Goal: Entertainment & Leisure: Consume media (video, audio)

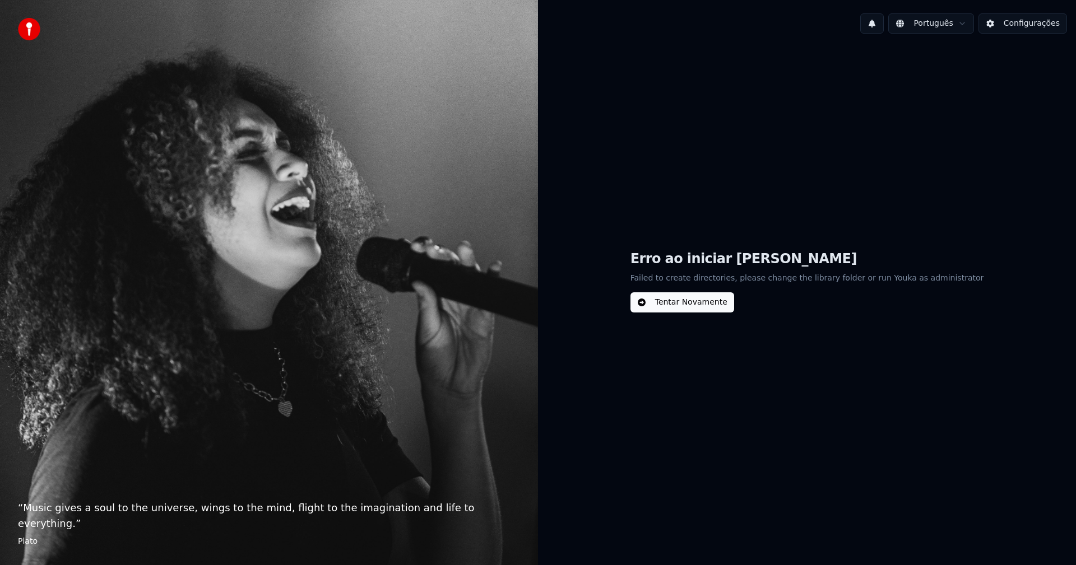
click at [705, 300] on button "Tentar Novamente" at bounding box center [682, 302] width 104 height 20
click at [662, 304] on button "Tentar Novamente" at bounding box center [682, 302] width 104 height 20
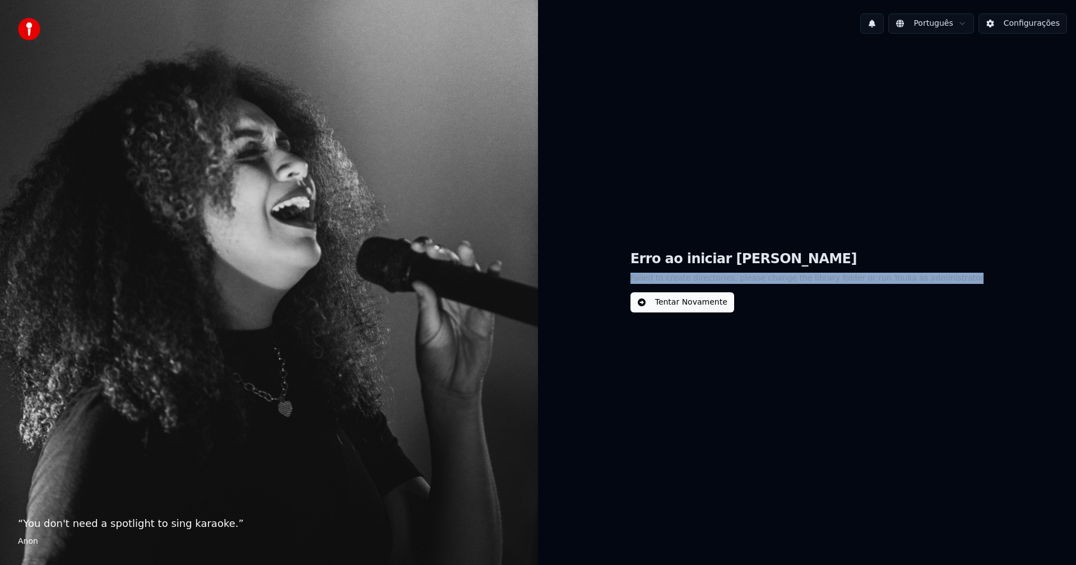
drag, startPoint x: 970, startPoint y: 277, endPoint x: 649, endPoint y: 279, distance: 320.5
click at [649, 279] on div "Erro ao iniciar Youka Failed to create directories, please change the library f…" at bounding box center [807, 282] width 538 height 478
click at [1015, 18] on button "Configurações" at bounding box center [1022, 23] width 89 height 20
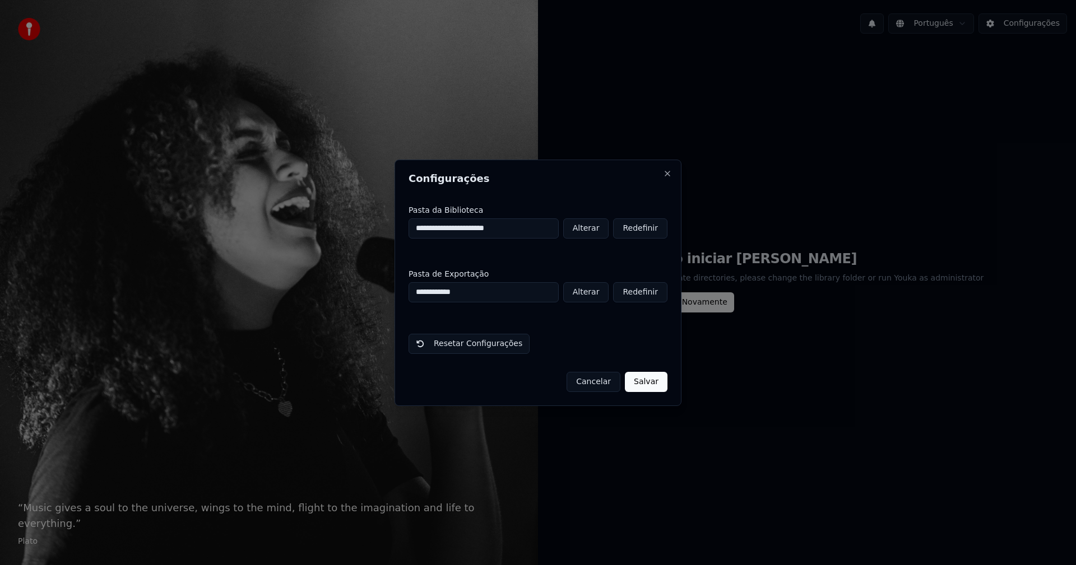
click at [653, 383] on button "Salvar" at bounding box center [646, 382] width 43 height 20
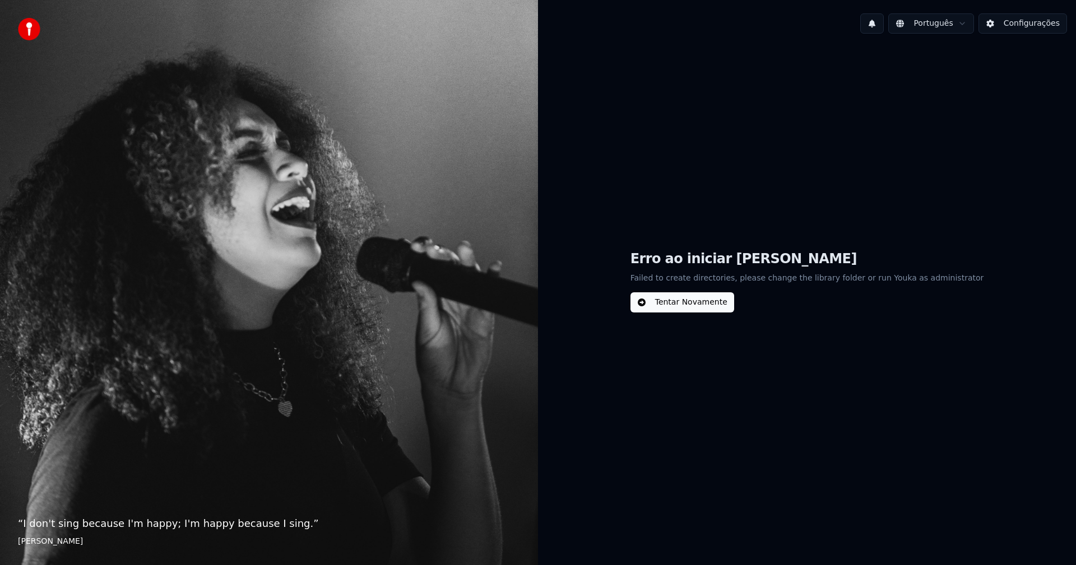
click at [1034, 23] on button "Configurações" at bounding box center [1022, 23] width 89 height 20
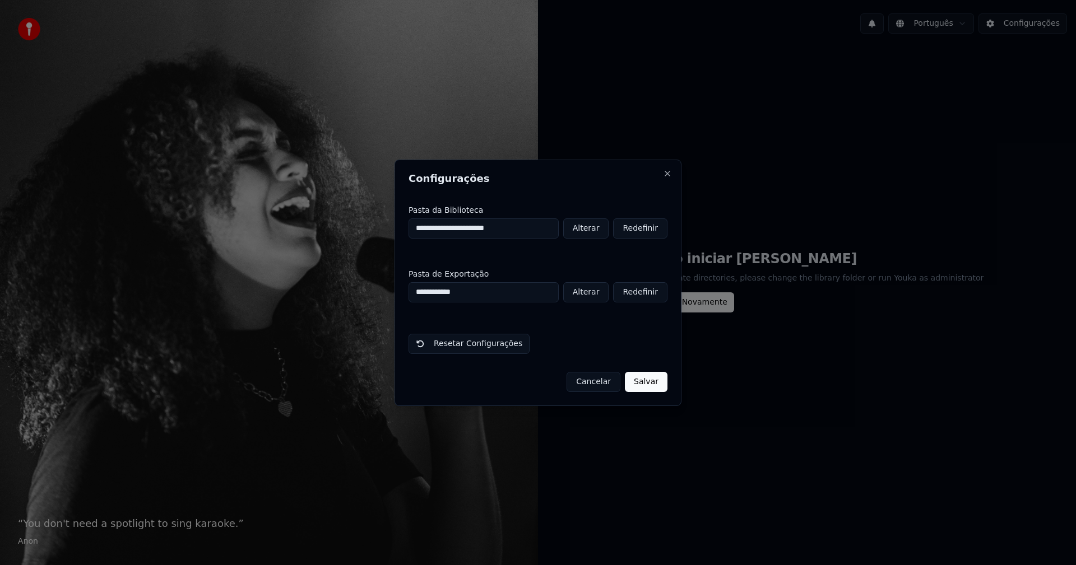
click at [599, 230] on button "Alterar" at bounding box center [586, 228] width 46 height 20
click at [666, 171] on button "Close" at bounding box center [667, 173] width 9 height 9
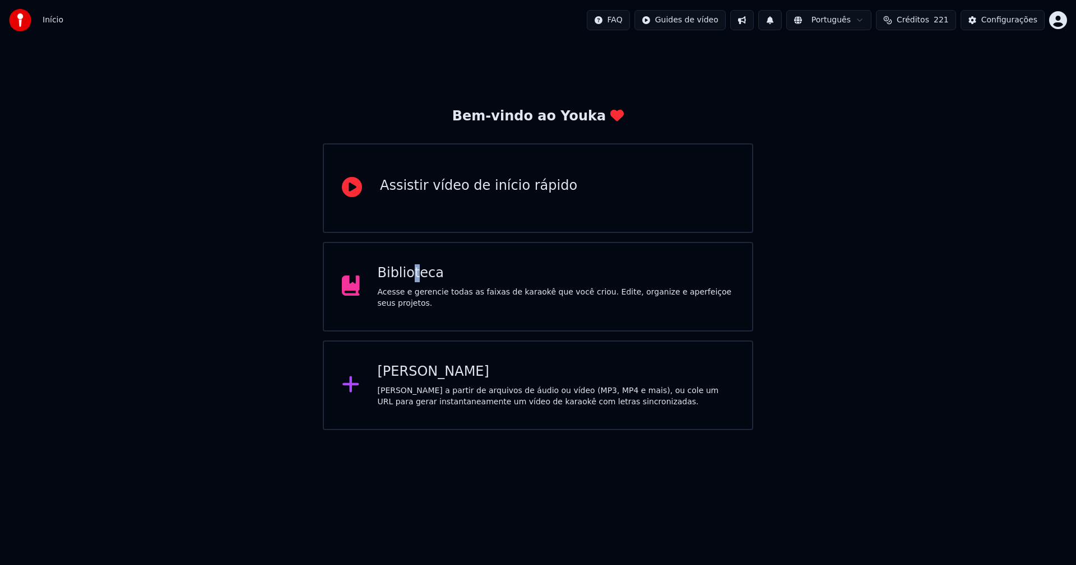
click at [413, 282] on div "Biblioteca" at bounding box center [556, 273] width 357 height 18
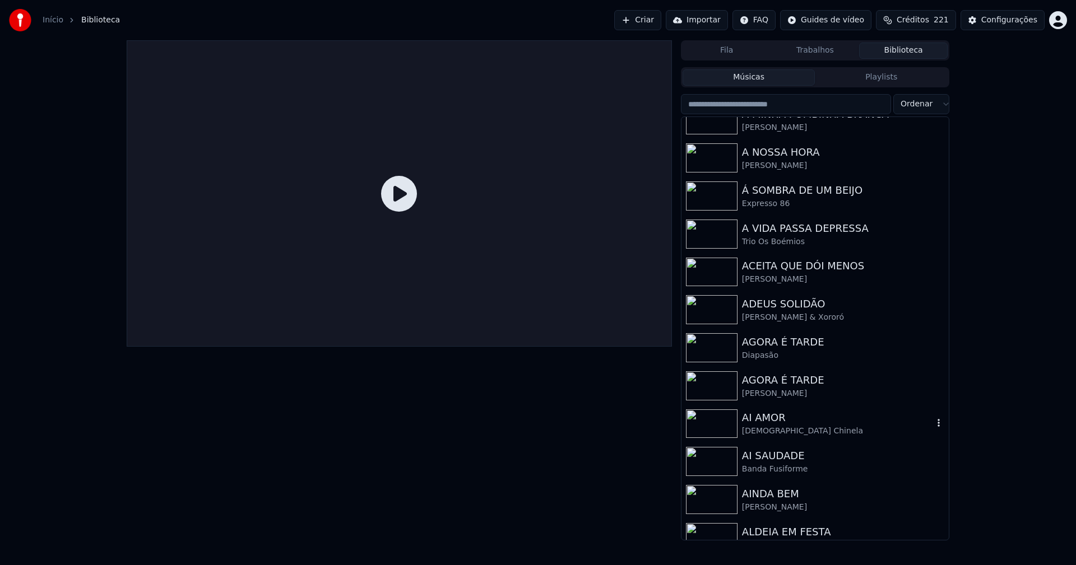
scroll to position [1176, 0]
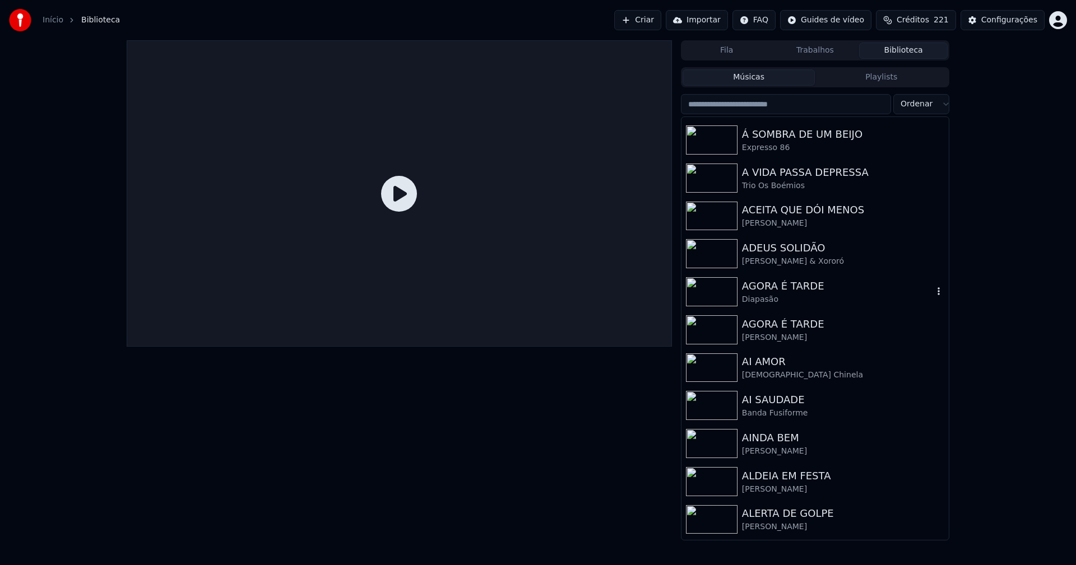
click at [775, 289] on div "AGORA É TARDE" at bounding box center [837, 286] width 191 height 16
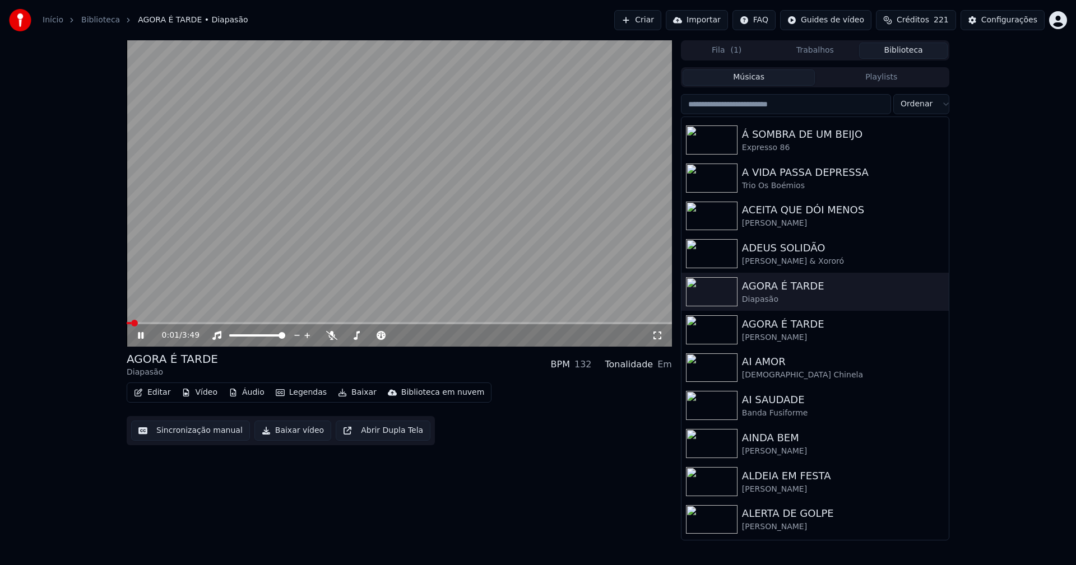
click at [140, 334] on icon at bounding box center [141, 335] width 6 height 7
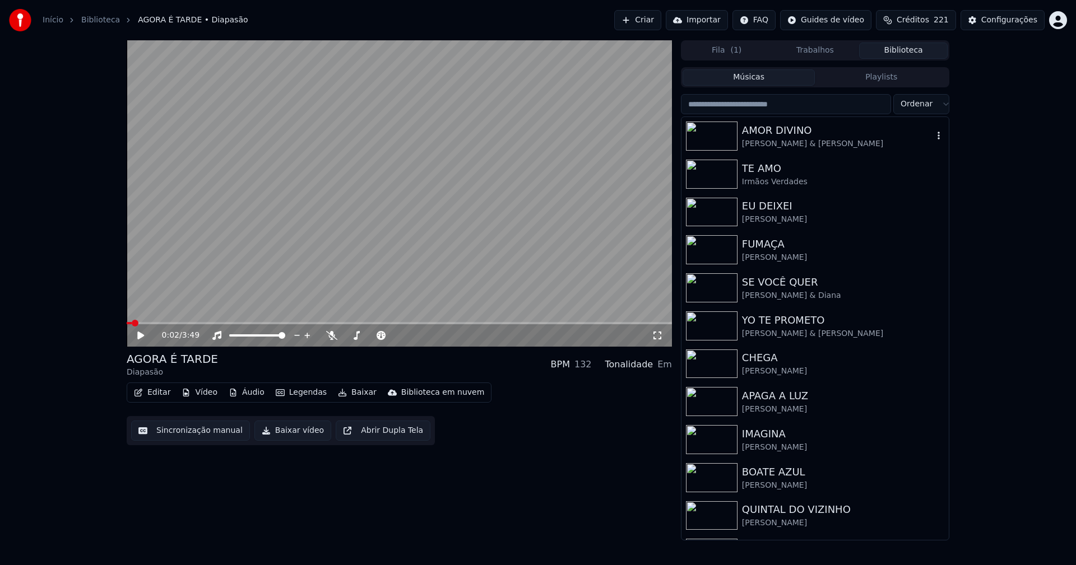
click at [776, 135] on div "AMOR DIVINO" at bounding box center [837, 131] width 191 height 16
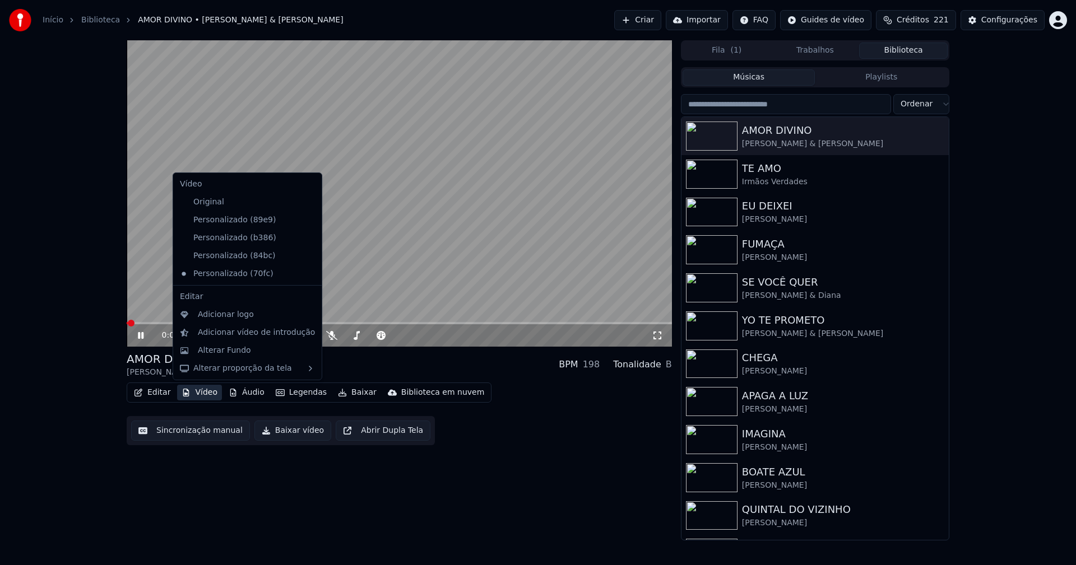
click at [211, 395] on button "Vídeo" at bounding box center [199, 393] width 45 height 16
click at [307, 220] on icon at bounding box center [313, 220] width 12 height 9
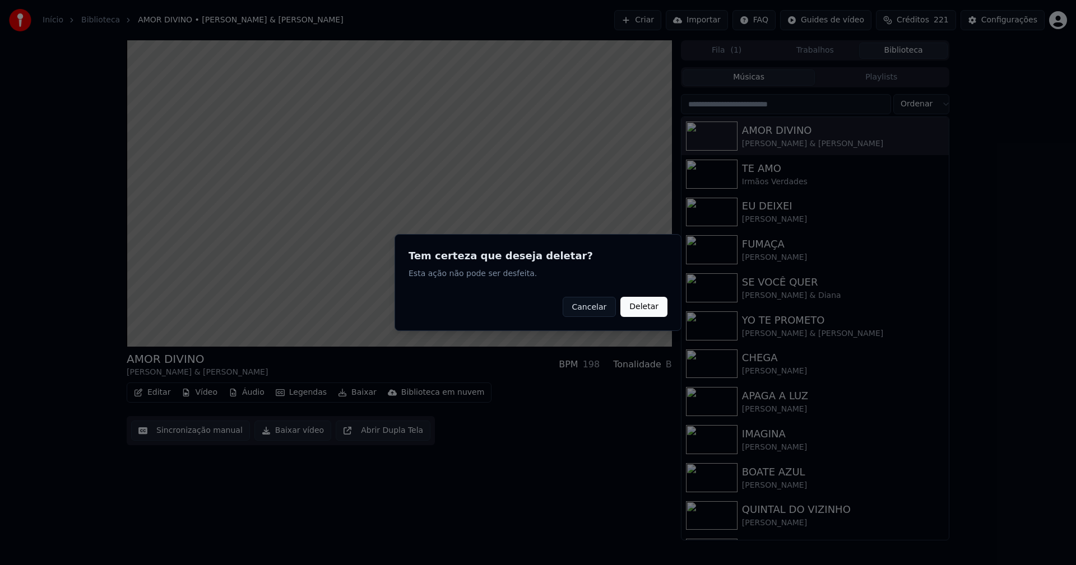
click at [635, 302] on button "Deletar" at bounding box center [643, 307] width 47 height 20
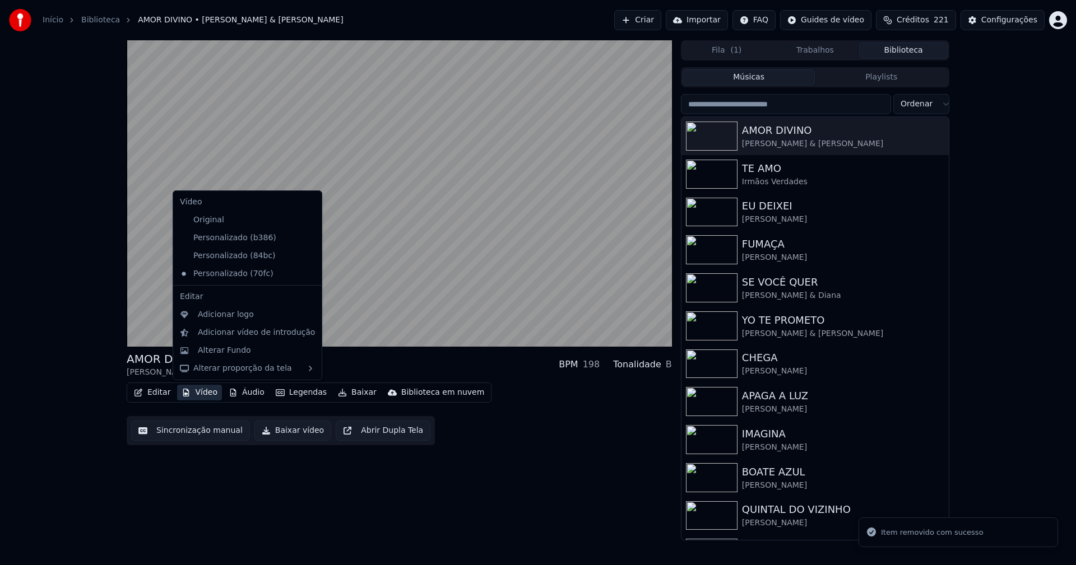
click at [203, 389] on button "Vídeo" at bounding box center [199, 393] width 45 height 16
click at [307, 240] on icon at bounding box center [311, 238] width 8 height 9
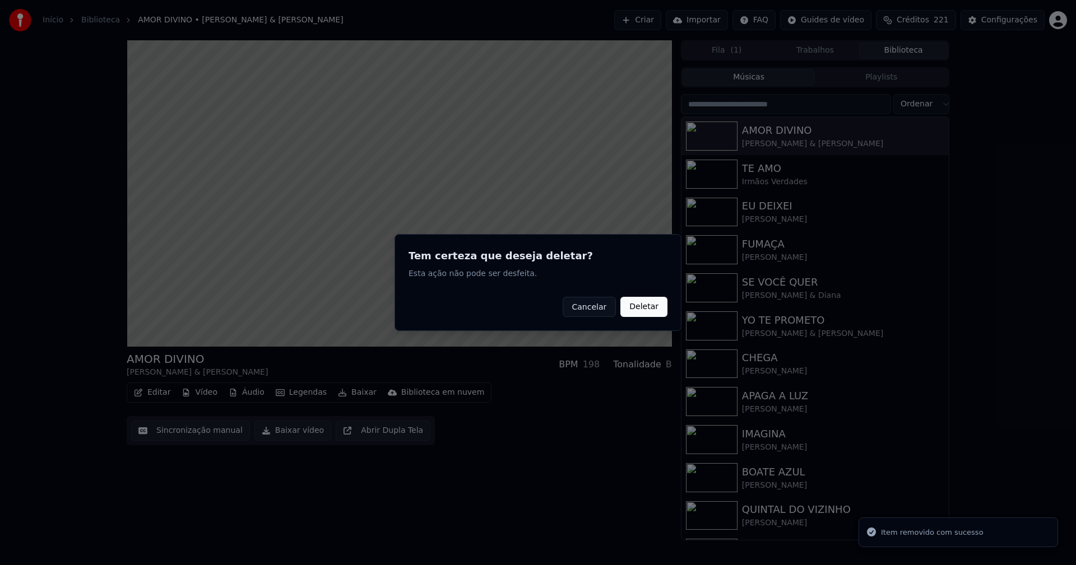
drag, startPoint x: 648, startPoint y: 314, endPoint x: 451, endPoint y: 289, distance: 198.7
click at [649, 313] on button "Deletar" at bounding box center [643, 307] width 47 height 20
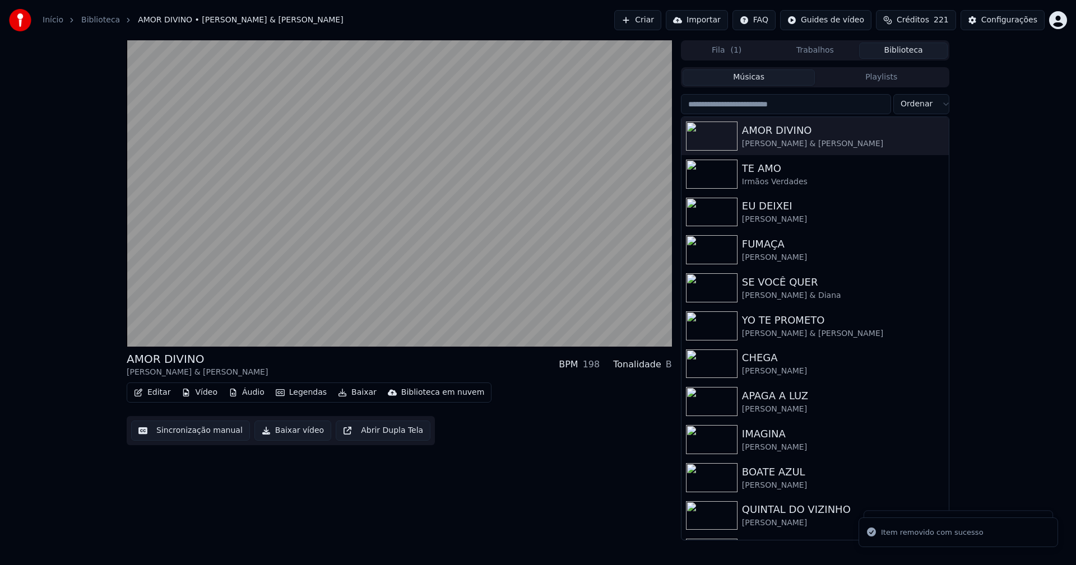
click at [206, 392] on button "Vídeo" at bounding box center [199, 393] width 45 height 16
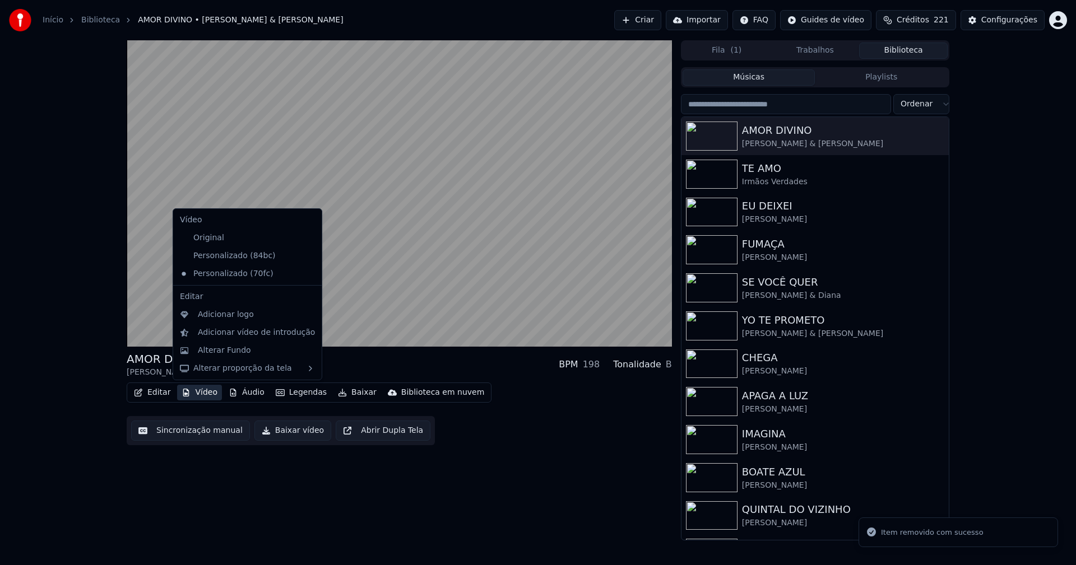
click at [307, 254] on icon at bounding box center [313, 256] width 12 height 9
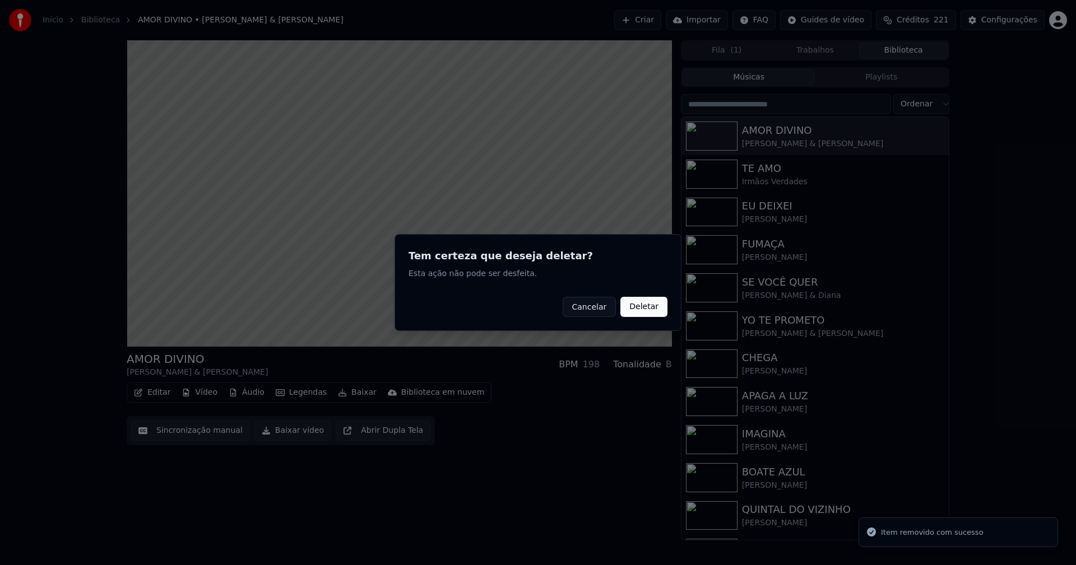
drag, startPoint x: 650, startPoint y: 308, endPoint x: 302, endPoint y: 351, distance: 350.6
click at [649, 308] on button "Deletar" at bounding box center [643, 307] width 47 height 20
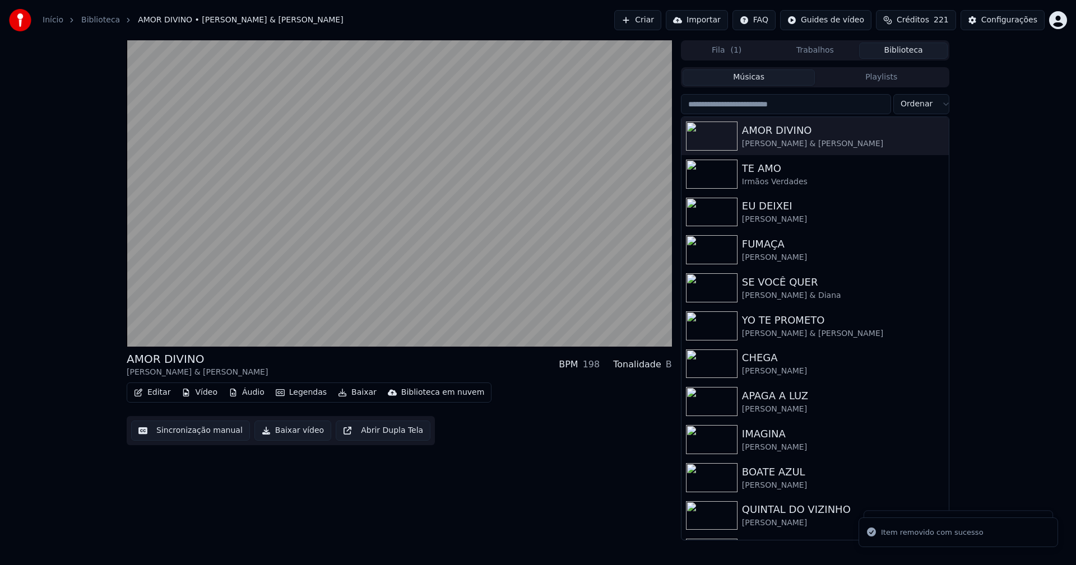
click at [200, 389] on button "Vídeo" at bounding box center [199, 393] width 45 height 16
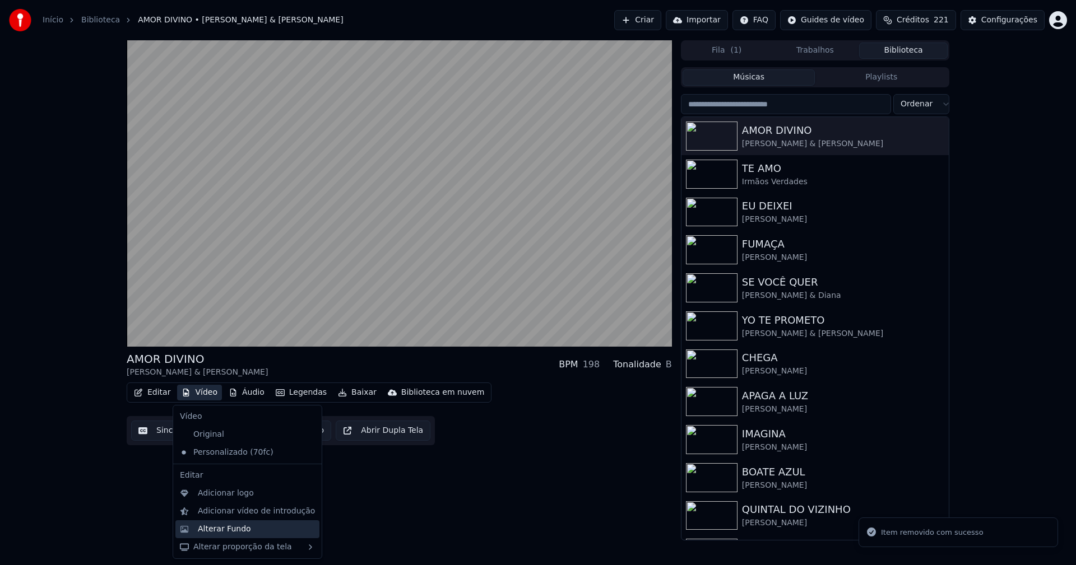
click at [230, 528] on div "Alterar Fundo" at bounding box center [224, 529] width 53 height 11
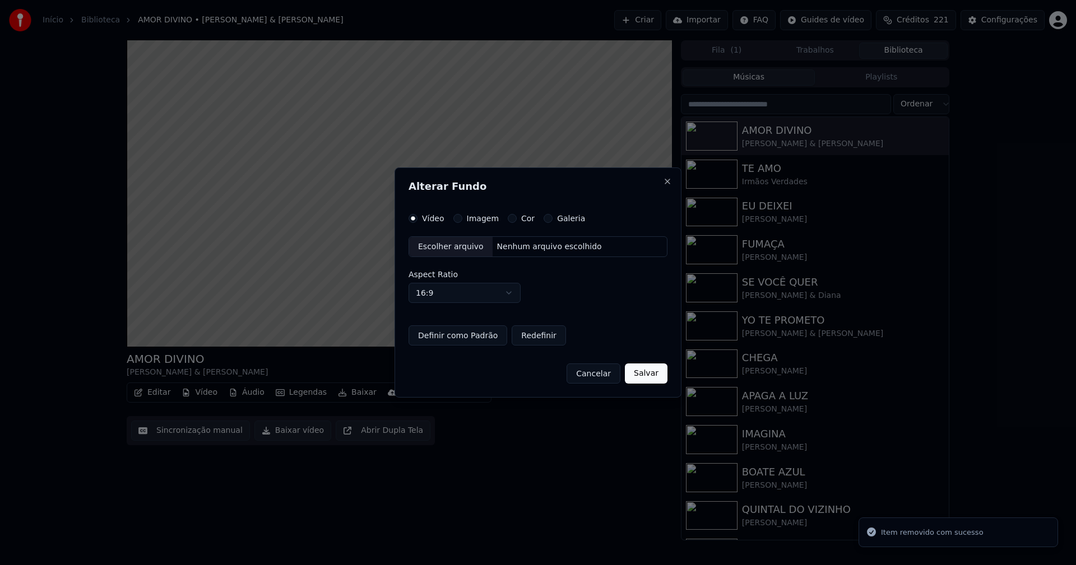
click at [456, 218] on button "Imagem" at bounding box center [457, 218] width 9 height 9
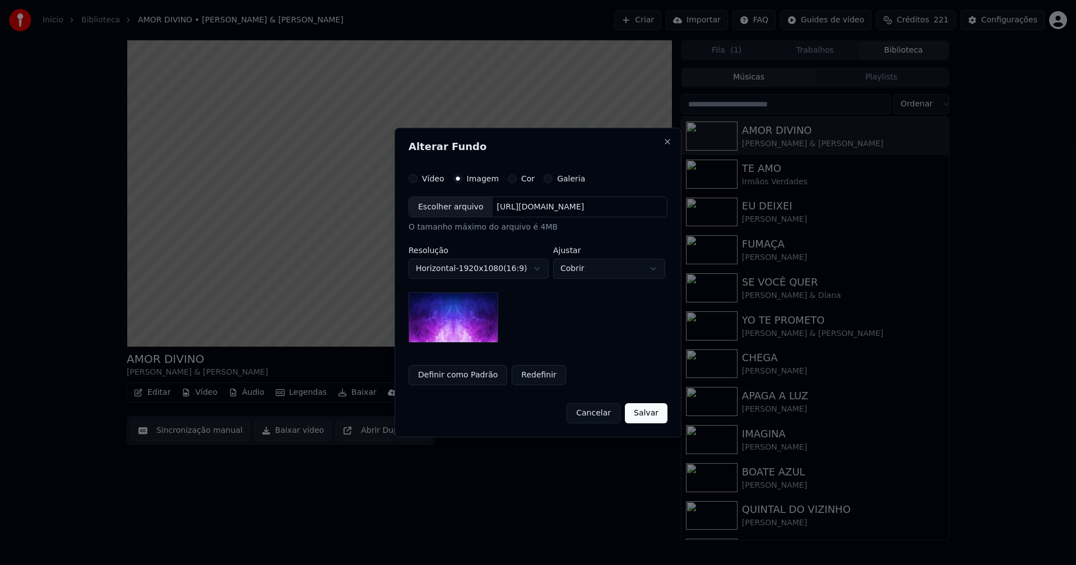
click at [438, 212] on div "Escolher arquivo" at bounding box center [450, 207] width 83 height 20
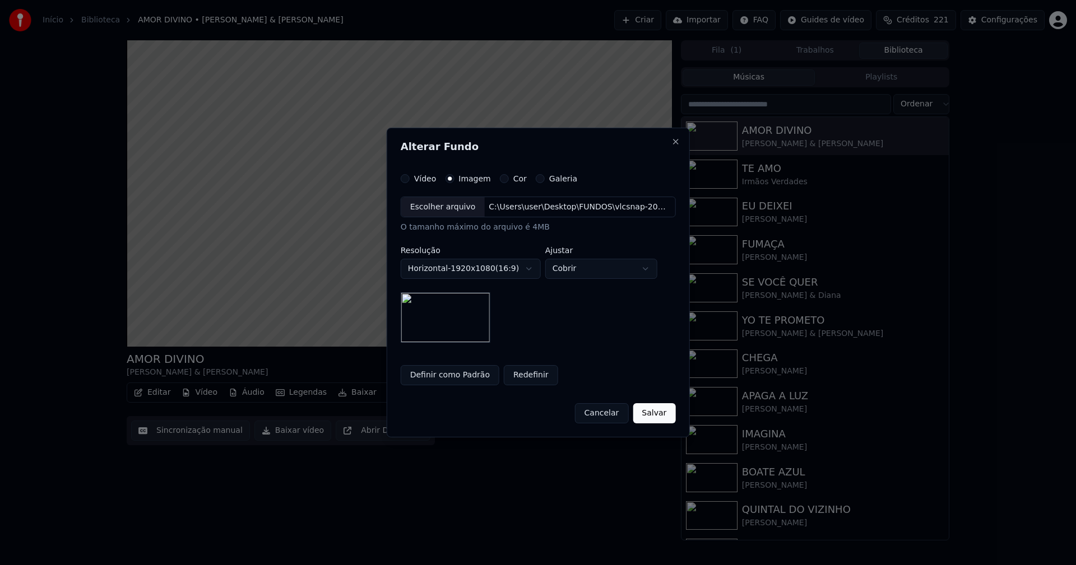
click at [647, 417] on button "Salvar" at bounding box center [654, 413] width 43 height 20
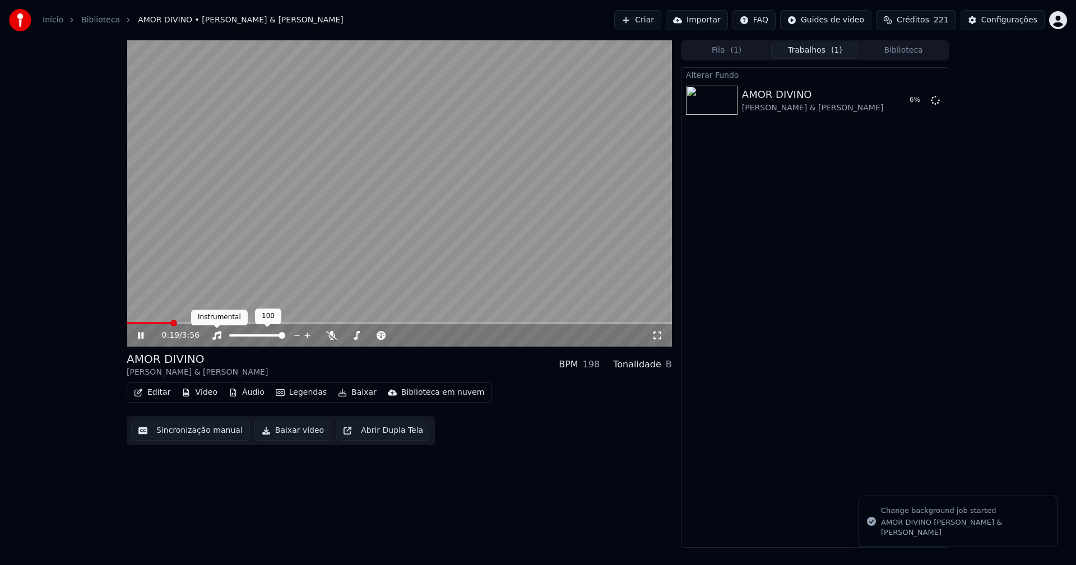
click at [218, 336] on icon at bounding box center [216, 335] width 11 height 9
click at [872, 51] on button "Biblioteca" at bounding box center [903, 51] width 89 height 16
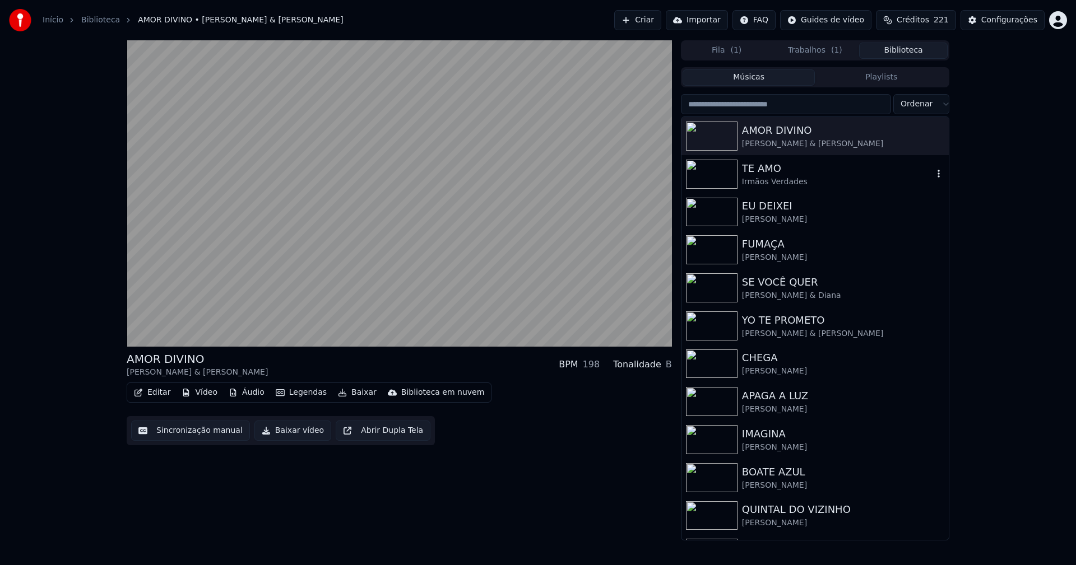
click at [778, 173] on div "TE AMO" at bounding box center [837, 169] width 191 height 16
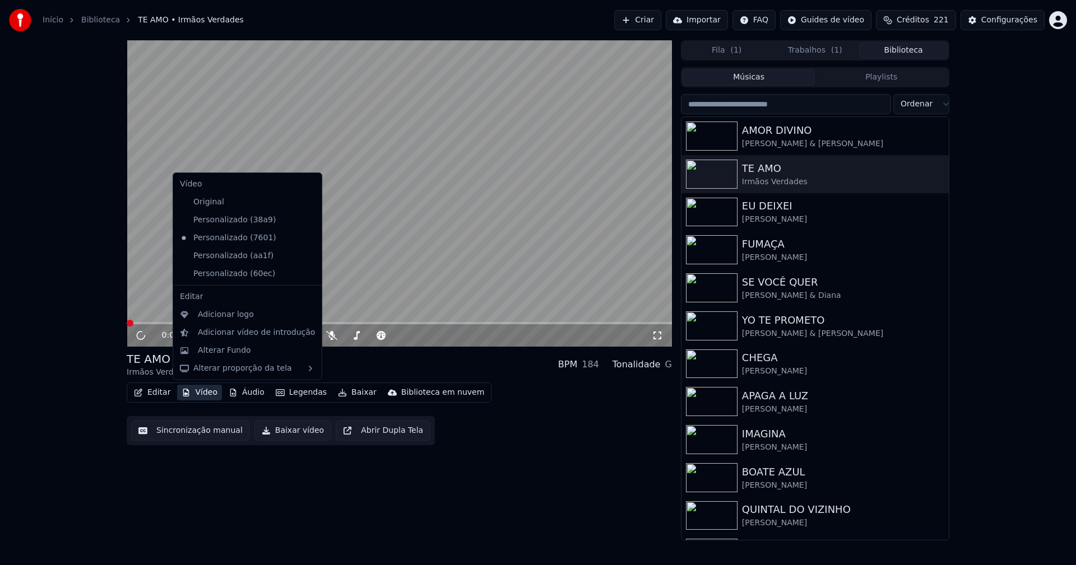
click at [205, 393] on button "Vídeo" at bounding box center [199, 393] width 45 height 16
click at [307, 222] on icon at bounding box center [313, 220] width 12 height 9
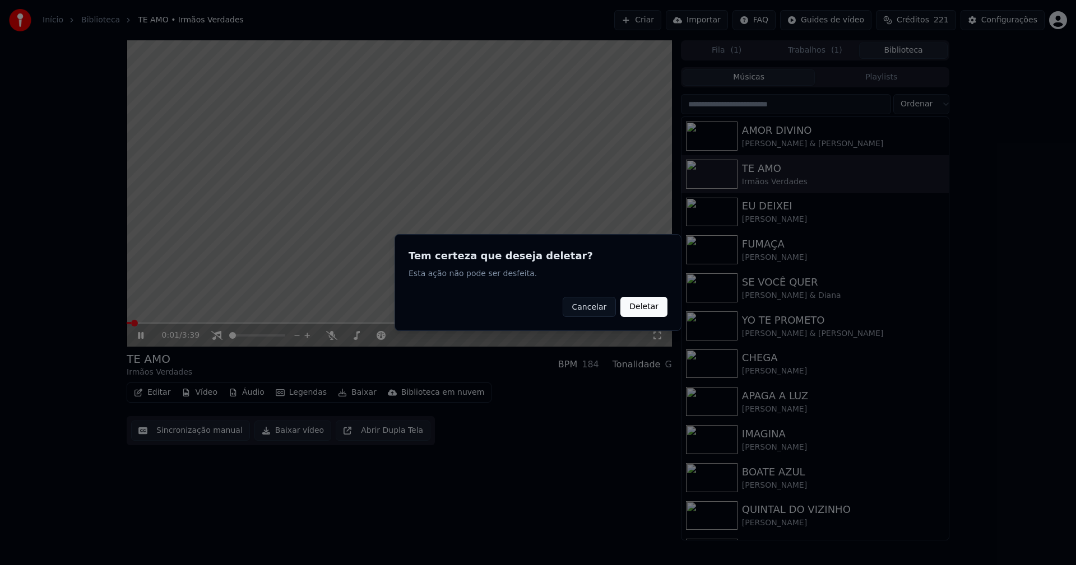
drag, startPoint x: 646, startPoint y: 309, endPoint x: 512, endPoint y: 306, distance: 133.9
click at [646, 309] on button "Deletar" at bounding box center [643, 307] width 47 height 20
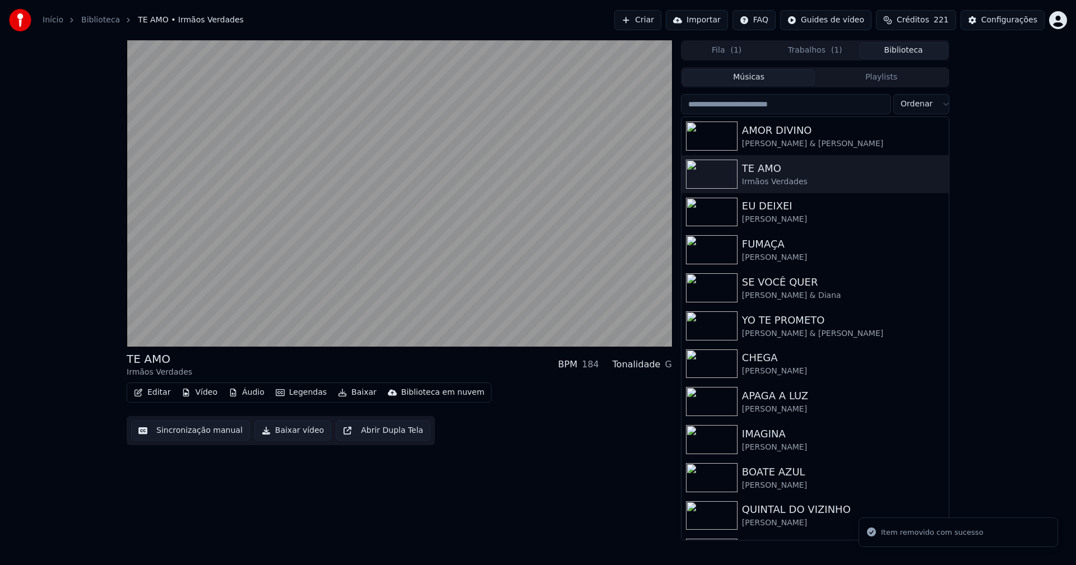
click at [206, 388] on button "Vídeo" at bounding box center [199, 393] width 45 height 16
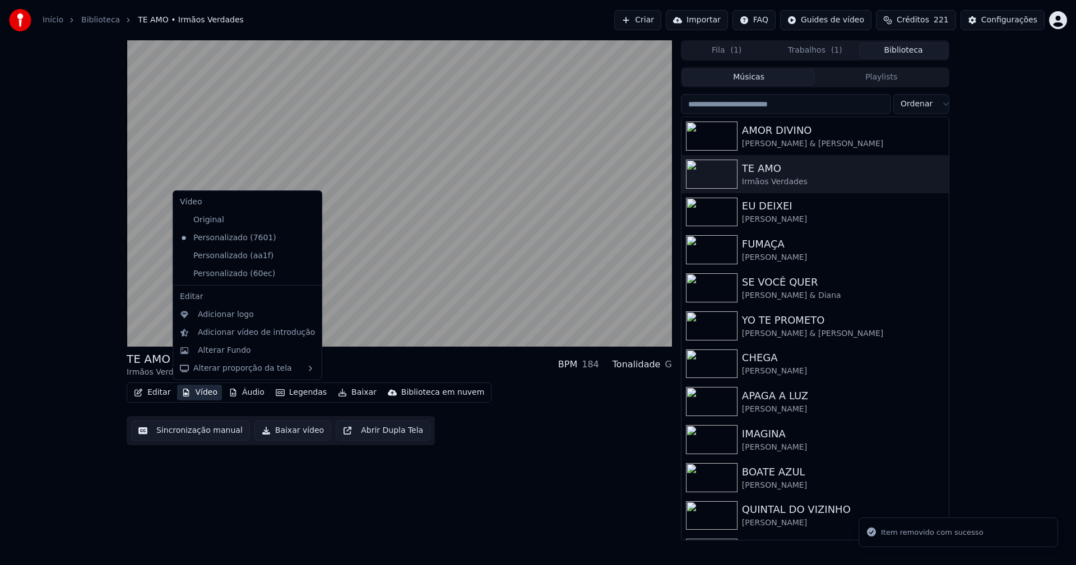
click at [307, 240] on icon at bounding box center [313, 238] width 12 height 9
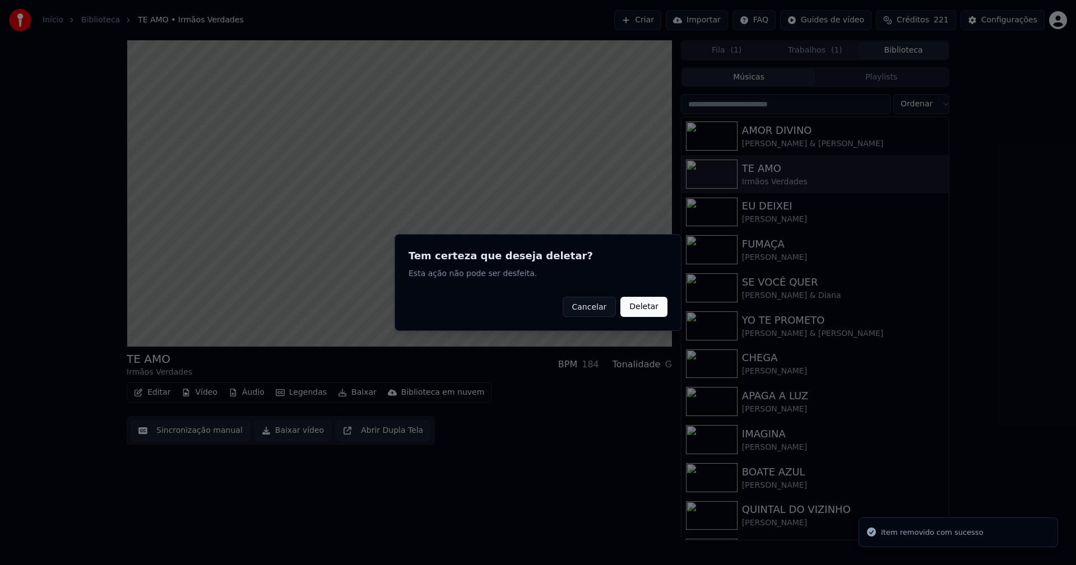
click at [642, 306] on button "Deletar" at bounding box center [643, 307] width 47 height 20
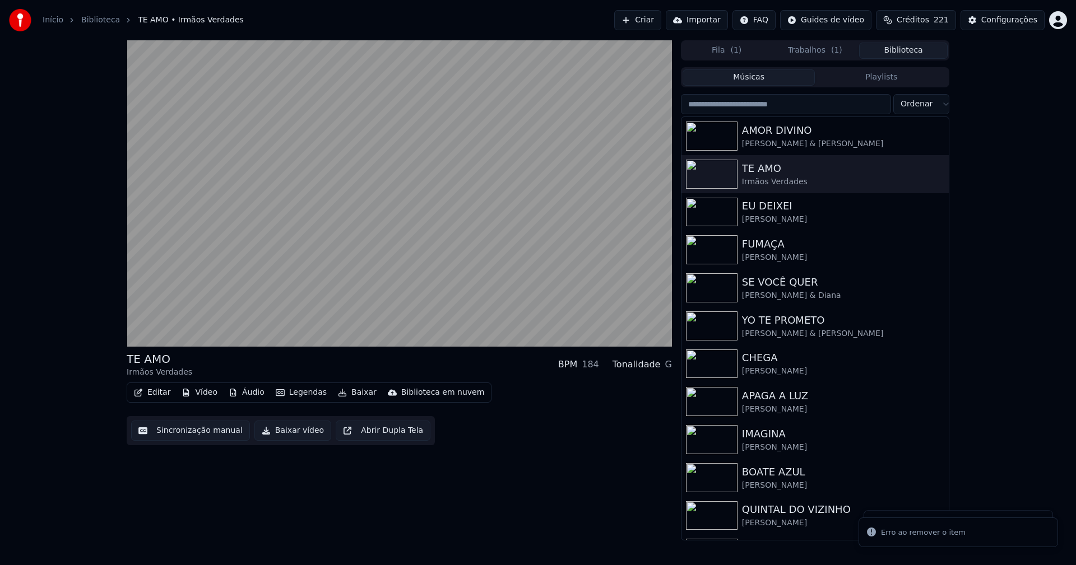
click at [204, 396] on button "Vídeo" at bounding box center [199, 393] width 45 height 16
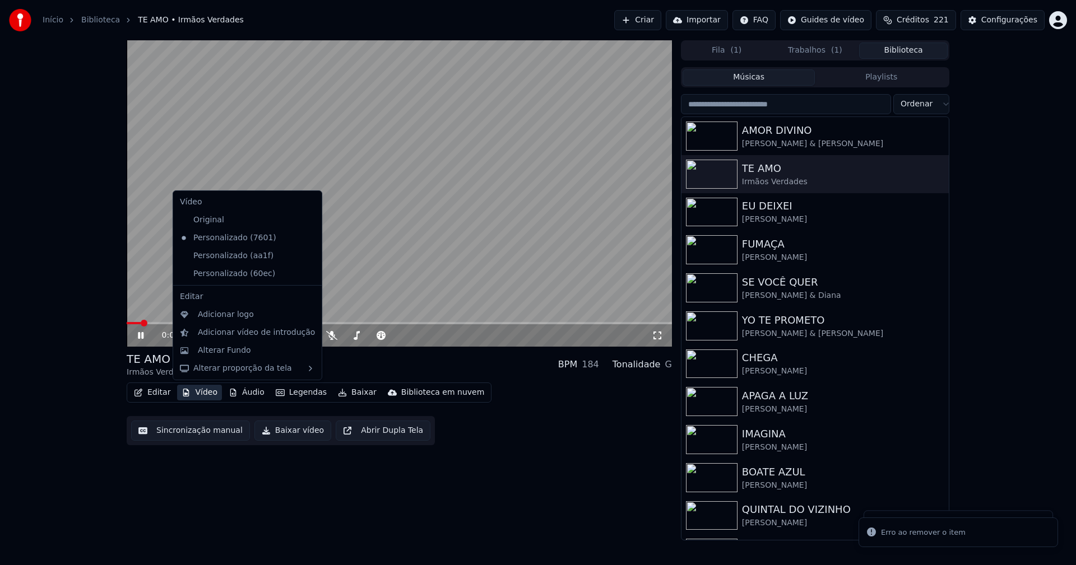
click at [307, 241] on icon at bounding box center [313, 238] width 12 height 9
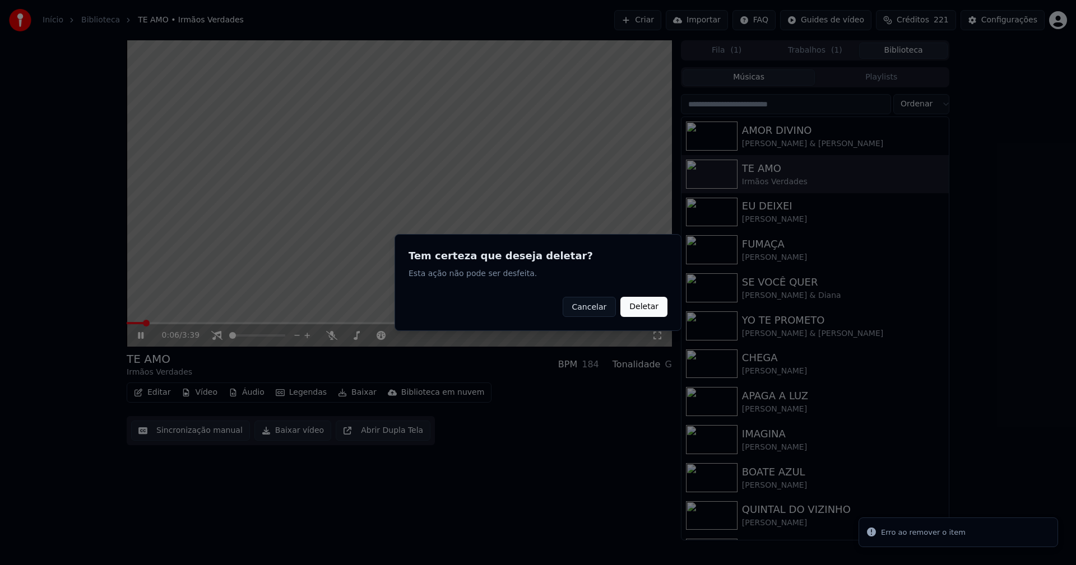
drag, startPoint x: 639, startPoint y: 310, endPoint x: 316, endPoint y: 360, distance: 327.2
click at [638, 309] on button "Deletar" at bounding box center [643, 307] width 47 height 20
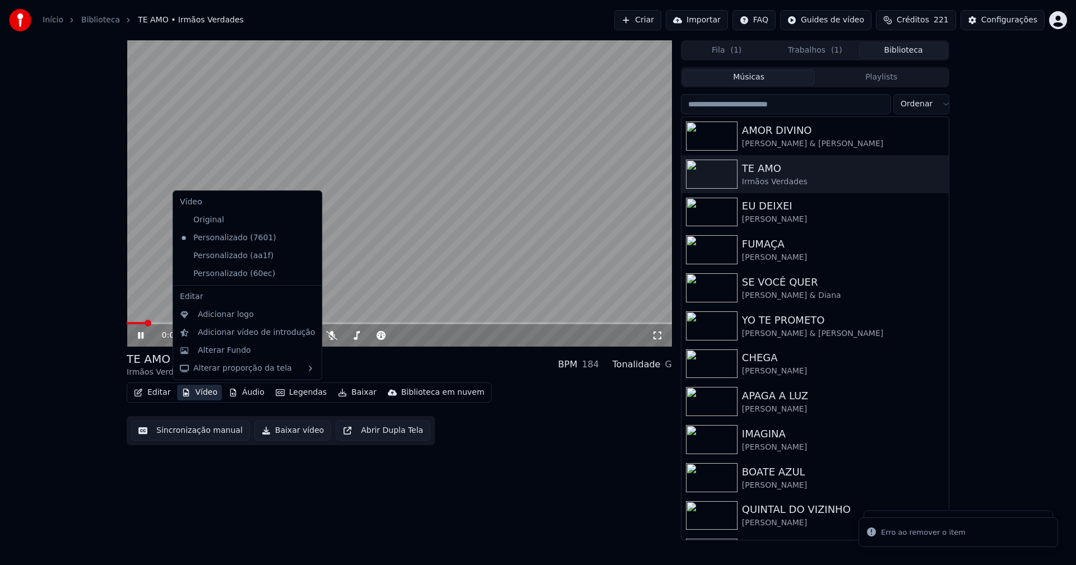
click at [208, 393] on button "Vídeo" at bounding box center [199, 393] width 45 height 16
click at [307, 240] on icon at bounding box center [313, 238] width 12 height 9
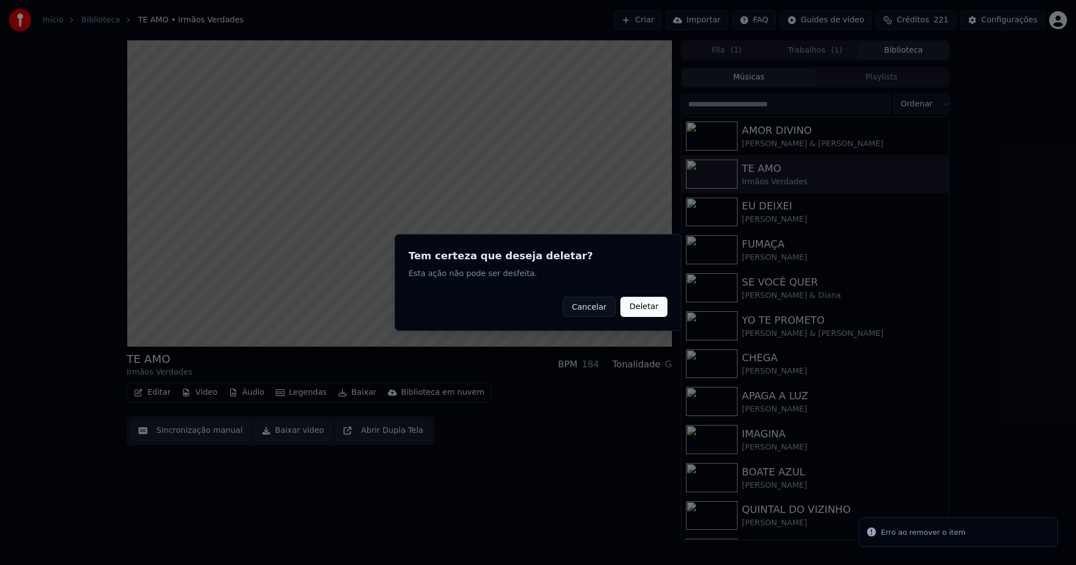
click at [639, 311] on button "Deletar" at bounding box center [643, 307] width 47 height 20
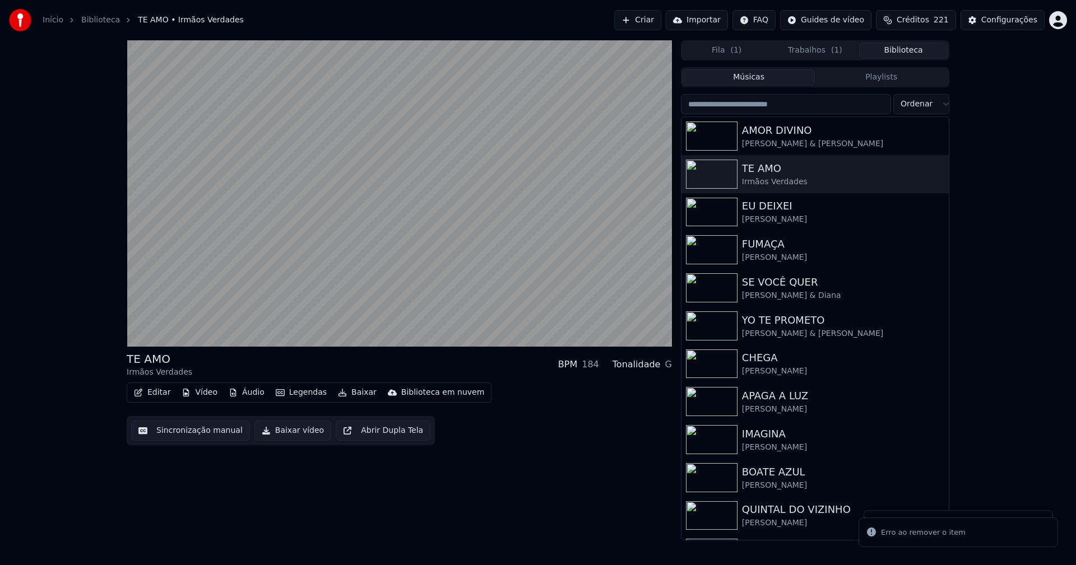
click at [201, 396] on button "Vídeo" at bounding box center [199, 393] width 45 height 16
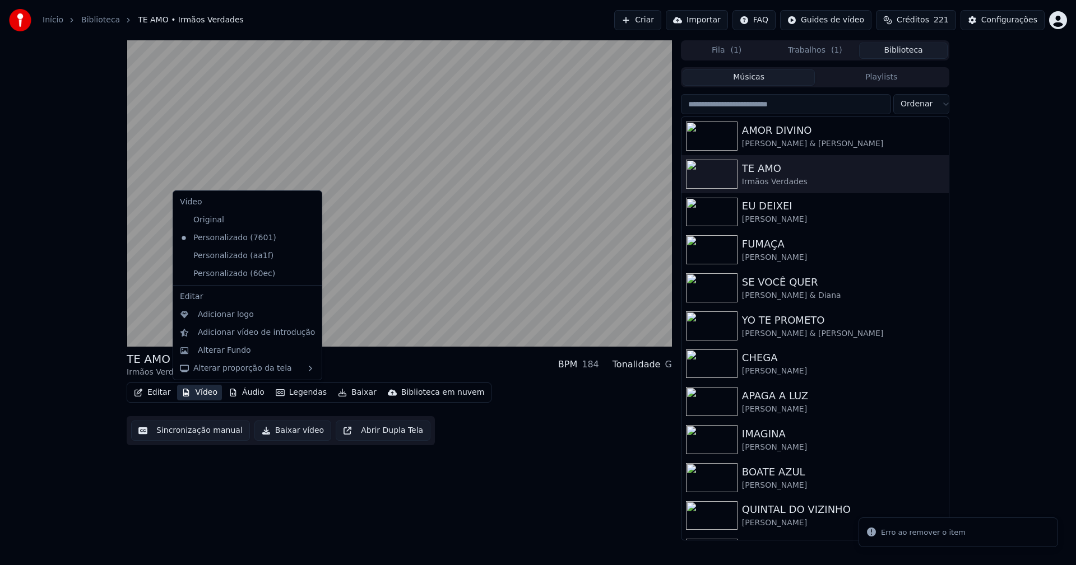
click at [298, 261] on div "Personalizado (aa1f)" at bounding box center [247, 256] width 144 height 18
click at [307, 258] on icon at bounding box center [311, 256] width 8 height 9
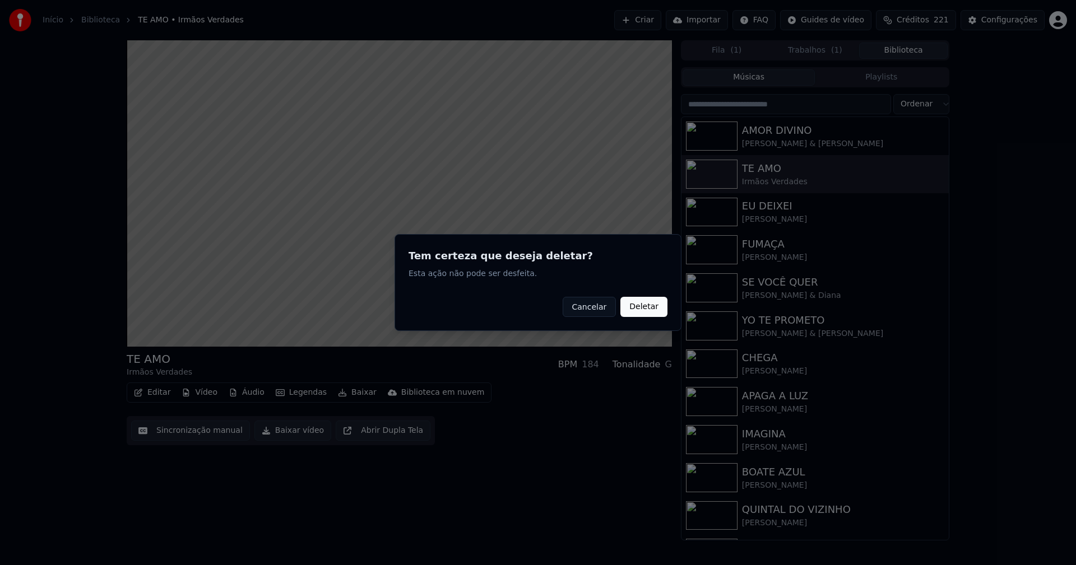
click at [640, 312] on button "Deletar" at bounding box center [643, 307] width 47 height 20
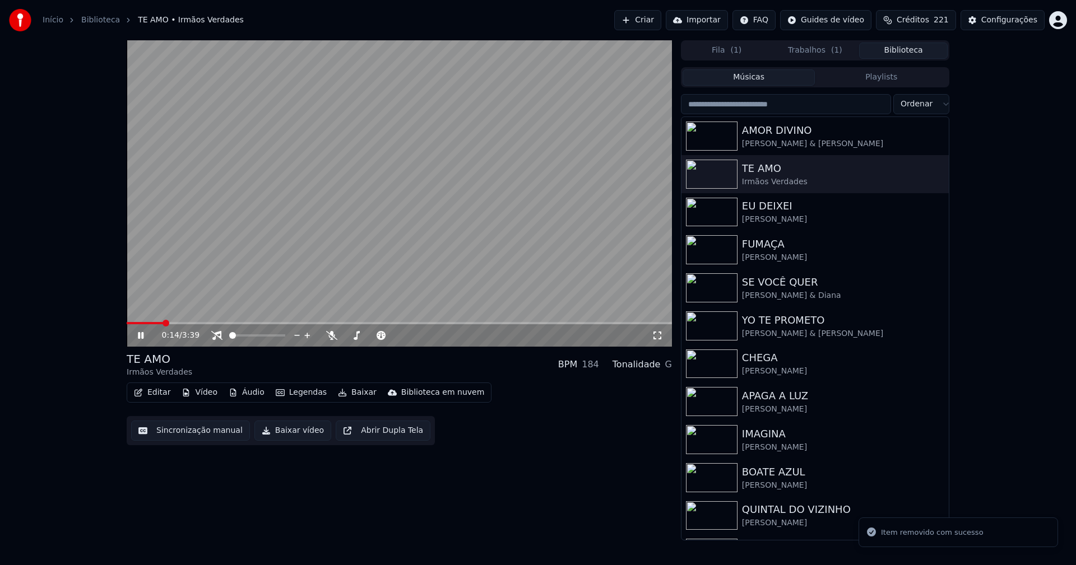
click at [204, 396] on button "Vídeo" at bounding box center [199, 393] width 45 height 16
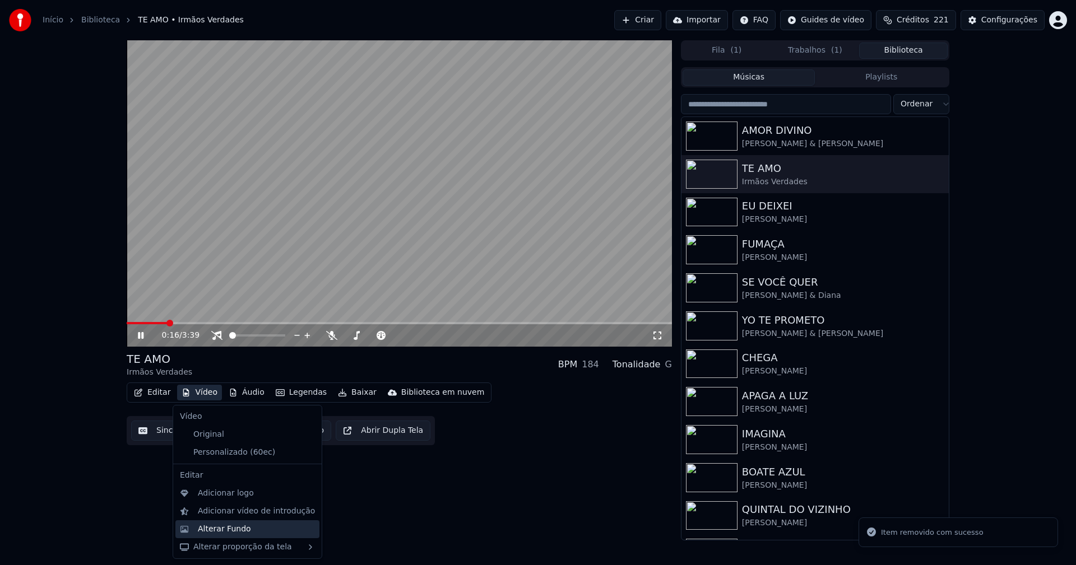
click at [216, 529] on div "Alterar Fundo" at bounding box center [224, 529] width 53 height 11
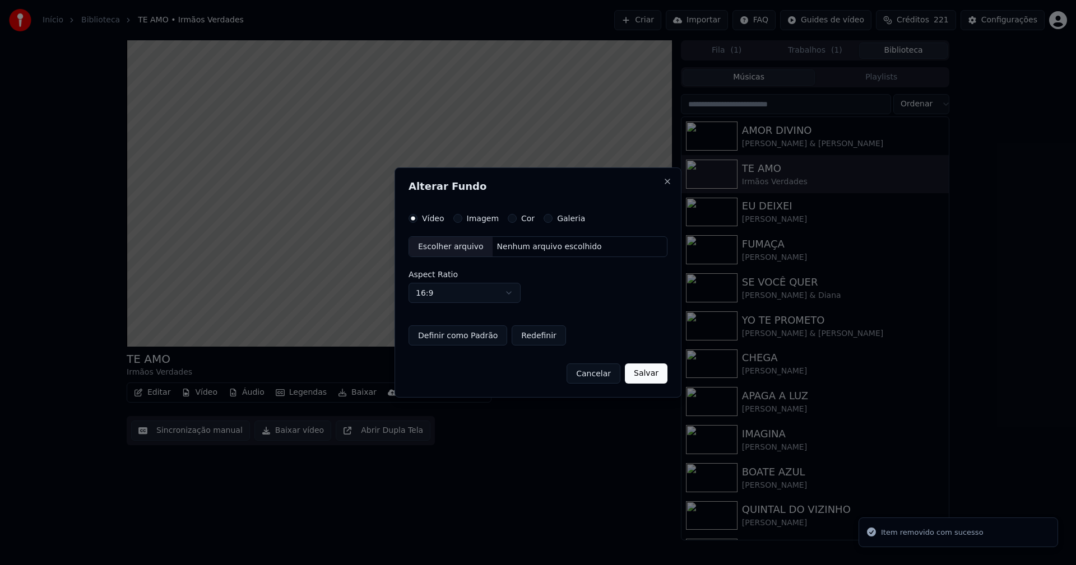
click at [454, 219] on button "Imagem" at bounding box center [457, 218] width 9 height 9
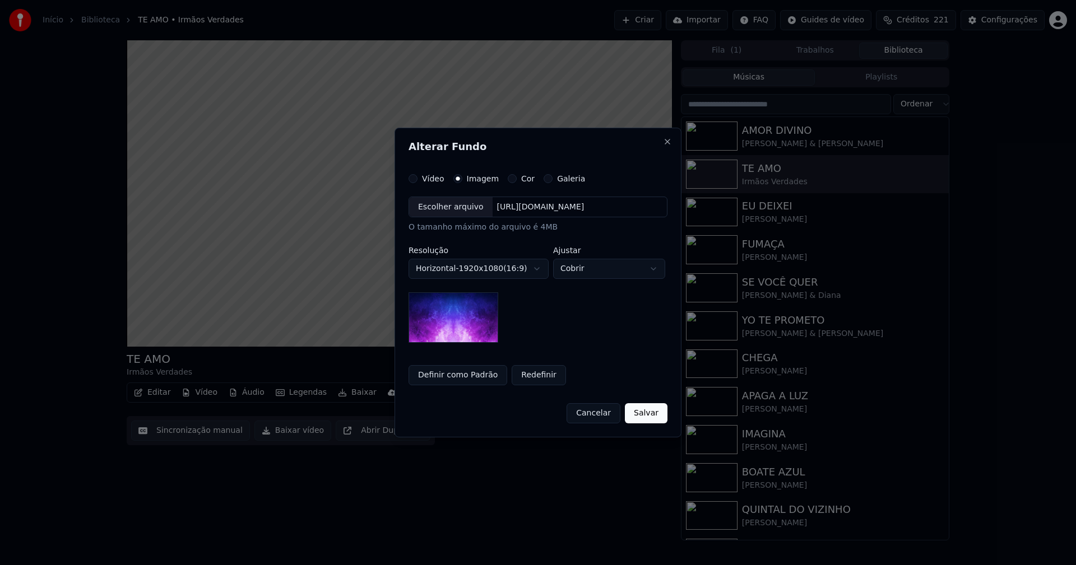
click at [443, 214] on div "Escolher arquivo" at bounding box center [450, 207] width 83 height 20
drag, startPoint x: 654, startPoint y: 417, endPoint x: 576, endPoint y: 428, distance: 78.7
click at [654, 415] on button "Salvar" at bounding box center [646, 413] width 43 height 20
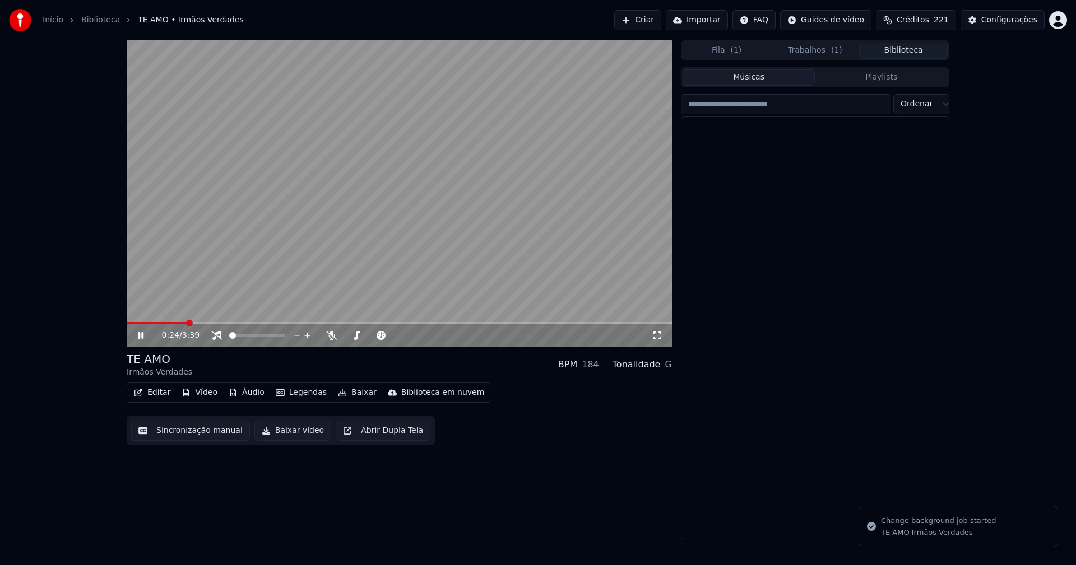
click at [922, 50] on button "Biblioteca" at bounding box center [903, 51] width 89 height 16
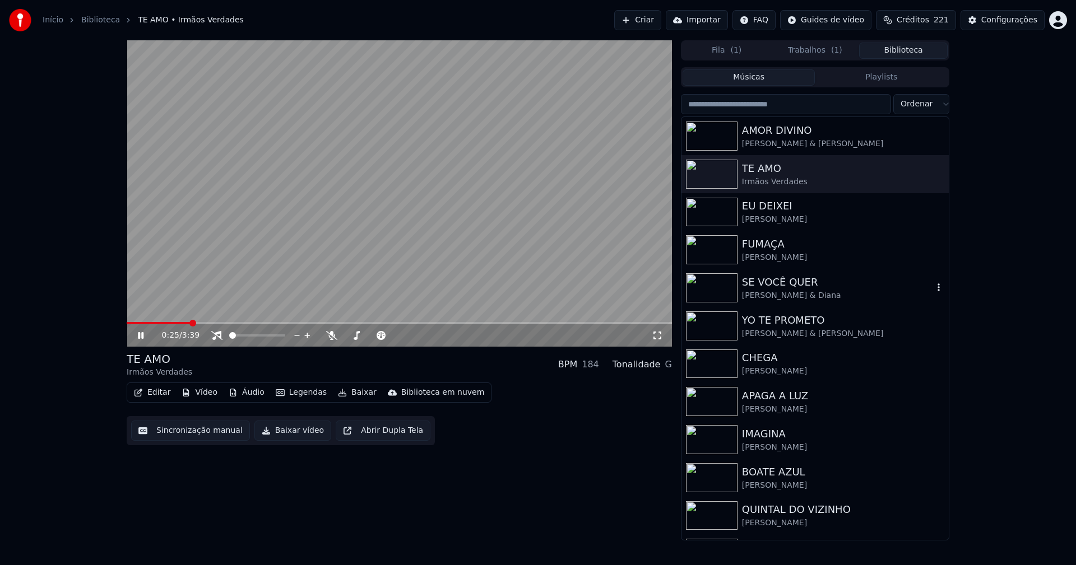
click at [761, 292] on div "Nuno Albatroz & Diana" at bounding box center [837, 295] width 191 height 11
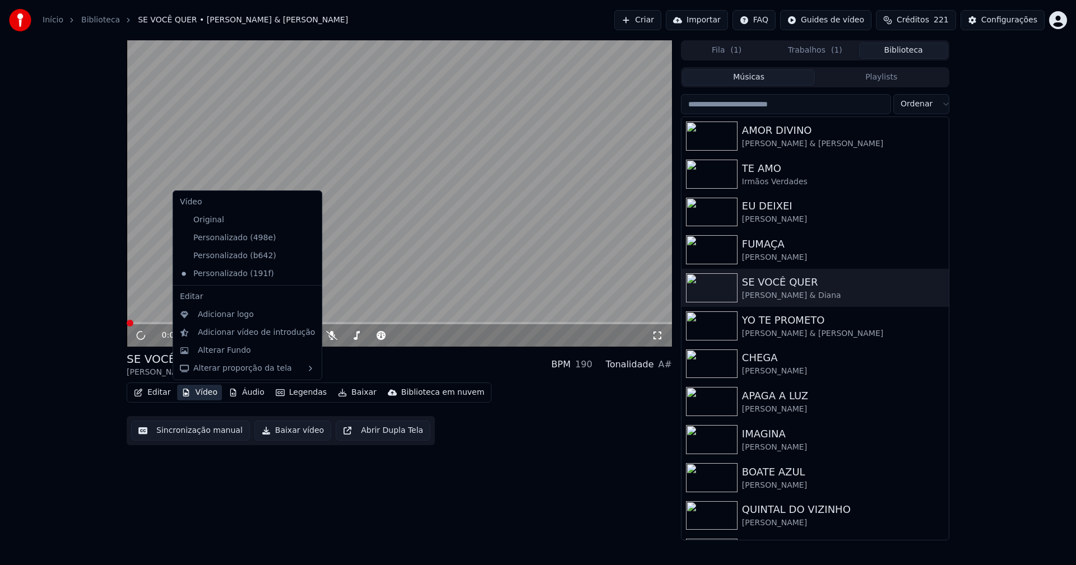
click at [203, 396] on button "Vídeo" at bounding box center [199, 393] width 45 height 16
click at [307, 238] on icon at bounding box center [311, 238] width 8 height 9
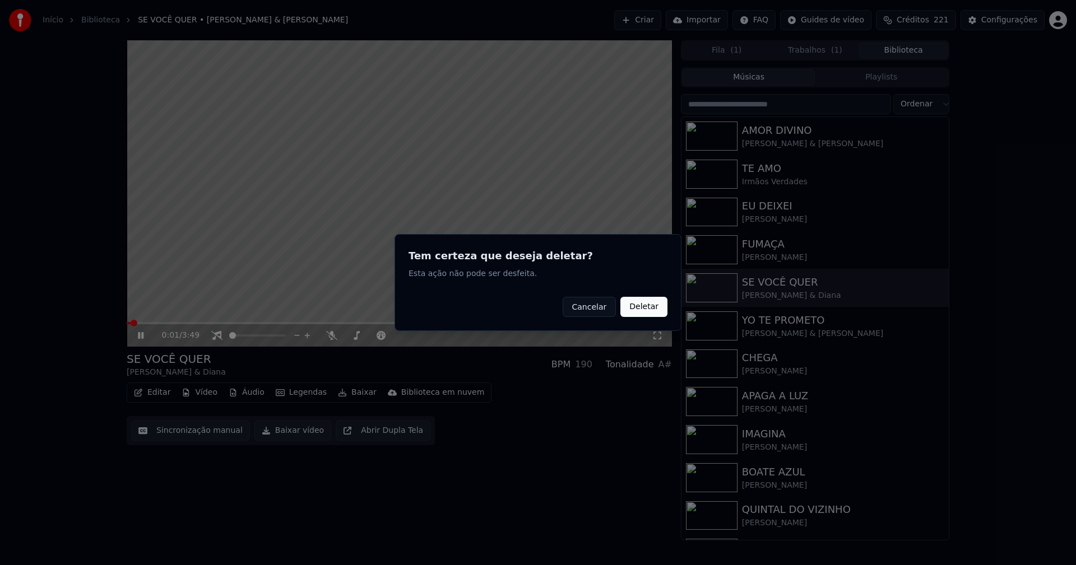
drag, startPoint x: 639, startPoint y: 314, endPoint x: 370, endPoint y: 328, distance: 269.8
click at [640, 313] on button "Deletar" at bounding box center [643, 307] width 47 height 20
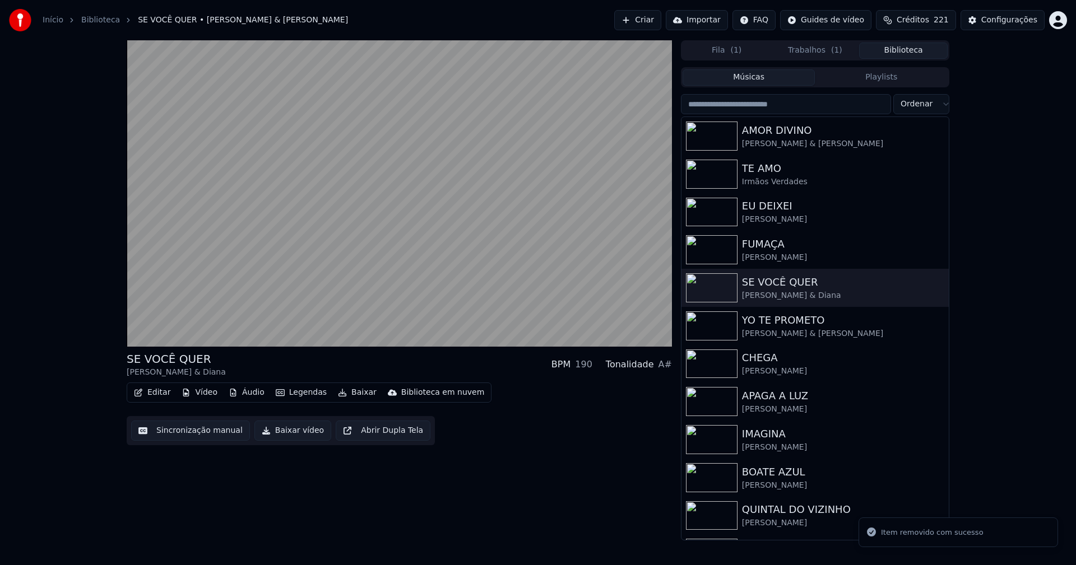
click at [206, 391] on button "Vídeo" at bounding box center [199, 393] width 45 height 16
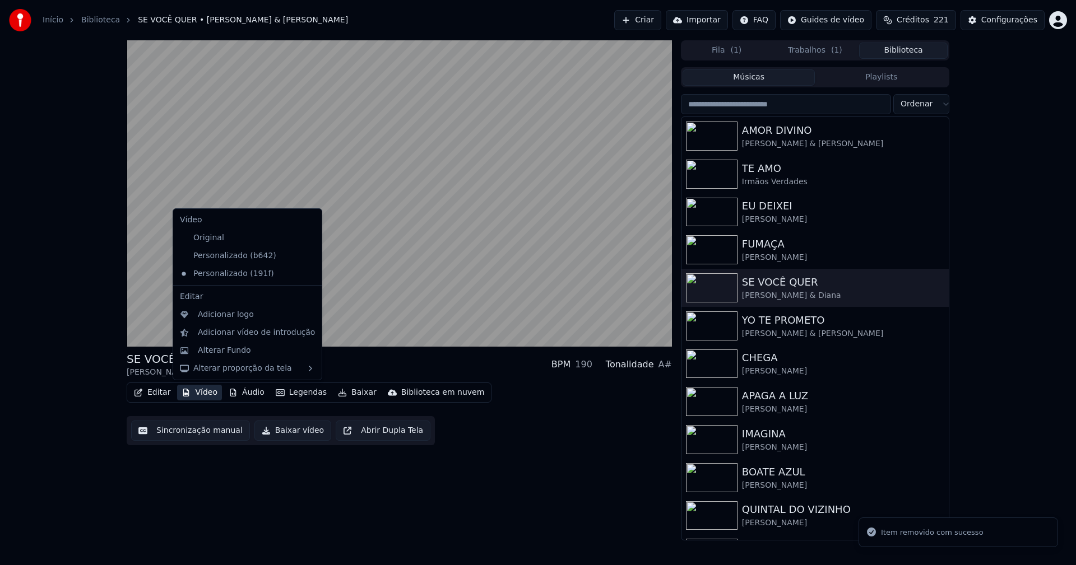
drag, startPoint x: 300, startPoint y: 261, endPoint x: 318, endPoint y: 258, distance: 18.6
click at [300, 260] on div "Personalizado (b642)" at bounding box center [247, 256] width 144 height 18
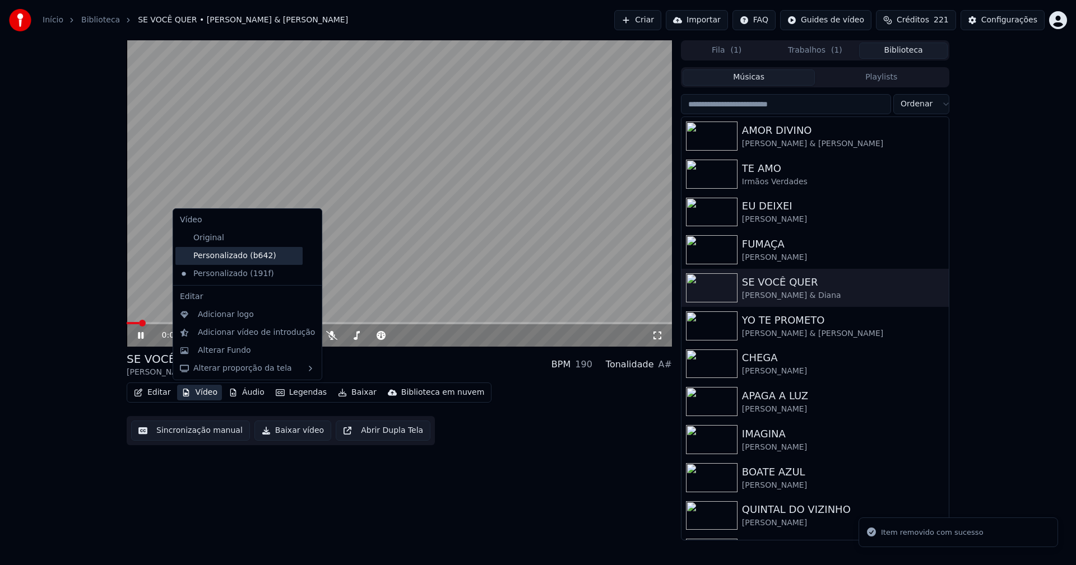
click at [230, 259] on div "Personalizado (b642)" at bounding box center [238, 256] width 127 height 18
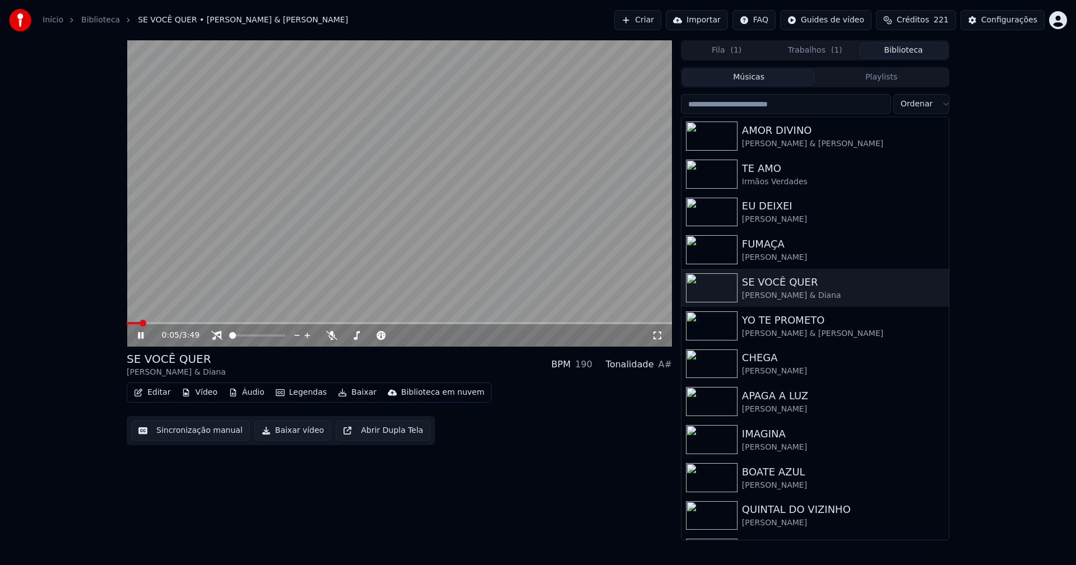
click at [204, 394] on button "Vídeo" at bounding box center [199, 393] width 45 height 16
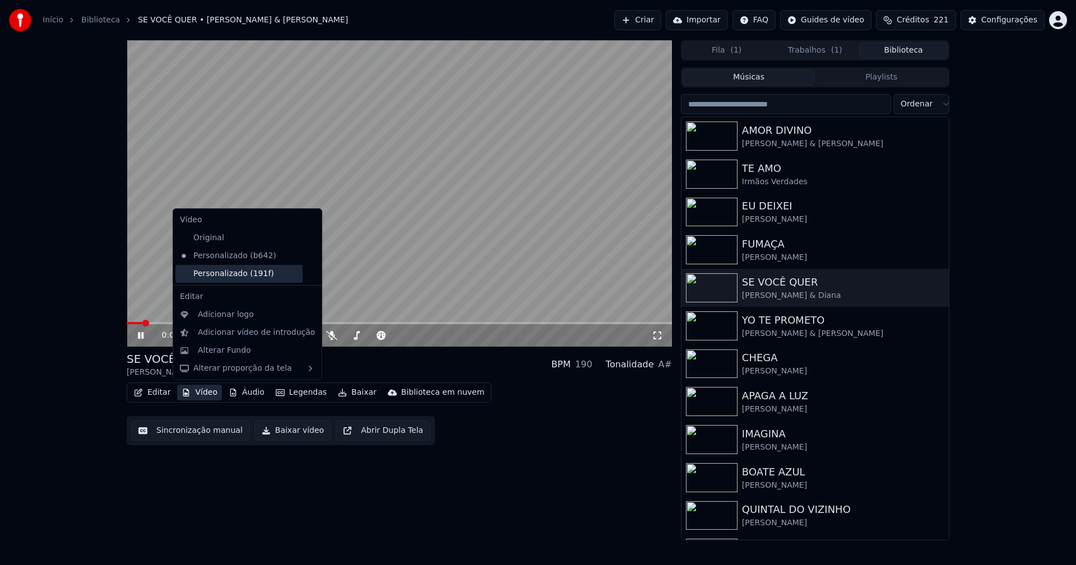
click at [247, 276] on div "Personalizado (191f)" at bounding box center [238, 274] width 127 height 18
click at [203, 391] on button "Vídeo" at bounding box center [199, 393] width 45 height 16
click at [307, 257] on icon at bounding box center [313, 256] width 12 height 9
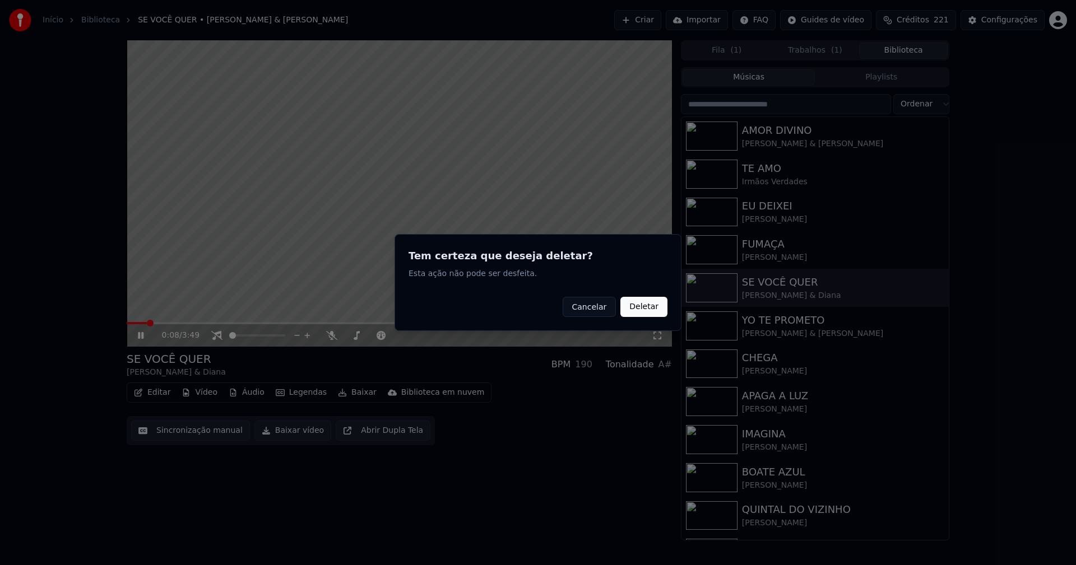
click at [633, 308] on button "Deletar" at bounding box center [643, 307] width 47 height 20
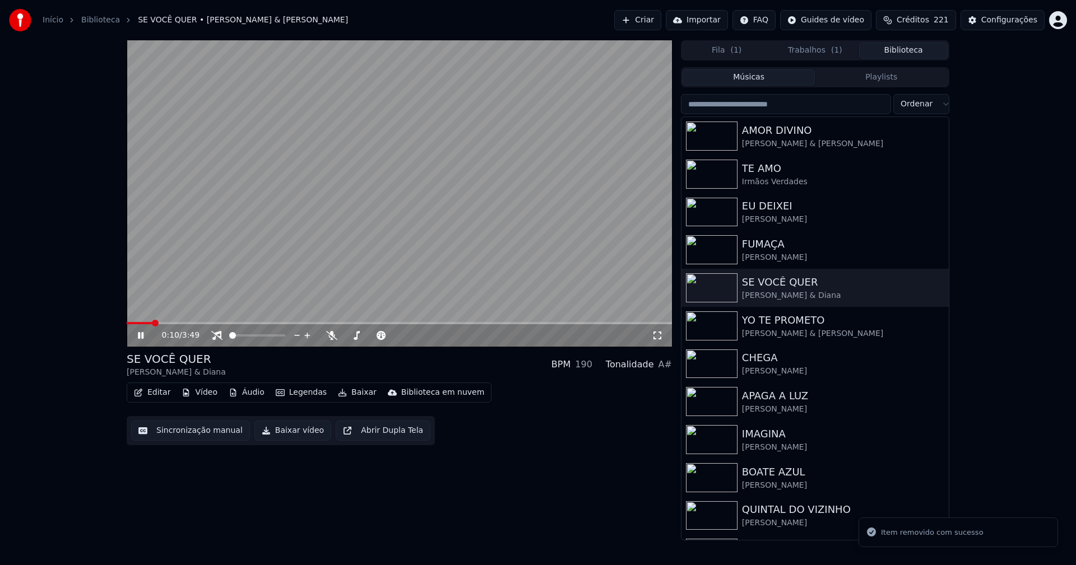
click at [203, 394] on button "Vídeo" at bounding box center [199, 393] width 45 height 16
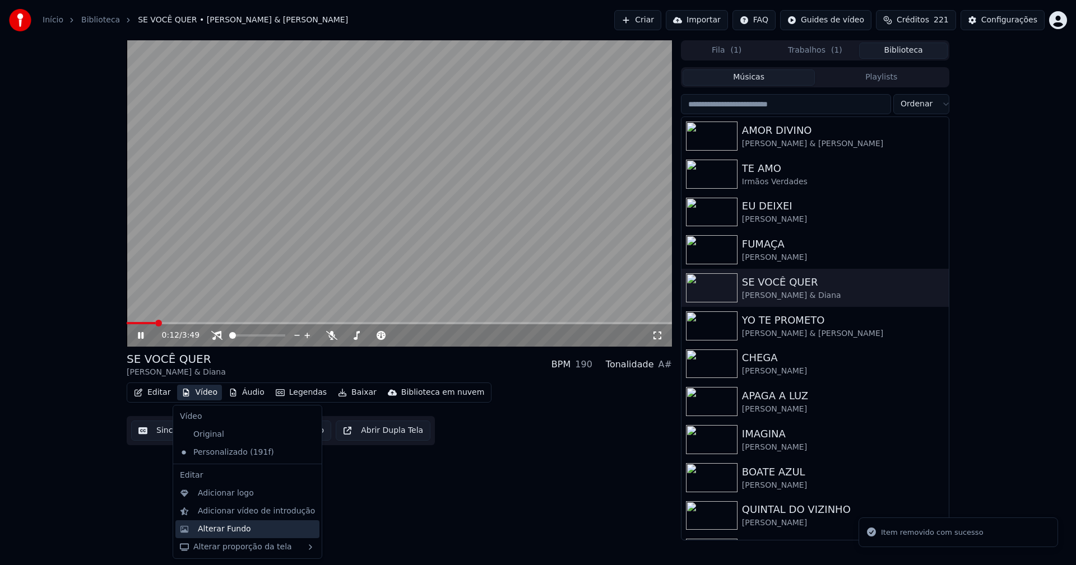
click at [231, 529] on div "Alterar Fundo" at bounding box center [224, 529] width 53 height 11
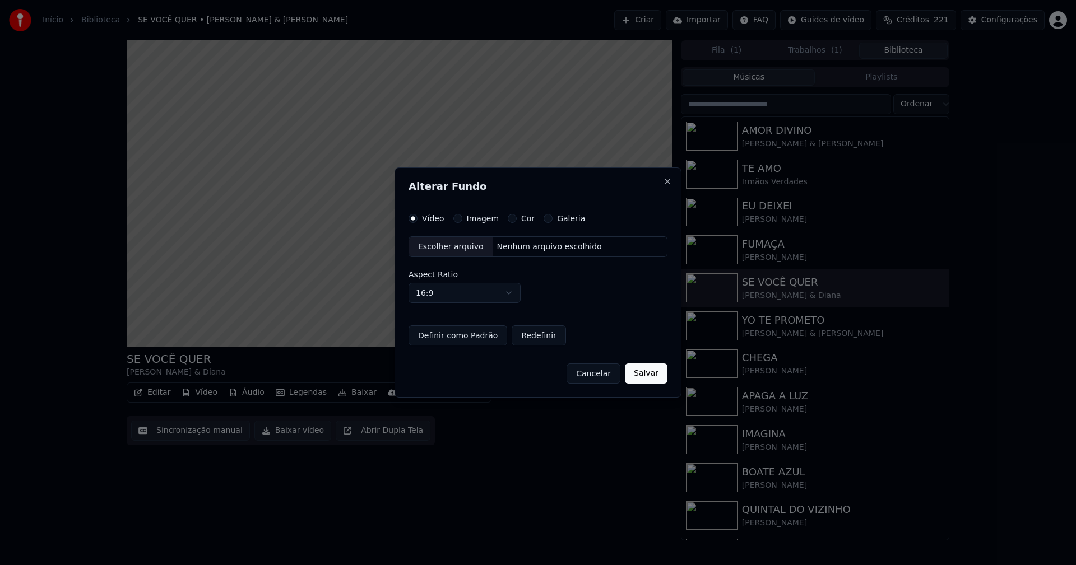
click at [456, 218] on button "Imagem" at bounding box center [457, 218] width 9 height 9
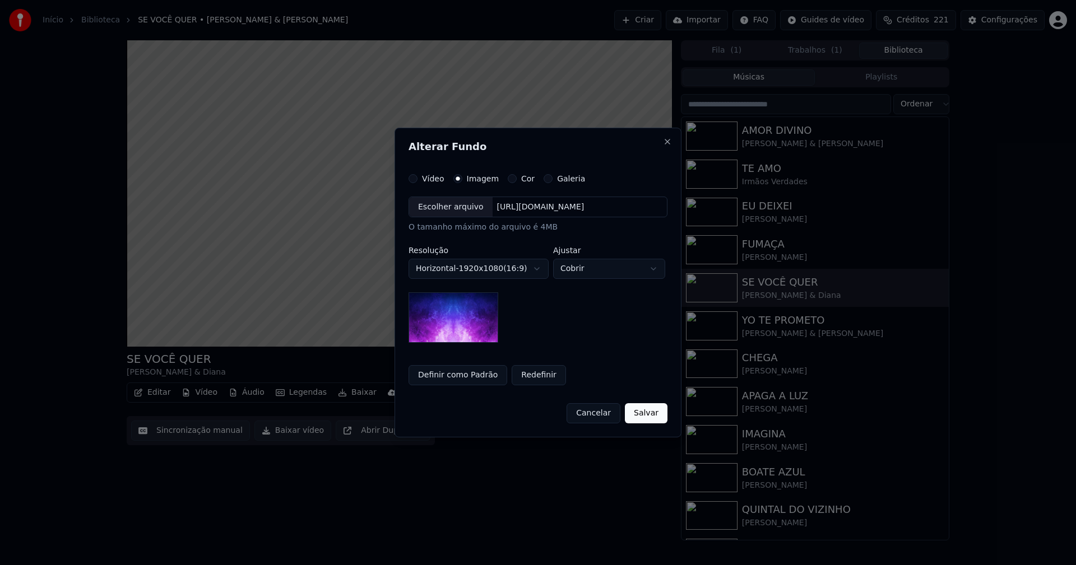
click at [449, 213] on div "Escolher arquivo" at bounding box center [450, 207] width 83 height 20
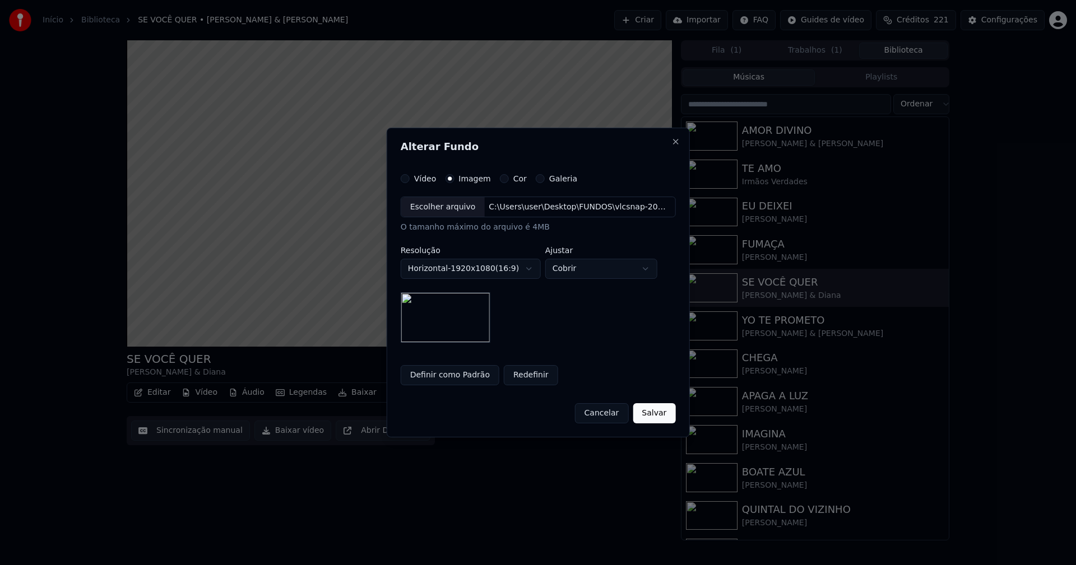
click at [656, 415] on button "Salvar" at bounding box center [654, 413] width 43 height 20
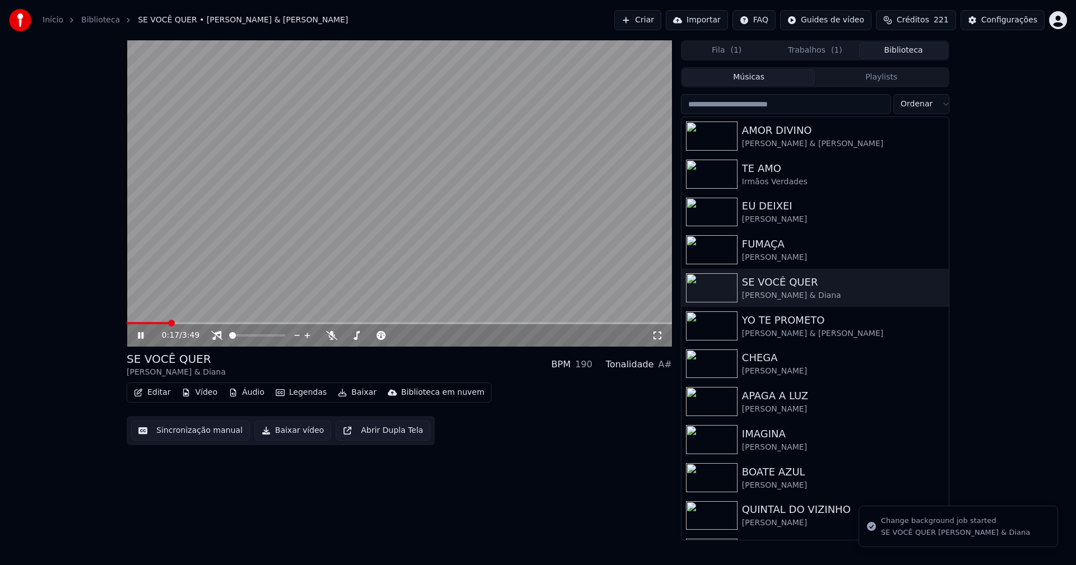
click at [914, 48] on button "Biblioteca" at bounding box center [903, 51] width 89 height 16
click at [773, 326] on div "YO TE PROMETO" at bounding box center [837, 321] width 191 height 16
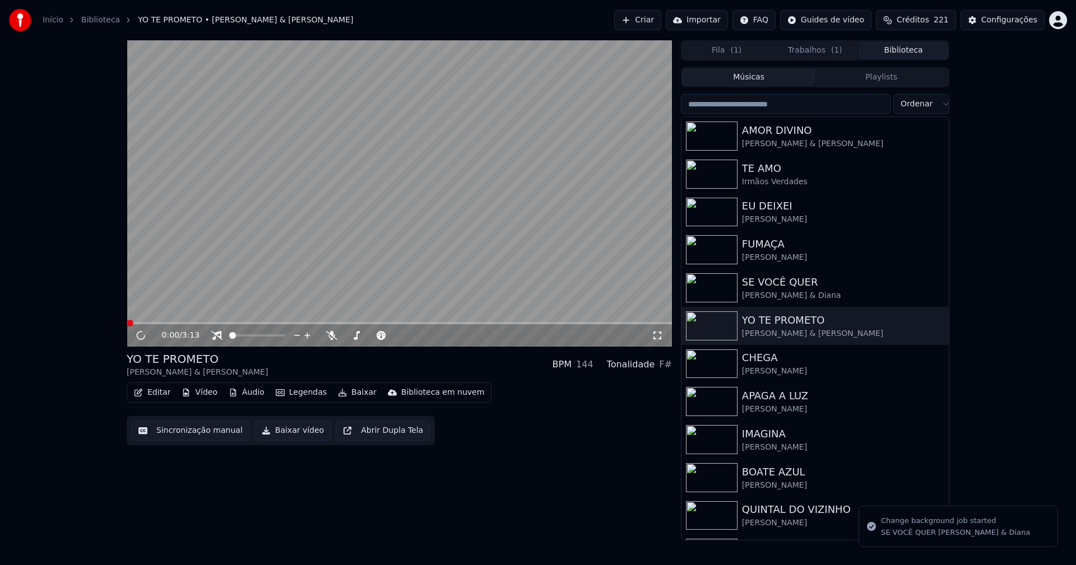
click at [202, 396] on button "Vídeo" at bounding box center [199, 393] width 45 height 16
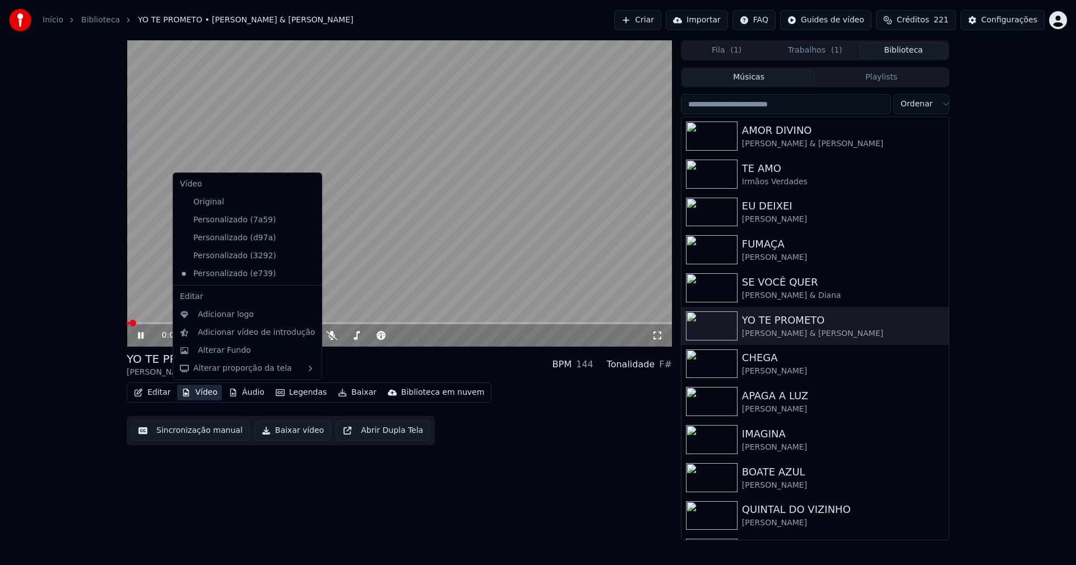
click at [307, 221] on icon at bounding box center [313, 220] width 12 height 9
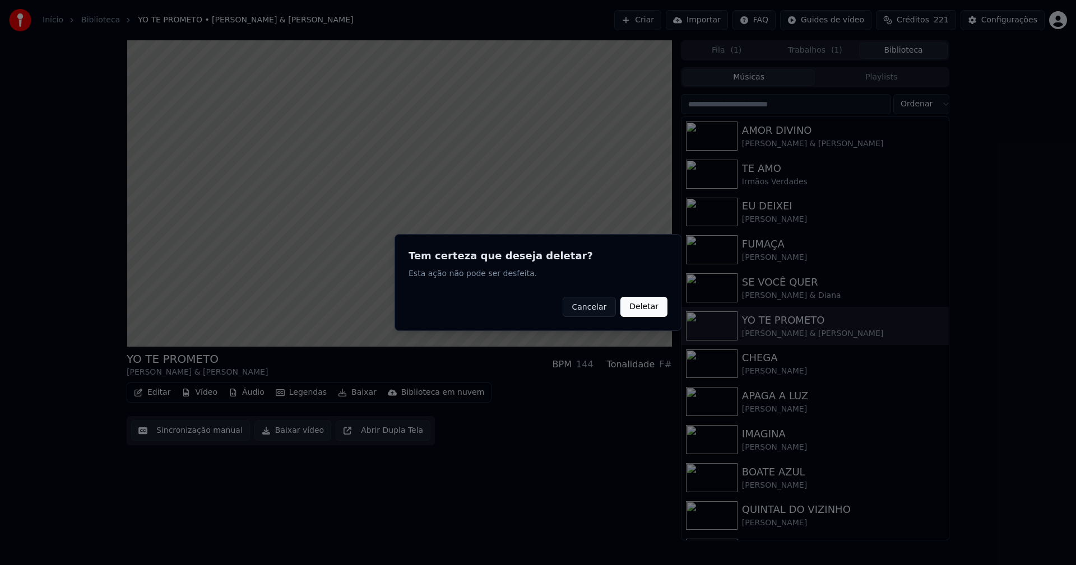
drag, startPoint x: 654, startPoint y: 310, endPoint x: 346, endPoint y: 350, distance: 311.2
click at [653, 309] on button "Deletar" at bounding box center [643, 307] width 47 height 20
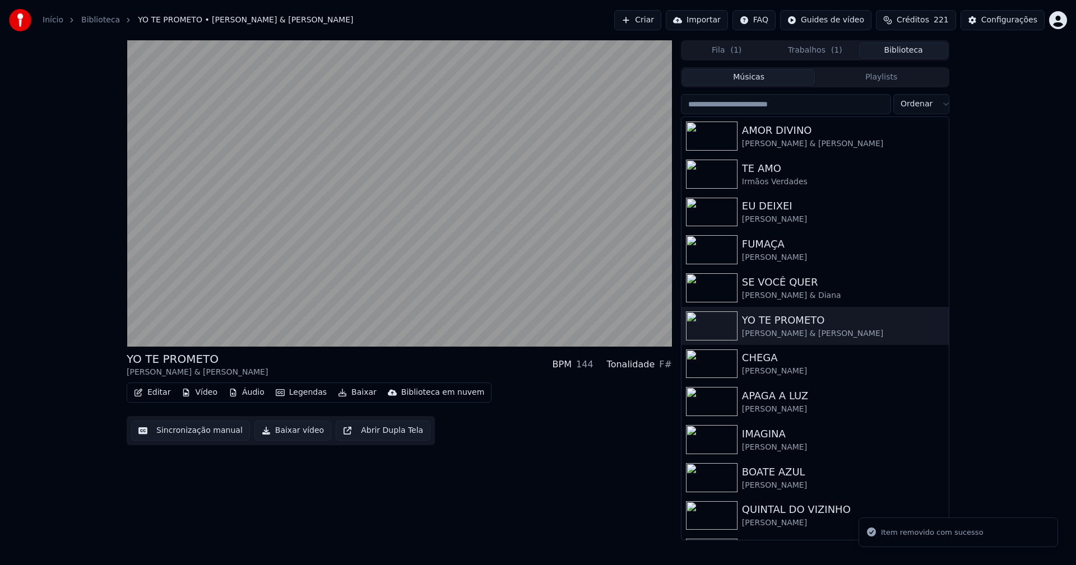
click at [210, 397] on button "Vídeo" at bounding box center [199, 393] width 45 height 16
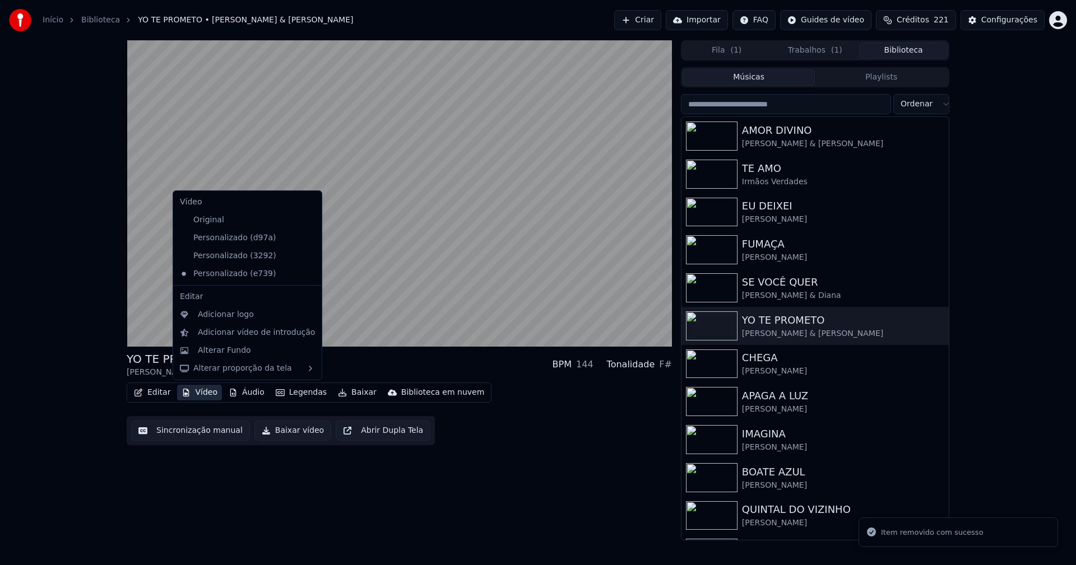
click at [299, 261] on div "Personalizado (3292)" at bounding box center [247, 256] width 144 height 18
click at [307, 256] on icon at bounding box center [311, 256] width 8 height 9
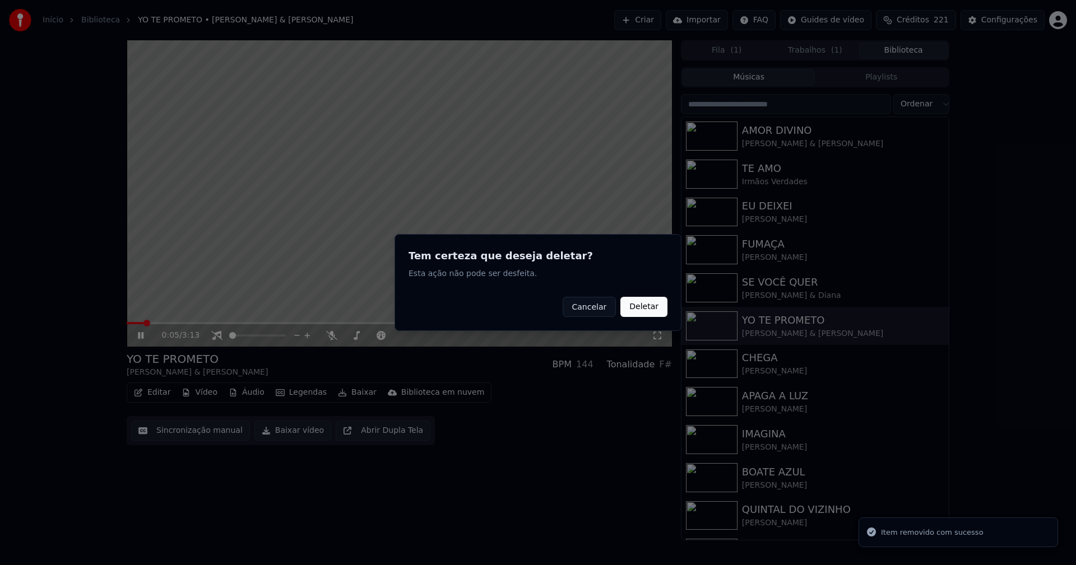
click at [644, 311] on button "Deletar" at bounding box center [643, 307] width 47 height 20
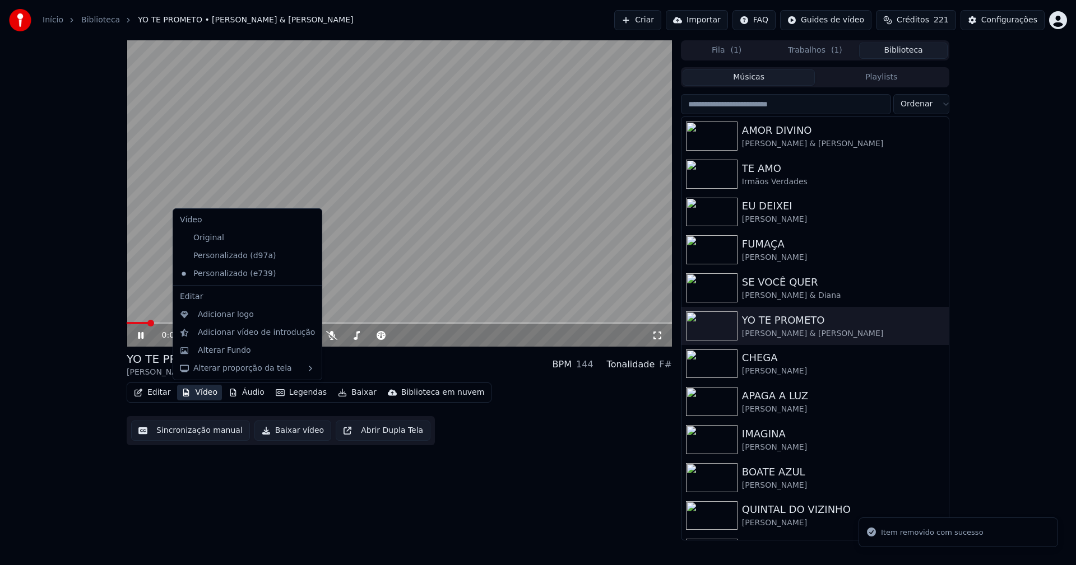
click at [203, 393] on button "Vídeo" at bounding box center [199, 393] width 45 height 16
click at [307, 255] on icon at bounding box center [313, 256] width 12 height 9
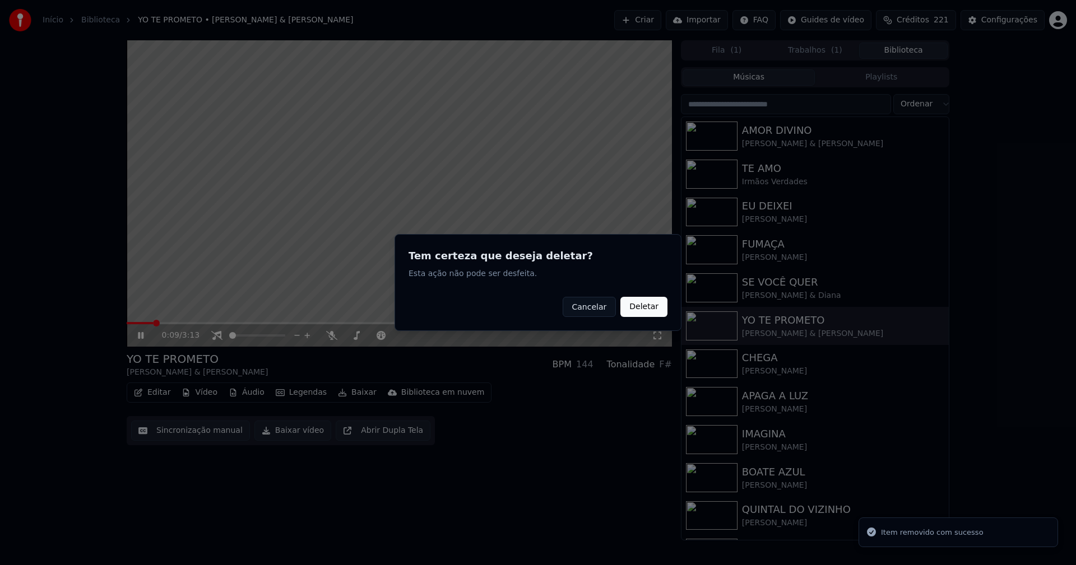
click at [650, 306] on button "Deletar" at bounding box center [643, 307] width 47 height 20
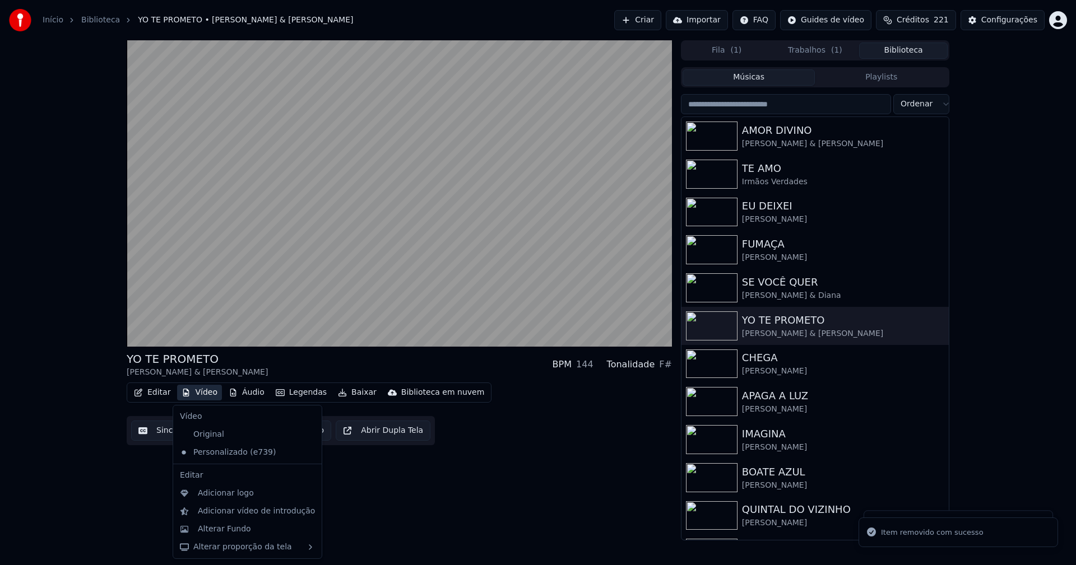
click at [200, 397] on button "Vídeo" at bounding box center [199, 393] width 45 height 16
click at [227, 533] on div "Alterar Fundo" at bounding box center [224, 529] width 53 height 11
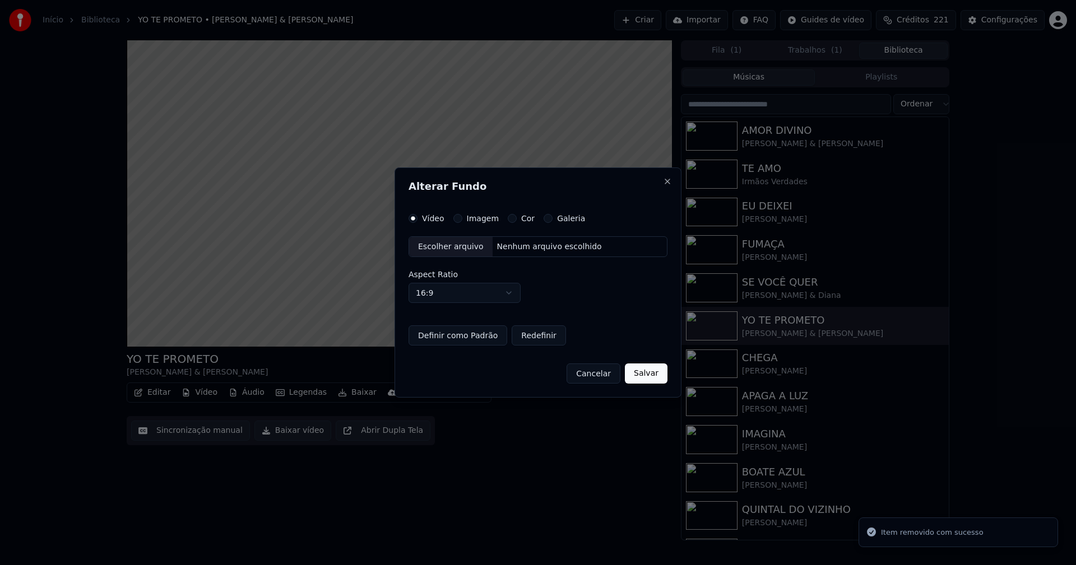
click at [454, 216] on button "Imagem" at bounding box center [457, 218] width 9 height 9
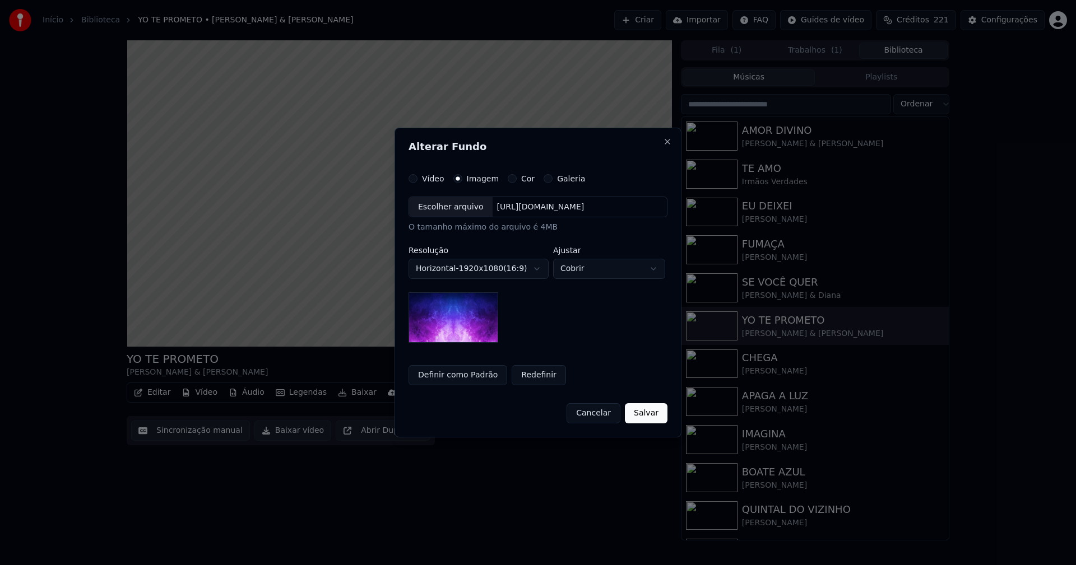
click at [446, 212] on div "Escolher arquivo" at bounding box center [450, 207] width 83 height 20
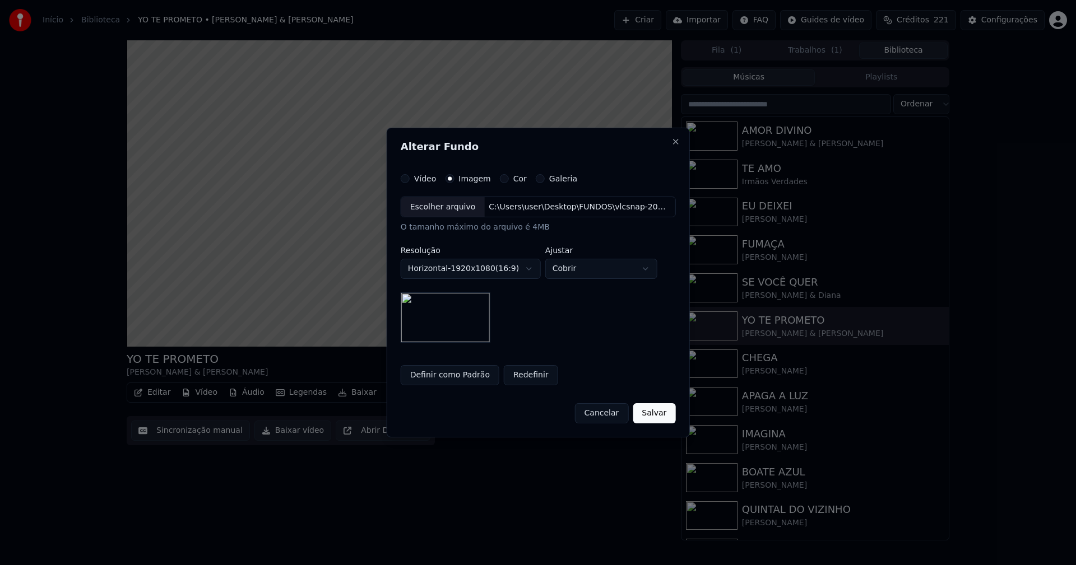
click at [655, 416] on button "Salvar" at bounding box center [654, 413] width 43 height 20
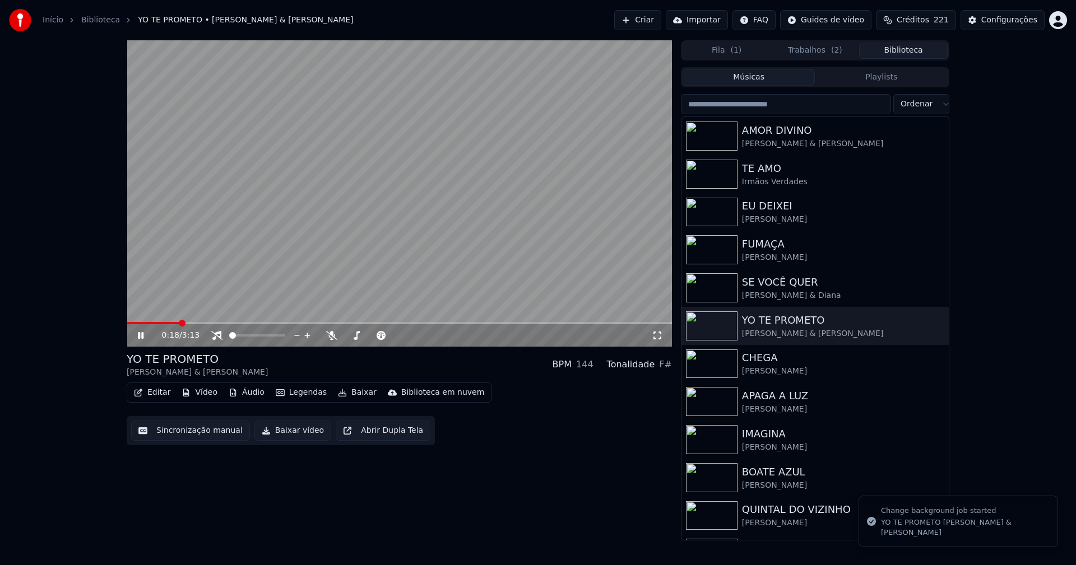
click at [915, 53] on button "Biblioteca" at bounding box center [903, 51] width 89 height 16
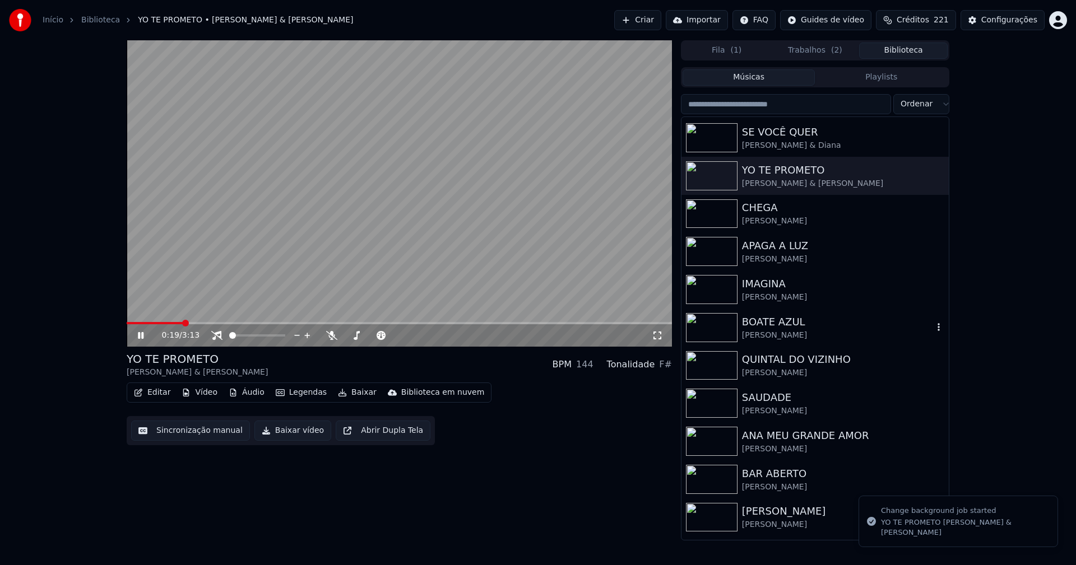
scroll to position [168, 0]
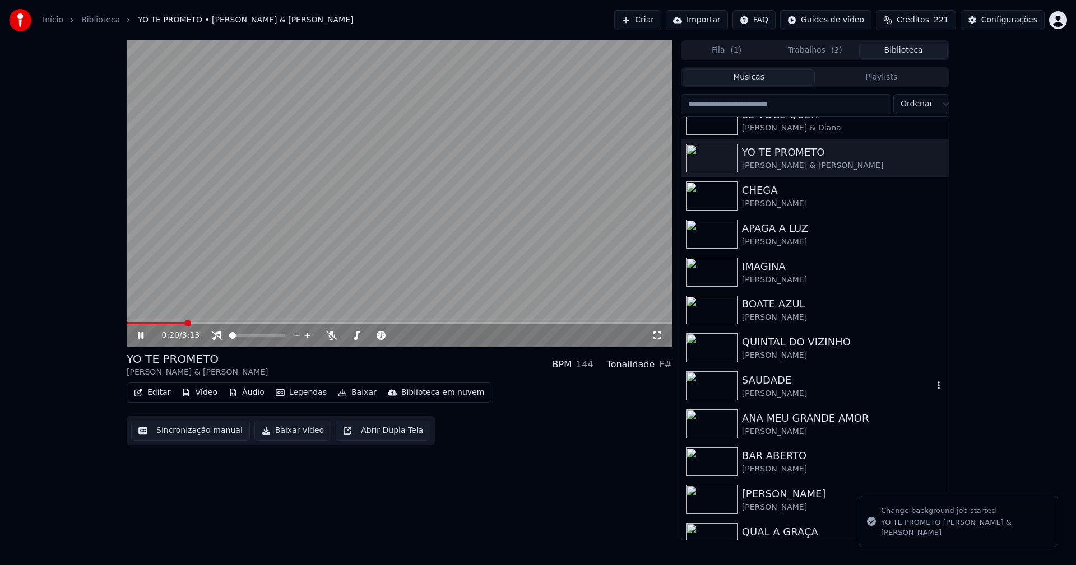
click at [780, 387] on div "SAUDADE" at bounding box center [837, 381] width 191 height 16
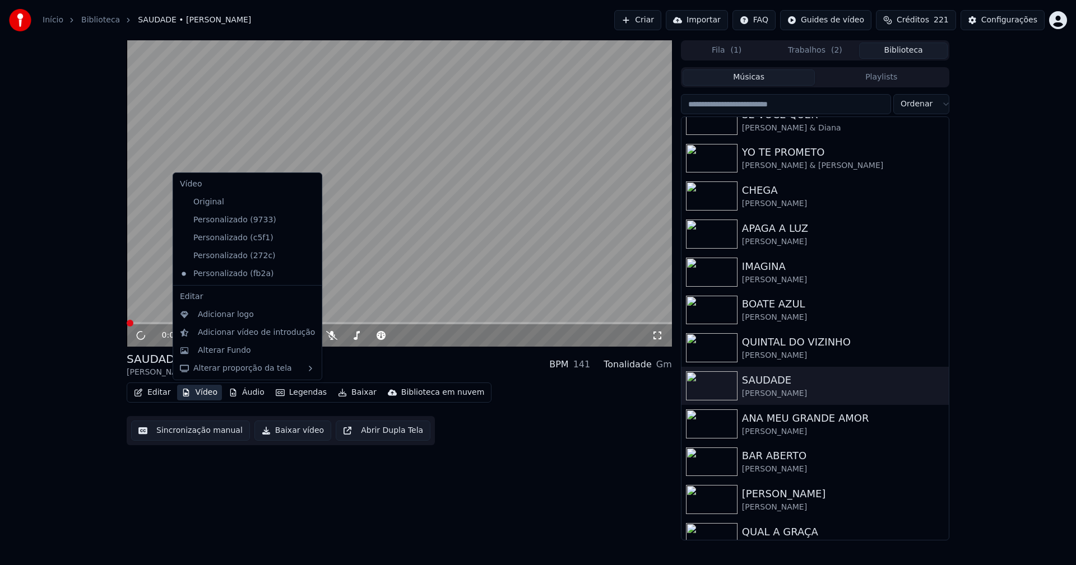
click at [208, 396] on button "Vídeo" at bounding box center [199, 393] width 45 height 16
click at [307, 257] on icon at bounding box center [313, 256] width 12 height 9
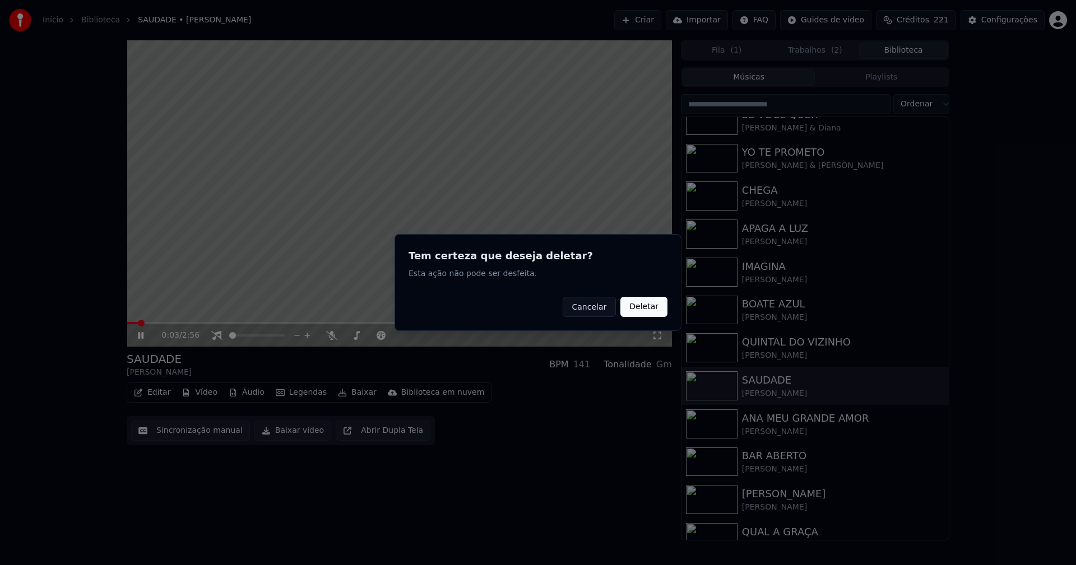
click at [647, 302] on button "Deletar" at bounding box center [643, 307] width 47 height 20
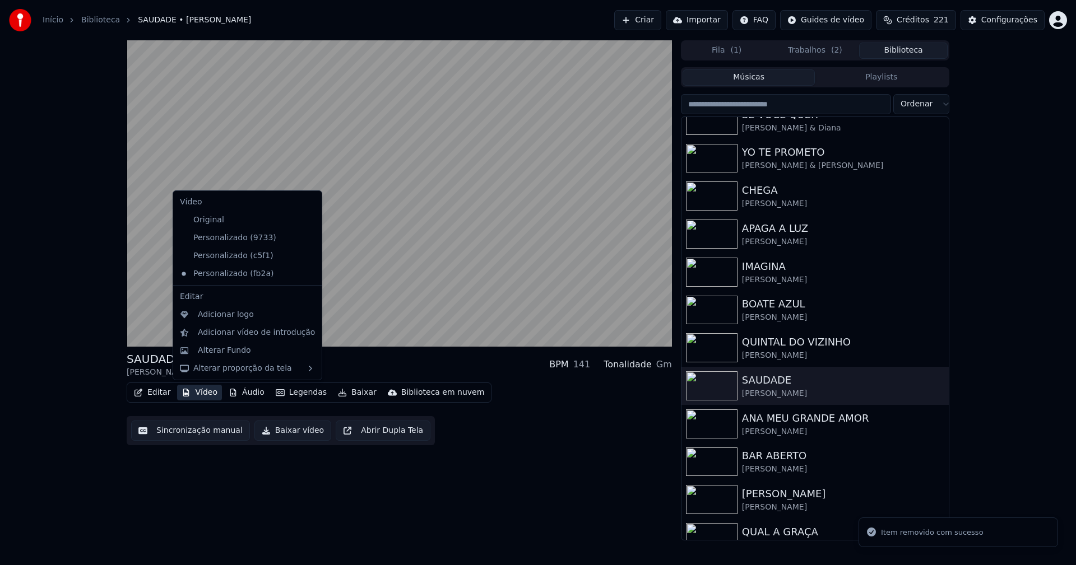
click at [201, 388] on button "Vídeo" at bounding box center [199, 393] width 45 height 16
click at [307, 256] on icon at bounding box center [311, 256] width 8 height 9
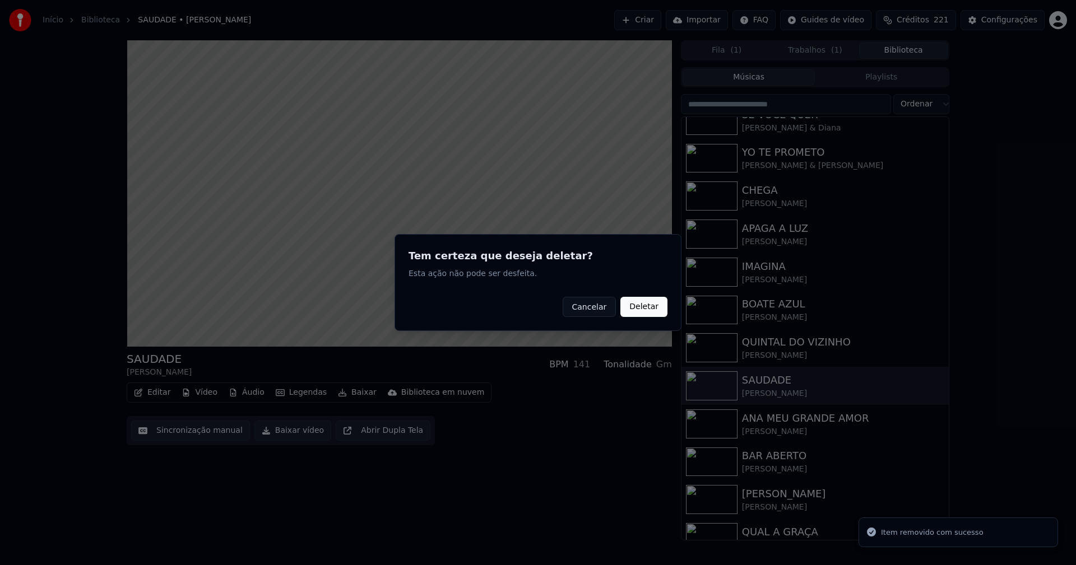
drag, startPoint x: 636, startPoint y: 313, endPoint x: 553, endPoint y: 305, distance: 83.8
click at [637, 313] on button "Deletar" at bounding box center [643, 307] width 47 height 20
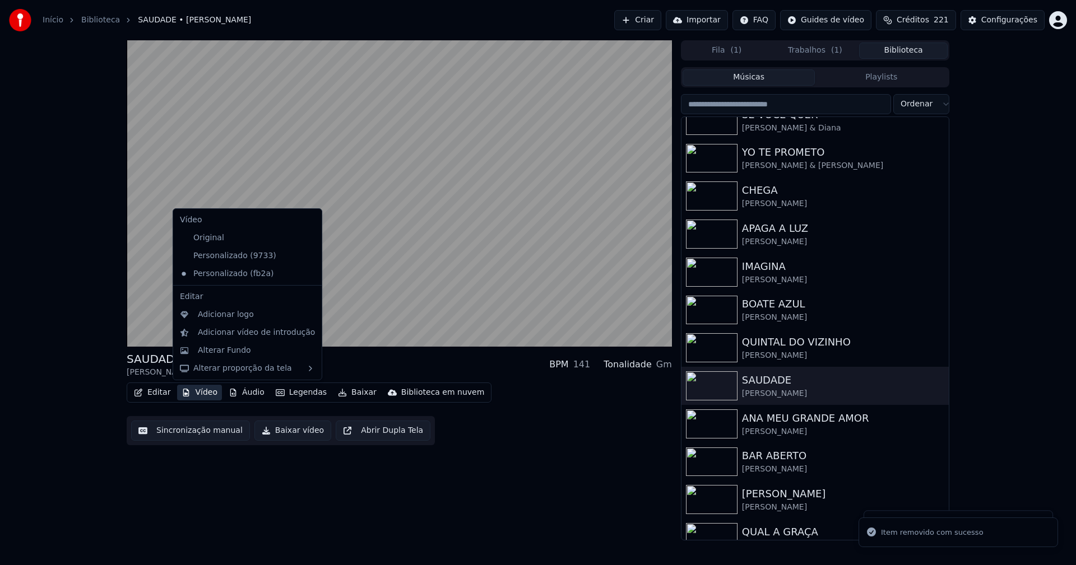
click at [200, 396] on button "Vídeo" at bounding box center [199, 393] width 45 height 16
click at [307, 258] on icon at bounding box center [311, 256] width 8 height 9
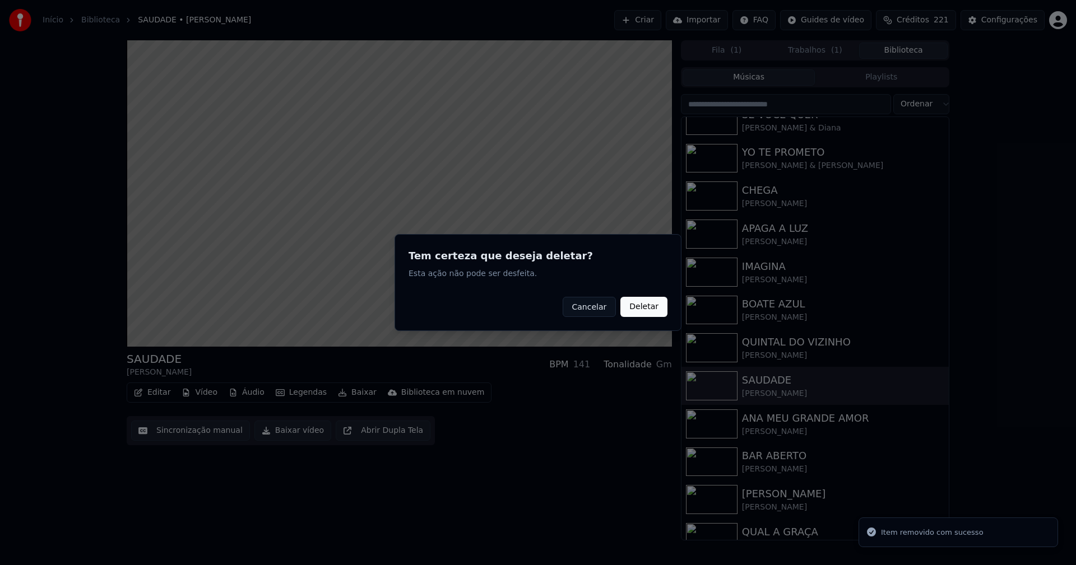
drag, startPoint x: 645, startPoint y: 306, endPoint x: 380, endPoint y: 340, distance: 267.1
click at [646, 306] on button "Deletar" at bounding box center [643, 307] width 47 height 20
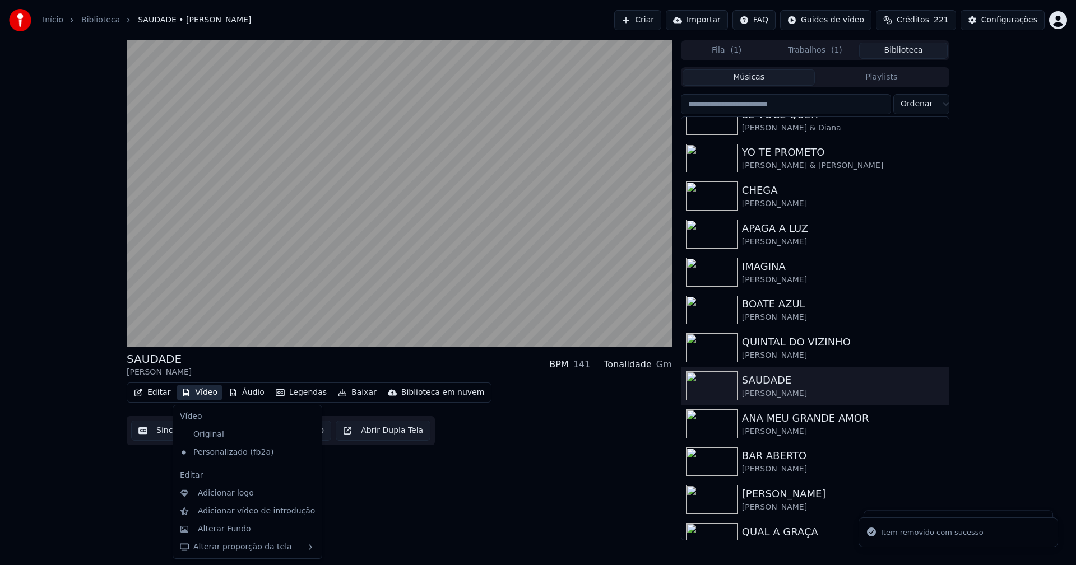
click at [199, 397] on button "Vídeo" at bounding box center [199, 393] width 45 height 16
click at [226, 533] on div "Alterar Fundo" at bounding box center [224, 529] width 53 height 11
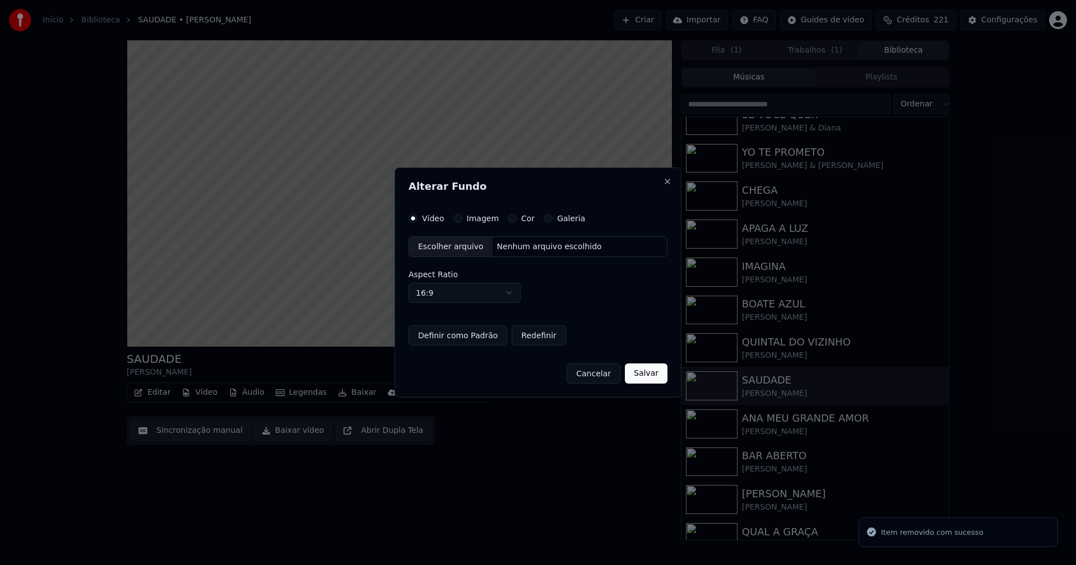
click at [459, 219] on button "Imagem" at bounding box center [457, 218] width 9 height 9
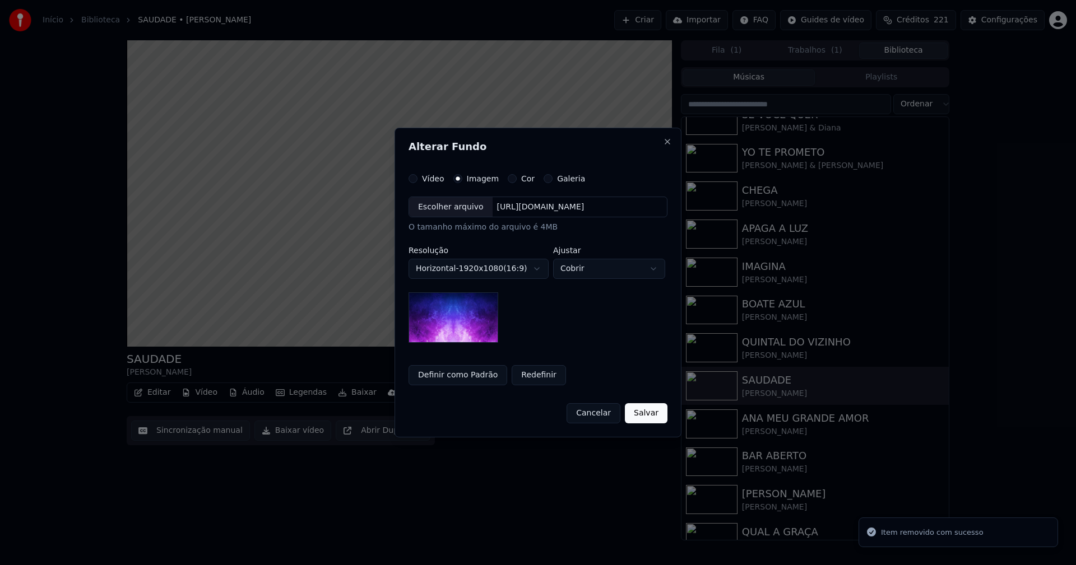
click at [455, 213] on div "Escolher arquivo" at bounding box center [450, 207] width 83 height 20
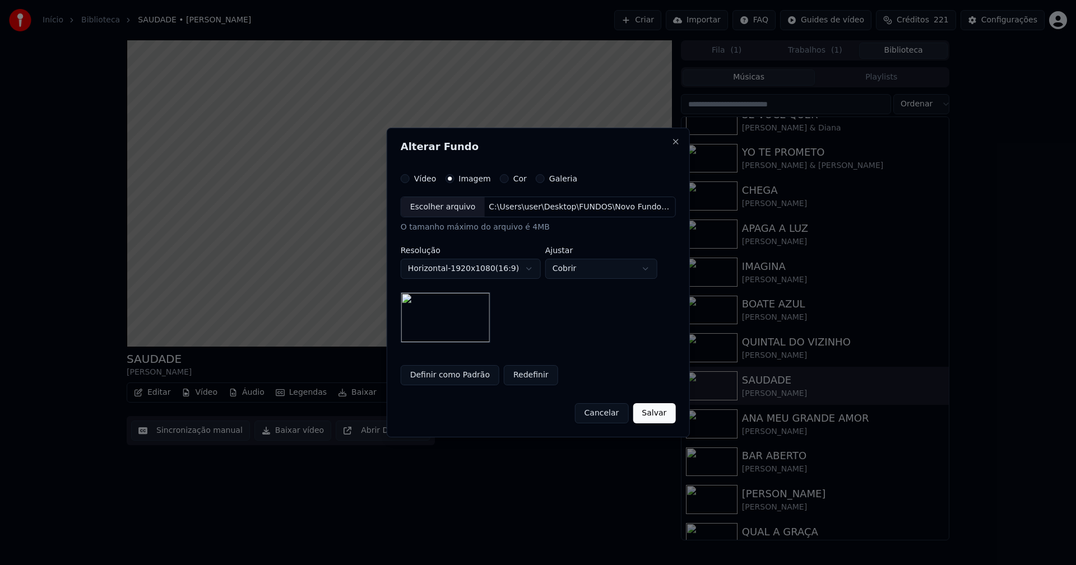
click at [657, 410] on button "Salvar" at bounding box center [654, 413] width 43 height 20
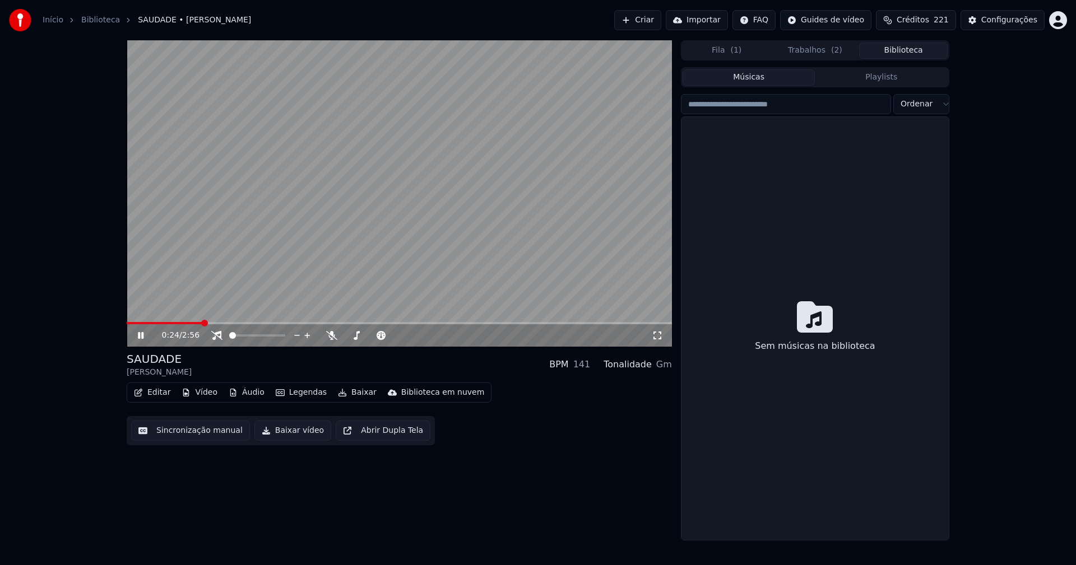
drag, startPoint x: 913, startPoint y: 50, endPoint x: 822, endPoint y: 51, distance: 91.3
click at [913, 49] on button "Biblioteca" at bounding box center [903, 51] width 89 height 16
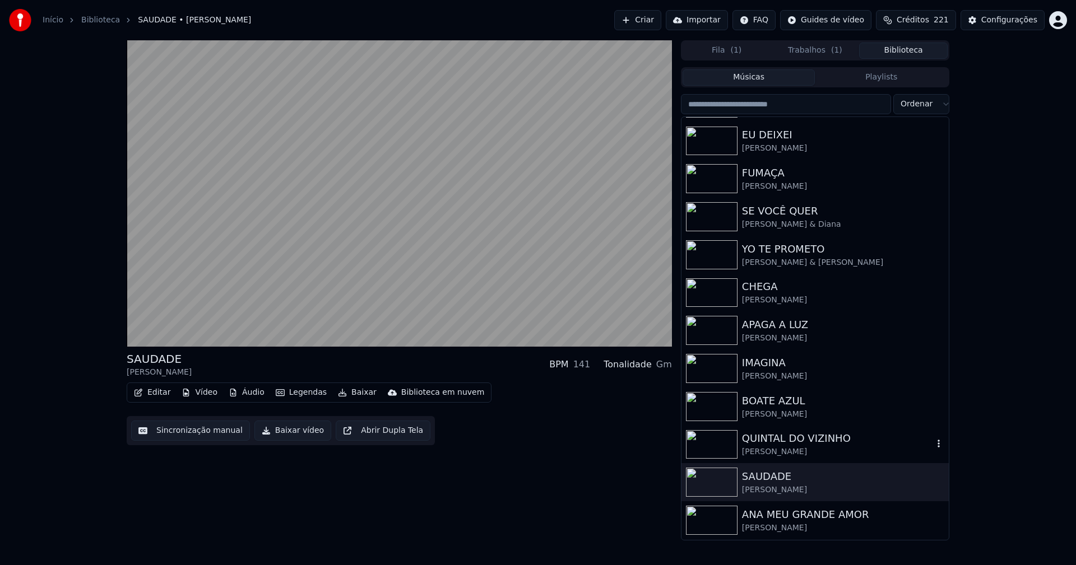
scroll to position [168, 0]
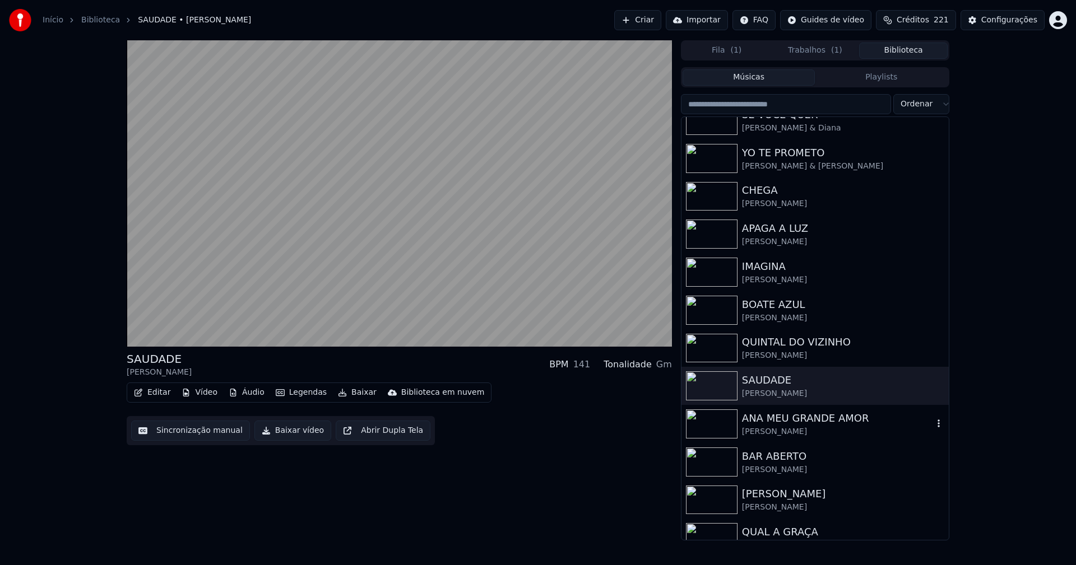
drag, startPoint x: 797, startPoint y: 419, endPoint x: 841, endPoint y: 399, distance: 48.1
click at [798, 420] on div "ANA MEU GRANDE AMOR" at bounding box center [837, 419] width 191 height 16
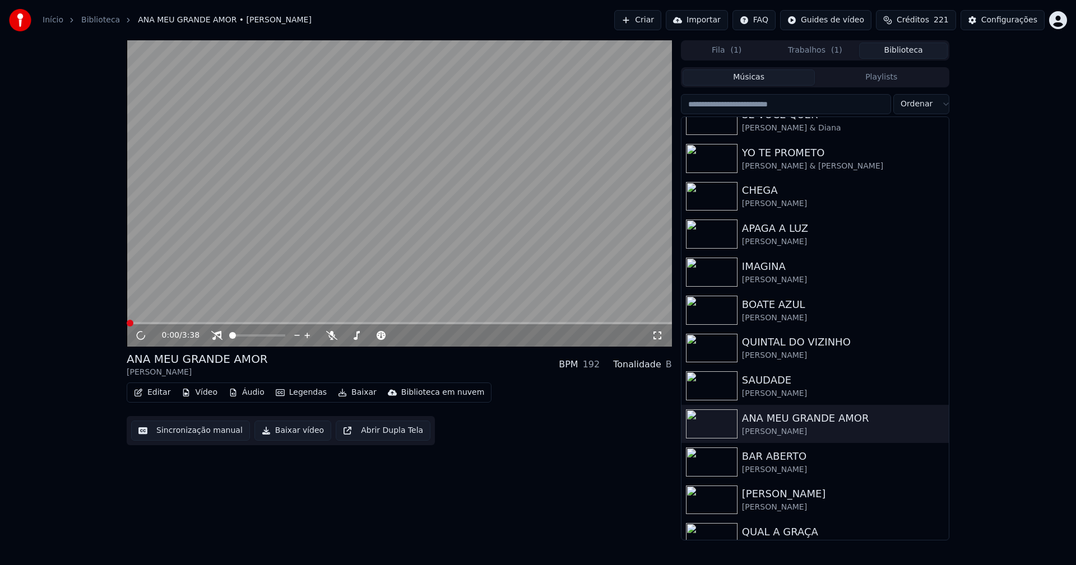
click at [204, 398] on button "Vídeo" at bounding box center [199, 393] width 45 height 16
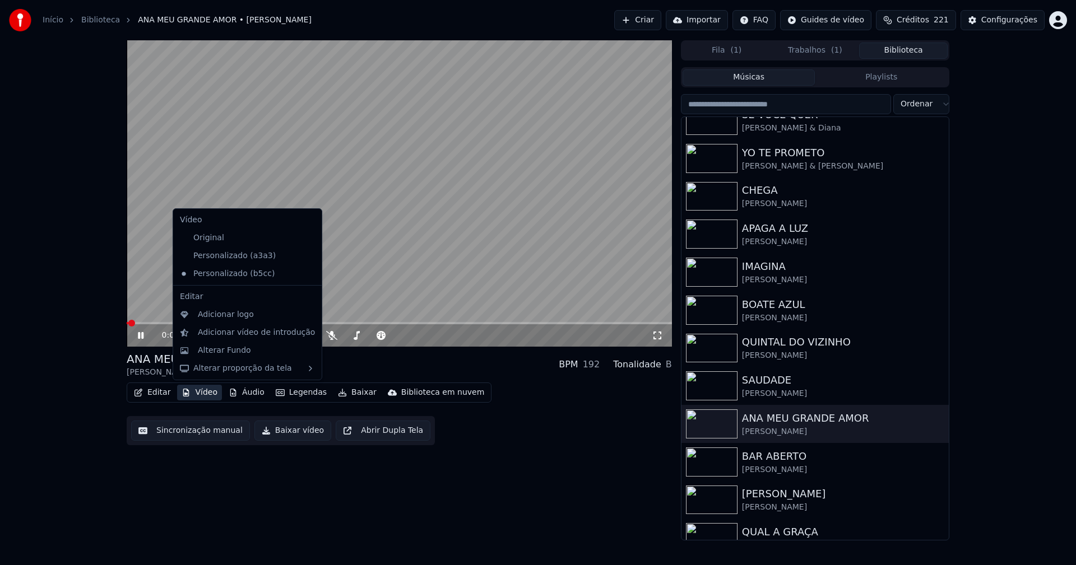
click at [307, 255] on icon at bounding box center [311, 256] width 8 height 9
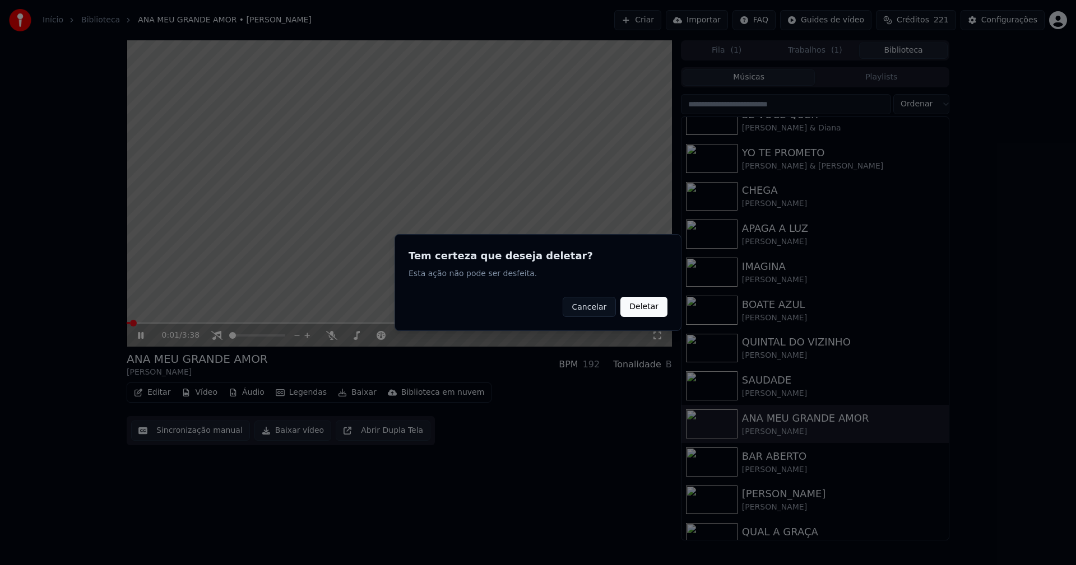
drag, startPoint x: 664, startPoint y: 304, endPoint x: 655, endPoint y: 305, distance: 9.0
click at [663, 304] on button "Deletar" at bounding box center [643, 307] width 47 height 20
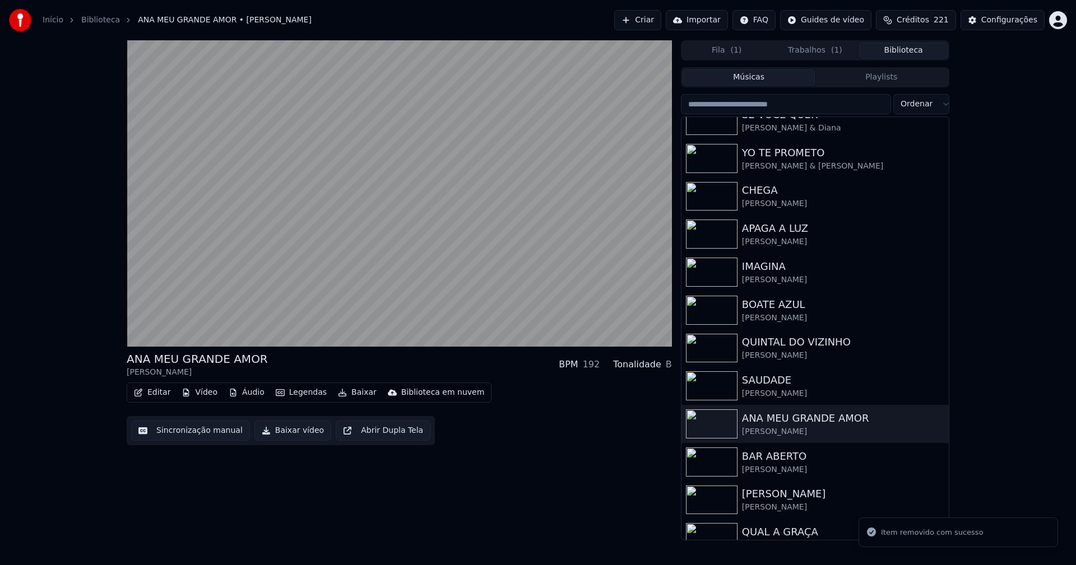
click at [204, 394] on button "Vídeo" at bounding box center [199, 393] width 45 height 16
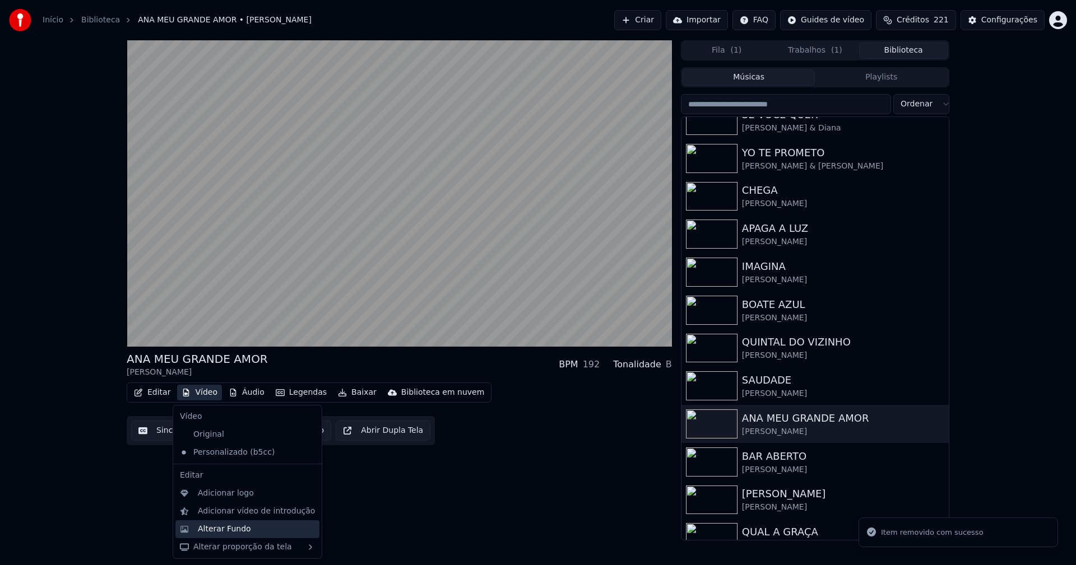
click at [229, 529] on div "Alterar Fundo" at bounding box center [224, 529] width 53 height 11
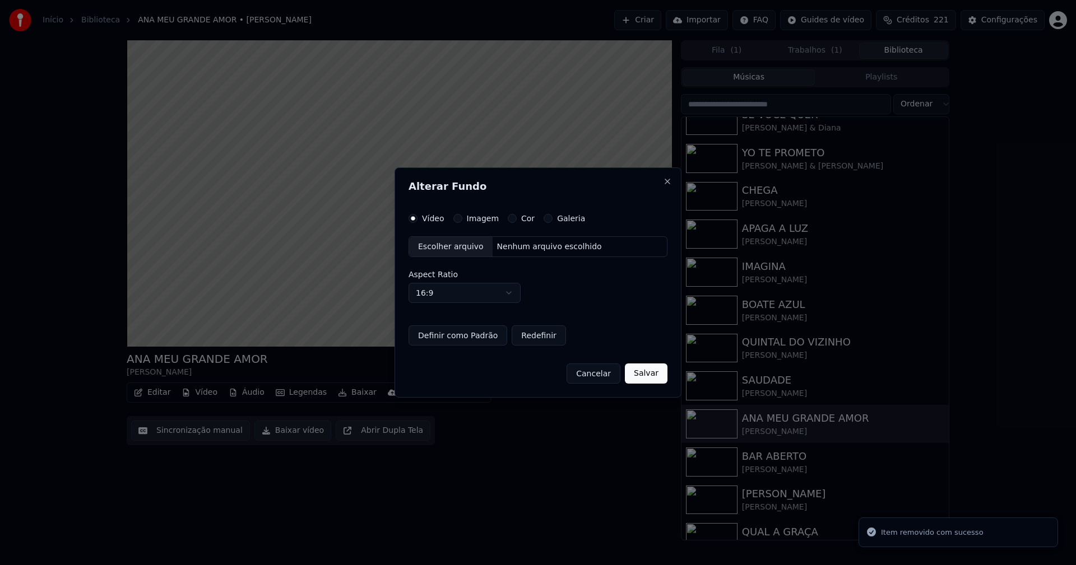
click at [455, 221] on button "Imagem" at bounding box center [457, 218] width 9 height 9
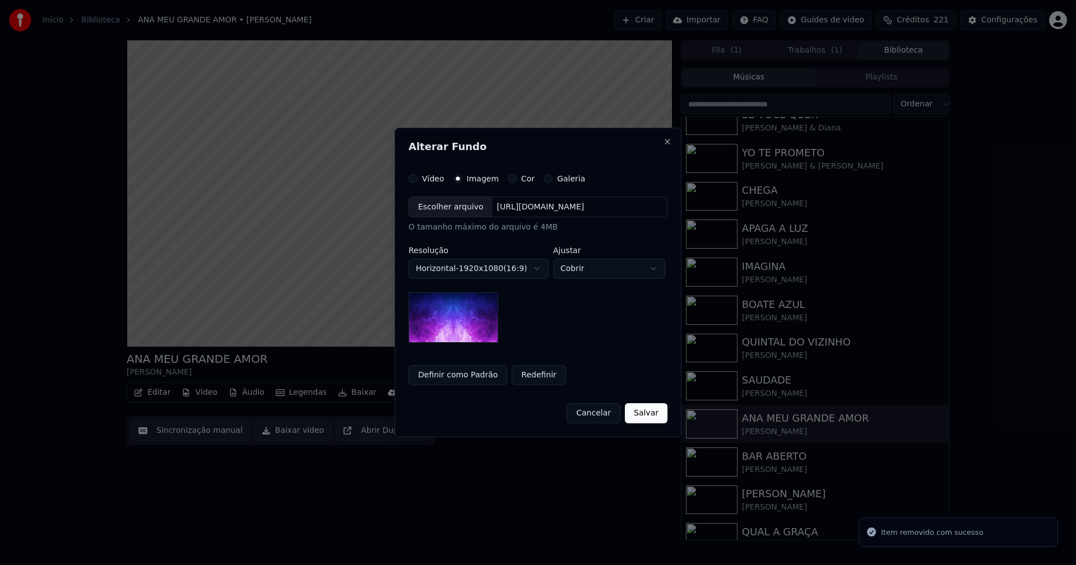
click at [450, 210] on div "Escolher arquivo" at bounding box center [450, 207] width 83 height 20
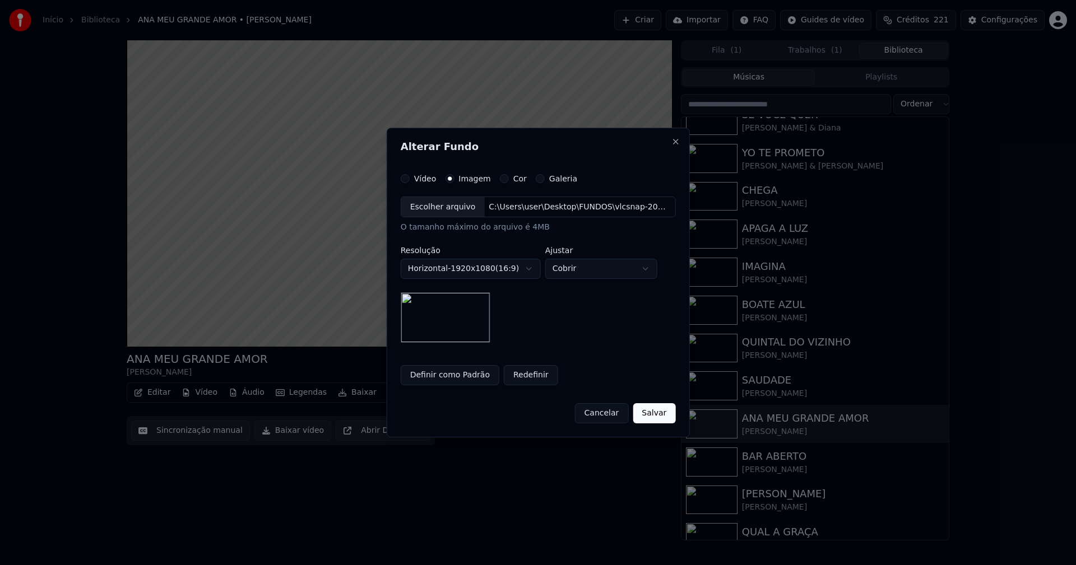
drag, startPoint x: 644, startPoint y: 407, endPoint x: 647, endPoint y: 417, distance: 9.8
click at [644, 408] on button "Salvar" at bounding box center [654, 413] width 43 height 20
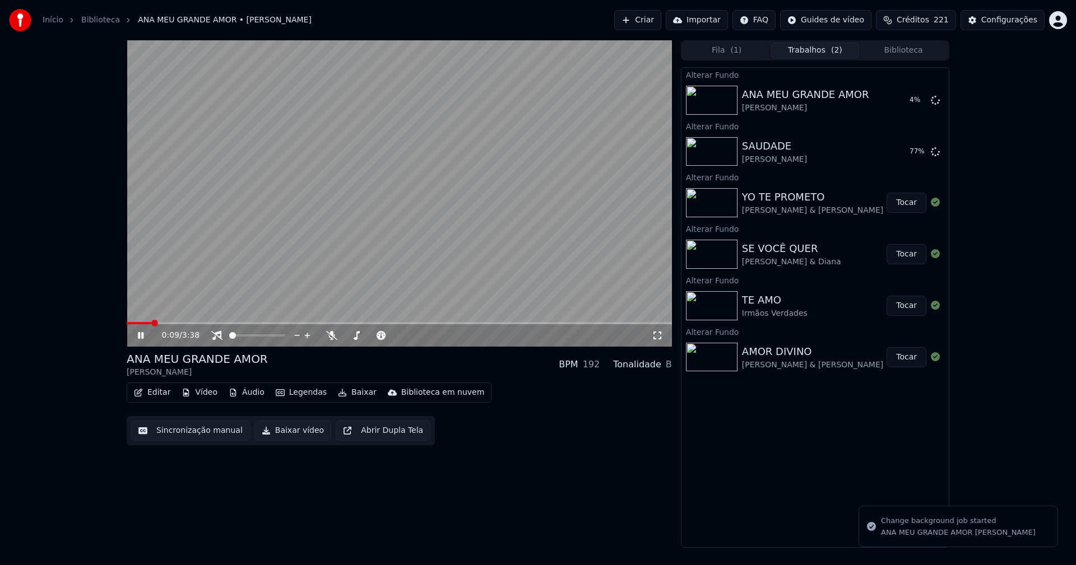
click at [931, 52] on button "Biblioteca" at bounding box center [903, 51] width 89 height 16
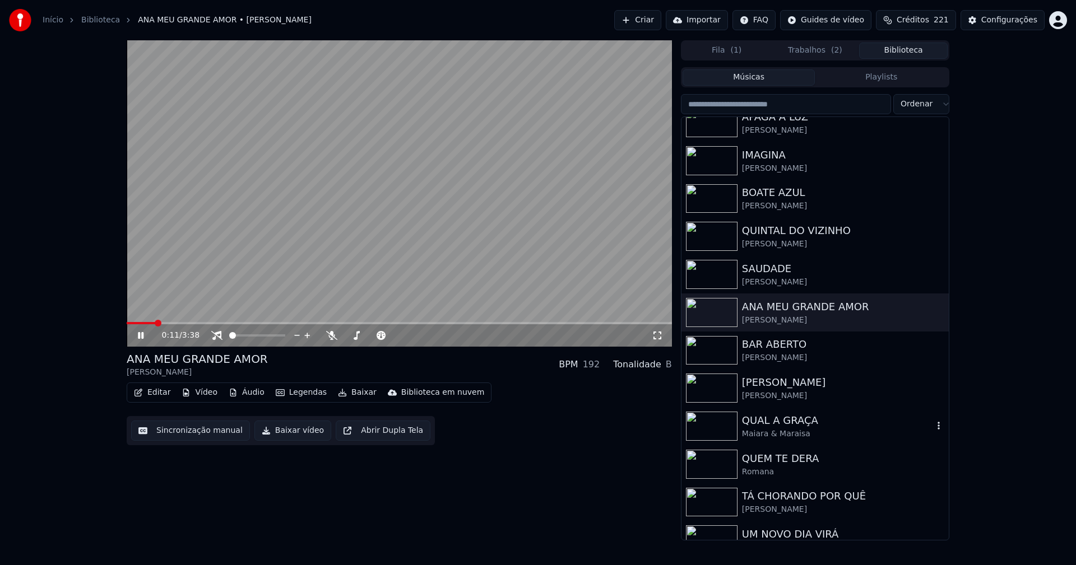
scroll to position [392, 0]
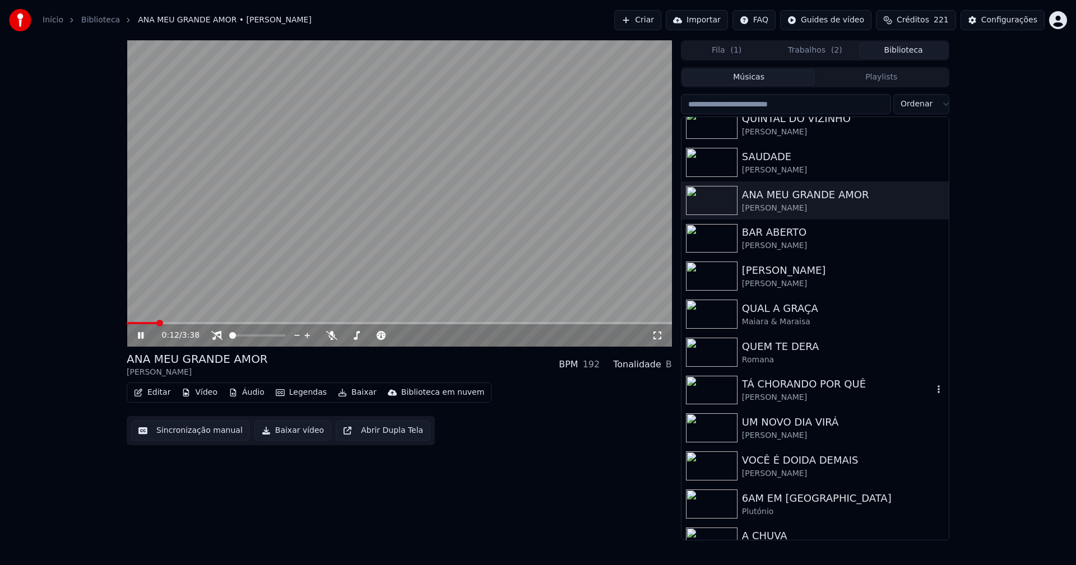
drag, startPoint x: 793, startPoint y: 391, endPoint x: 719, endPoint y: 323, distance: 100.3
click at [797, 391] on div "TÁ CHORANDO POR QUÊ" at bounding box center [837, 384] width 191 height 16
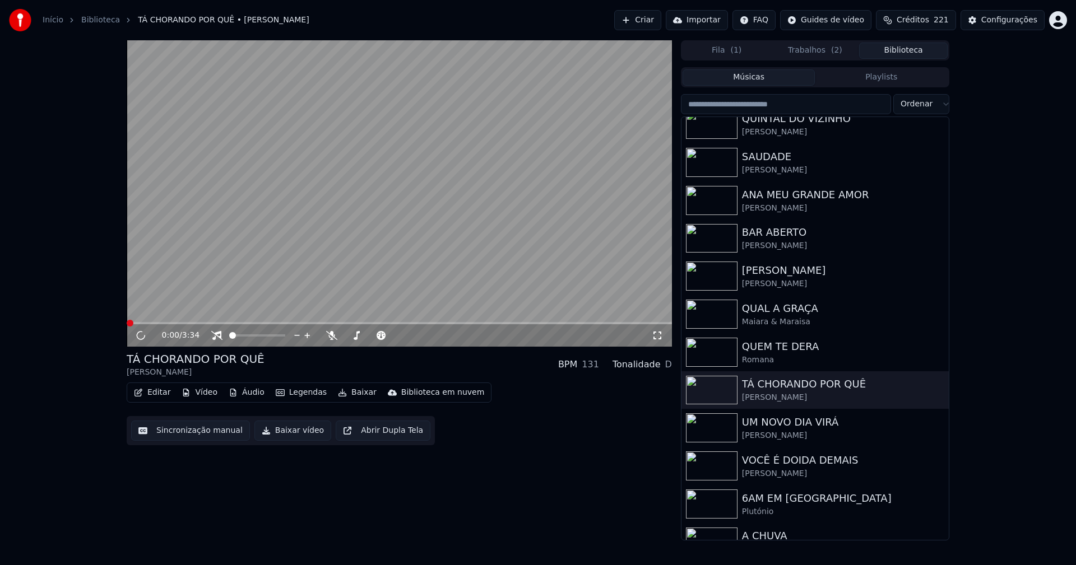
click at [207, 392] on button "Vídeo" at bounding box center [199, 393] width 45 height 16
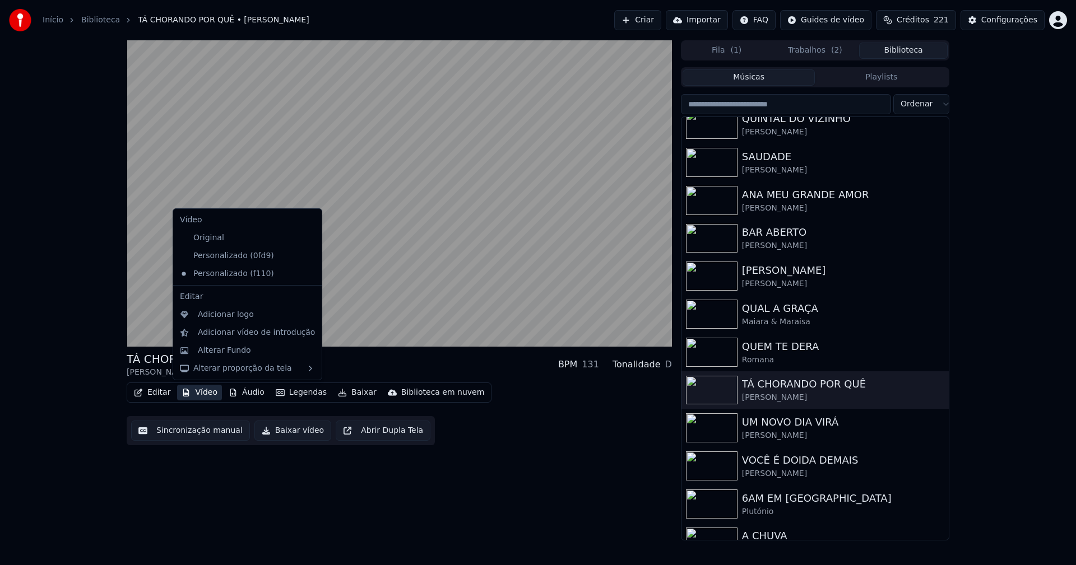
click at [307, 255] on icon at bounding box center [311, 256] width 8 height 9
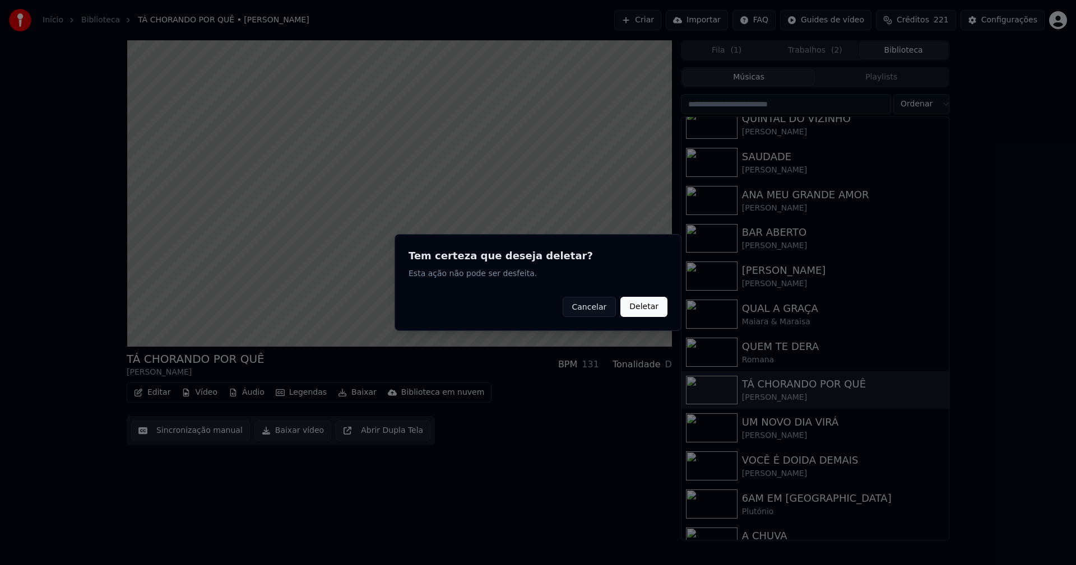
click at [635, 309] on button "Deletar" at bounding box center [643, 307] width 47 height 20
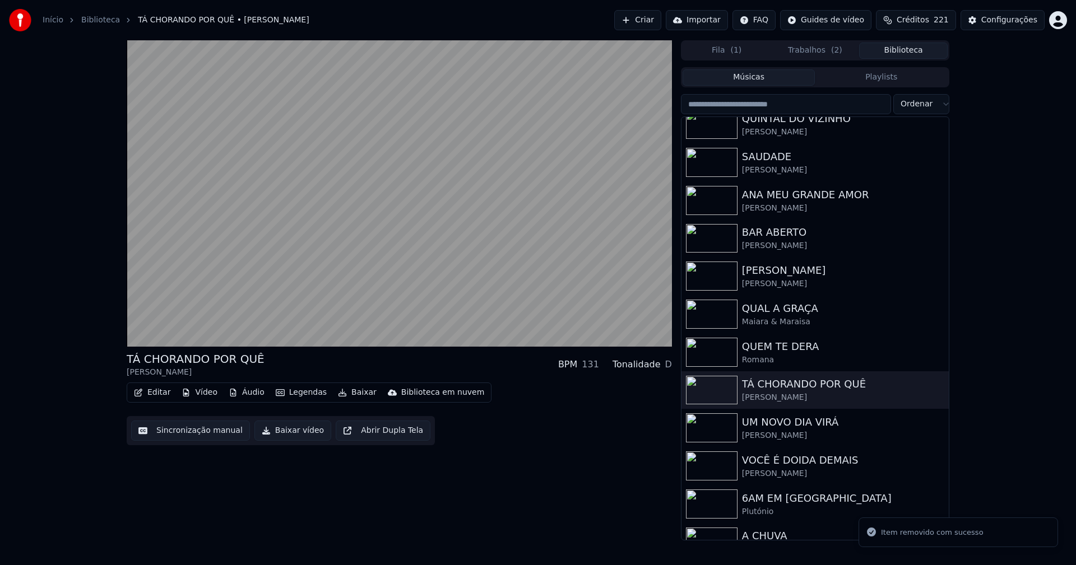
click at [201, 396] on button "Vídeo" at bounding box center [199, 393] width 45 height 16
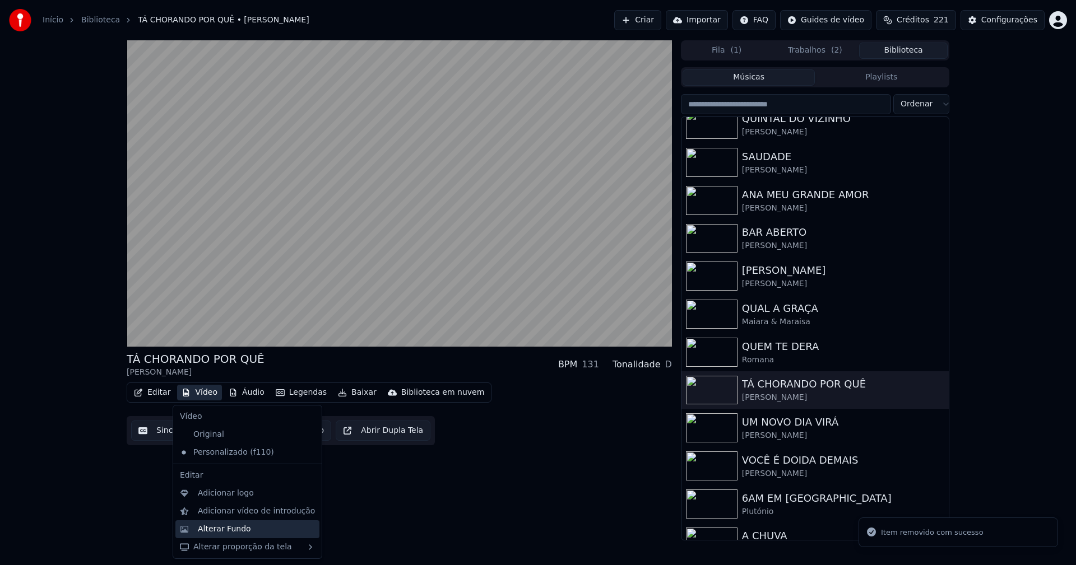
click at [224, 528] on div "Alterar Fundo" at bounding box center [224, 529] width 53 height 11
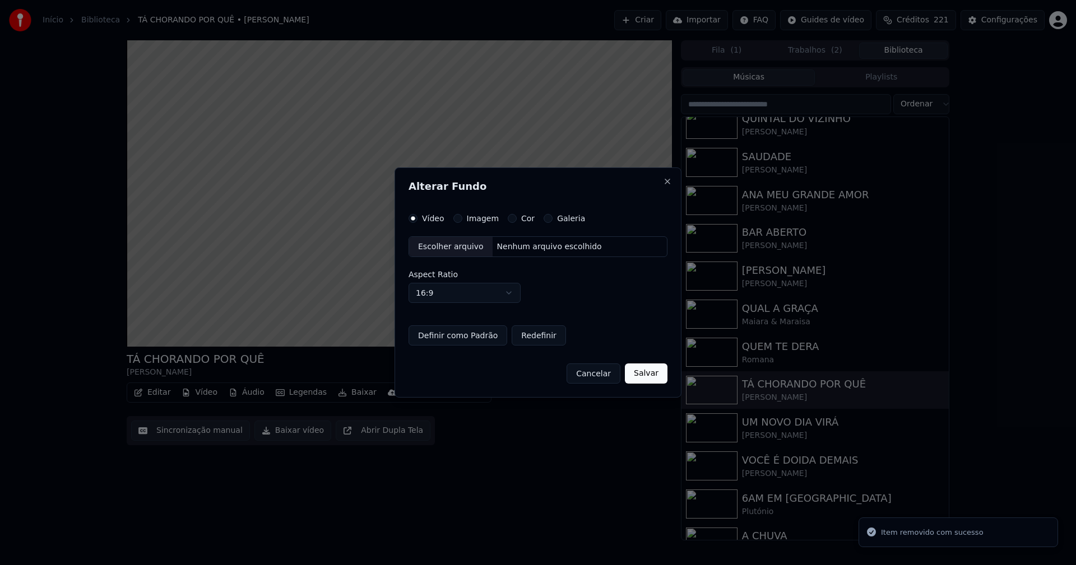
click at [458, 219] on button "Imagem" at bounding box center [457, 218] width 9 height 9
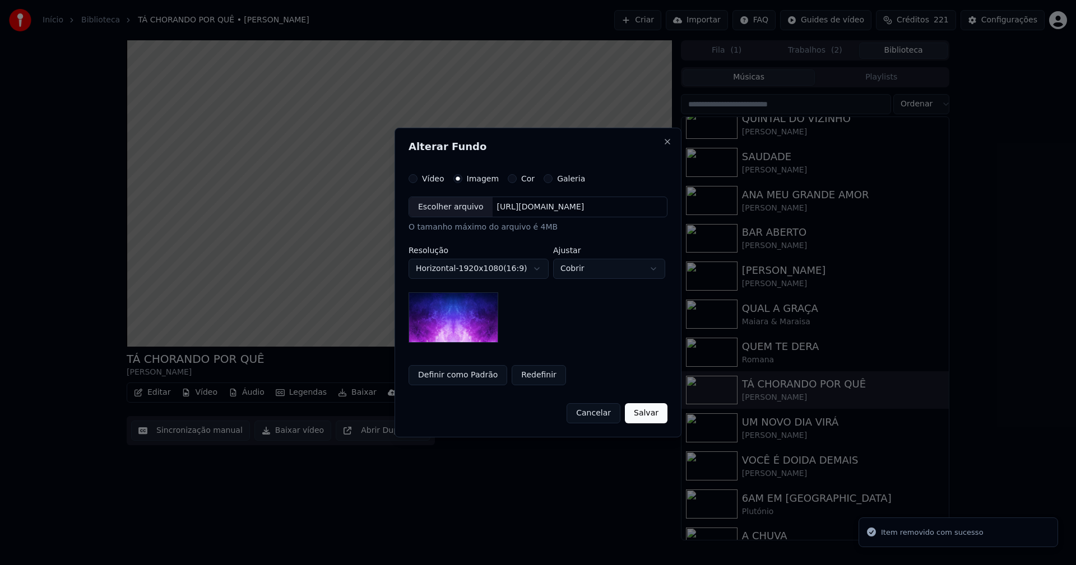
click at [452, 209] on div "Escolher arquivo" at bounding box center [450, 207] width 83 height 20
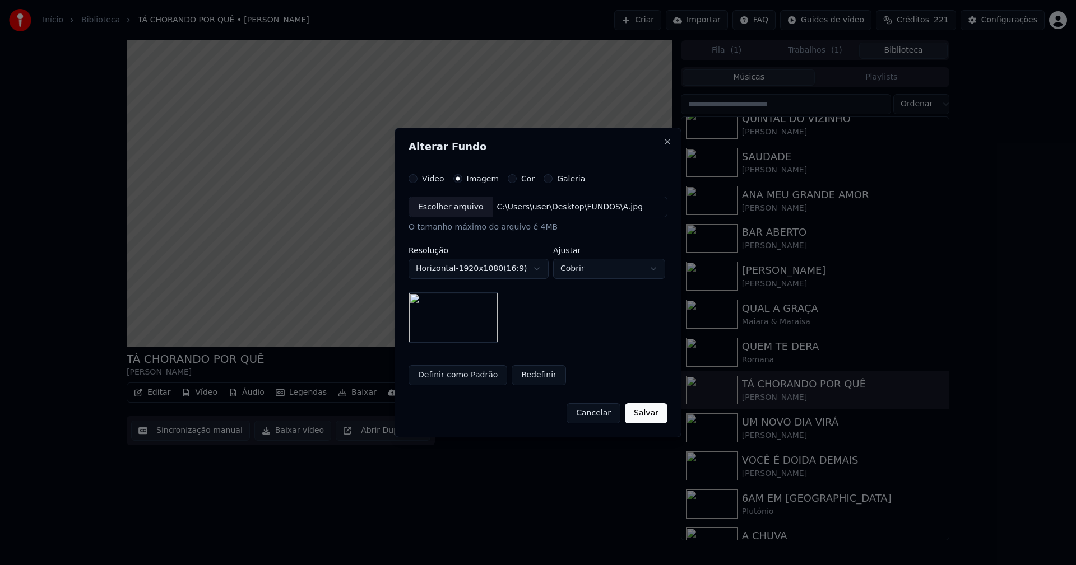
click at [643, 415] on button "Salvar" at bounding box center [646, 413] width 43 height 20
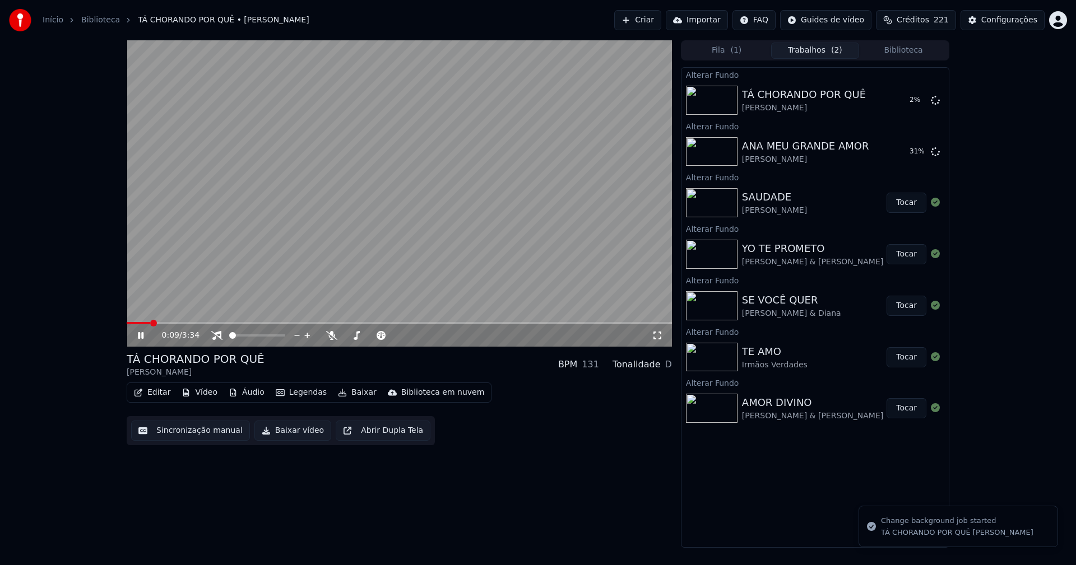
click at [924, 51] on button "Biblioteca" at bounding box center [903, 51] width 89 height 16
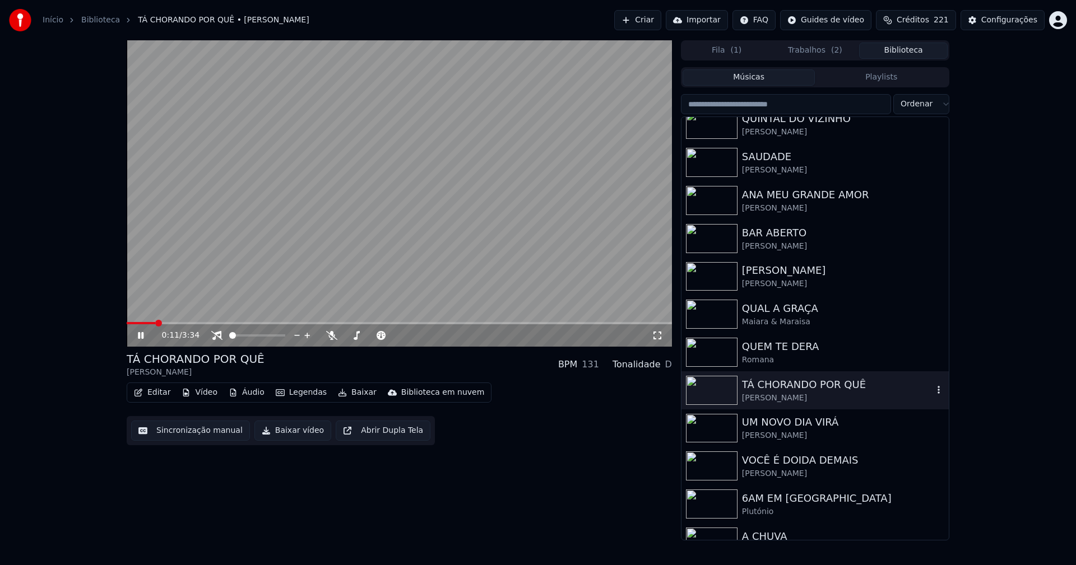
scroll to position [448, 0]
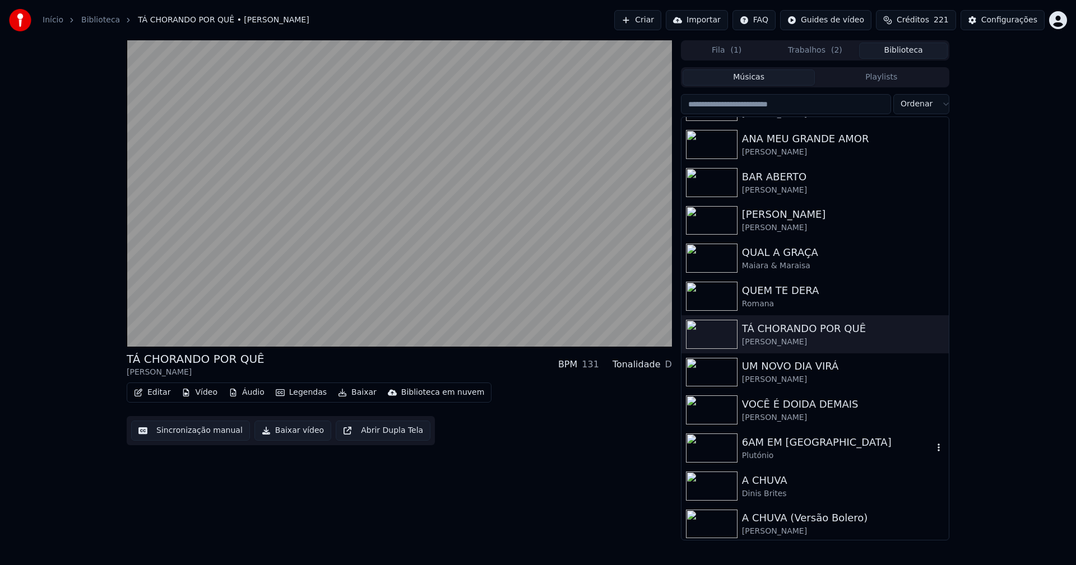
click at [785, 445] on div "6AM EM PARIS" at bounding box center [837, 443] width 191 height 16
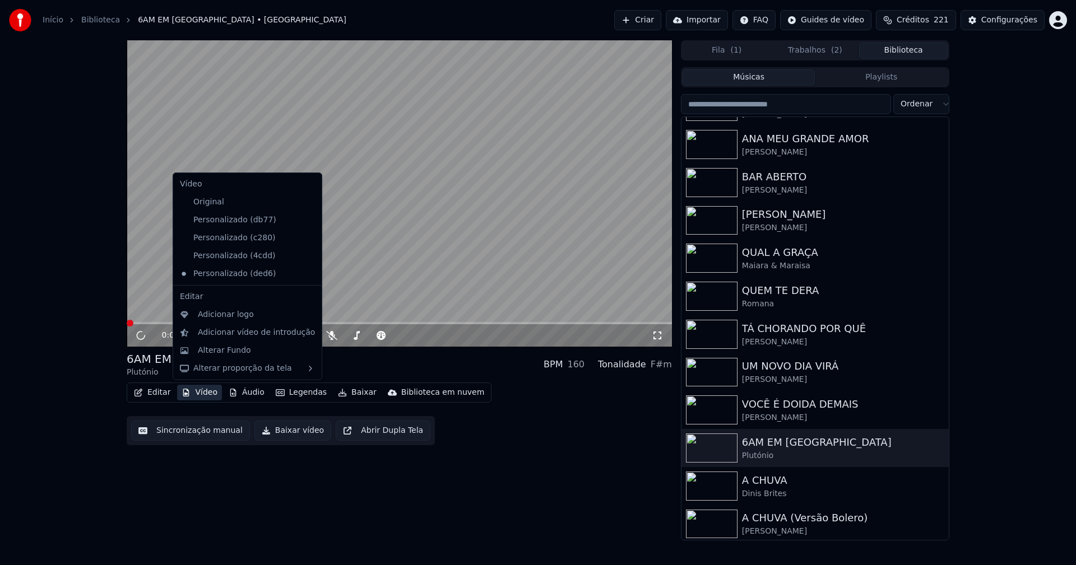
click at [202, 393] on button "Vídeo" at bounding box center [199, 393] width 45 height 16
click at [307, 222] on icon at bounding box center [311, 220] width 8 height 9
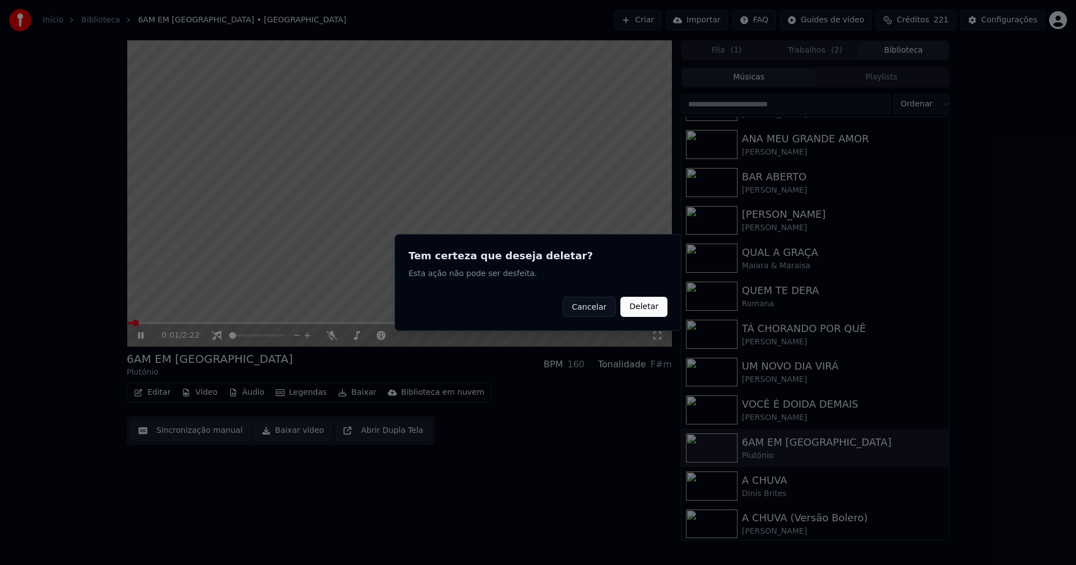
drag, startPoint x: 652, startPoint y: 305, endPoint x: 465, endPoint y: 299, distance: 187.2
click at [649, 304] on button "Deletar" at bounding box center [643, 307] width 47 height 20
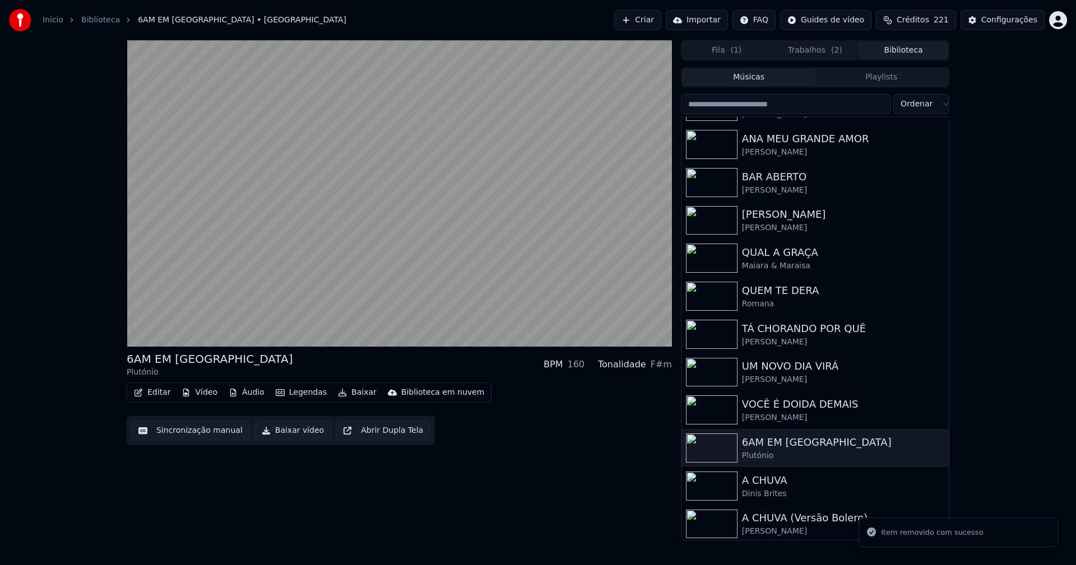
click at [207, 393] on button "Vídeo" at bounding box center [199, 393] width 45 height 16
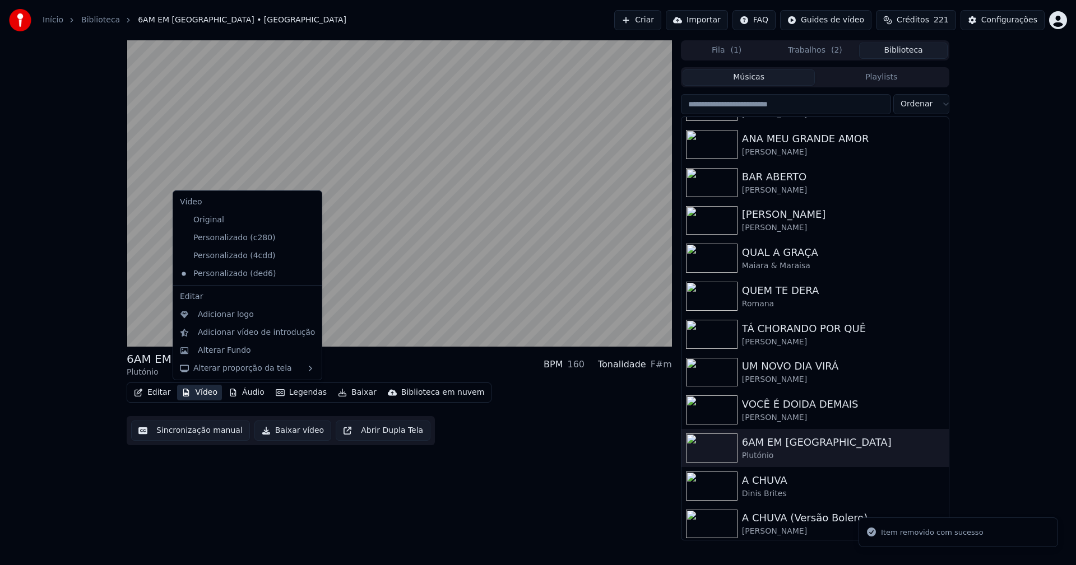
click at [307, 240] on icon at bounding box center [313, 238] width 12 height 9
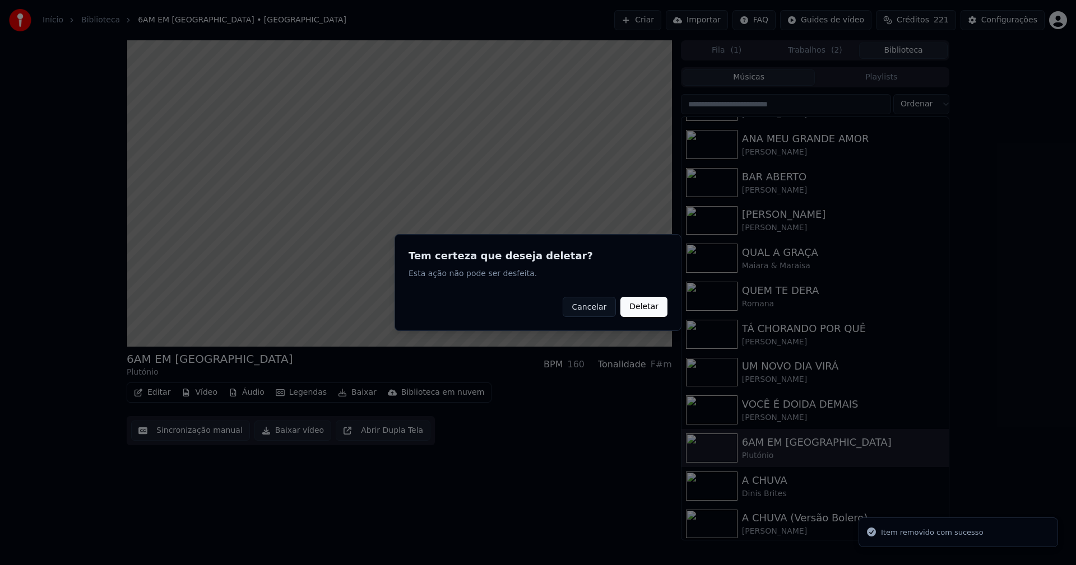
drag, startPoint x: 654, startPoint y: 309, endPoint x: 292, endPoint y: 356, distance: 365.0
click at [650, 309] on button "Deletar" at bounding box center [643, 307] width 47 height 20
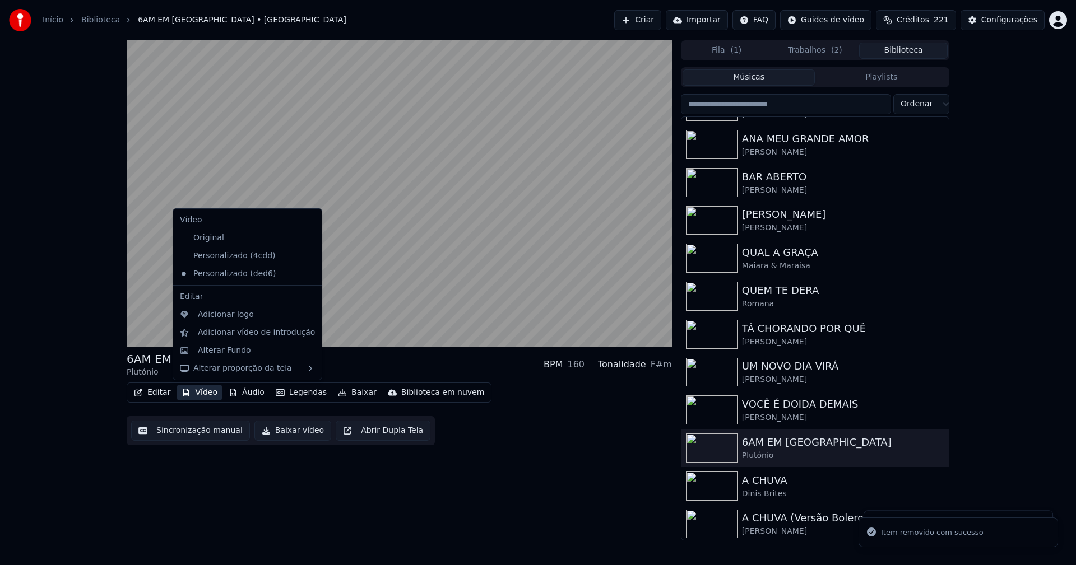
click at [203, 394] on button "Vídeo" at bounding box center [199, 393] width 45 height 16
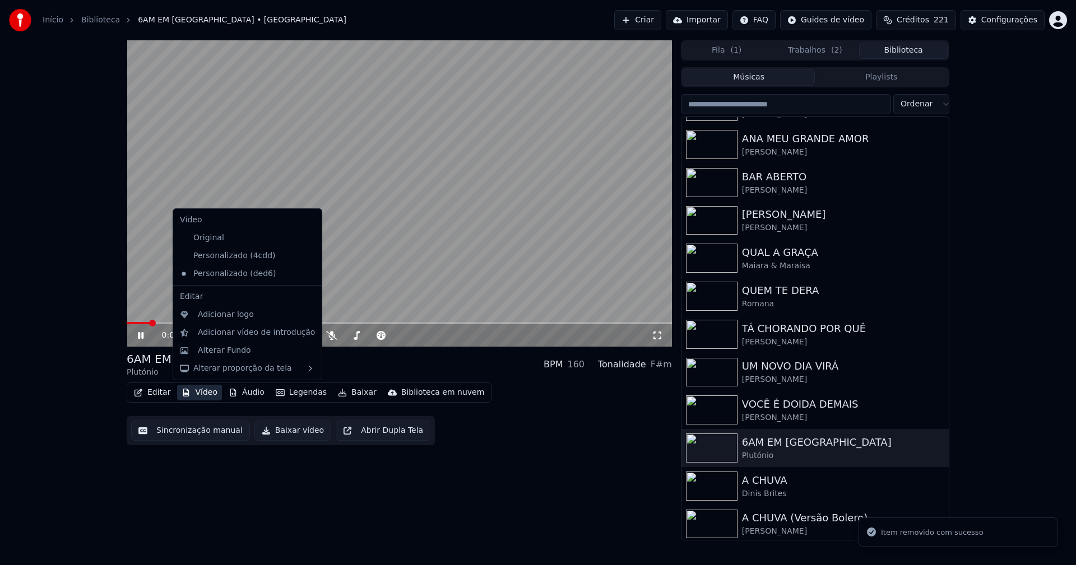
click at [307, 259] on icon at bounding box center [313, 256] width 12 height 9
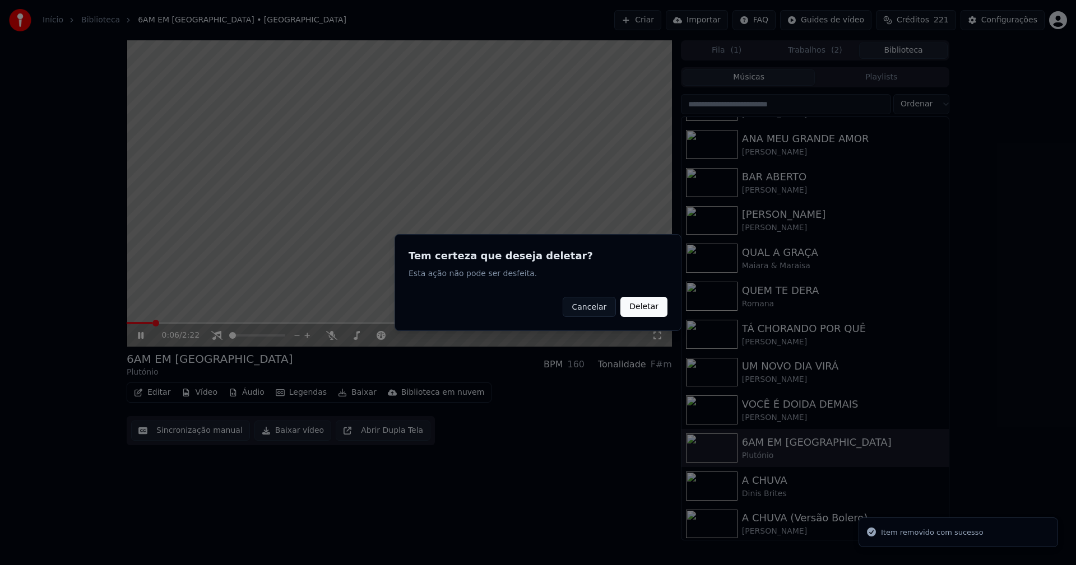
click at [635, 309] on button "Deletar" at bounding box center [643, 307] width 47 height 20
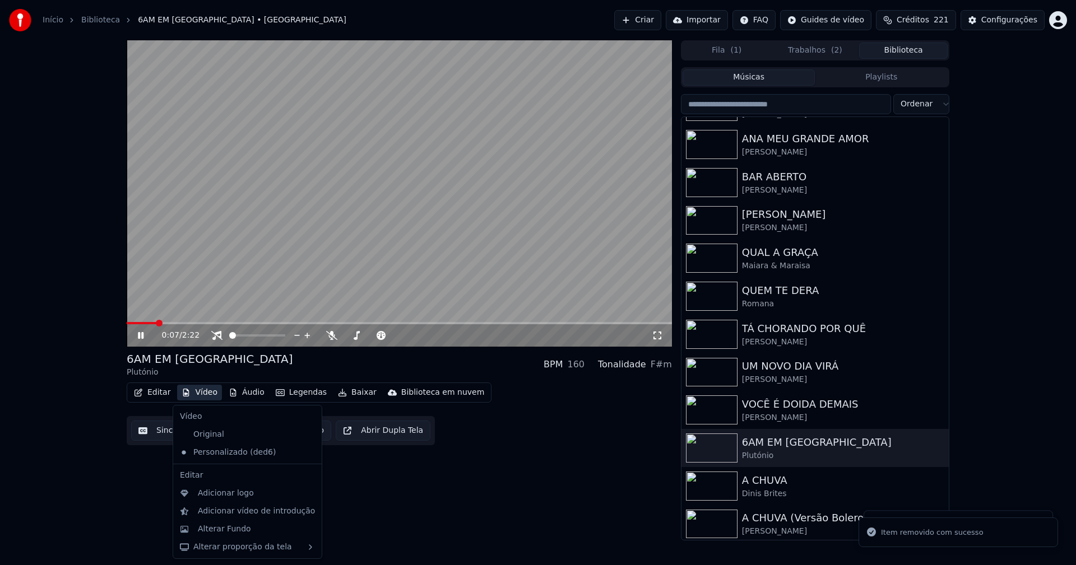
click at [201, 393] on button "Vídeo" at bounding box center [199, 393] width 45 height 16
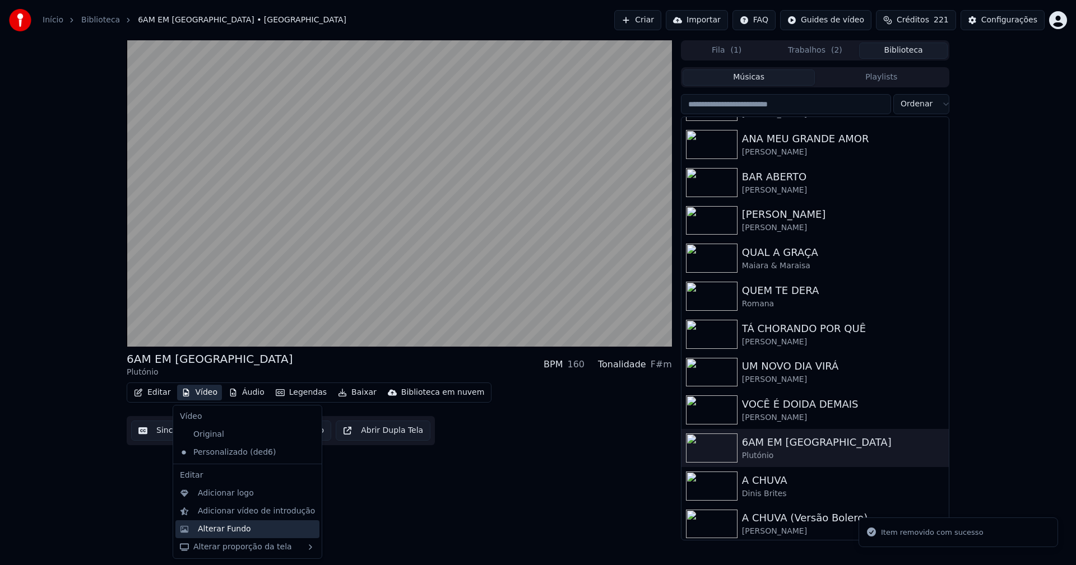
click at [233, 528] on div "Alterar Fundo" at bounding box center [224, 529] width 53 height 11
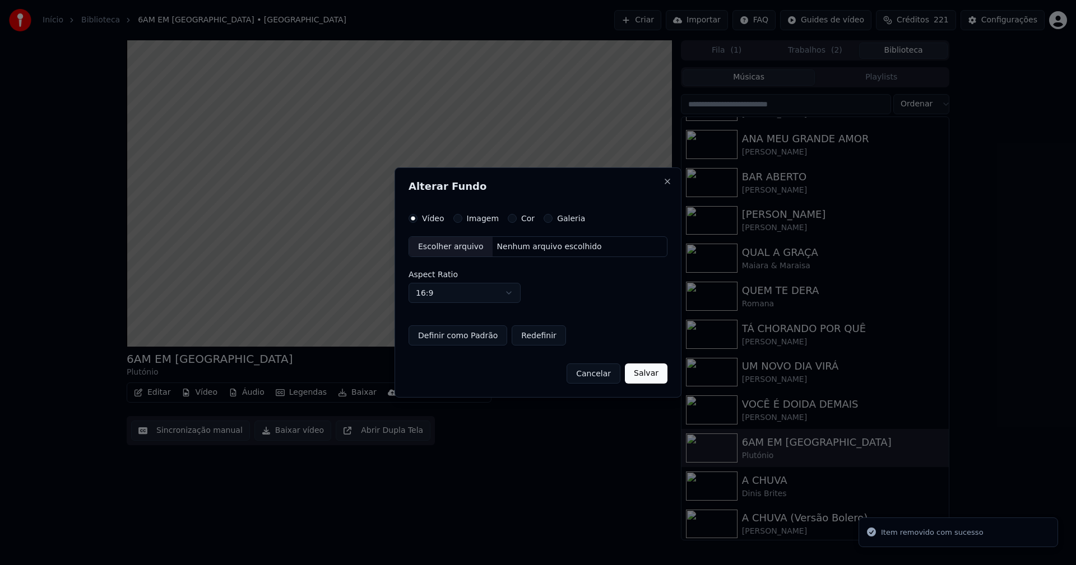
click at [455, 218] on button "Imagem" at bounding box center [457, 218] width 9 height 9
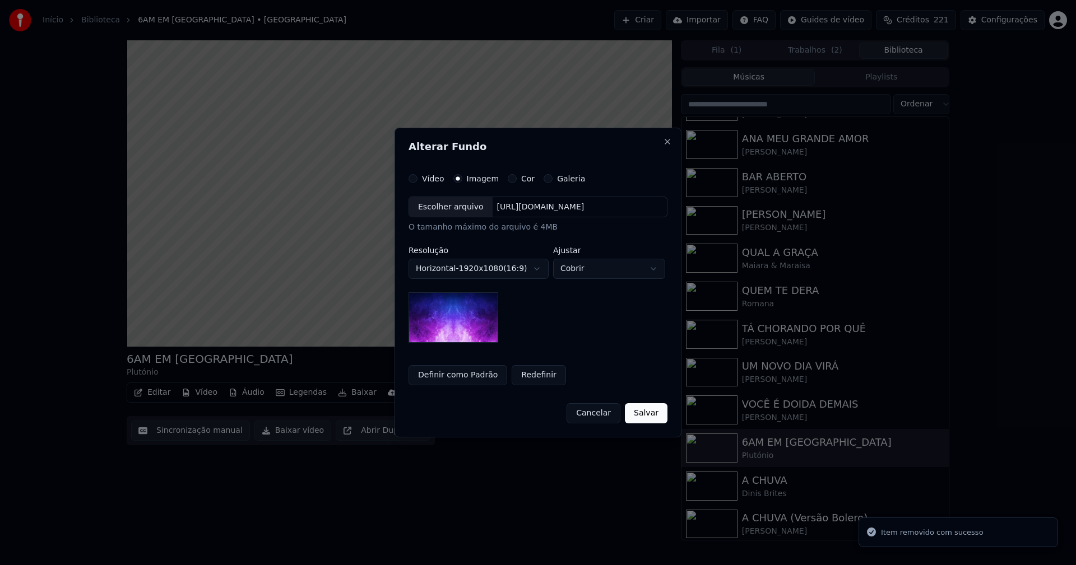
click at [450, 212] on div "Escolher arquivo" at bounding box center [450, 207] width 83 height 20
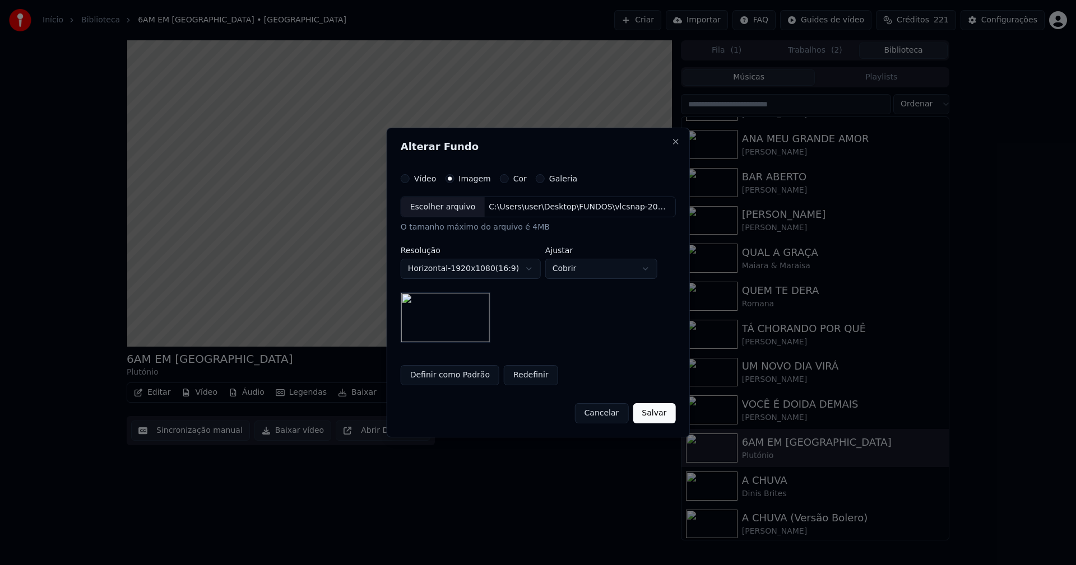
click at [648, 414] on button "Salvar" at bounding box center [654, 413] width 43 height 20
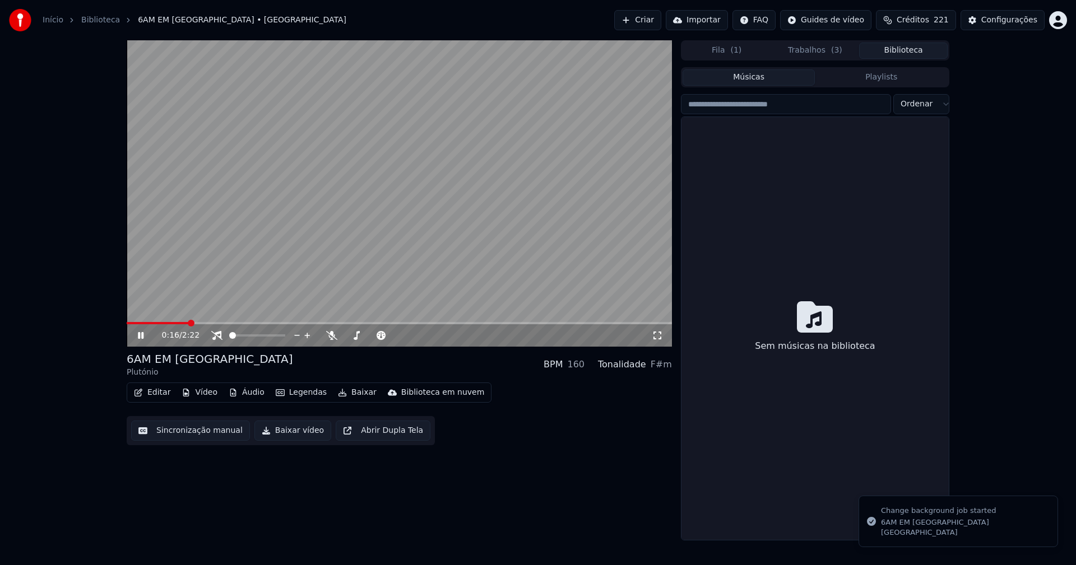
click at [918, 50] on button "Biblioteca" at bounding box center [903, 51] width 89 height 16
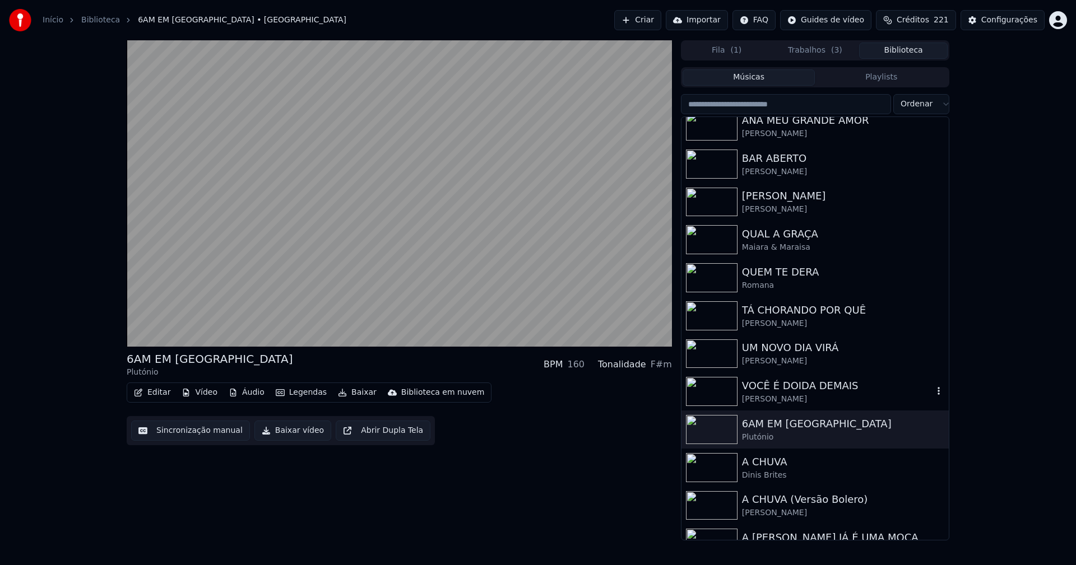
scroll to position [504, 0]
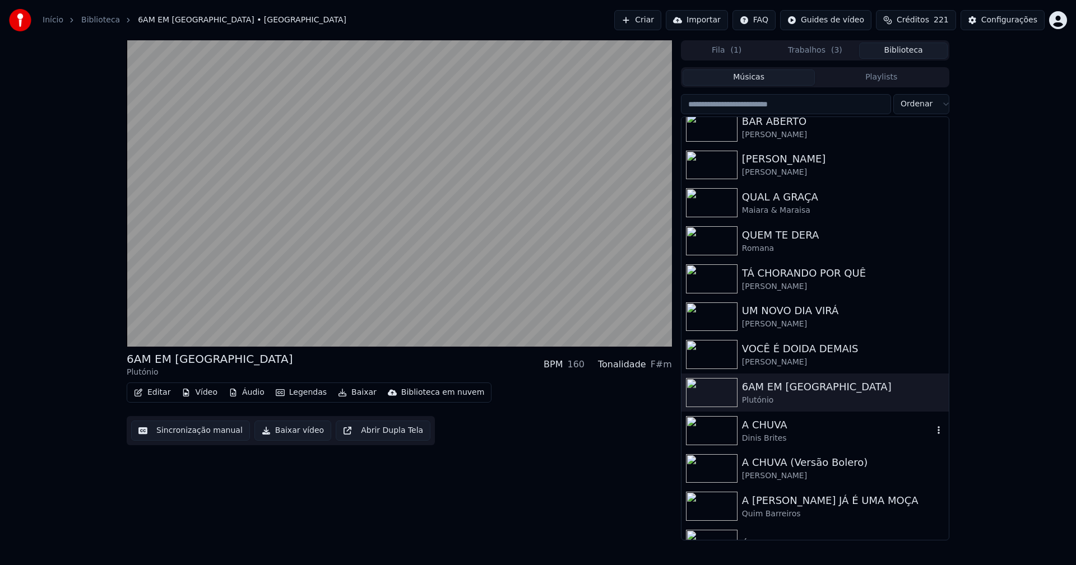
click at [762, 434] on div "Dinis Brites" at bounding box center [837, 438] width 191 height 11
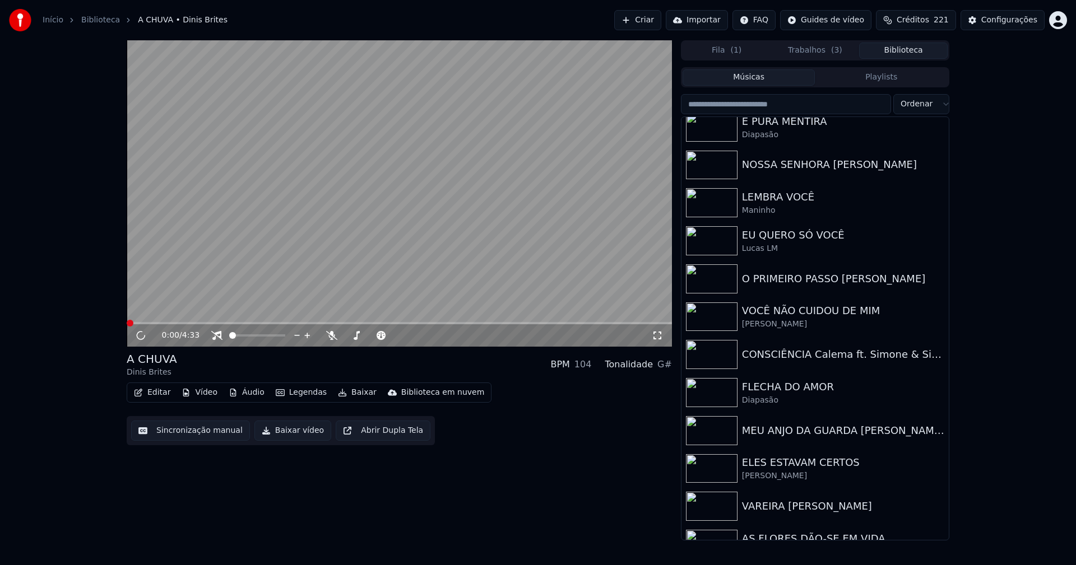
click at [201, 390] on button "Vídeo" at bounding box center [199, 393] width 45 height 16
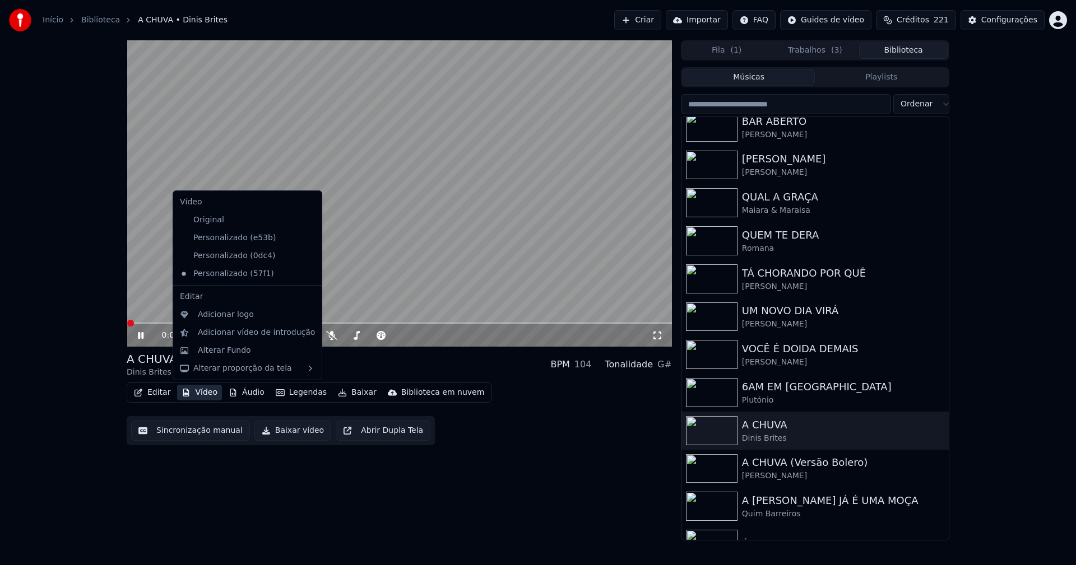
click at [307, 256] on icon at bounding box center [313, 256] width 12 height 9
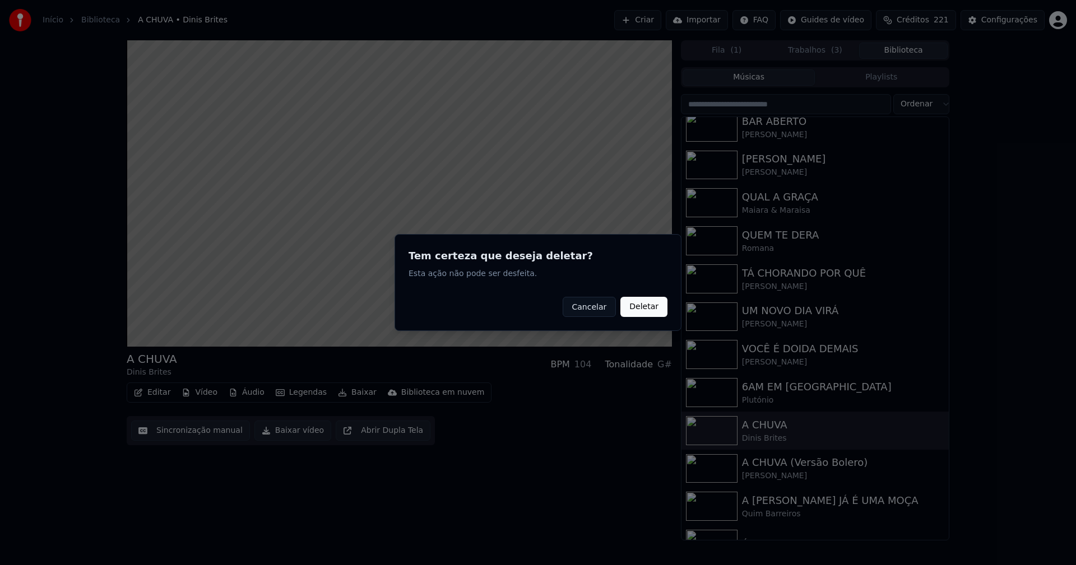
drag, startPoint x: 644, startPoint y: 309, endPoint x: 393, endPoint y: 308, distance: 251.0
click at [644, 309] on button "Deletar" at bounding box center [643, 307] width 47 height 20
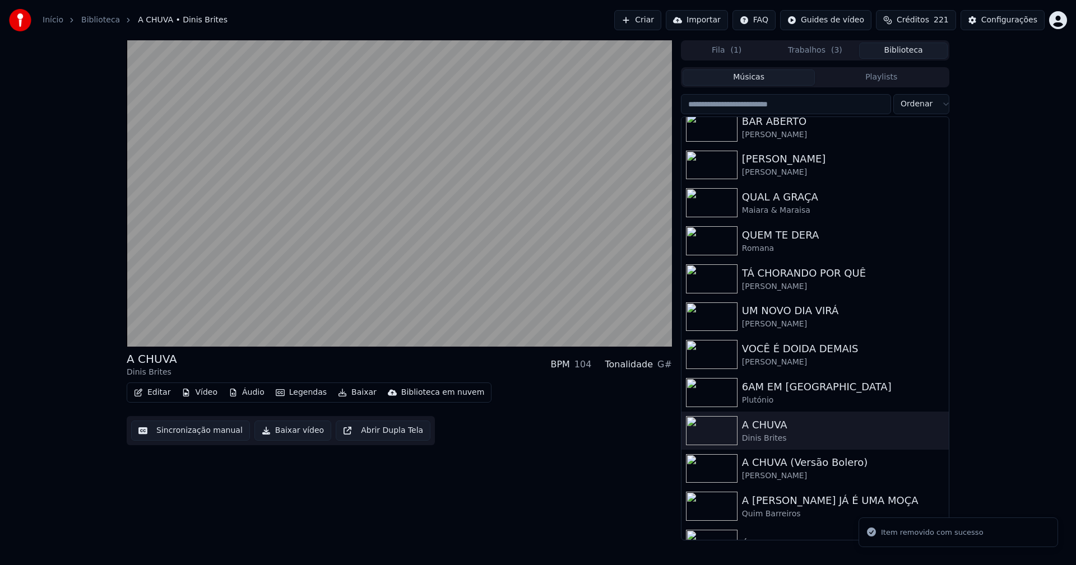
click at [207, 393] on button "Vídeo" at bounding box center [199, 393] width 45 height 16
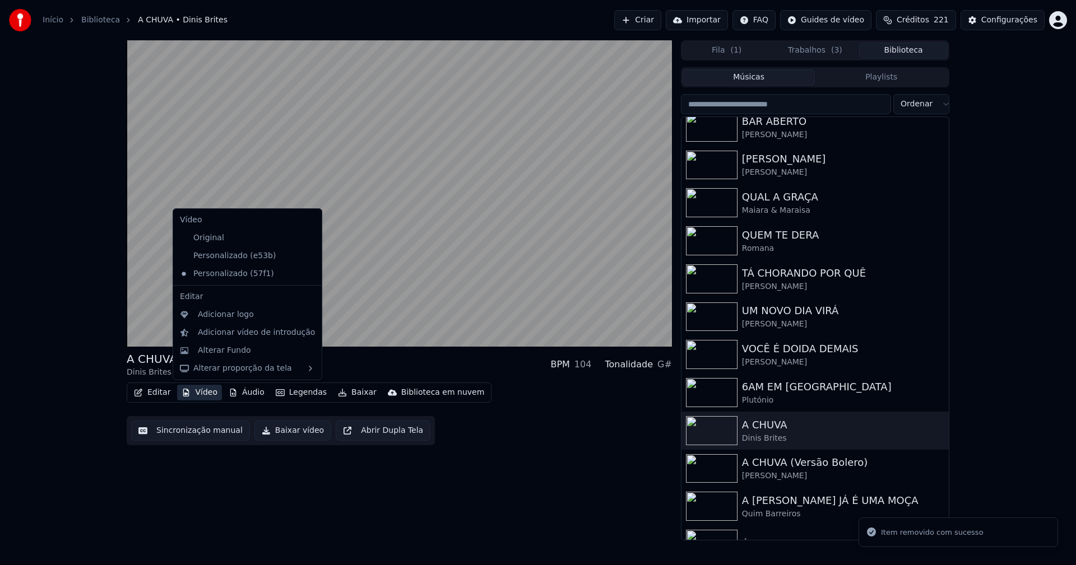
click at [307, 257] on icon at bounding box center [313, 256] width 12 height 9
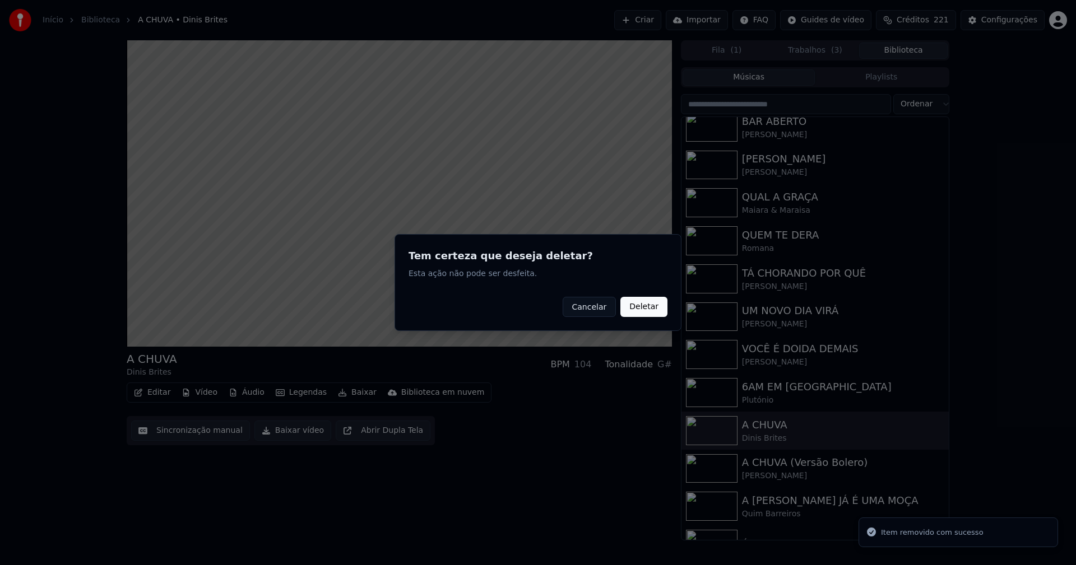
click at [647, 311] on button "Deletar" at bounding box center [643, 307] width 47 height 20
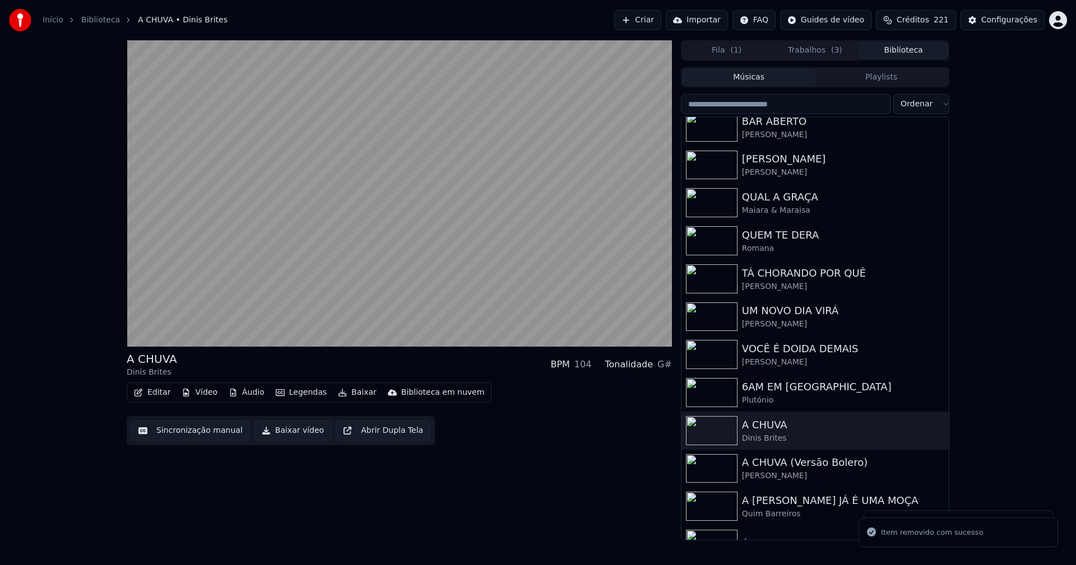
click at [204, 394] on button "Vídeo" at bounding box center [199, 393] width 45 height 16
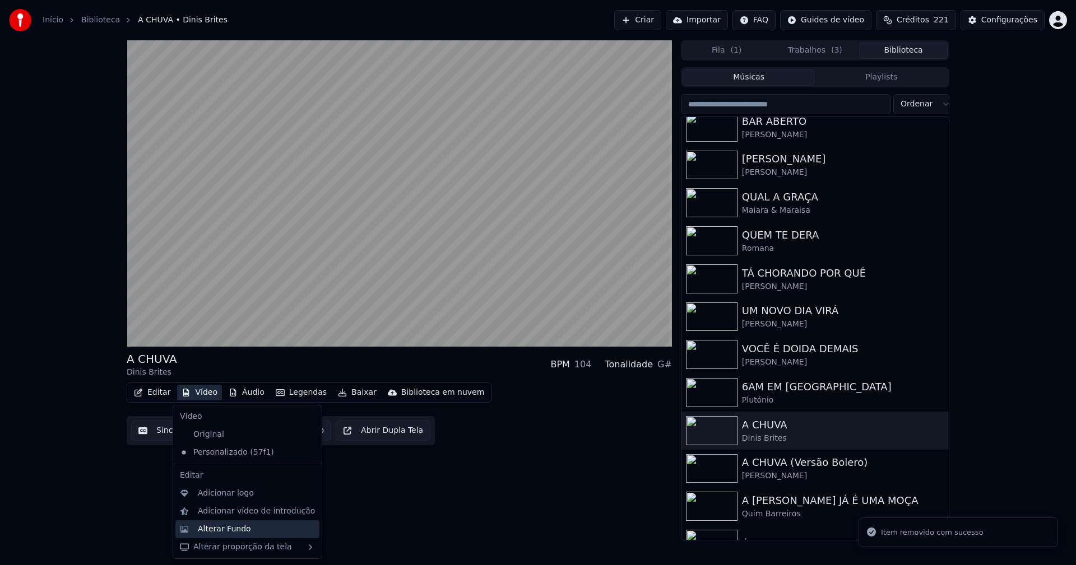
click at [224, 527] on div "Alterar Fundo" at bounding box center [224, 529] width 53 height 11
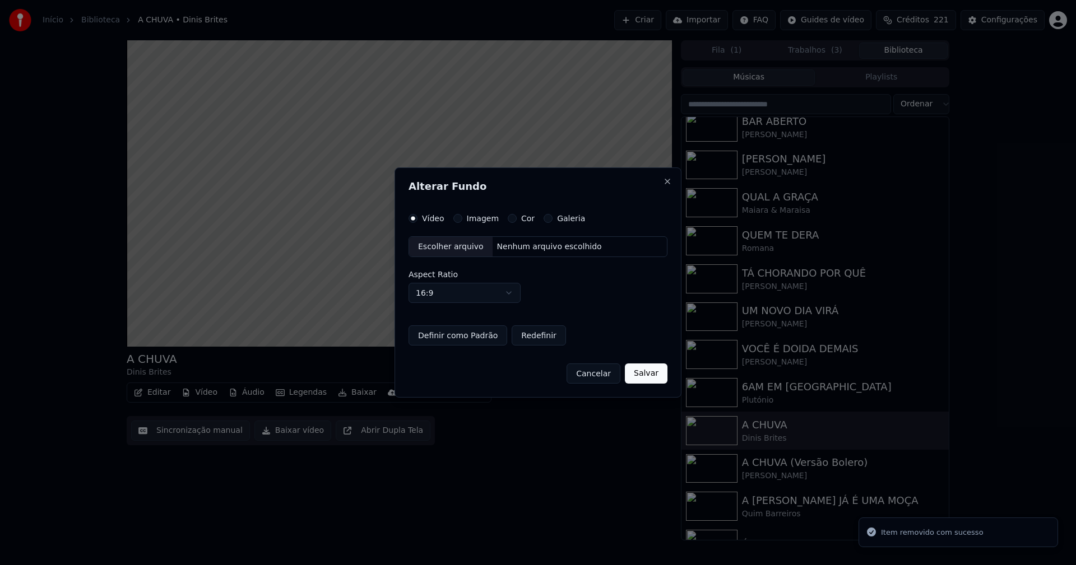
click at [457, 218] on button "Imagem" at bounding box center [457, 218] width 9 height 9
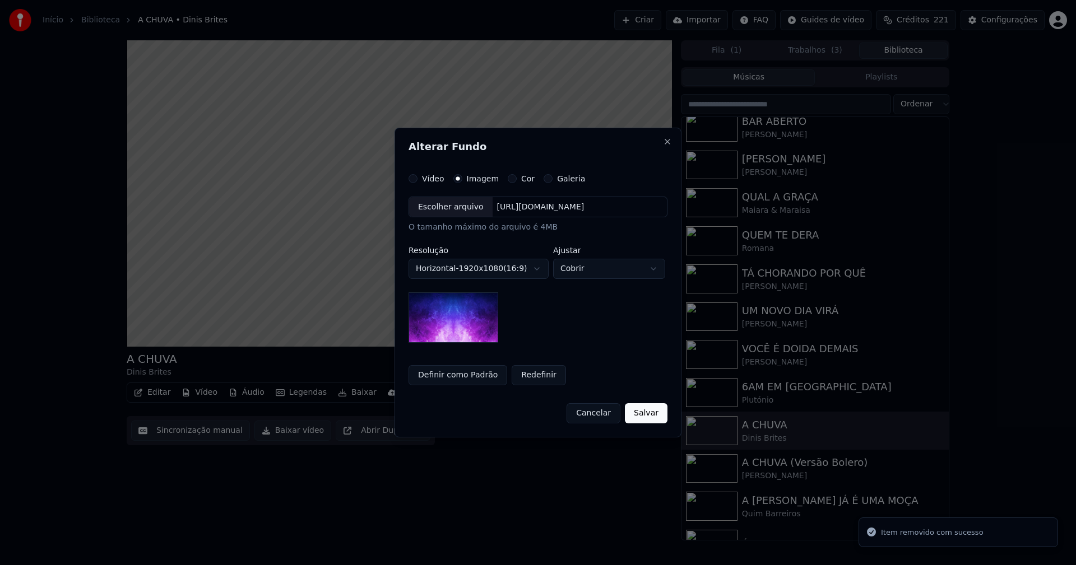
click at [444, 210] on div "Escolher arquivo" at bounding box center [450, 207] width 83 height 20
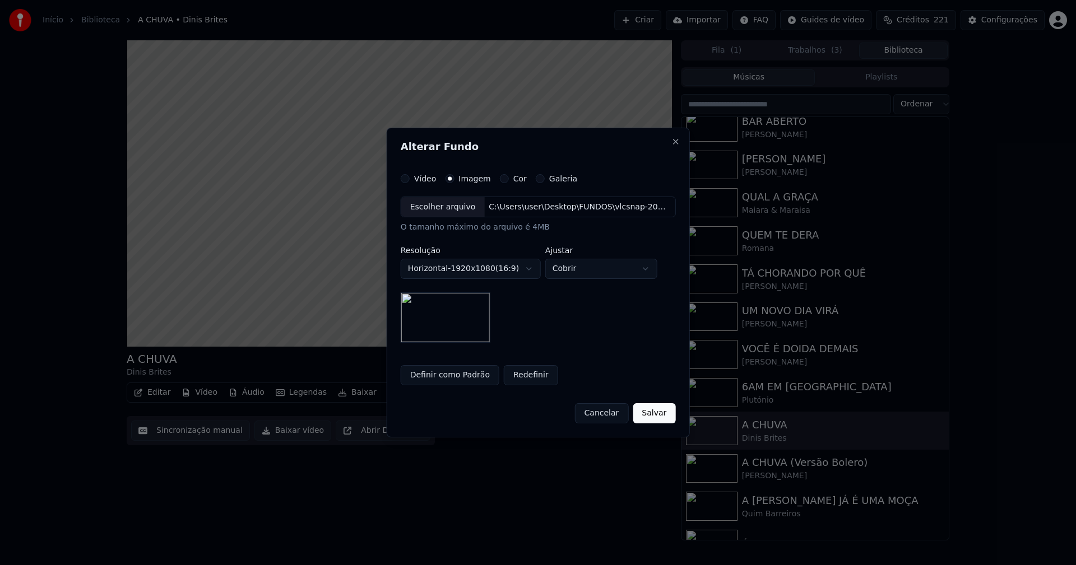
click at [644, 416] on button "Salvar" at bounding box center [654, 413] width 43 height 20
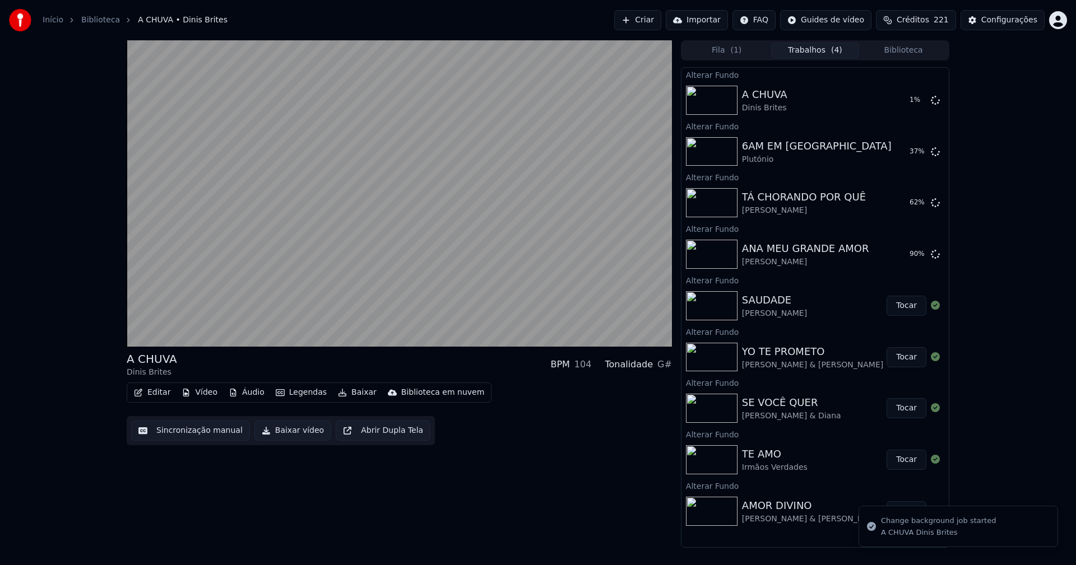
click at [920, 48] on button "Biblioteca" at bounding box center [903, 51] width 89 height 16
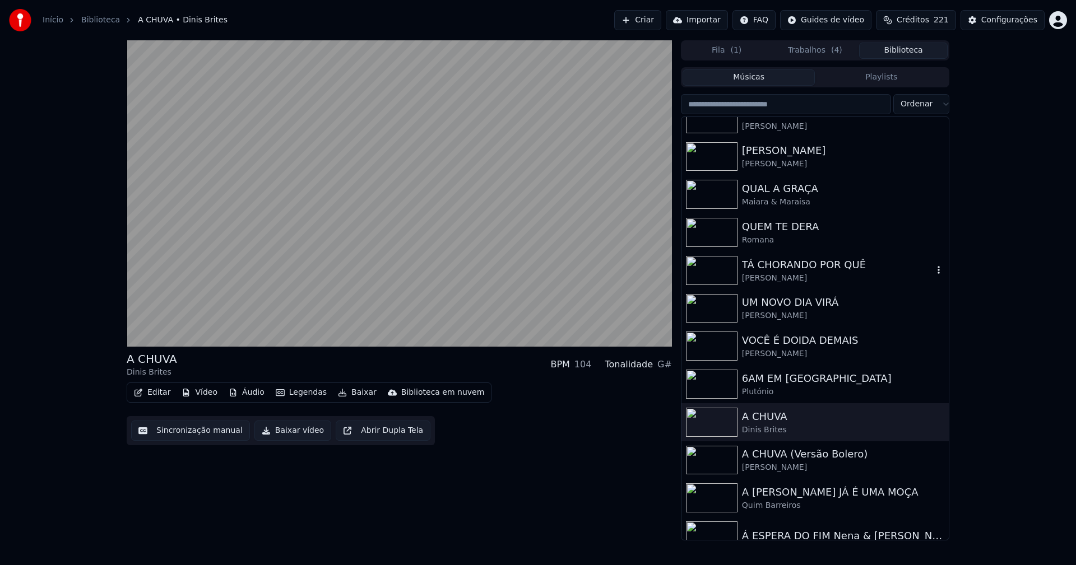
scroll to position [616, 0]
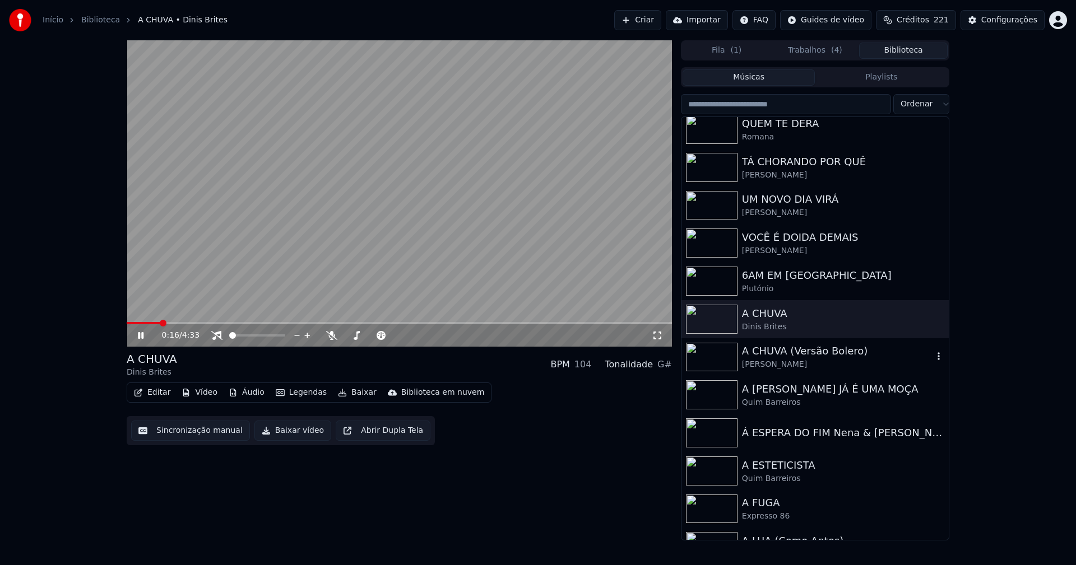
click at [768, 359] on div "Jorge Fernando" at bounding box center [837, 364] width 191 height 11
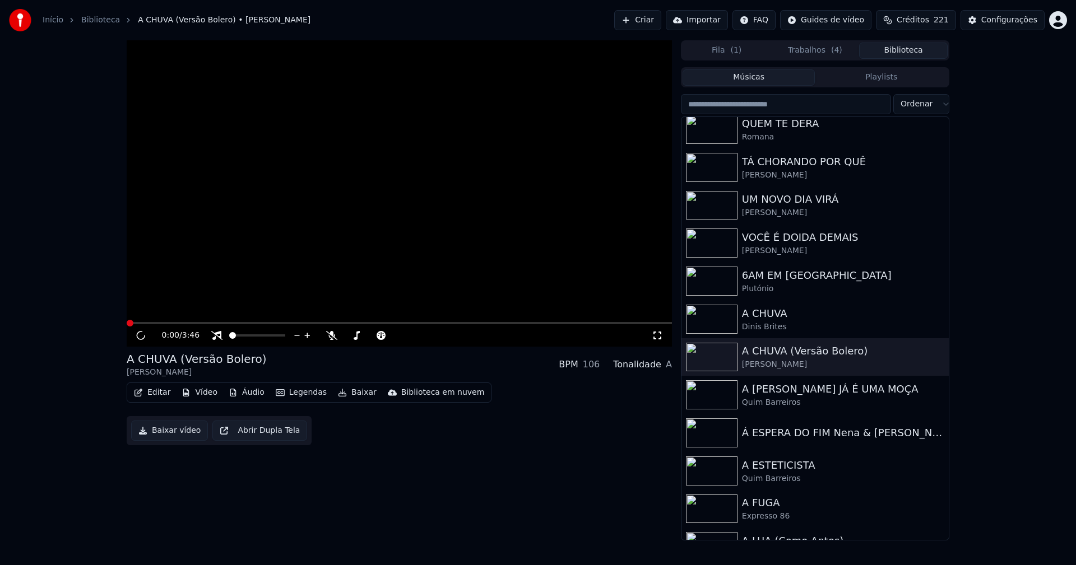
click at [199, 389] on button "Vídeo" at bounding box center [199, 393] width 45 height 16
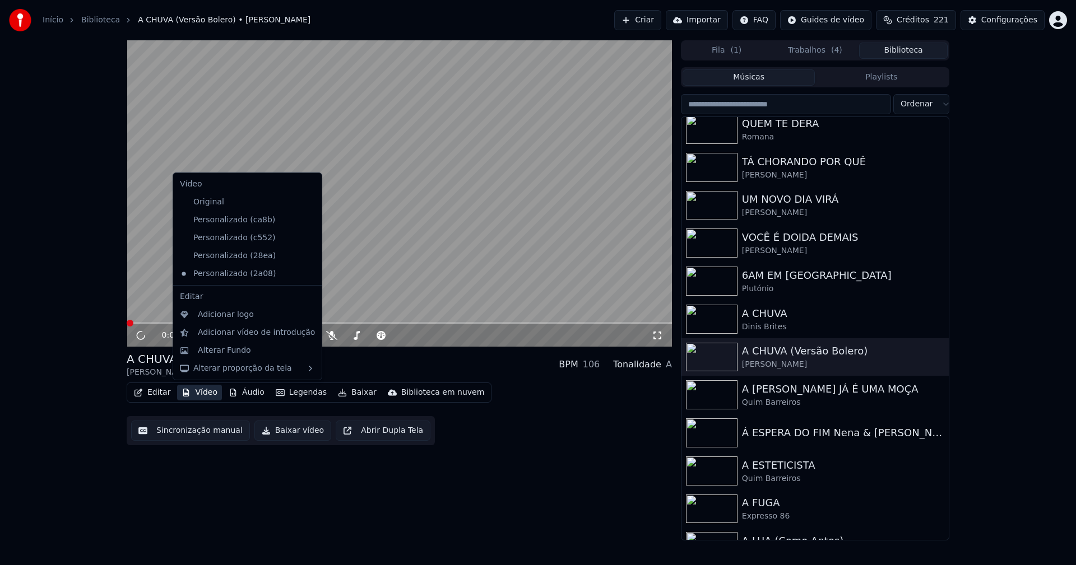
click at [307, 221] on icon at bounding box center [313, 220] width 12 height 9
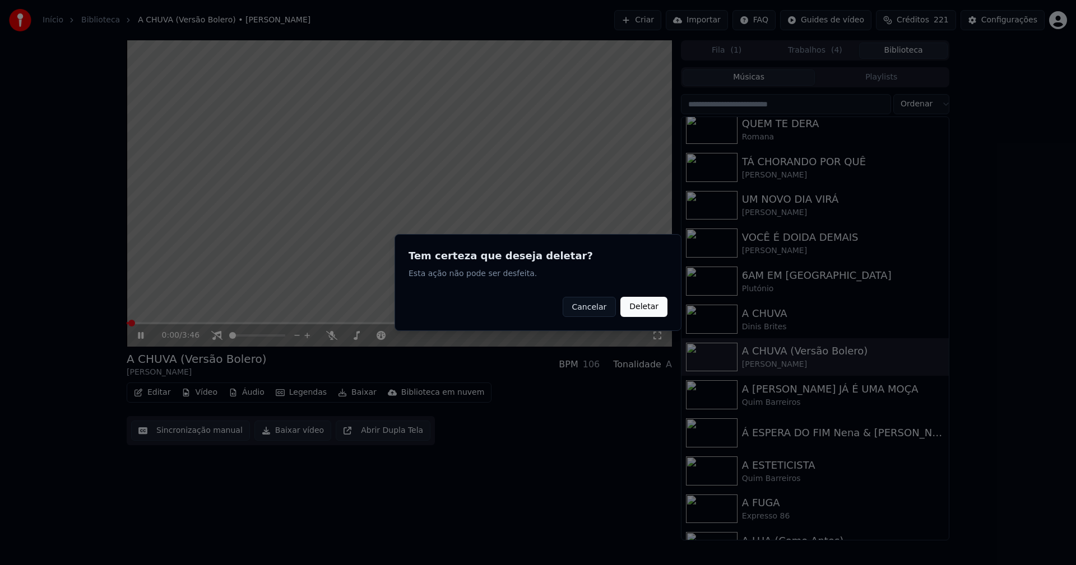
click at [653, 305] on button "Deletar" at bounding box center [643, 307] width 47 height 20
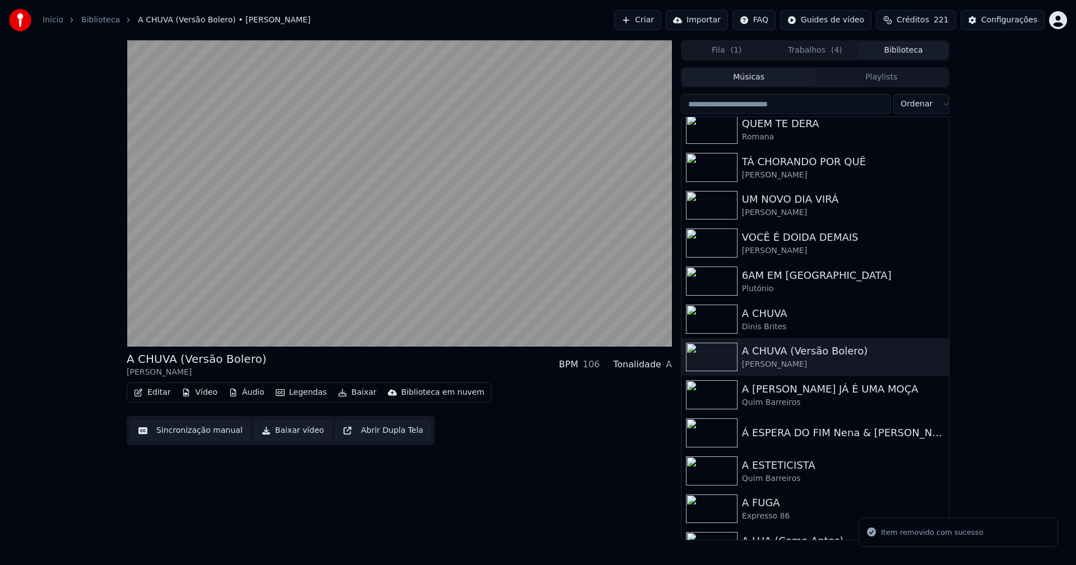
click at [208, 392] on button "Vídeo" at bounding box center [199, 393] width 45 height 16
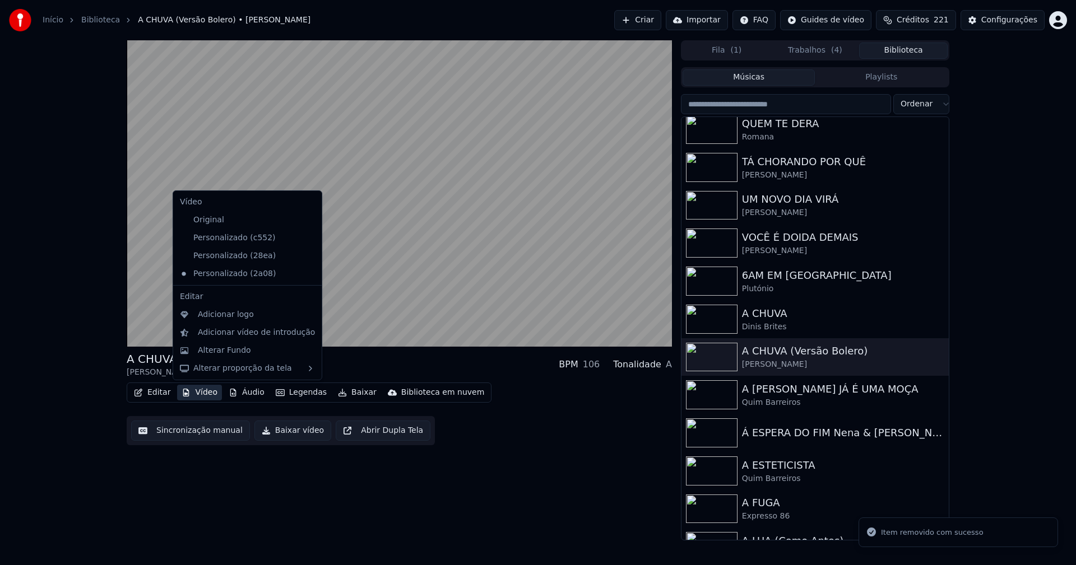
click at [307, 239] on icon at bounding box center [313, 238] width 12 height 9
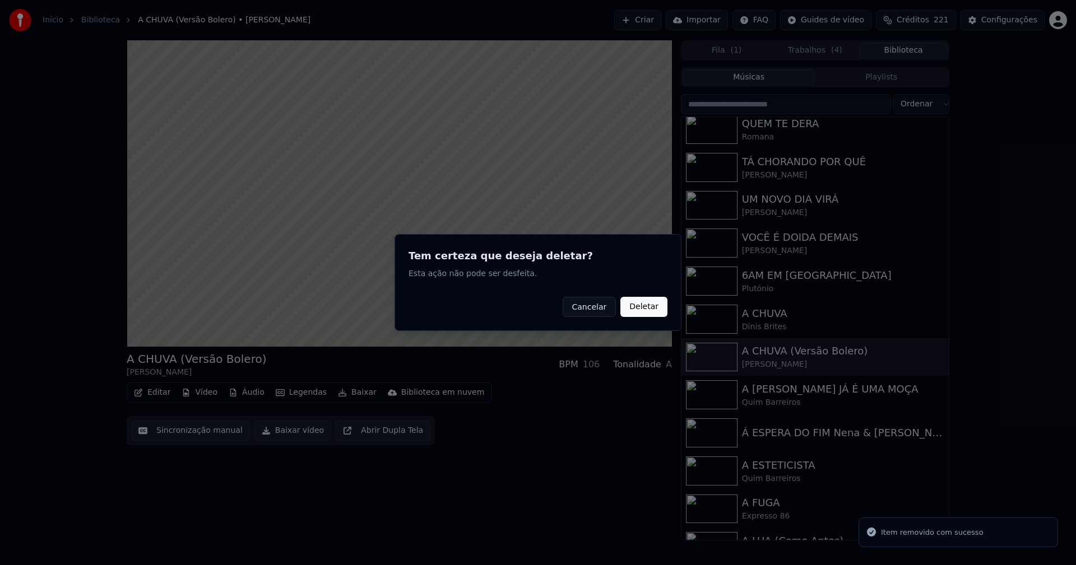
click at [643, 307] on button "Deletar" at bounding box center [643, 307] width 47 height 20
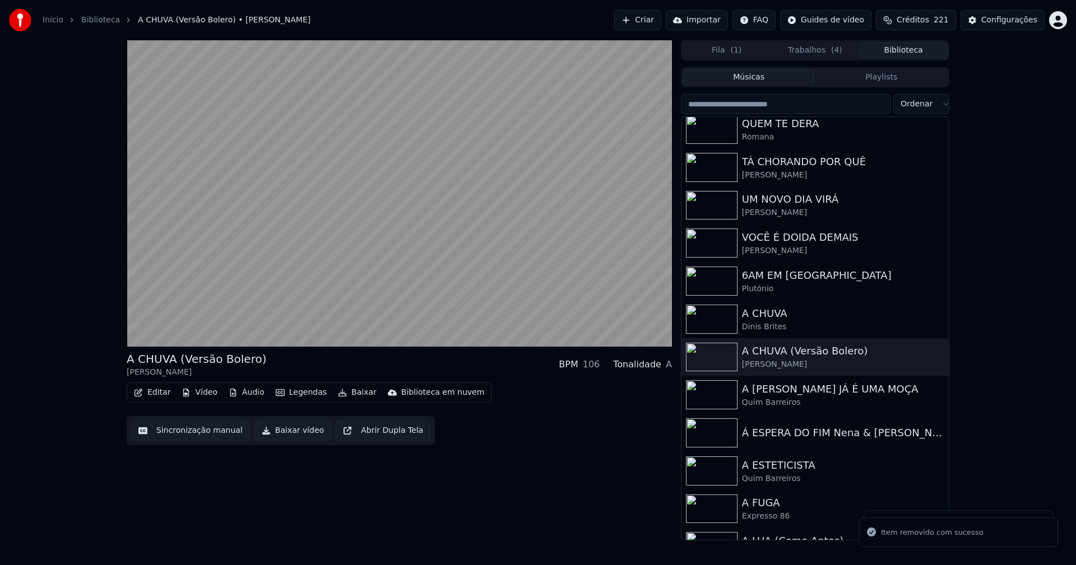
click at [207, 393] on button "Vídeo" at bounding box center [199, 393] width 45 height 16
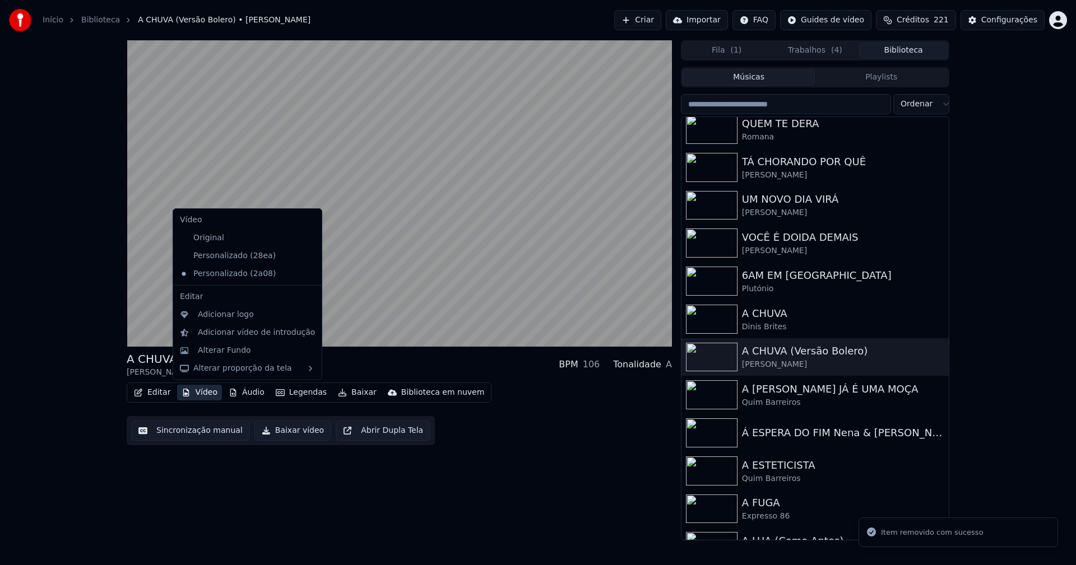
click at [307, 257] on icon at bounding box center [313, 256] width 12 height 9
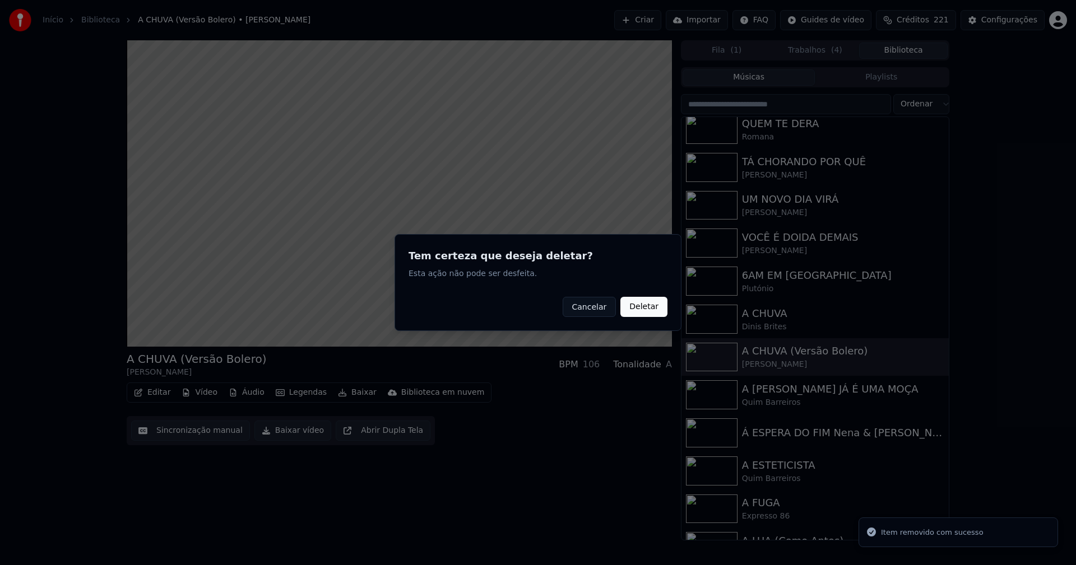
click at [655, 308] on button "Deletar" at bounding box center [643, 307] width 47 height 20
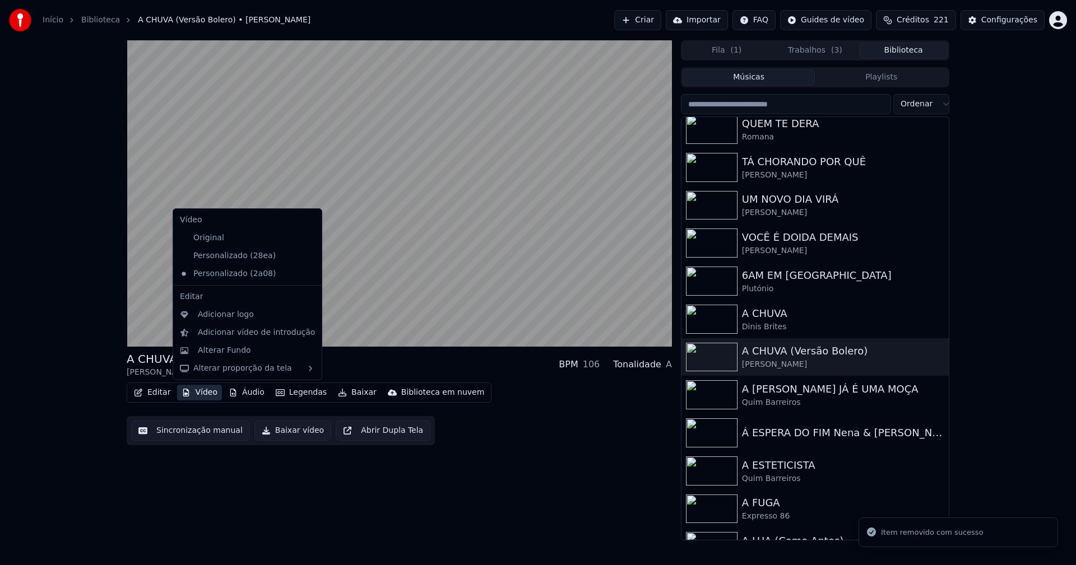
click at [201, 393] on button "Vídeo" at bounding box center [199, 393] width 45 height 16
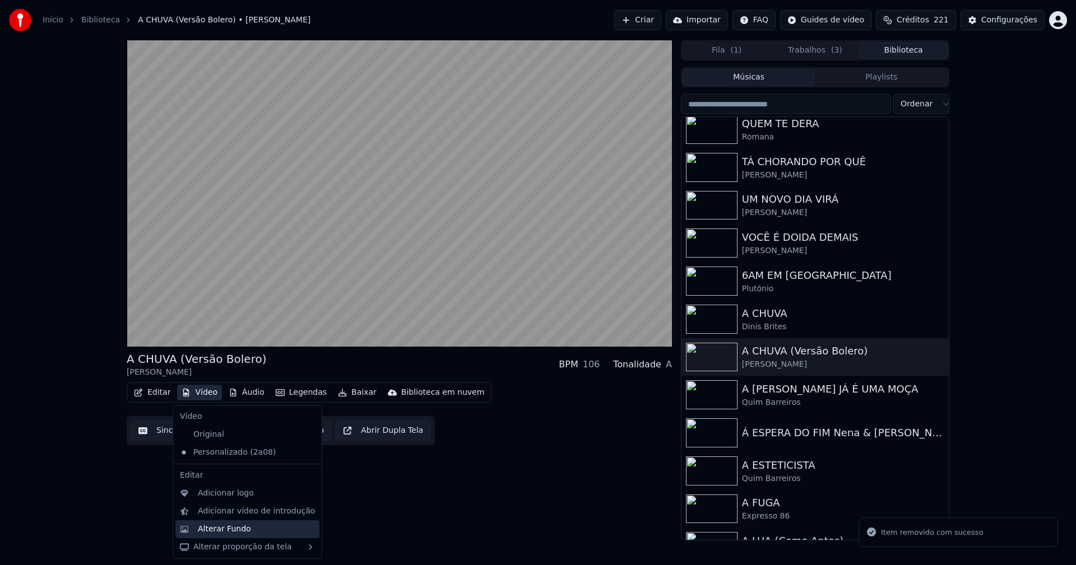
click at [217, 531] on div "Alterar Fundo" at bounding box center [224, 529] width 53 height 11
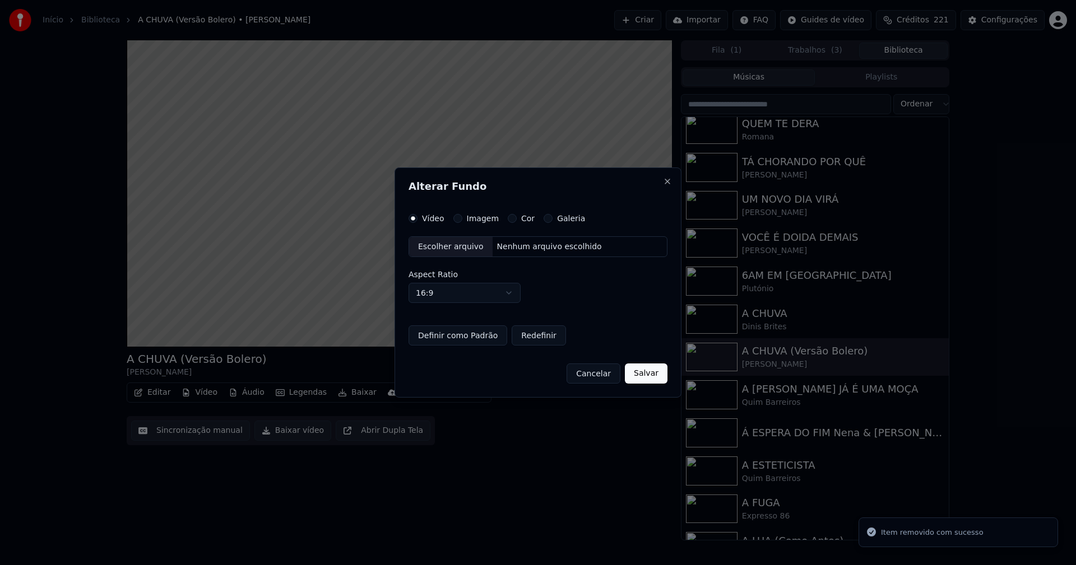
click at [457, 218] on button "Imagem" at bounding box center [457, 218] width 9 height 9
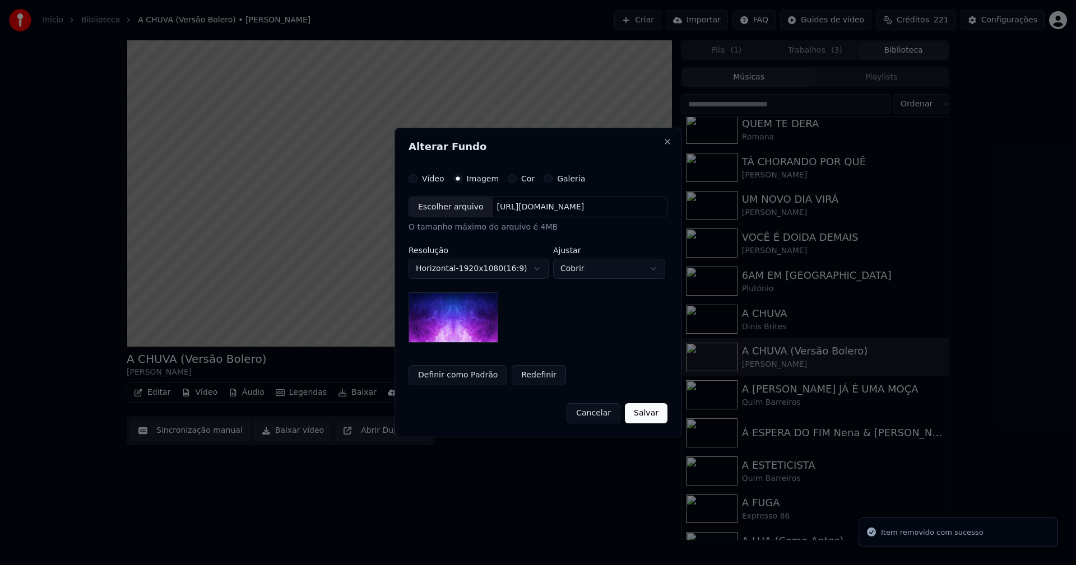
click at [436, 210] on div "Escolher arquivo" at bounding box center [450, 207] width 83 height 20
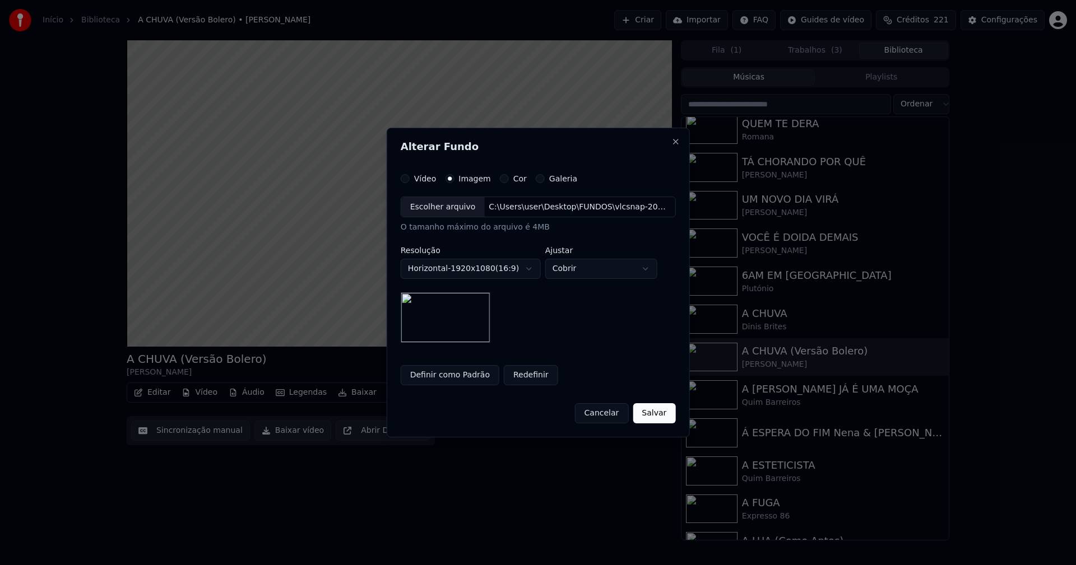
drag, startPoint x: 651, startPoint y: 412, endPoint x: 632, endPoint y: 412, distance: 19.0
click at [652, 412] on button "Salvar" at bounding box center [654, 413] width 43 height 20
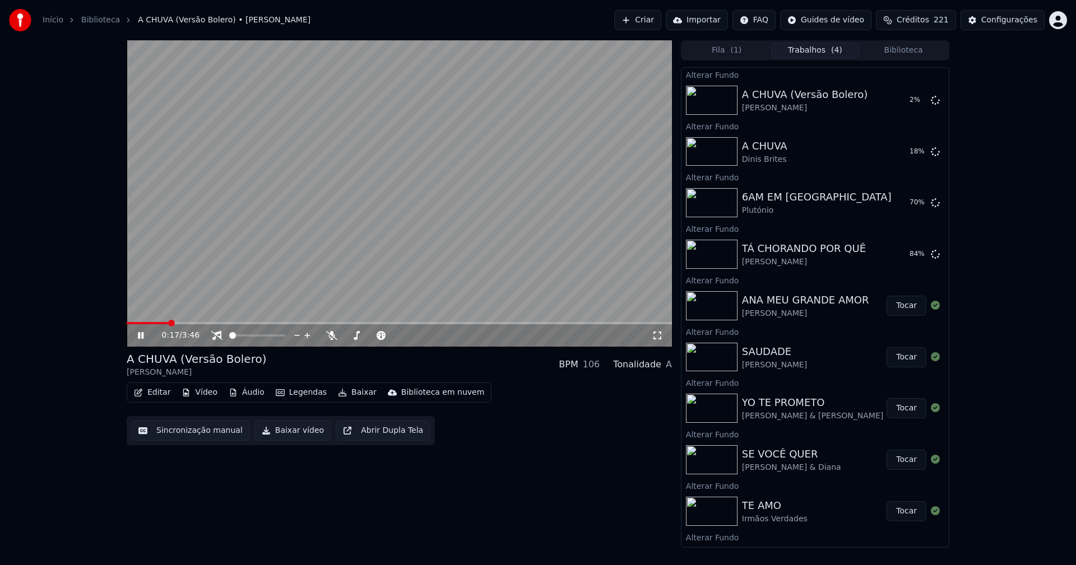
click at [907, 49] on button "Biblioteca" at bounding box center [903, 51] width 89 height 16
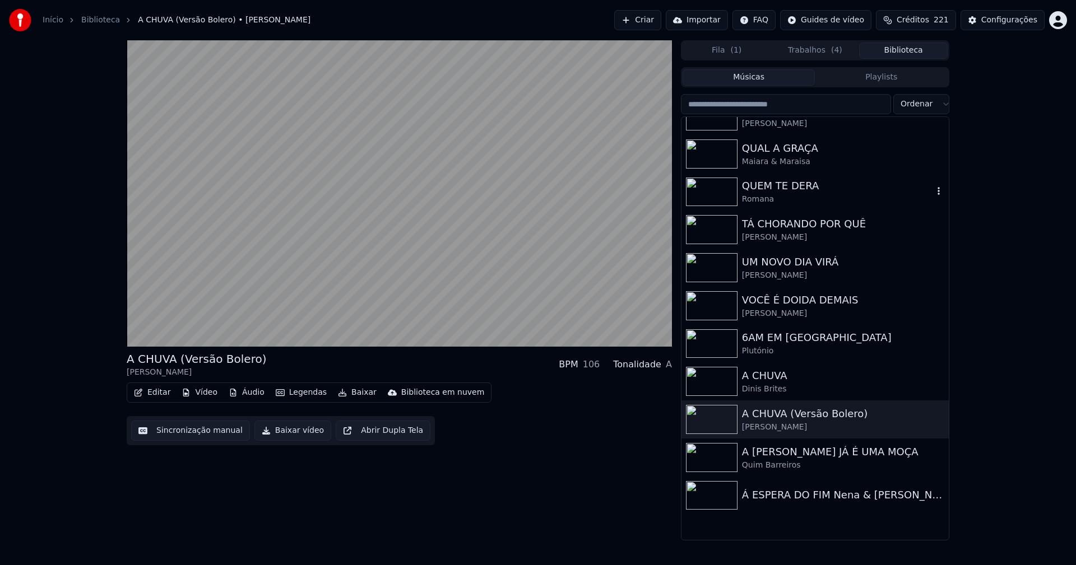
scroll to position [560, 0]
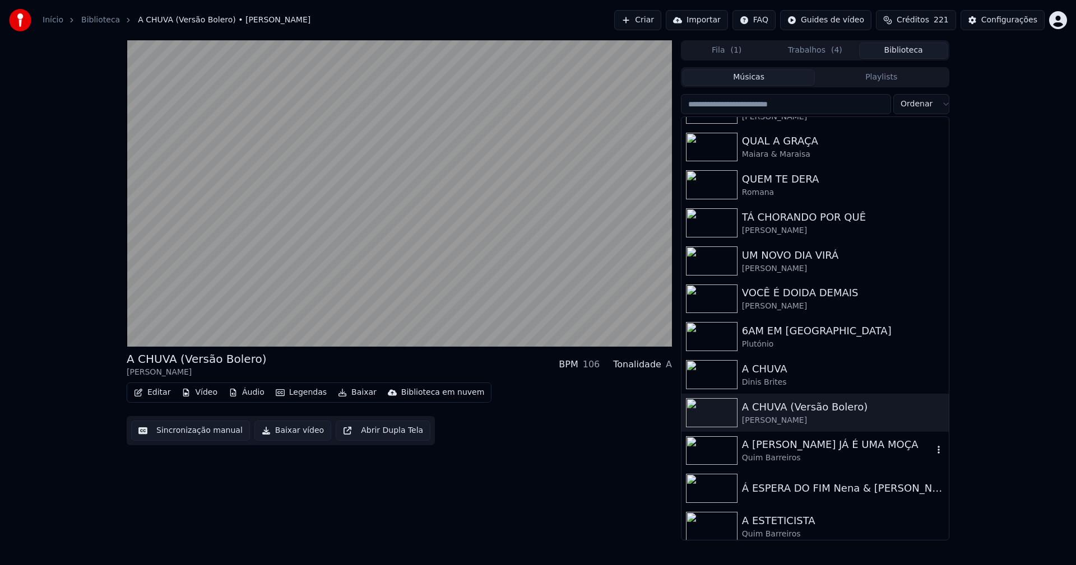
click at [780, 450] on div "A CRISTINA JÁ É UMA MOÇA" at bounding box center [837, 445] width 191 height 16
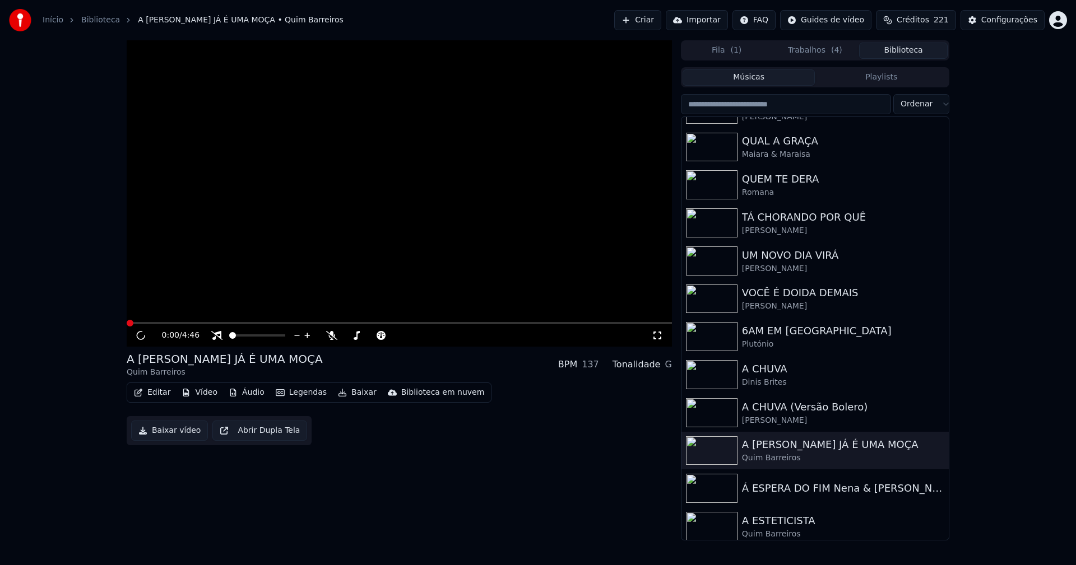
click at [206, 396] on button "Vídeo" at bounding box center [199, 393] width 45 height 16
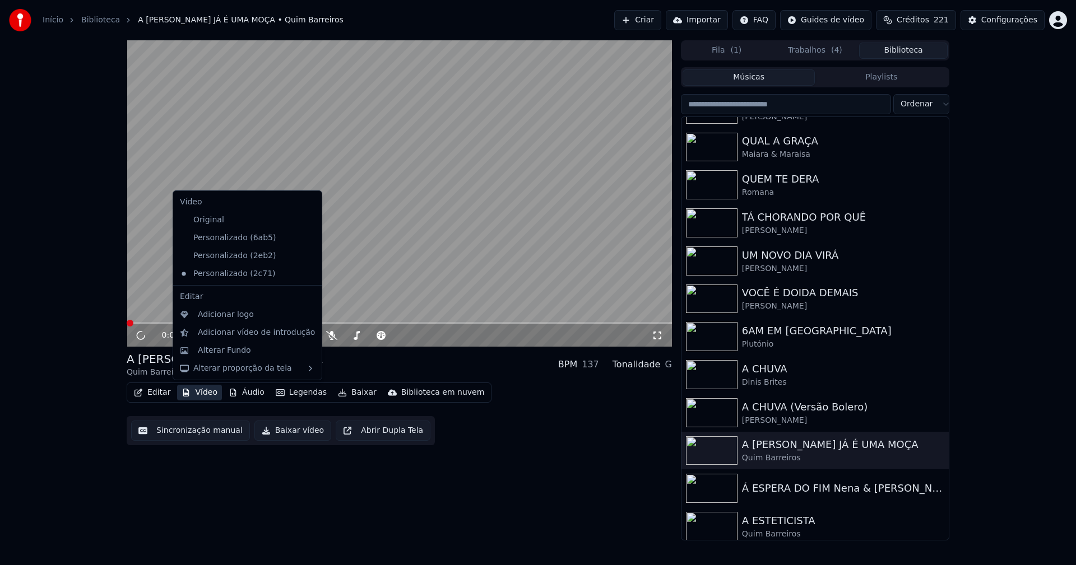
click at [307, 237] on icon at bounding box center [313, 238] width 12 height 9
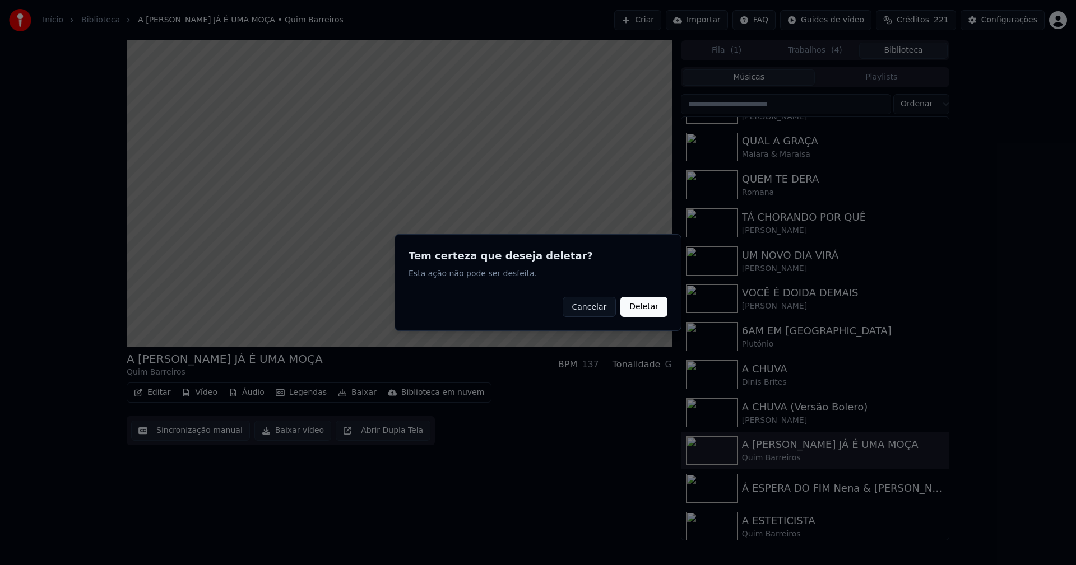
click at [636, 308] on button "Deletar" at bounding box center [643, 307] width 47 height 20
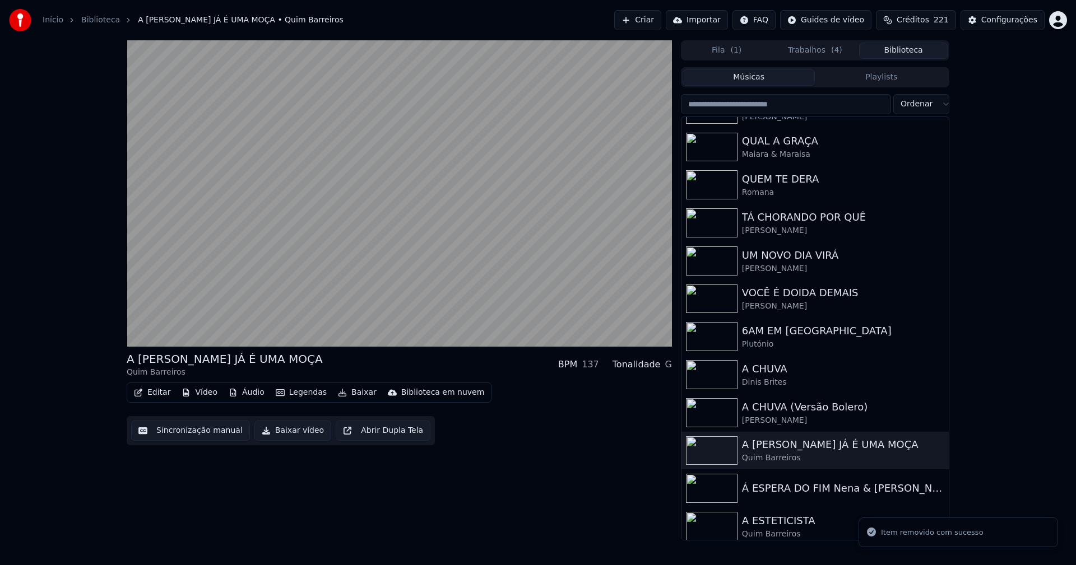
click at [207, 387] on button "Vídeo" at bounding box center [199, 393] width 45 height 16
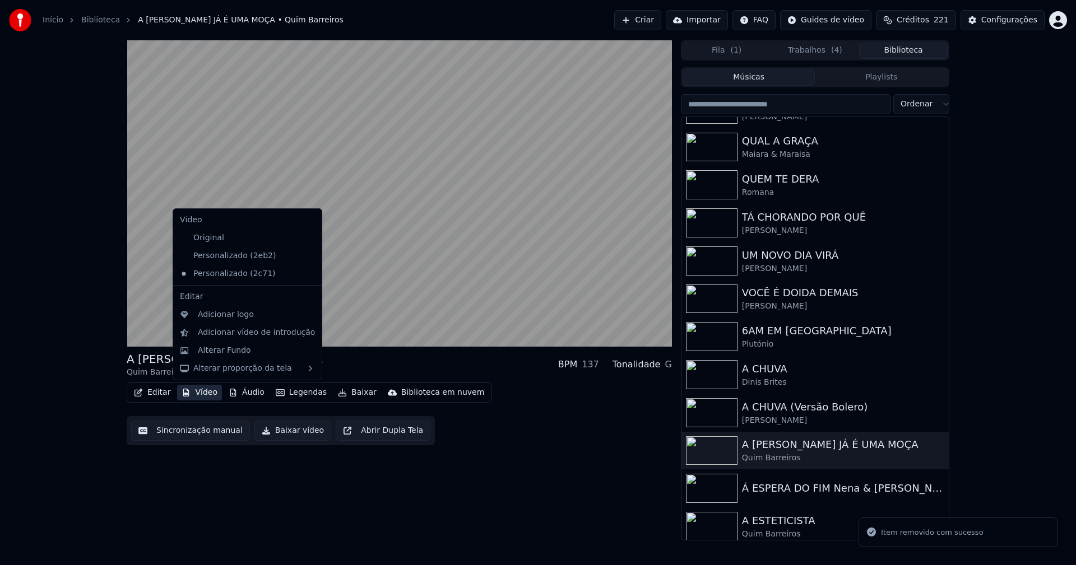
click at [307, 257] on icon at bounding box center [313, 256] width 12 height 9
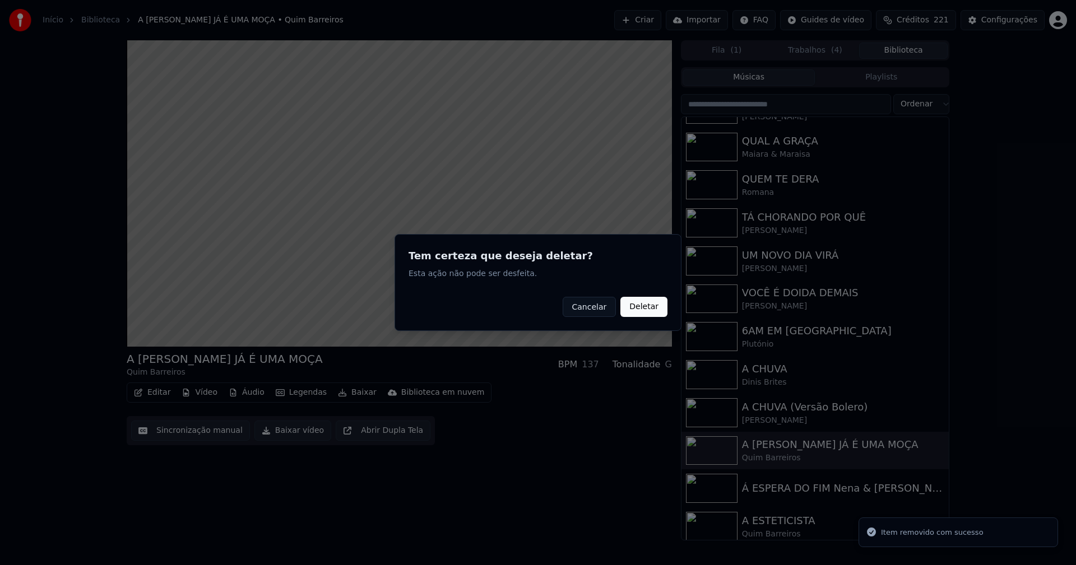
click at [636, 309] on button "Deletar" at bounding box center [643, 307] width 47 height 20
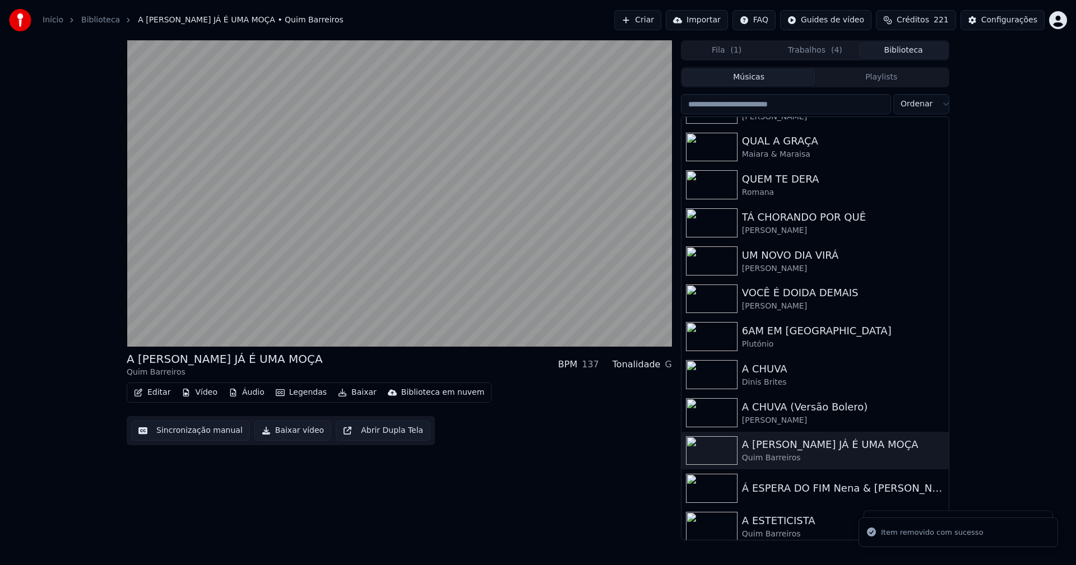
click at [199, 393] on button "Vídeo" at bounding box center [199, 393] width 45 height 16
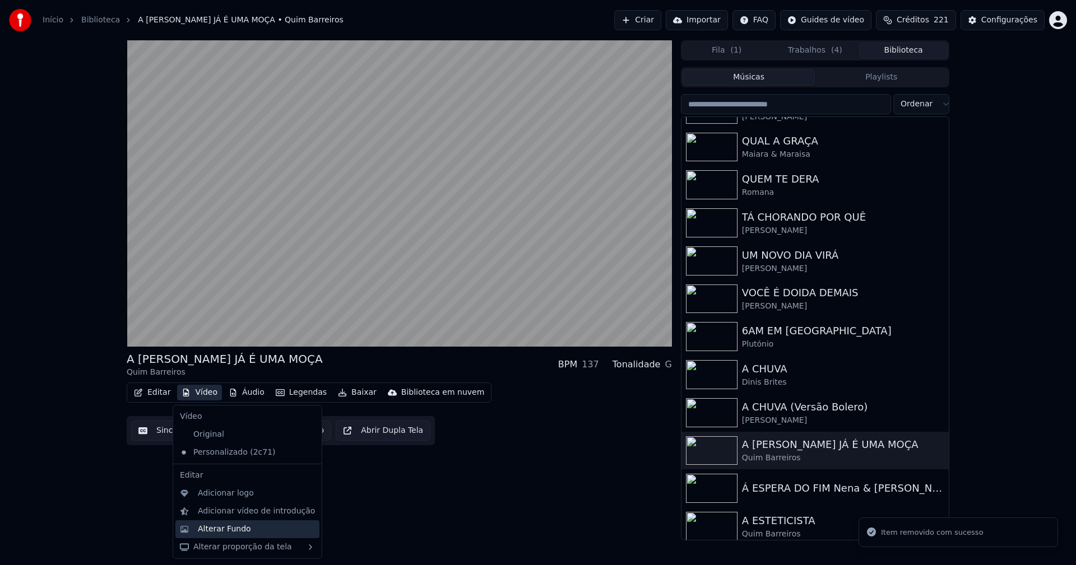
click at [244, 529] on div "Alterar Fundo" at bounding box center [224, 529] width 53 height 11
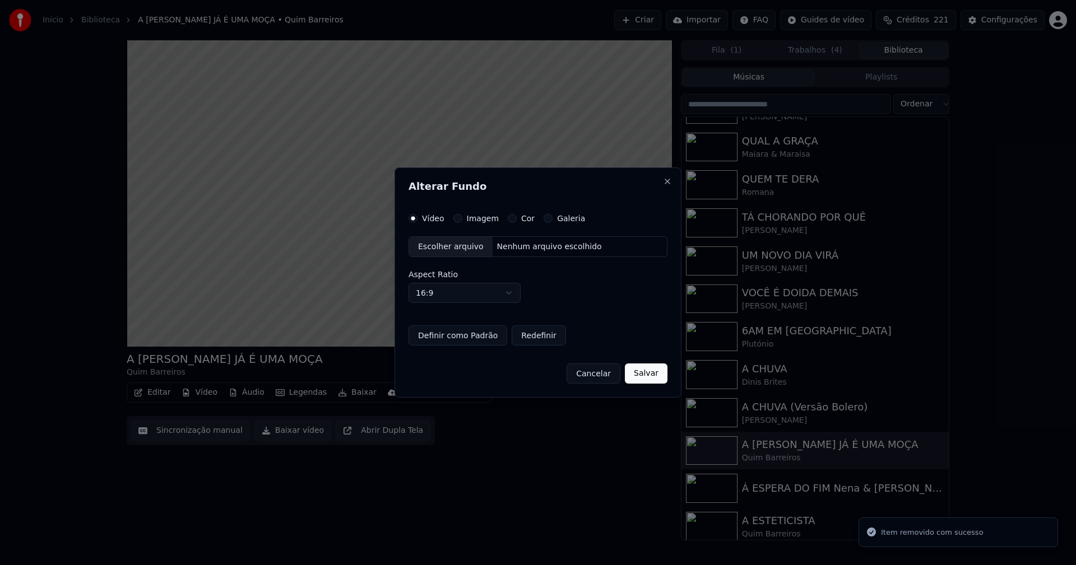
click at [455, 220] on button "Imagem" at bounding box center [457, 218] width 9 height 9
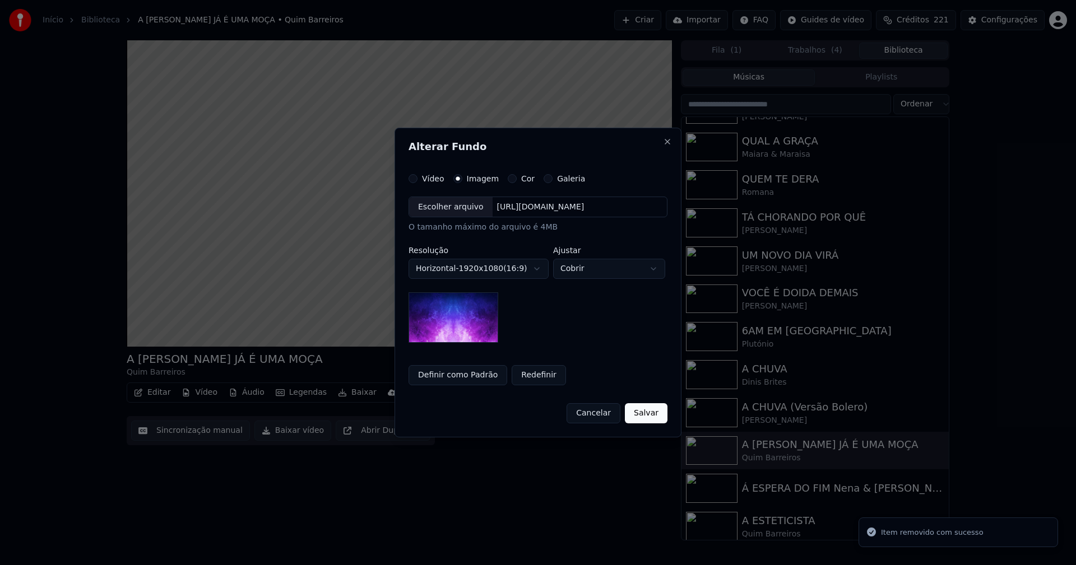
click at [449, 212] on div "Escolher arquivo" at bounding box center [450, 207] width 83 height 20
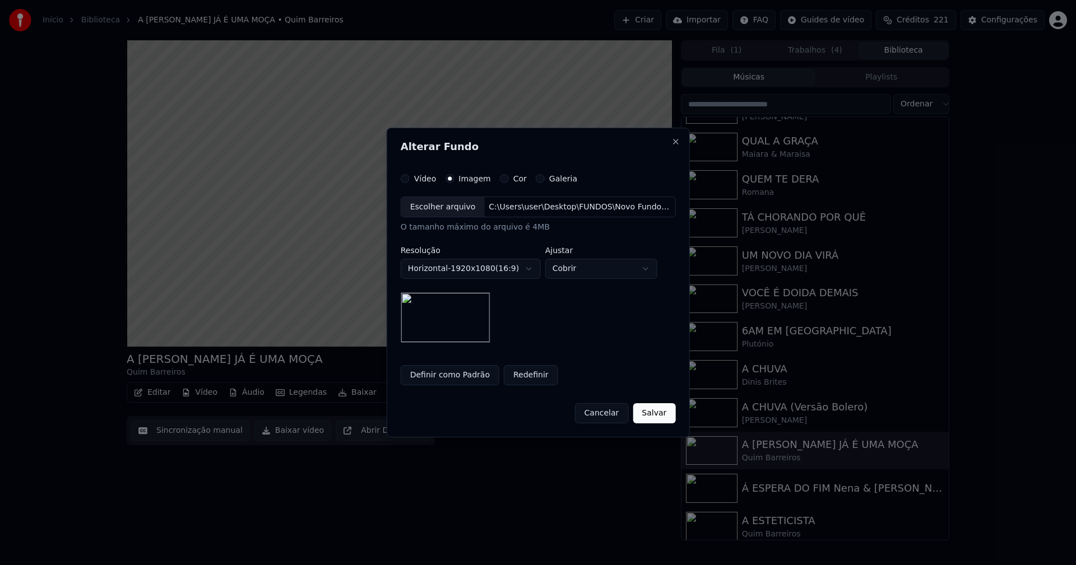
click at [653, 415] on button "Salvar" at bounding box center [654, 413] width 43 height 20
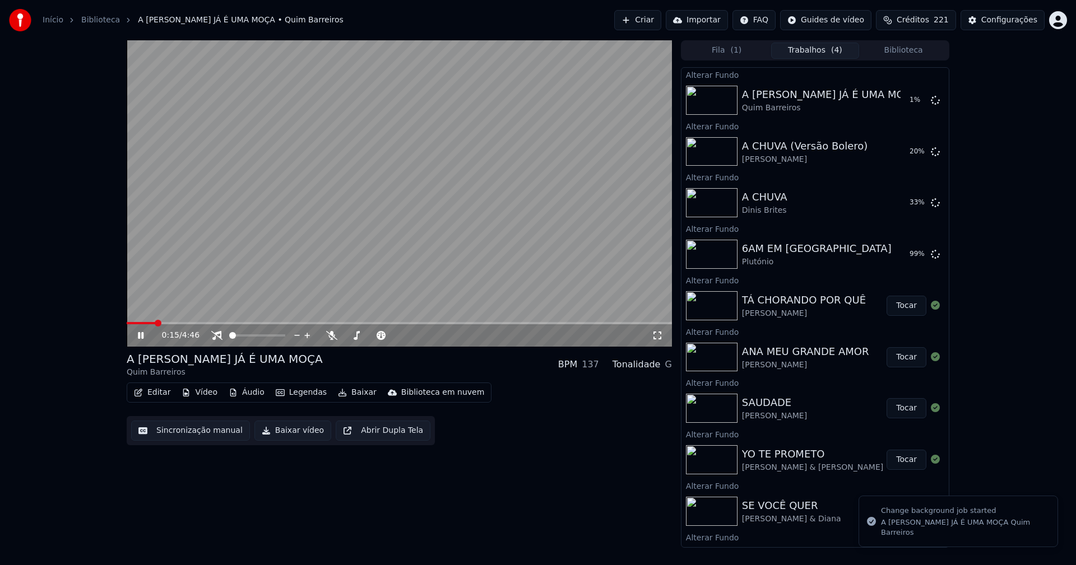
click at [914, 53] on button "Biblioteca" at bounding box center [903, 51] width 89 height 16
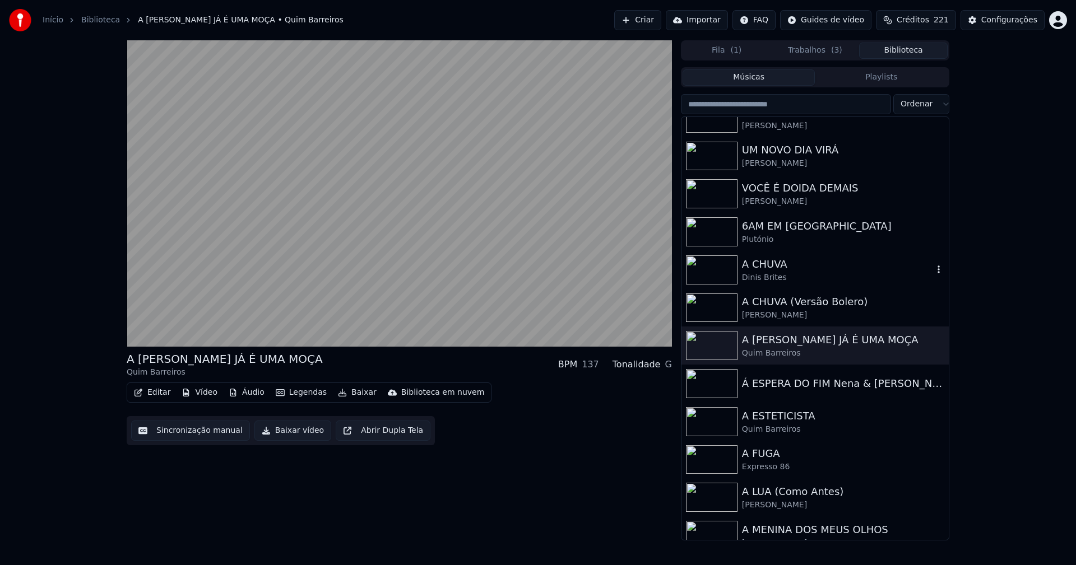
scroll to position [672, 0]
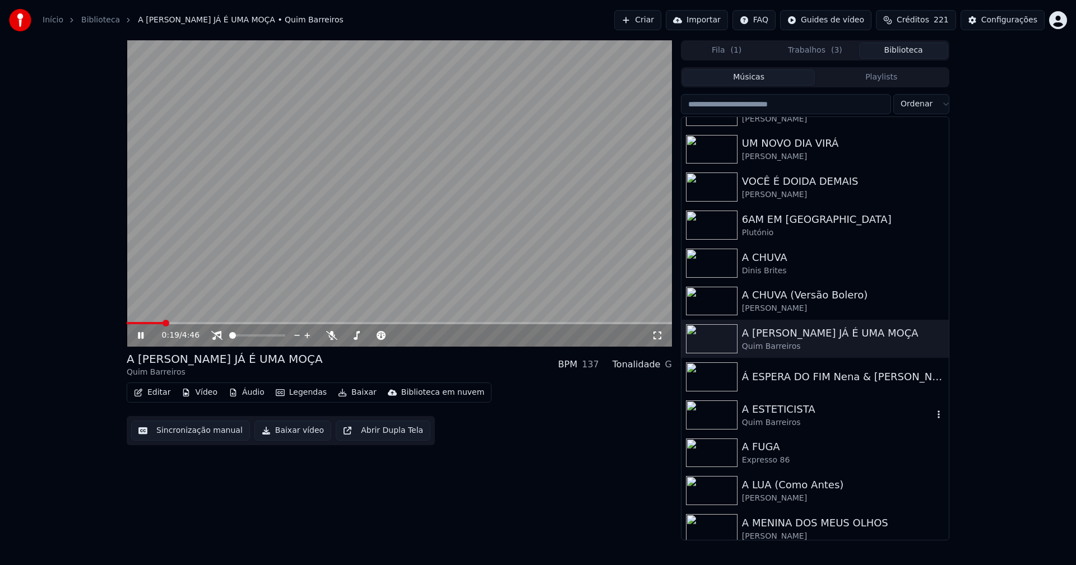
click at [768, 417] on div "Quim Barreiros" at bounding box center [837, 422] width 191 height 11
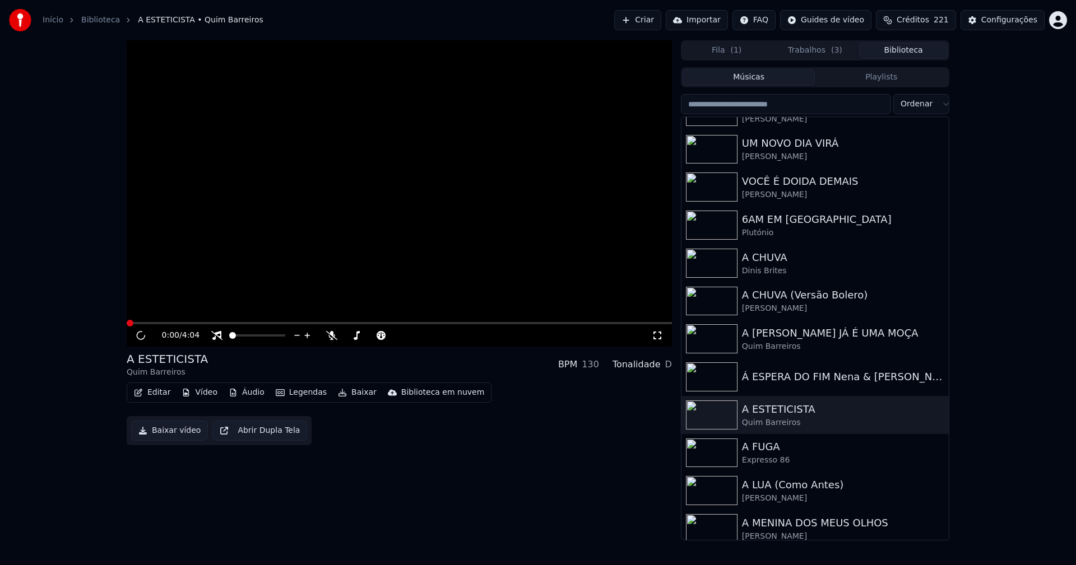
click at [199, 393] on button "Vídeo" at bounding box center [199, 393] width 45 height 16
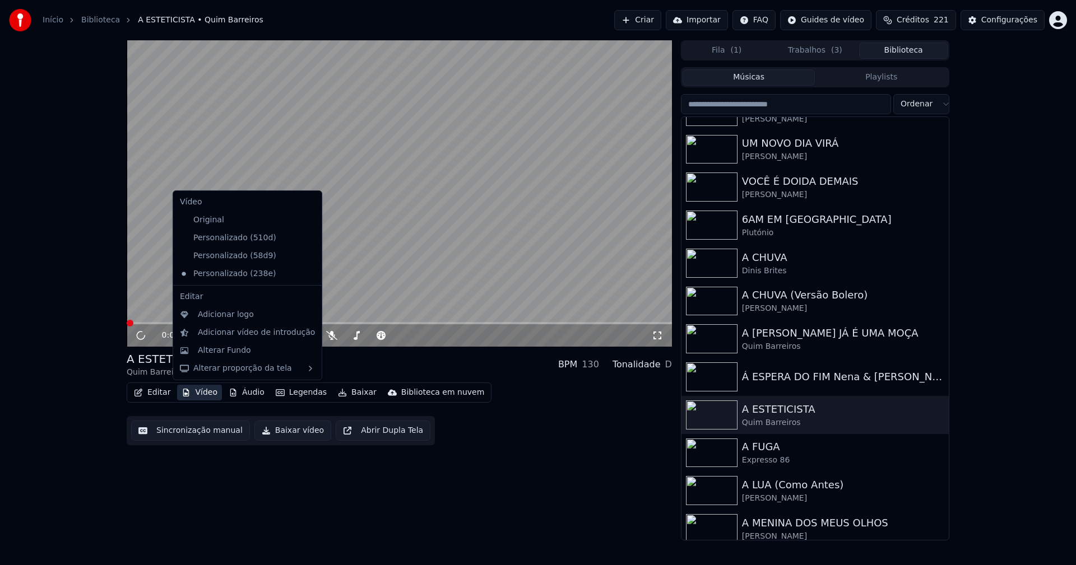
click at [307, 239] on icon at bounding box center [313, 238] width 12 height 9
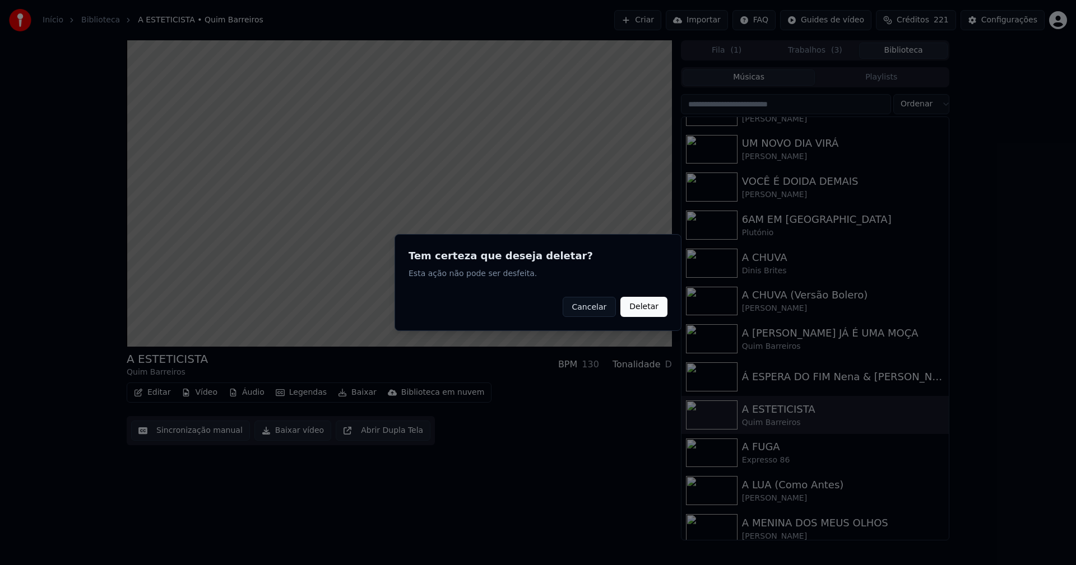
click at [639, 312] on button "Deletar" at bounding box center [643, 307] width 47 height 20
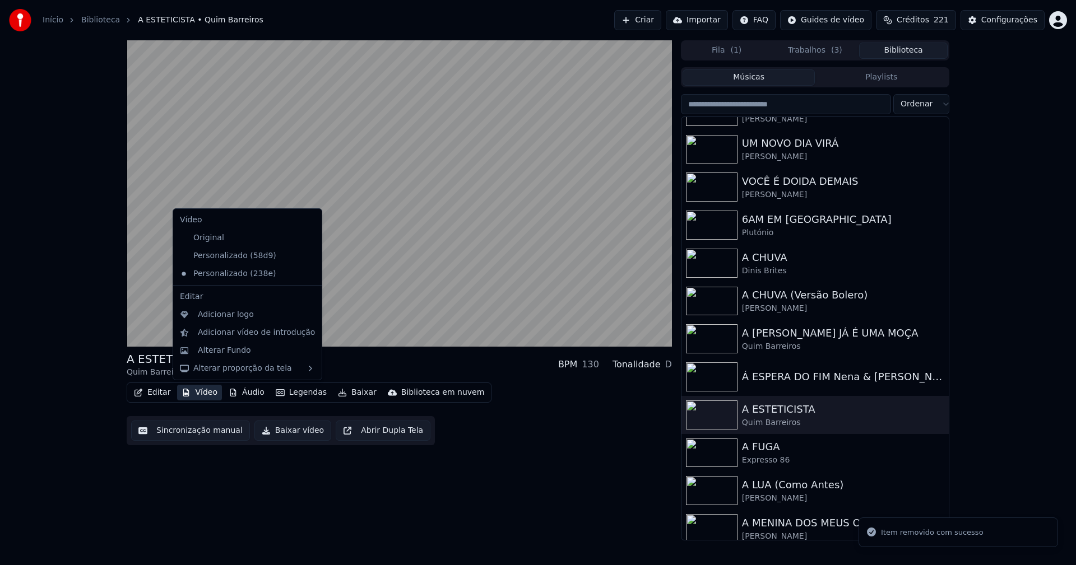
click at [208, 392] on button "Vídeo" at bounding box center [199, 393] width 45 height 16
click at [307, 257] on icon at bounding box center [313, 256] width 12 height 9
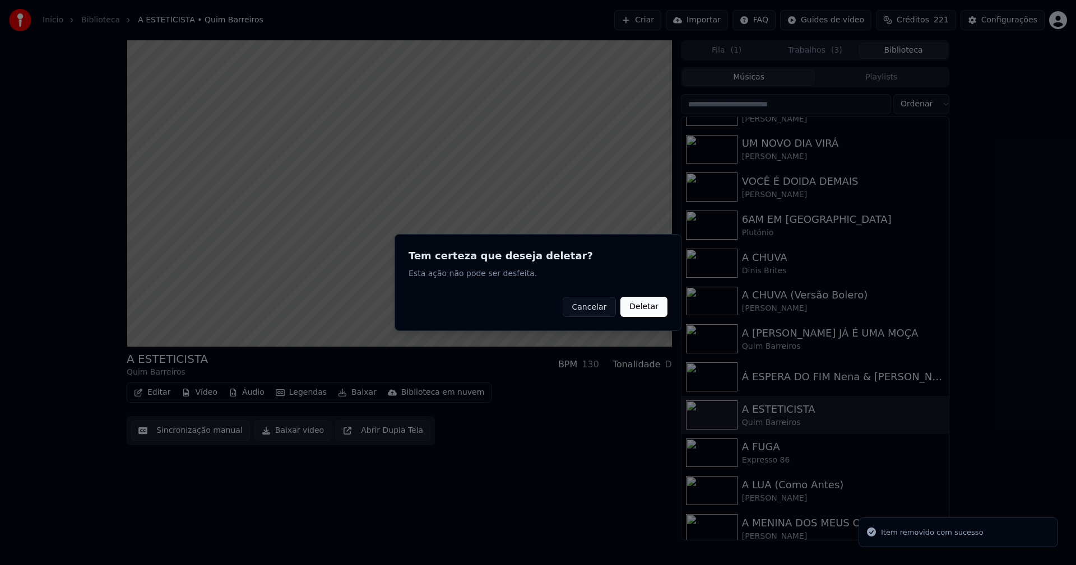
click at [645, 309] on button "Deletar" at bounding box center [643, 307] width 47 height 20
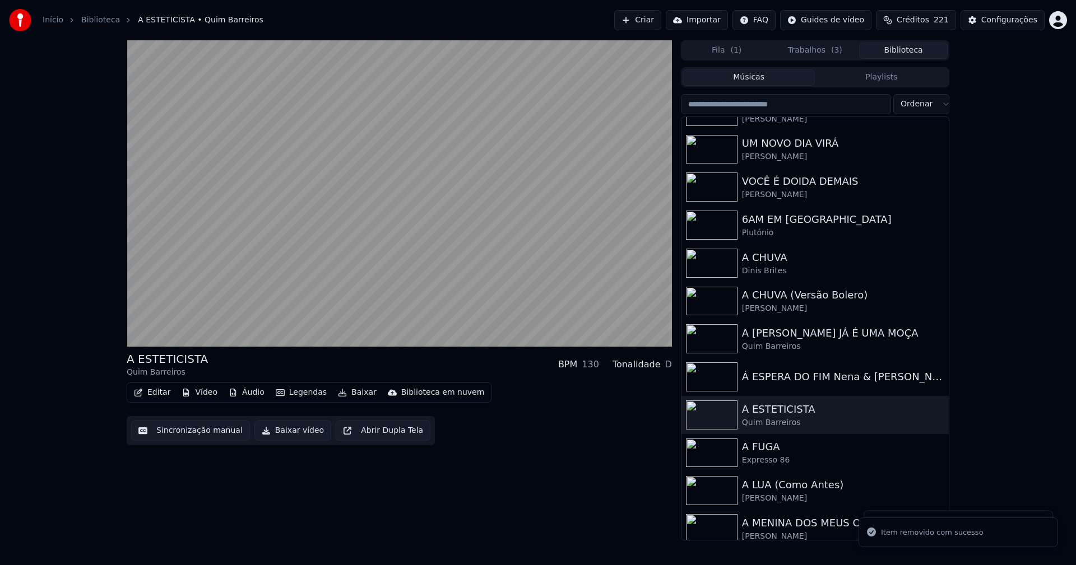
click at [200, 392] on button "Vídeo" at bounding box center [199, 393] width 45 height 16
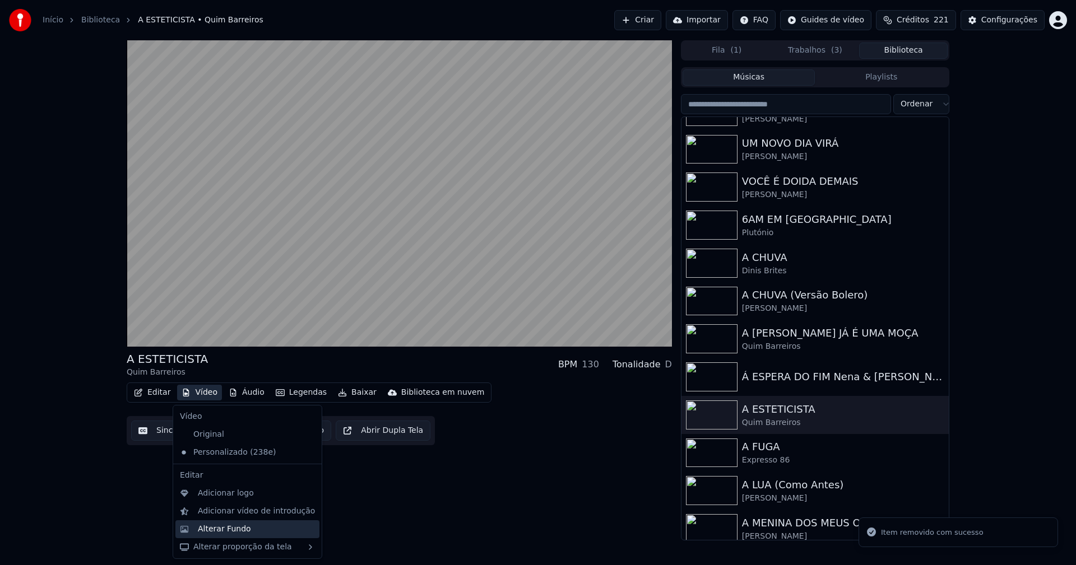
click at [216, 527] on div "Alterar Fundo" at bounding box center [224, 529] width 53 height 11
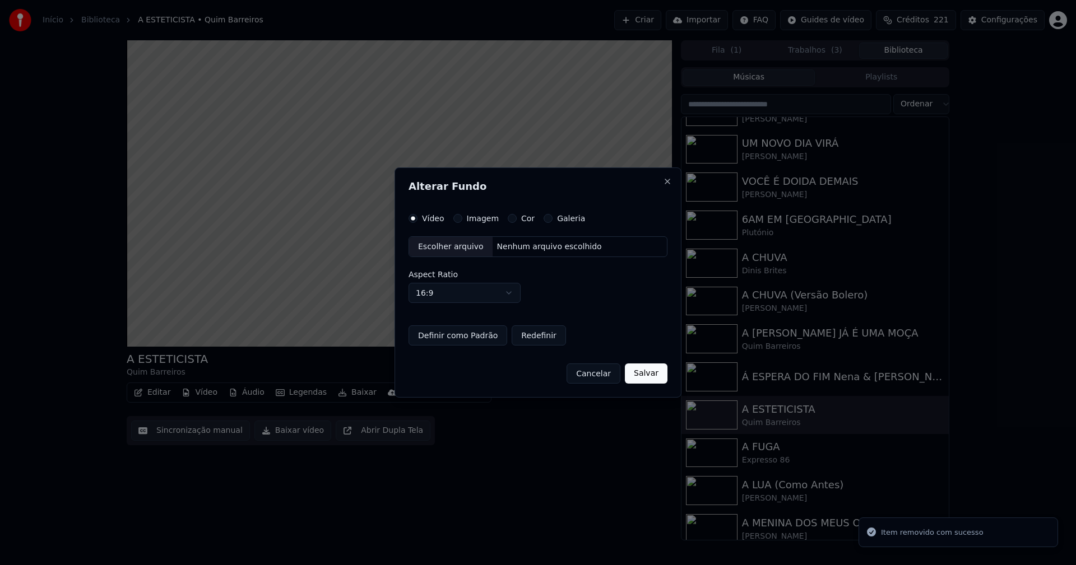
click at [456, 218] on button "Imagem" at bounding box center [457, 218] width 9 height 9
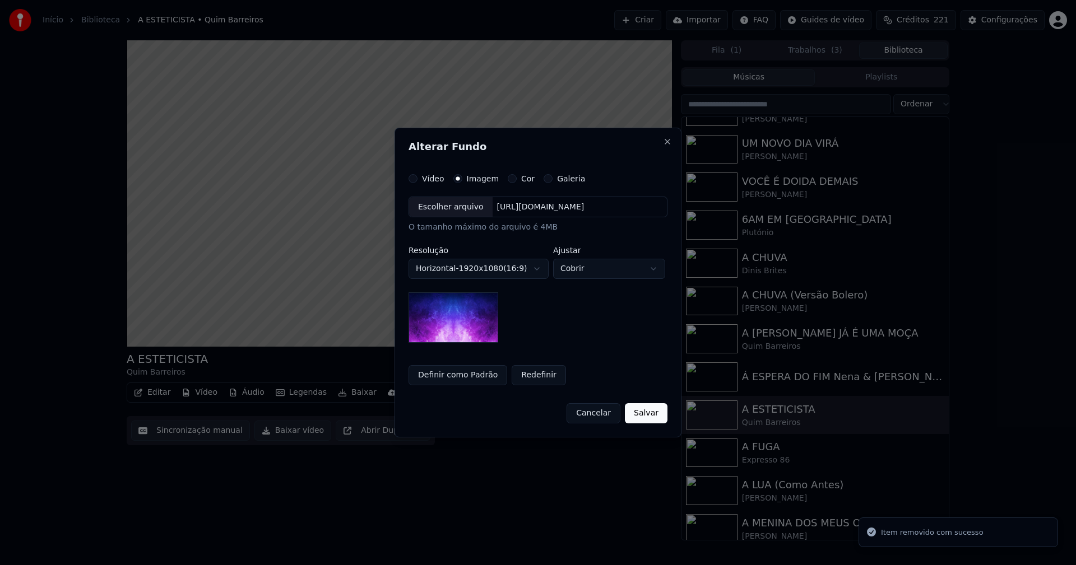
click at [449, 212] on div "Escolher arquivo" at bounding box center [450, 207] width 83 height 20
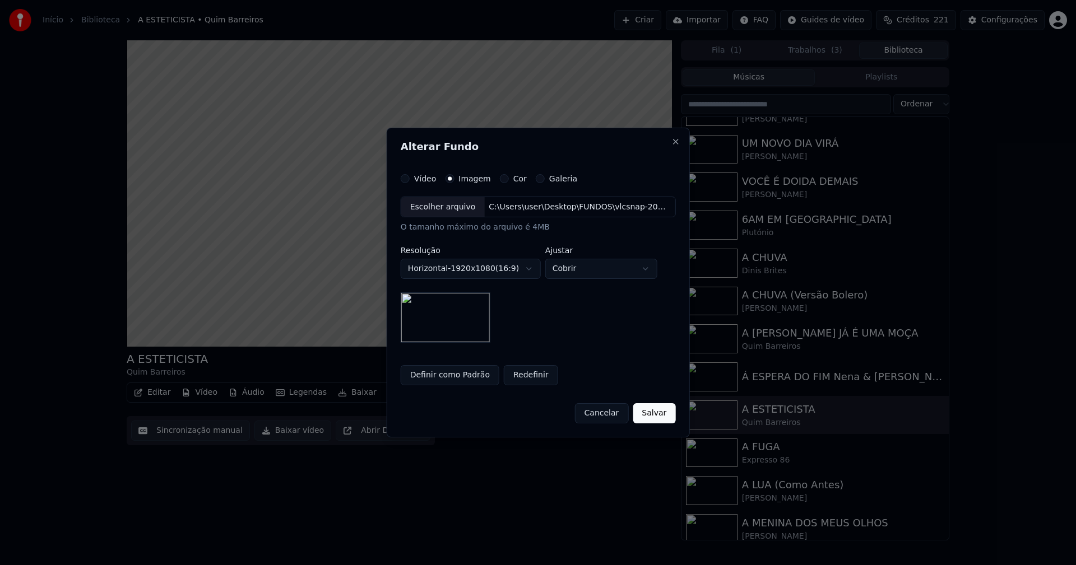
click at [644, 411] on button "Salvar" at bounding box center [654, 413] width 43 height 20
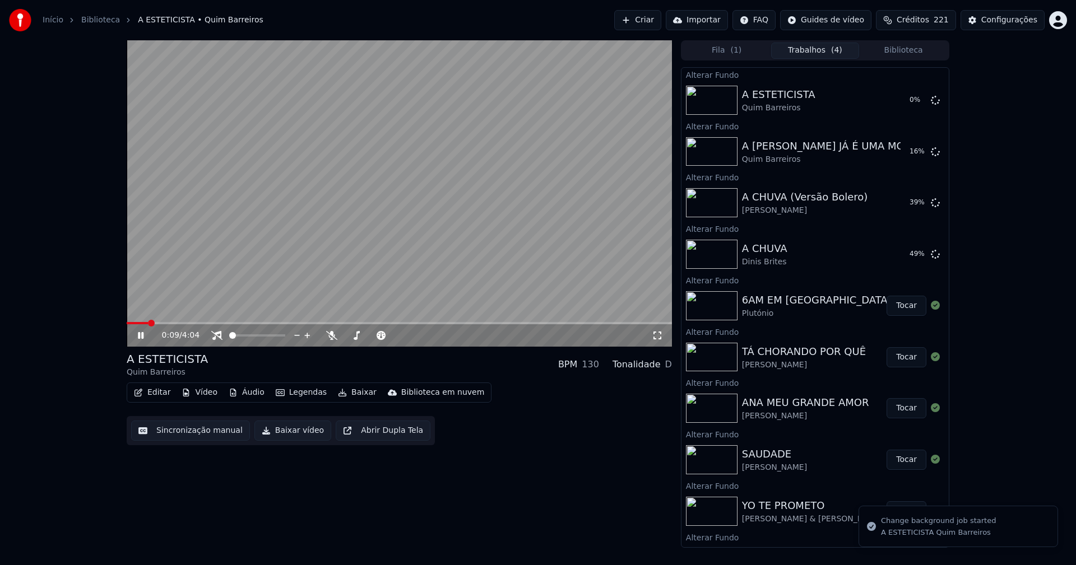
click at [908, 51] on button "Biblioteca" at bounding box center [903, 51] width 89 height 16
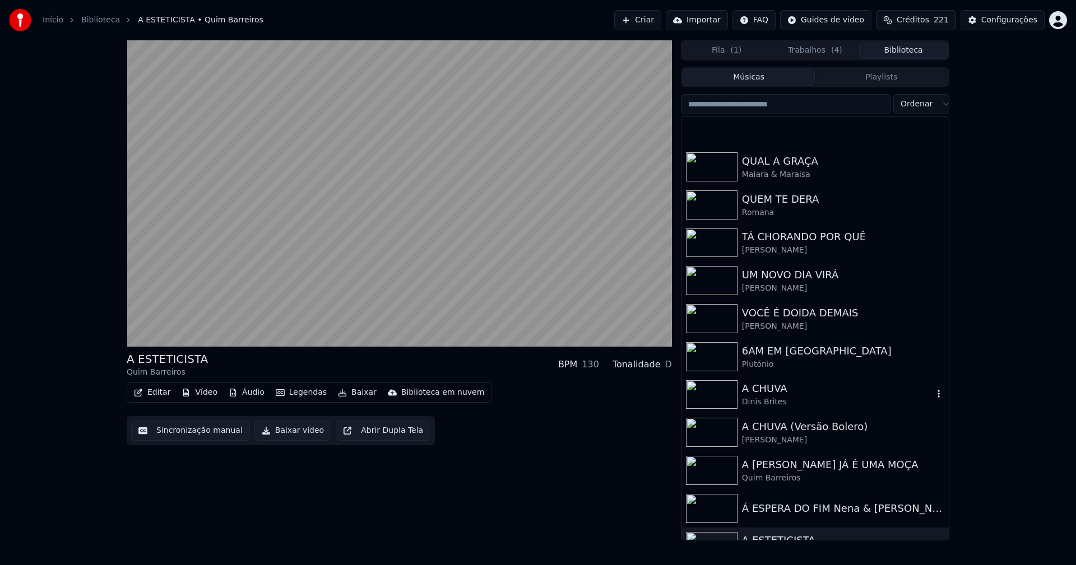
scroll to position [672, 0]
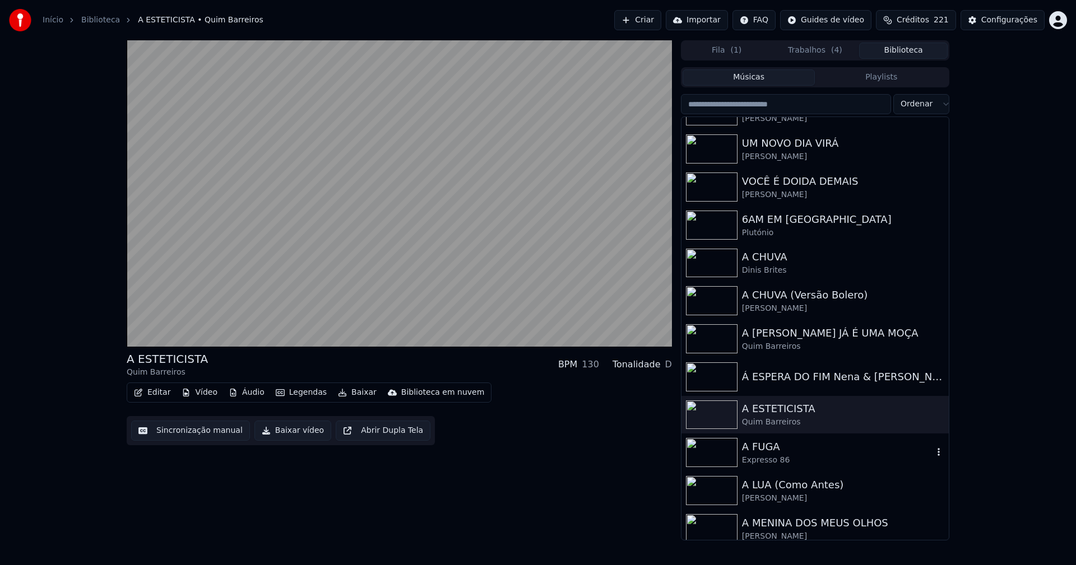
click at [762, 459] on div "Expresso 86" at bounding box center [837, 460] width 191 height 11
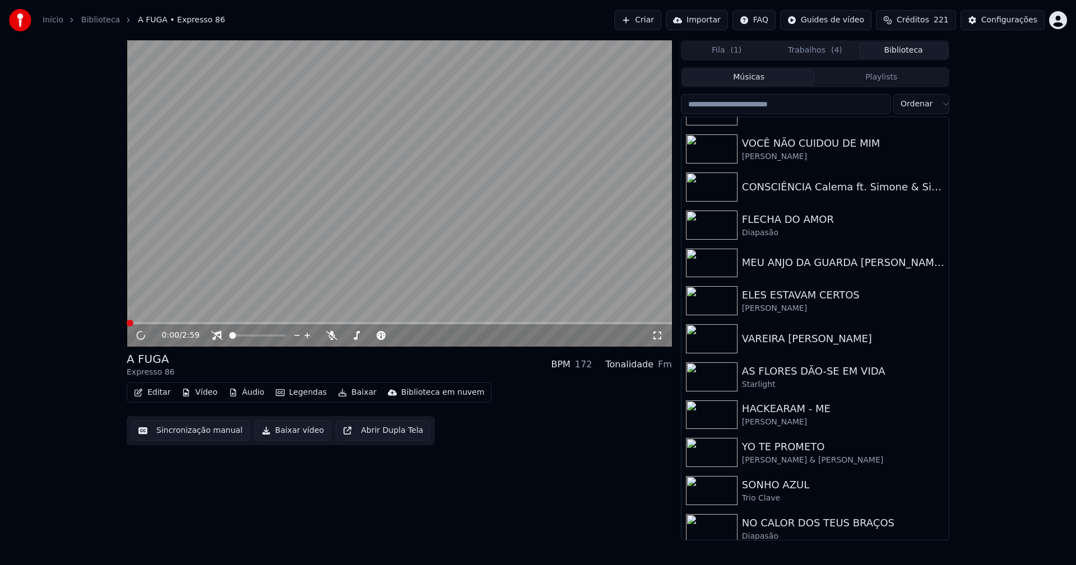
click at [195, 391] on button "Vídeo" at bounding box center [199, 393] width 45 height 16
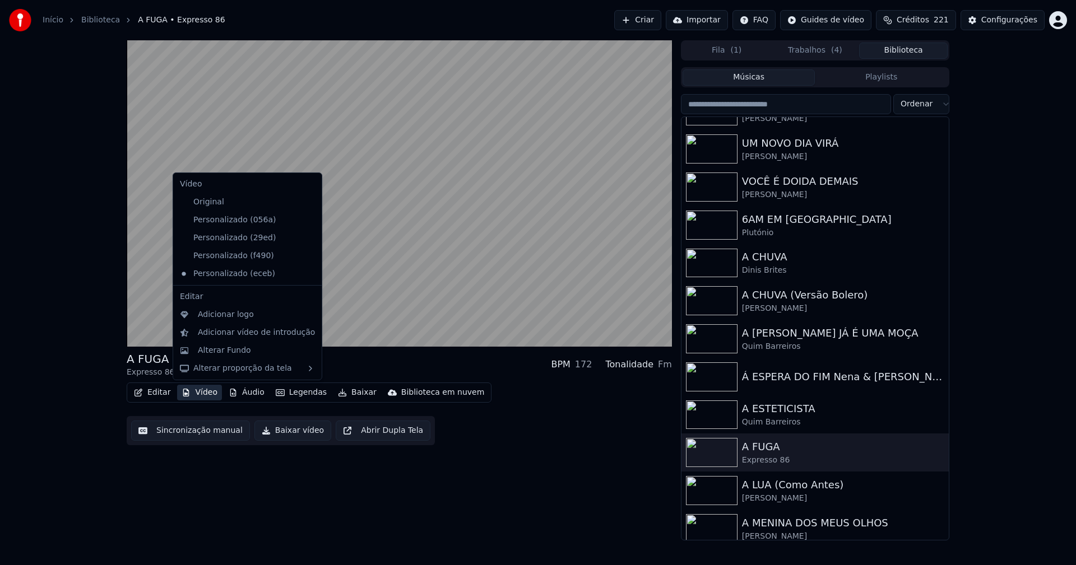
click at [307, 220] on icon at bounding box center [311, 220] width 8 height 9
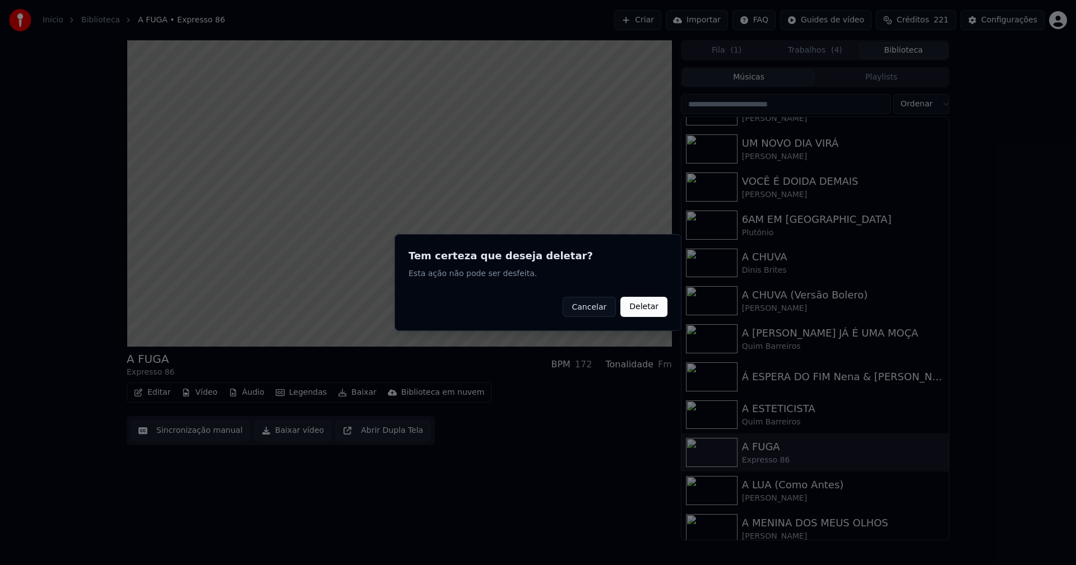
drag, startPoint x: 642, startPoint y: 311, endPoint x: 497, endPoint y: 309, distance: 144.6
click at [642, 310] on button "Deletar" at bounding box center [643, 307] width 47 height 20
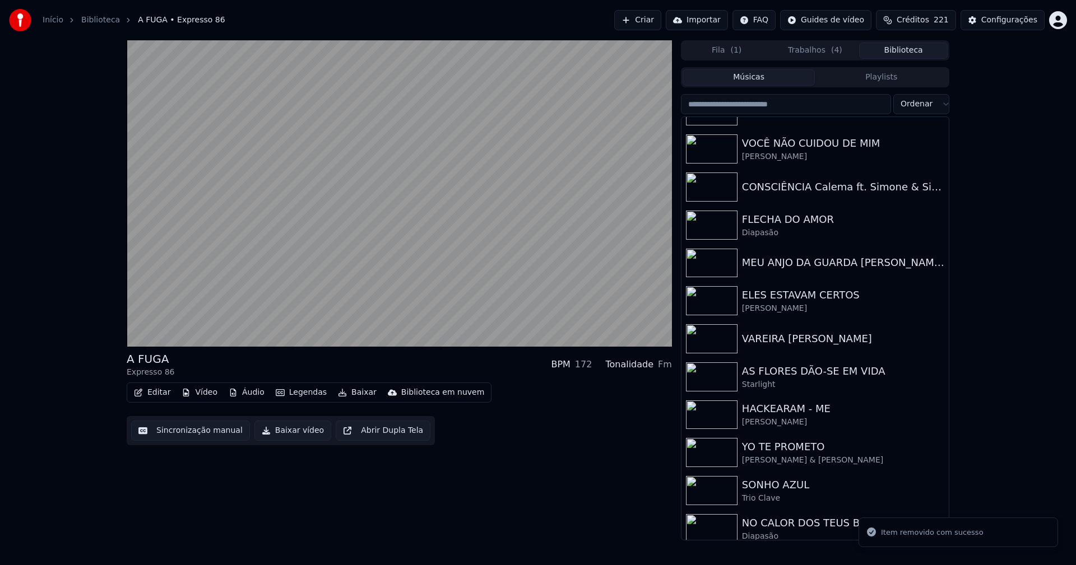
click at [206, 390] on button "Vídeo" at bounding box center [199, 393] width 45 height 16
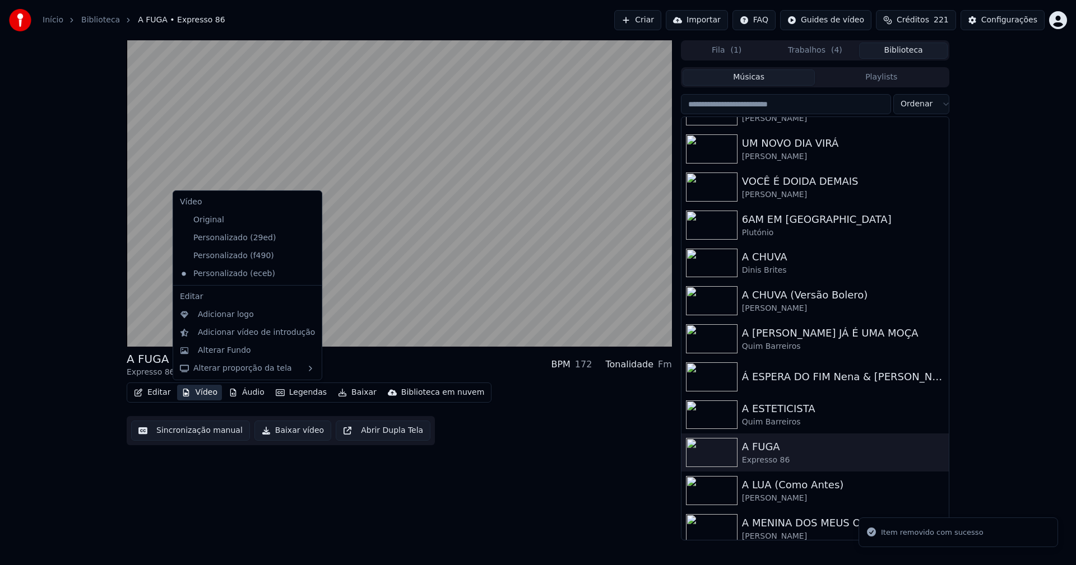
click at [307, 257] on icon at bounding box center [313, 256] width 12 height 9
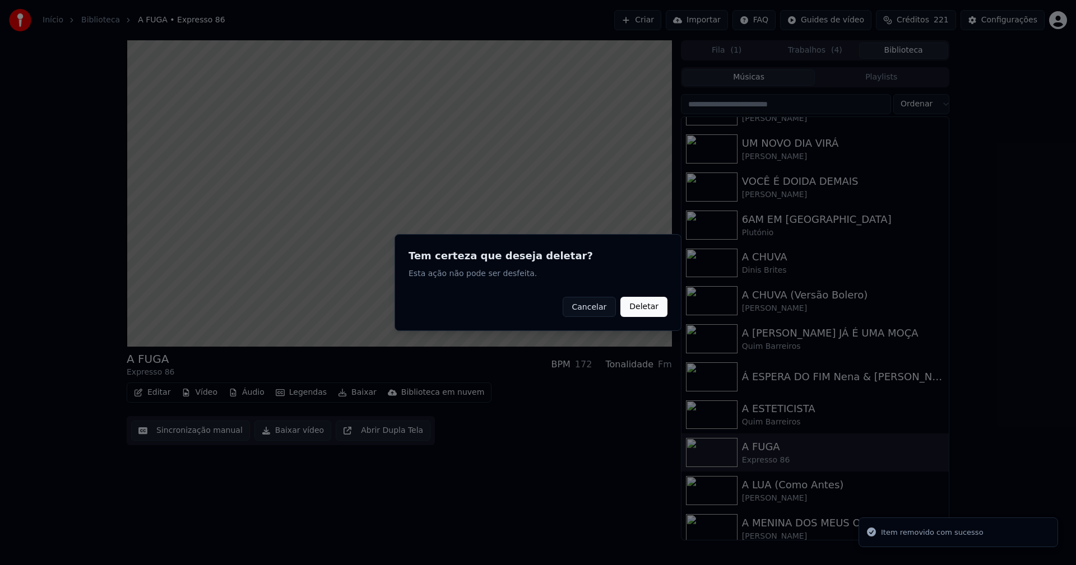
click at [644, 309] on button "Deletar" at bounding box center [643, 307] width 47 height 20
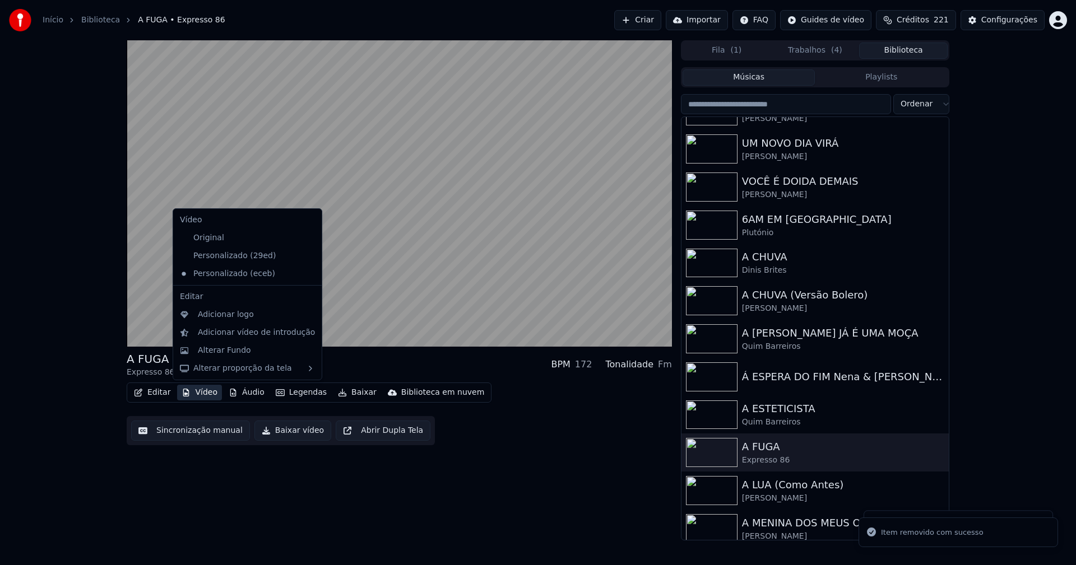
click at [200, 394] on button "Vídeo" at bounding box center [199, 393] width 45 height 16
click at [307, 259] on icon at bounding box center [313, 256] width 12 height 9
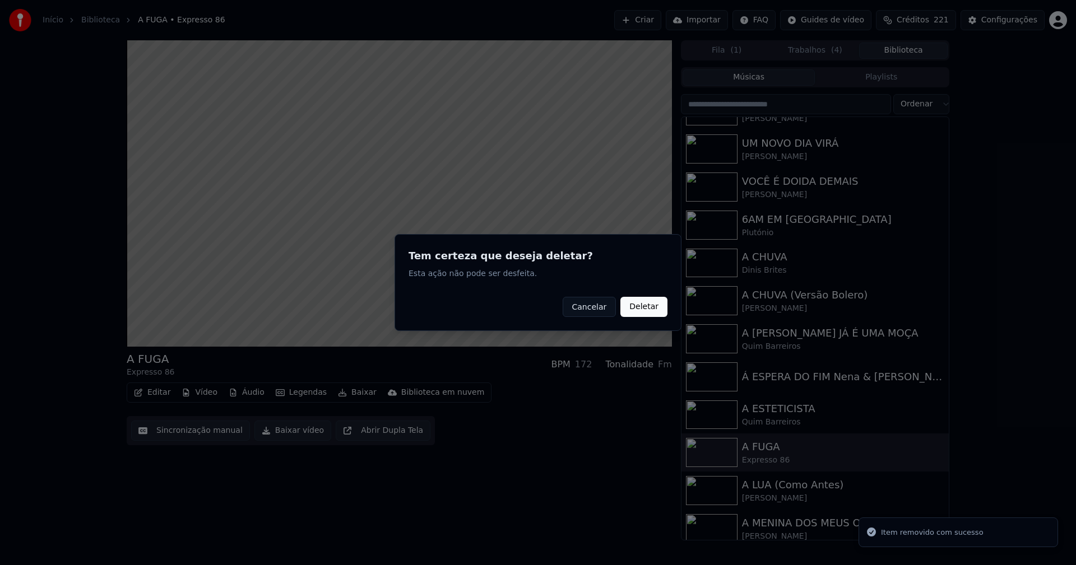
drag, startPoint x: 648, startPoint y: 308, endPoint x: 227, endPoint y: 427, distance: 437.5
click at [647, 308] on button "Deletar" at bounding box center [643, 307] width 47 height 20
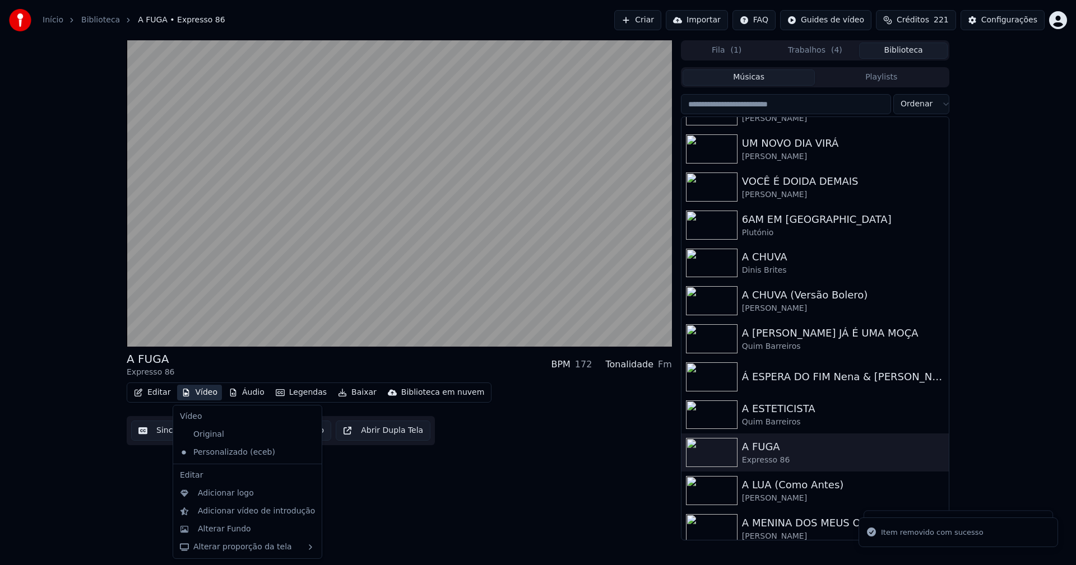
click at [202, 396] on button "Vídeo" at bounding box center [199, 393] width 45 height 16
click at [218, 530] on div "Alterar Fundo" at bounding box center [224, 529] width 53 height 11
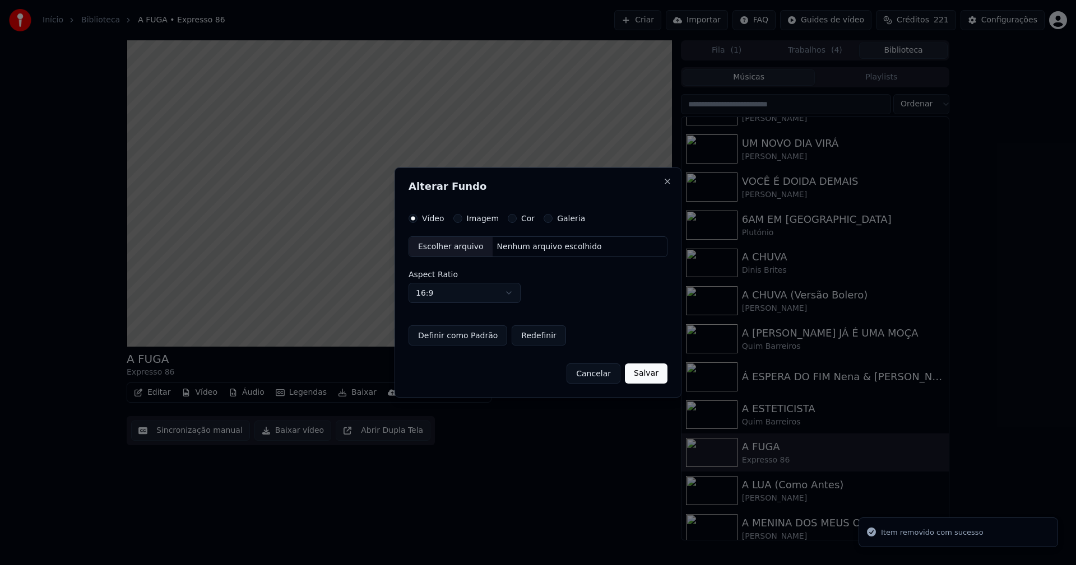
click at [458, 217] on button "Imagem" at bounding box center [457, 218] width 9 height 9
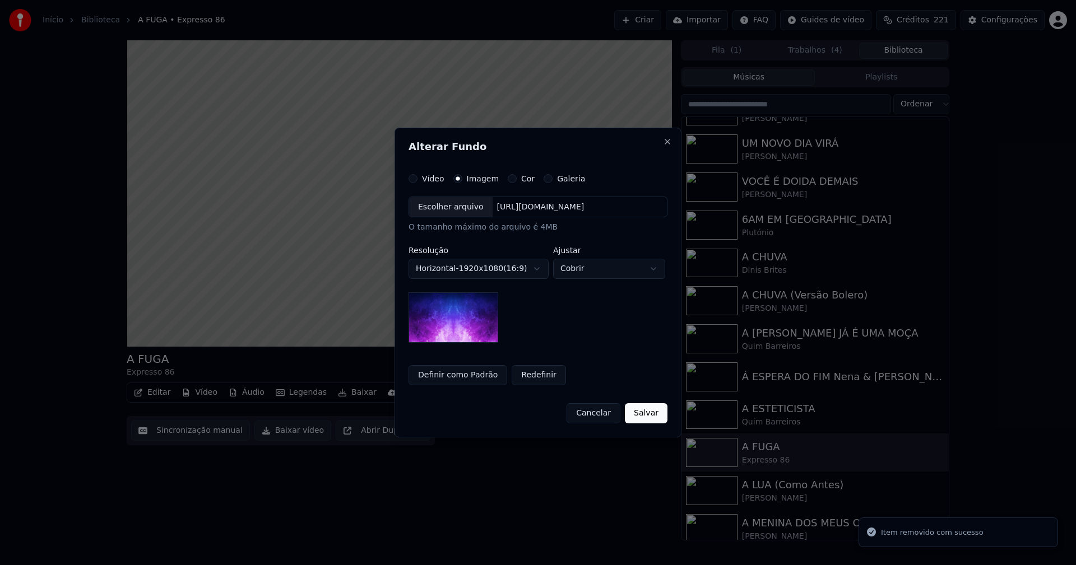
click at [448, 210] on div "Escolher arquivo" at bounding box center [450, 207] width 83 height 20
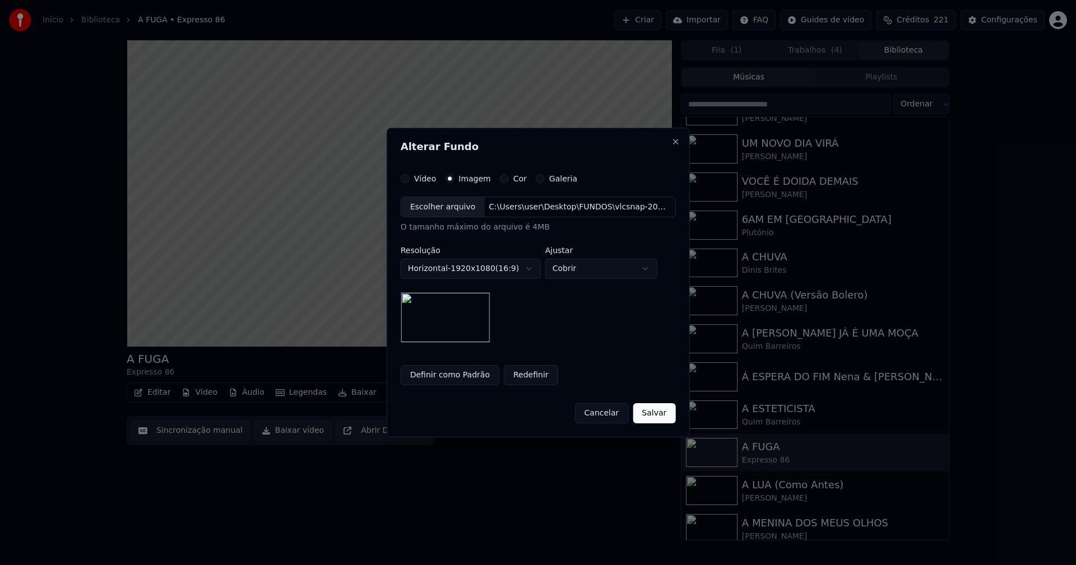
drag, startPoint x: 645, startPoint y: 413, endPoint x: 486, endPoint y: 410, distance: 158.6
click at [645, 413] on button "Salvar" at bounding box center [654, 413] width 43 height 20
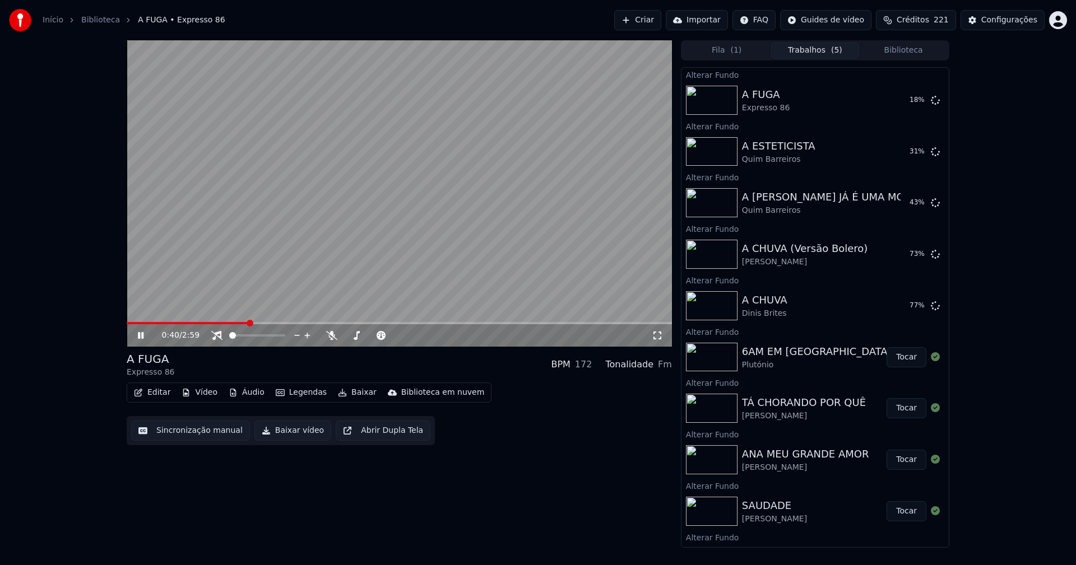
click at [911, 50] on button "Biblioteca" at bounding box center [903, 51] width 89 height 16
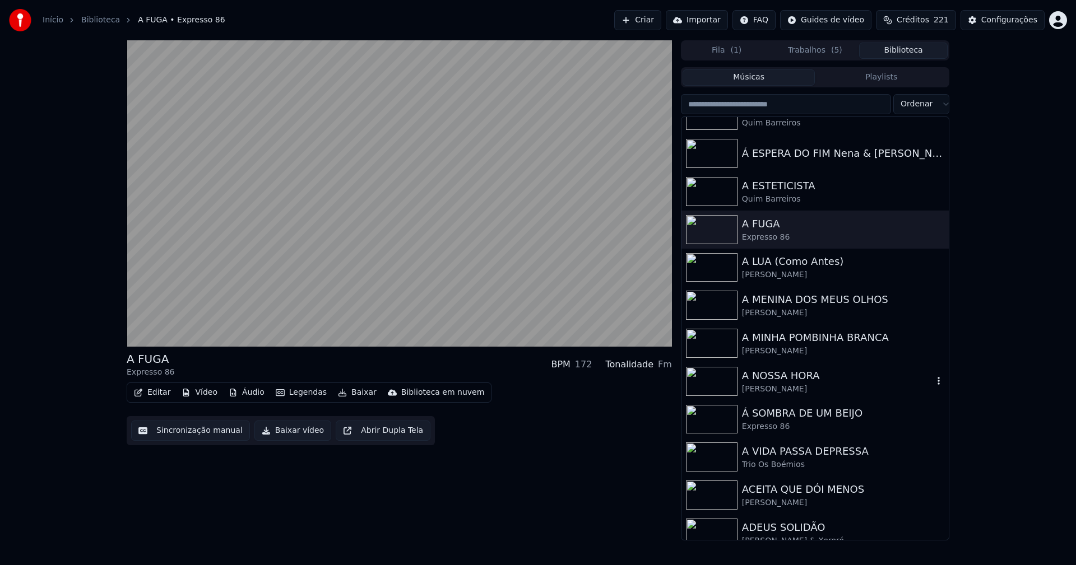
scroll to position [952, 0]
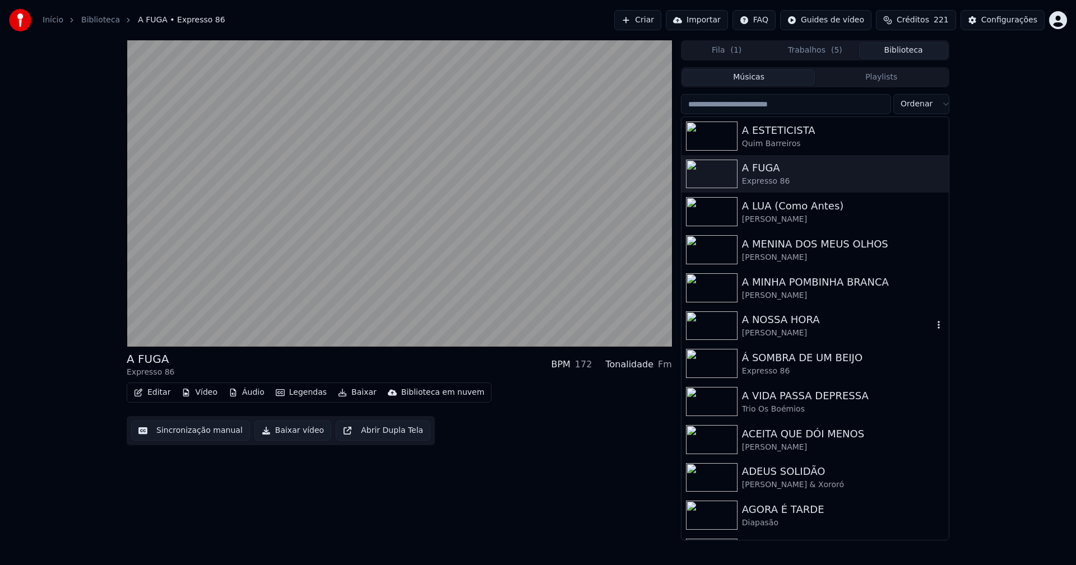
click at [797, 329] on div "João Pedro Pais" at bounding box center [837, 333] width 191 height 11
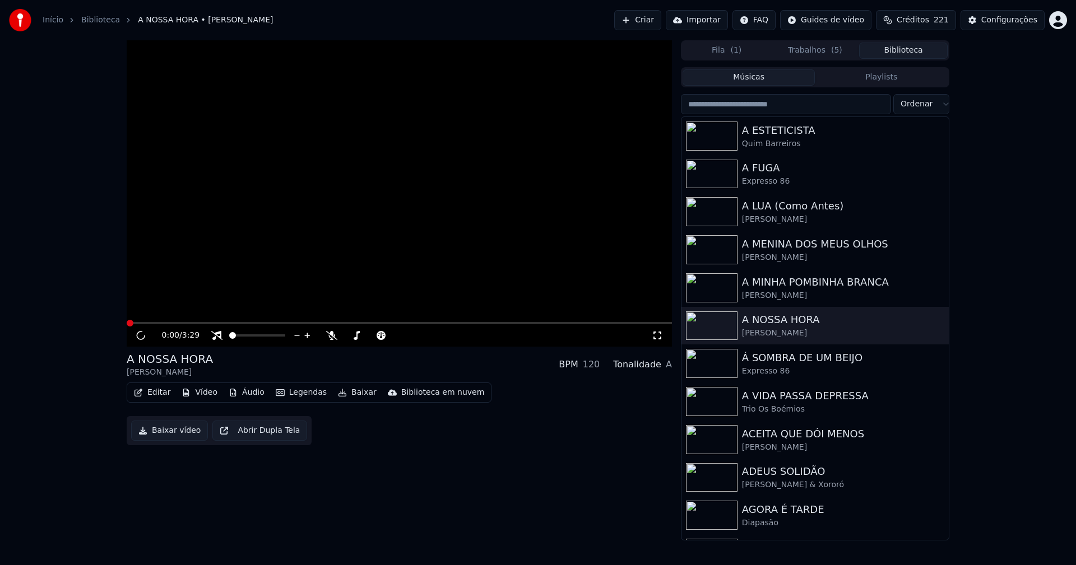
click at [204, 393] on button "Vídeo" at bounding box center [199, 393] width 45 height 16
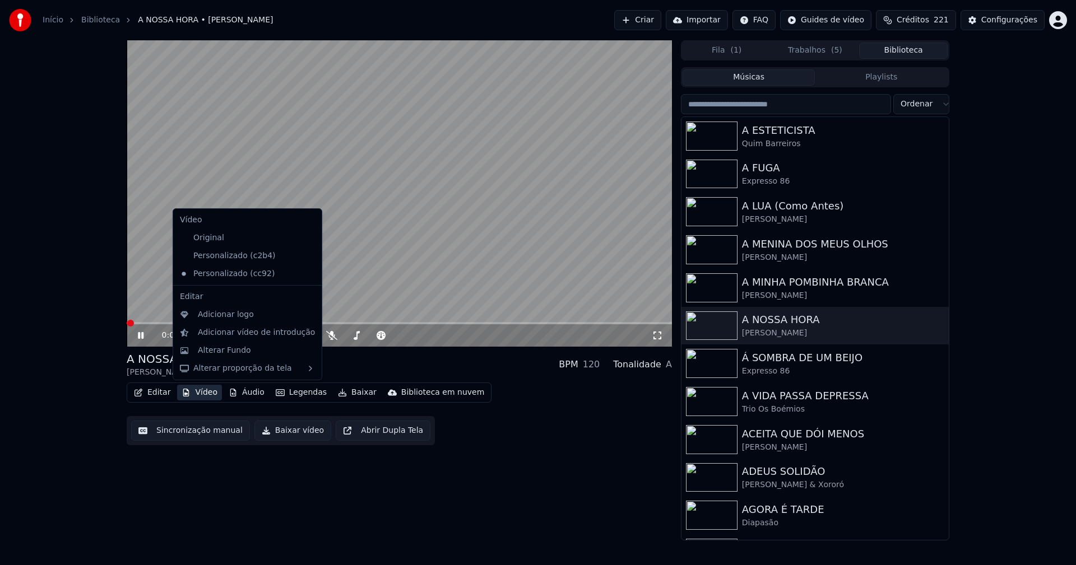
click at [307, 255] on icon at bounding box center [313, 256] width 12 height 9
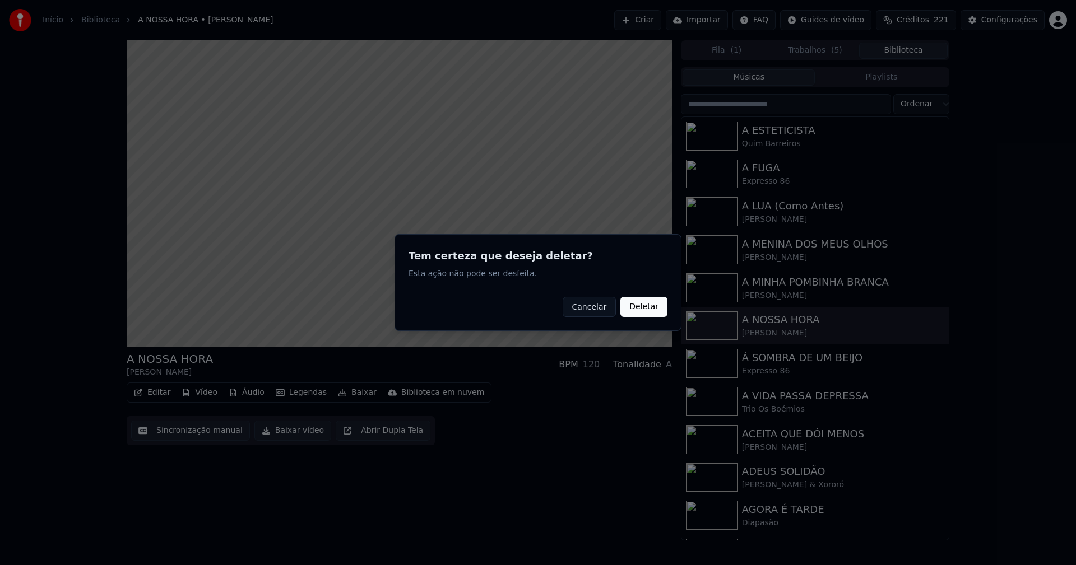
click at [643, 306] on button "Deletar" at bounding box center [643, 307] width 47 height 20
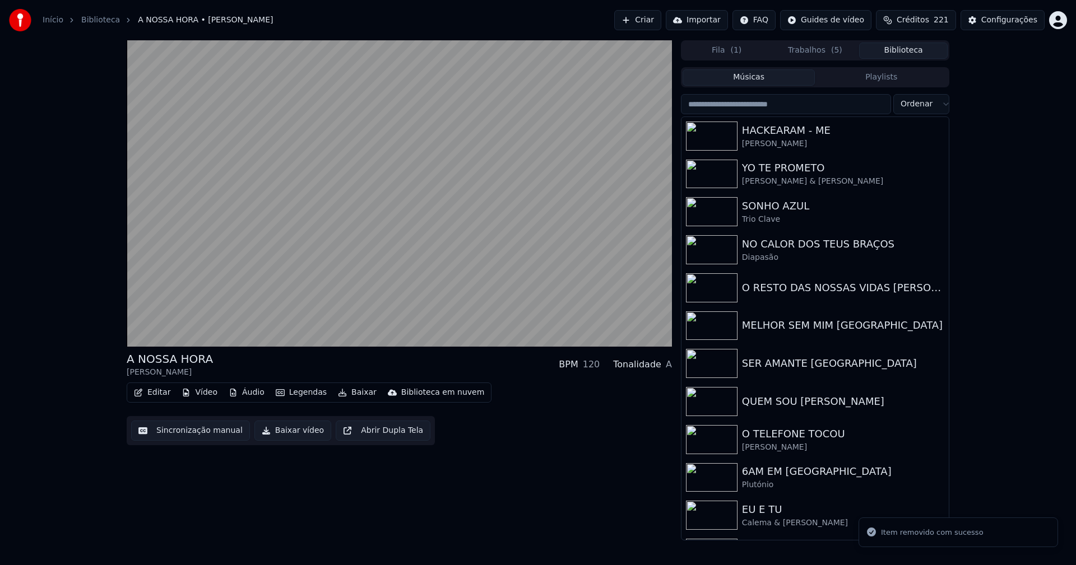
click at [203, 390] on button "Vídeo" at bounding box center [199, 393] width 45 height 16
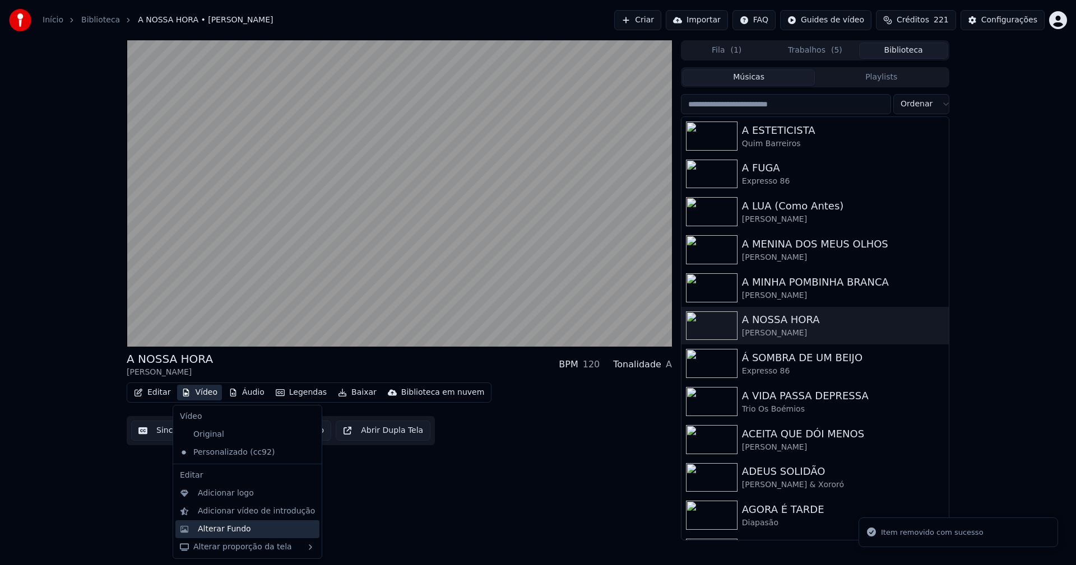
click at [236, 529] on div "Alterar Fundo" at bounding box center [224, 529] width 53 height 11
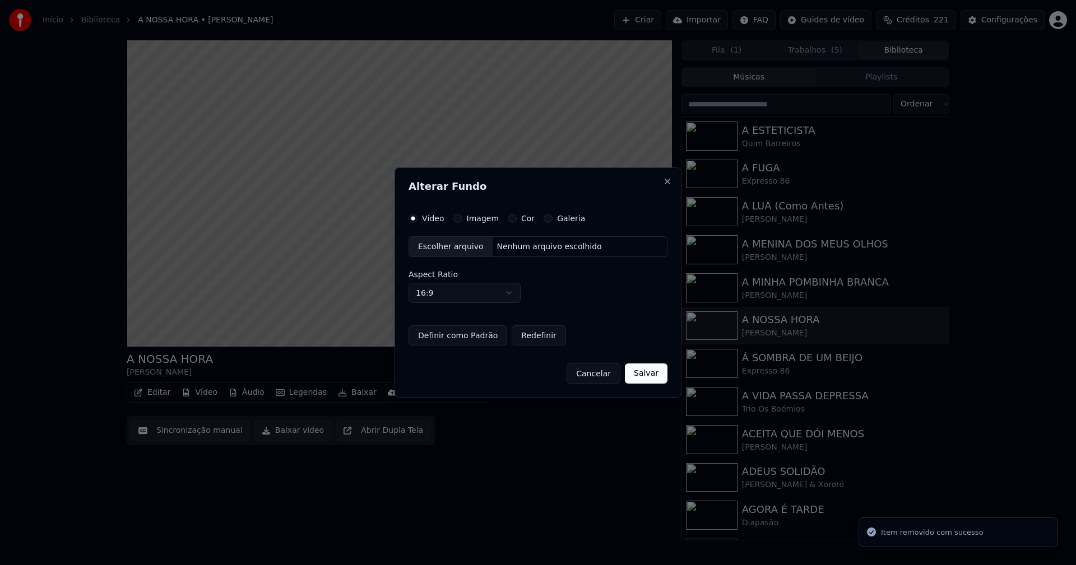
click at [458, 246] on div "Escolher arquivo" at bounding box center [450, 247] width 83 height 20
click at [456, 218] on button "Imagem" at bounding box center [457, 218] width 9 height 9
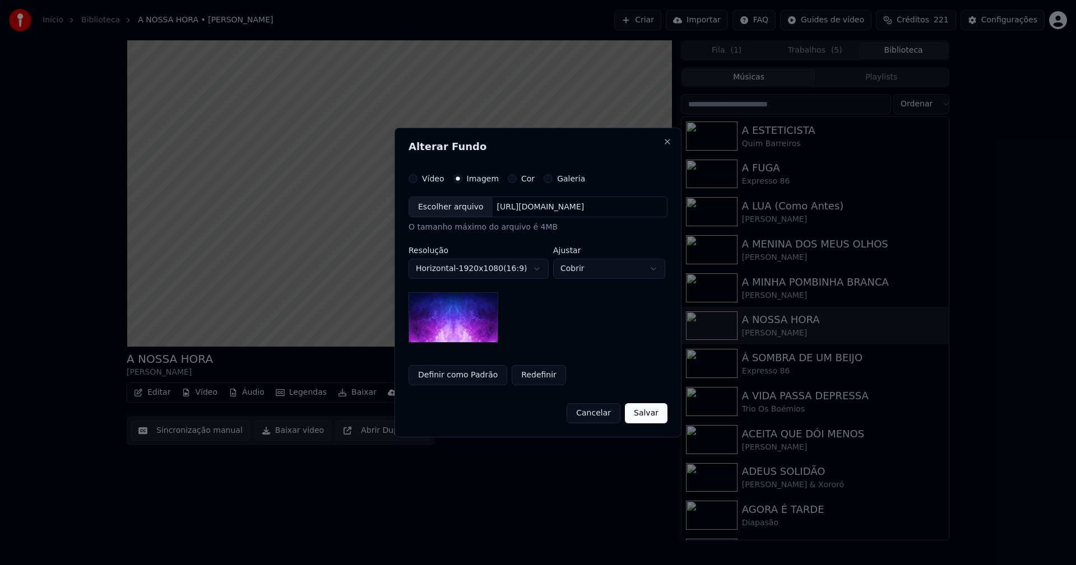
click at [449, 215] on div "Escolher arquivo" at bounding box center [450, 207] width 83 height 20
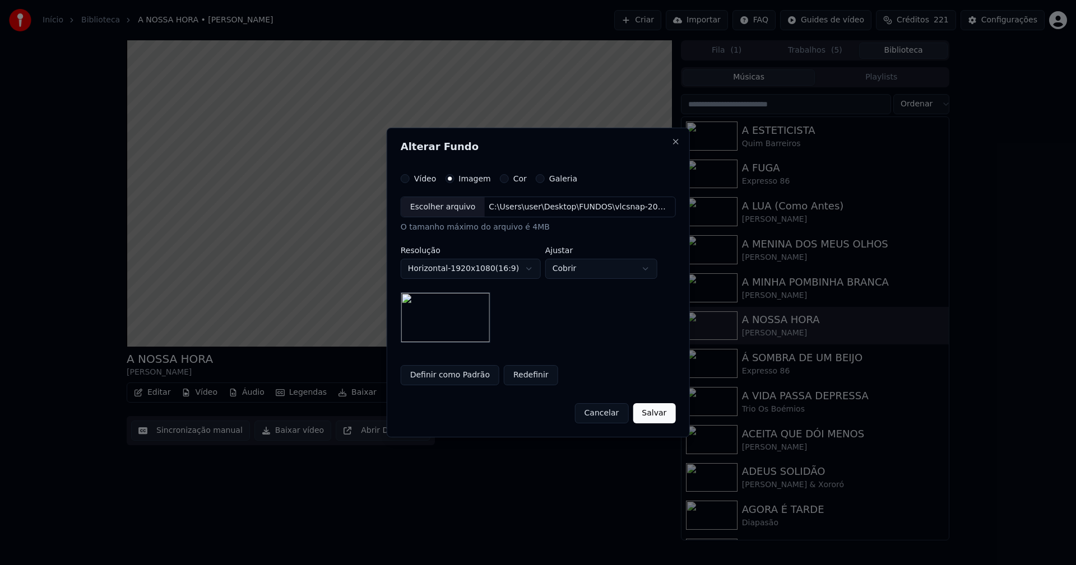
click at [657, 415] on button "Salvar" at bounding box center [654, 413] width 43 height 20
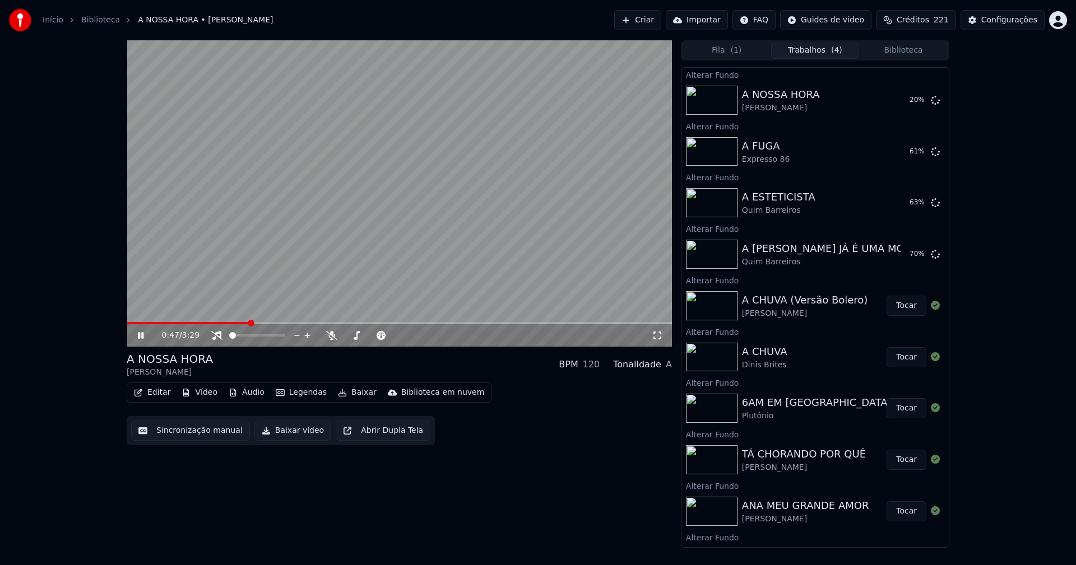
click at [911, 50] on button "Biblioteca" at bounding box center [903, 51] width 89 height 16
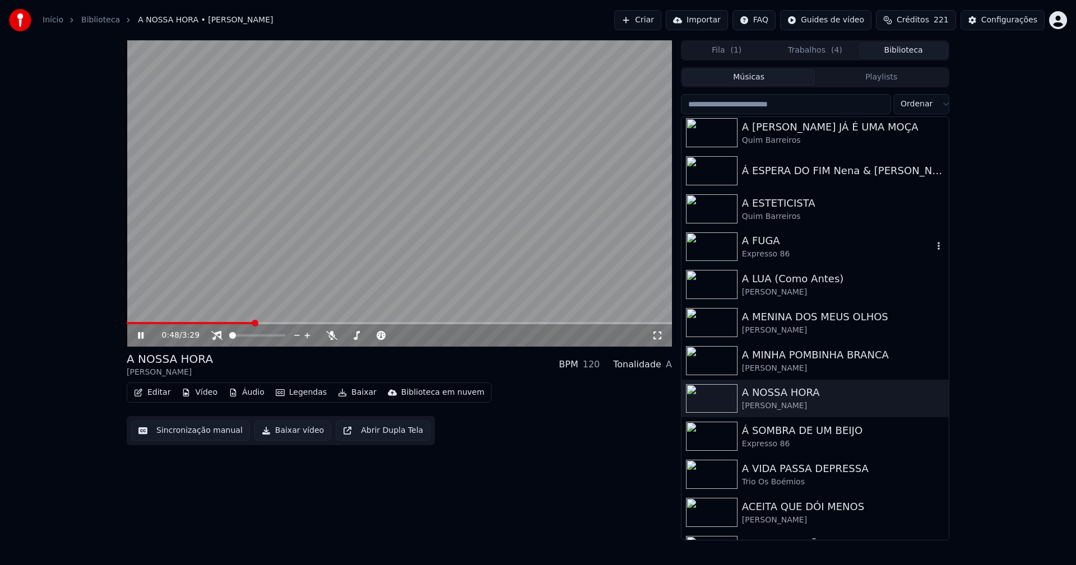
scroll to position [896, 0]
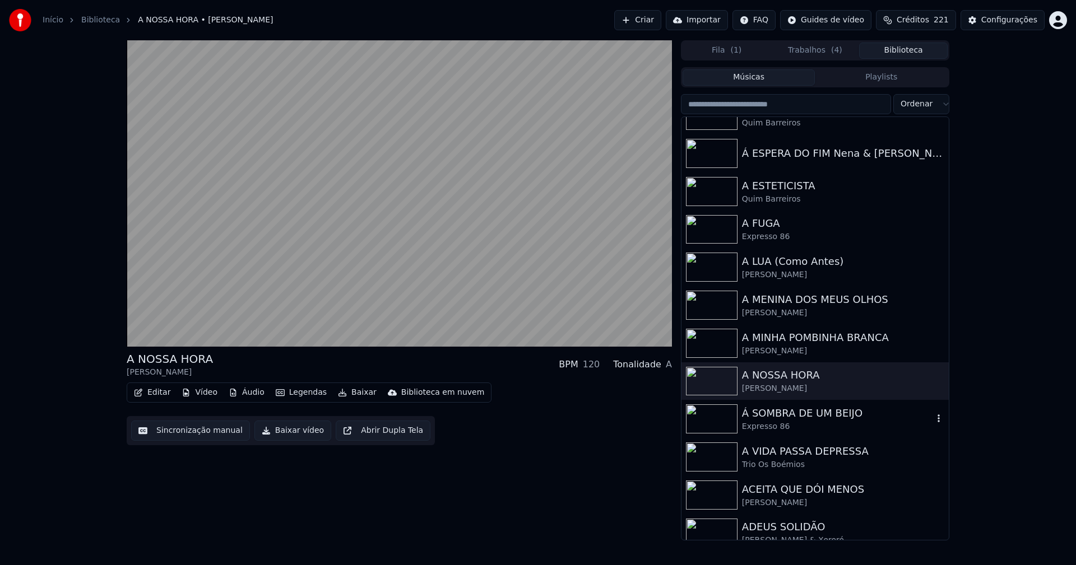
click at [764, 421] on div "Expresso 86" at bounding box center [837, 426] width 191 height 11
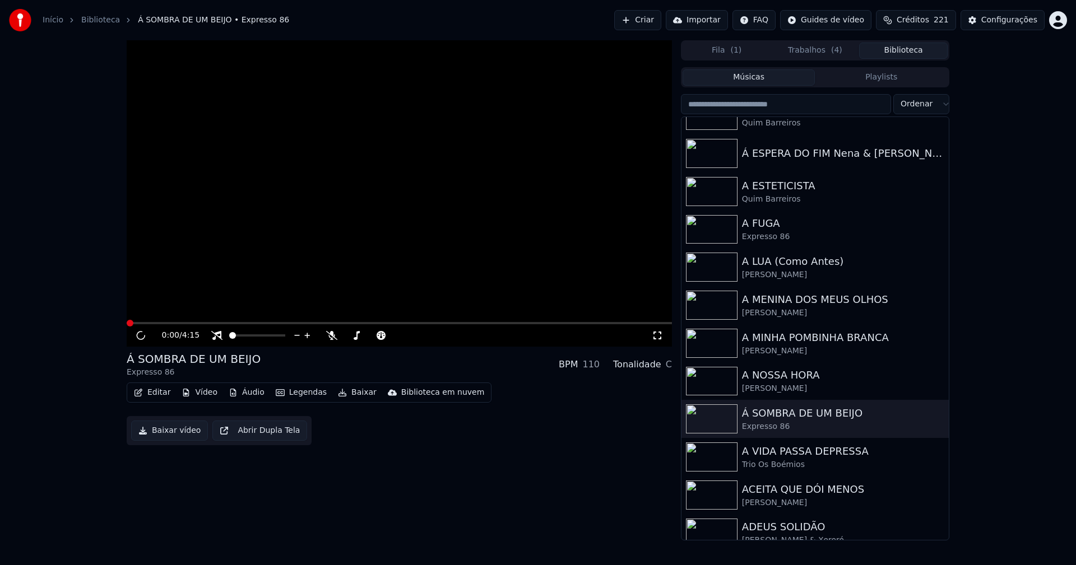
click at [206, 397] on button "Vídeo" at bounding box center [199, 393] width 45 height 16
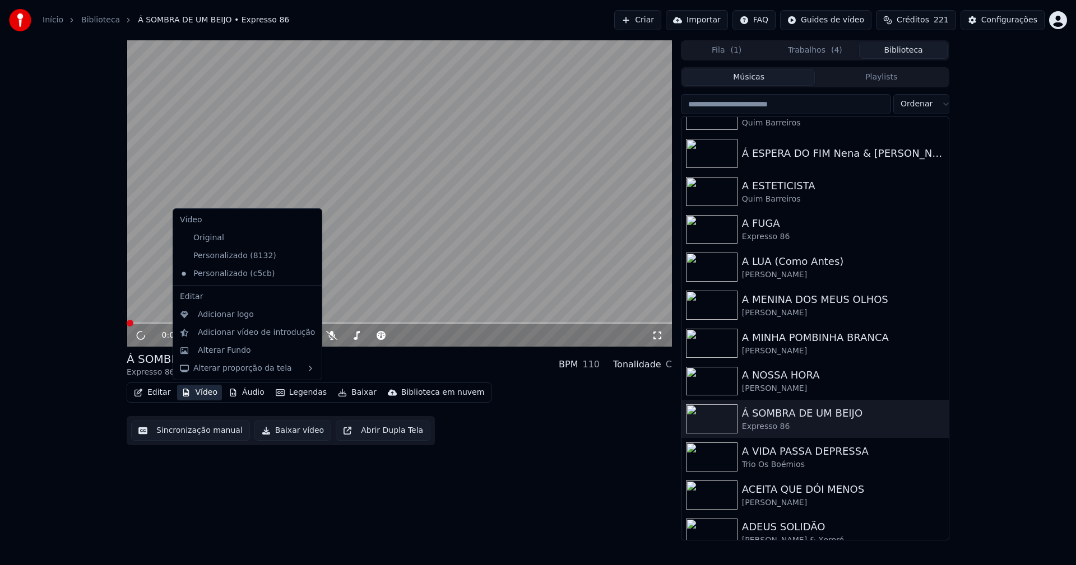
click at [307, 254] on icon at bounding box center [313, 256] width 12 height 9
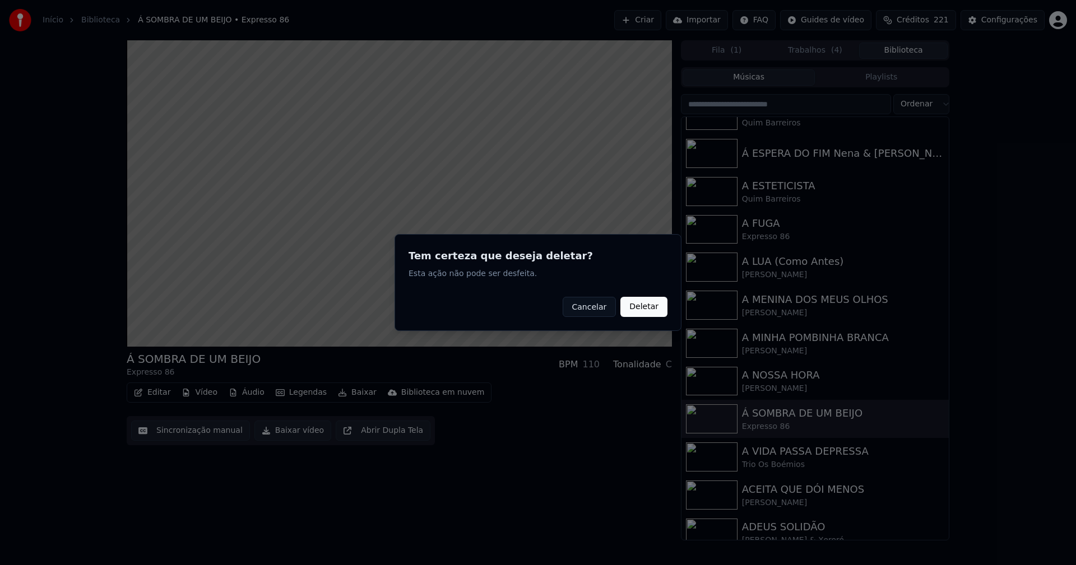
click at [640, 305] on button "Deletar" at bounding box center [643, 307] width 47 height 20
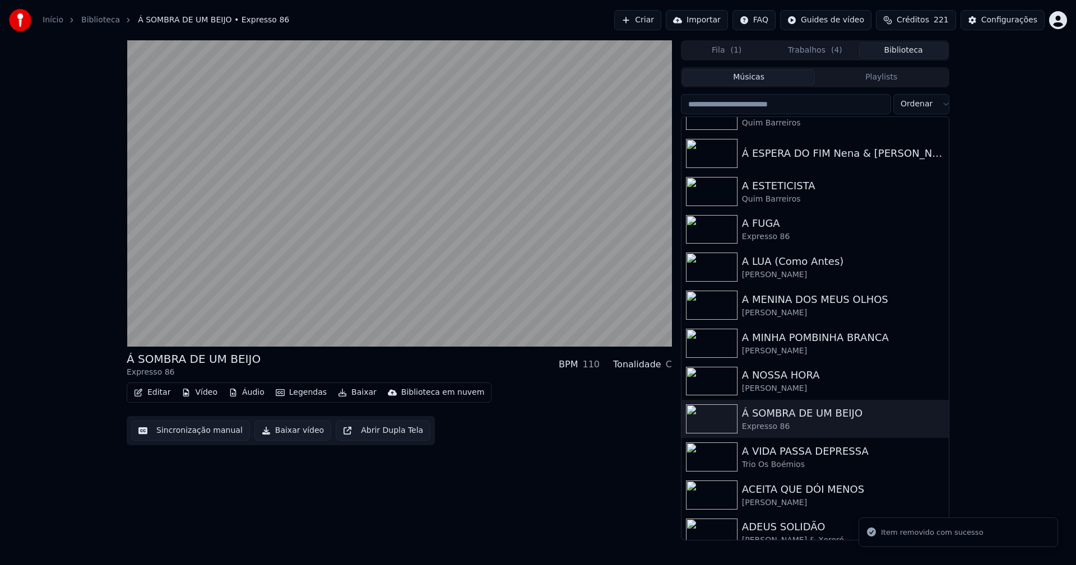
click at [201, 395] on button "Vídeo" at bounding box center [199, 393] width 45 height 16
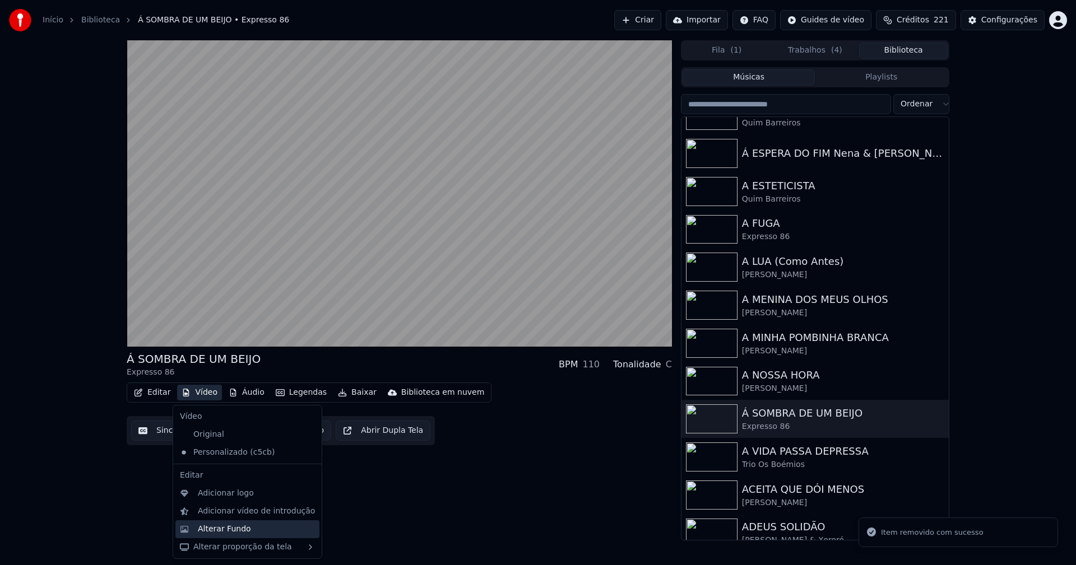
click at [238, 527] on div "Alterar Fundo" at bounding box center [224, 529] width 53 height 11
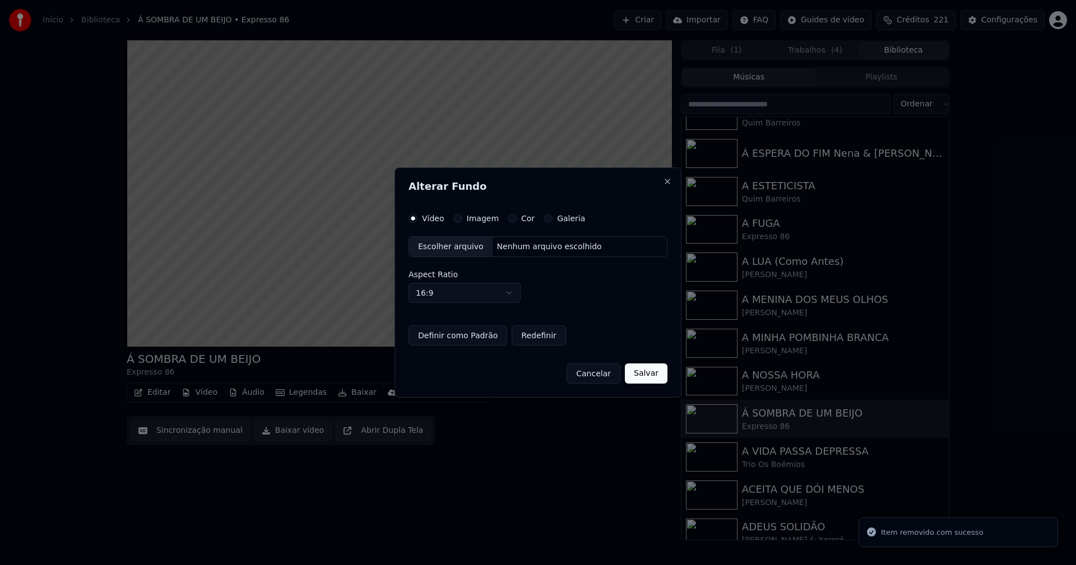
click at [454, 220] on button "Imagem" at bounding box center [457, 218] width 9 height 9
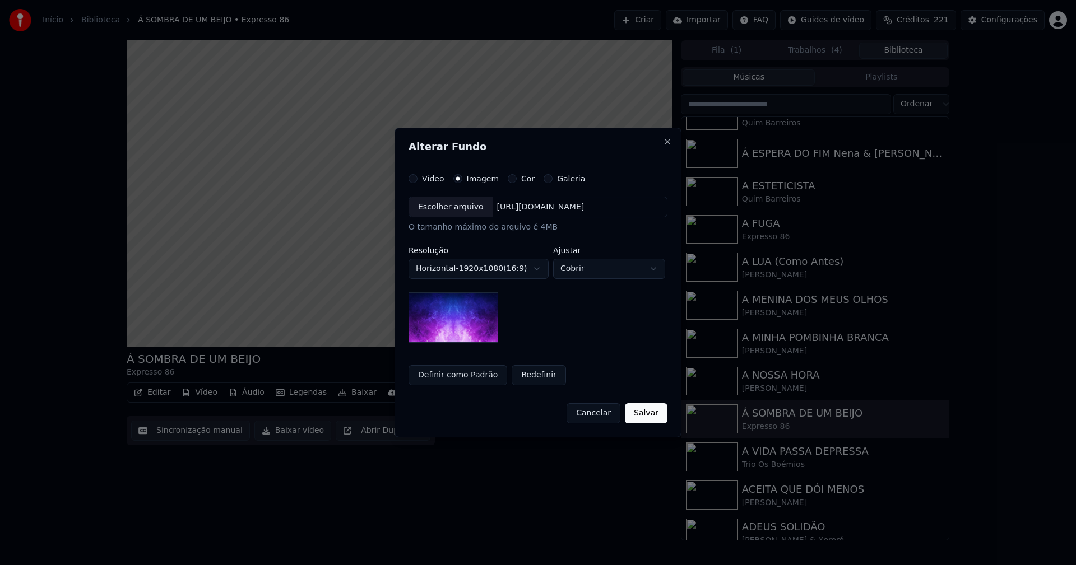
click at [442, 212] on div "Escolher arquivo" at bounding box center [450, 207] width 83 height 20
click at [652, 415] on button "Salvar" at bounding box center [646, 413] width 43 height 20
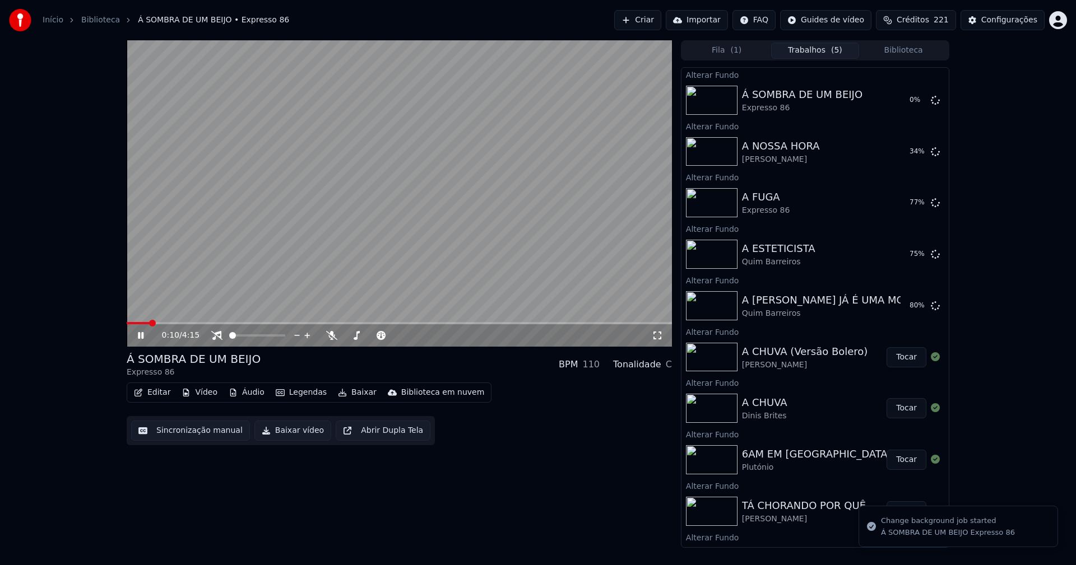
drag, startPoint x: 907, startPoint y: 50, endPoint x: 826, endPoint y: 66, distance: 82.2
click at [908, 50] on button "Biblioteca" at bounding box center [903, 51] width 89 height 16
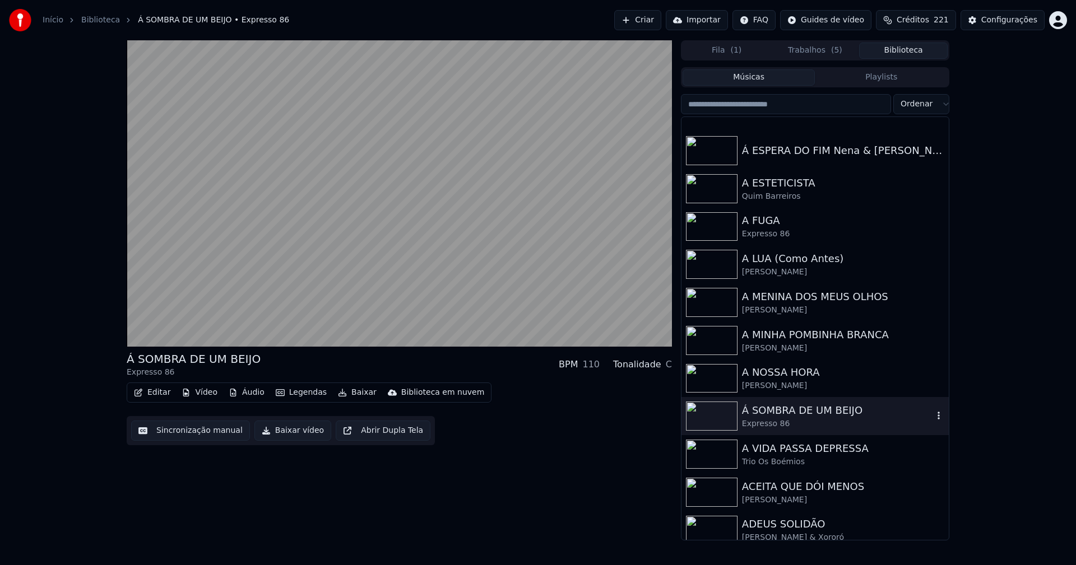
scroll to position [952, 0]
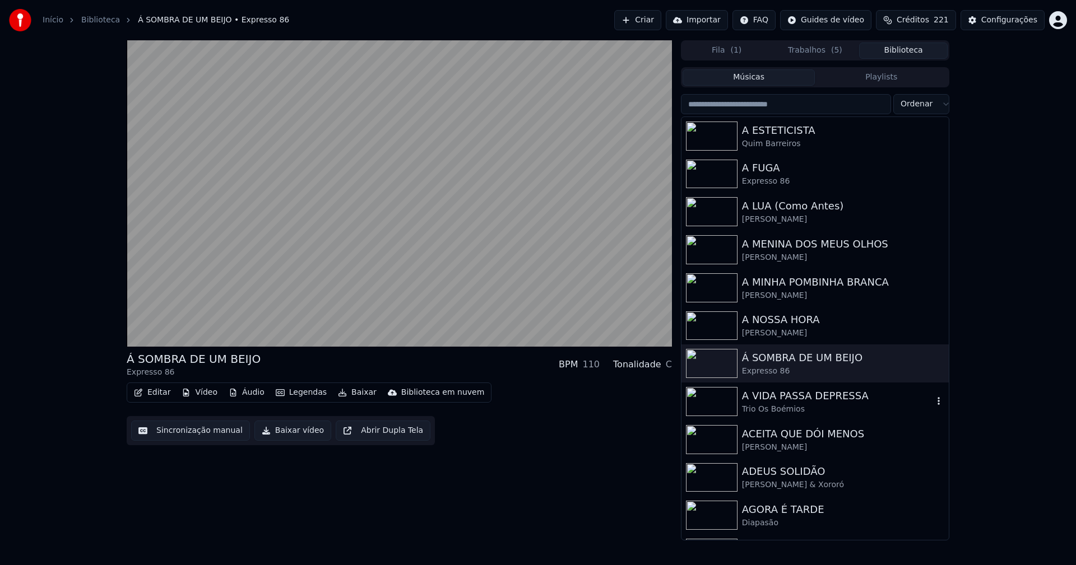
drag, startPoint x: 771, startPoint y: 396, endPoint x: 141, endPoint y: 337, distance: 633.6
click at [774, 396] on div "A VIDA PASSA DEPRESSA" at bounding box center [837, 396] width 191 height 16
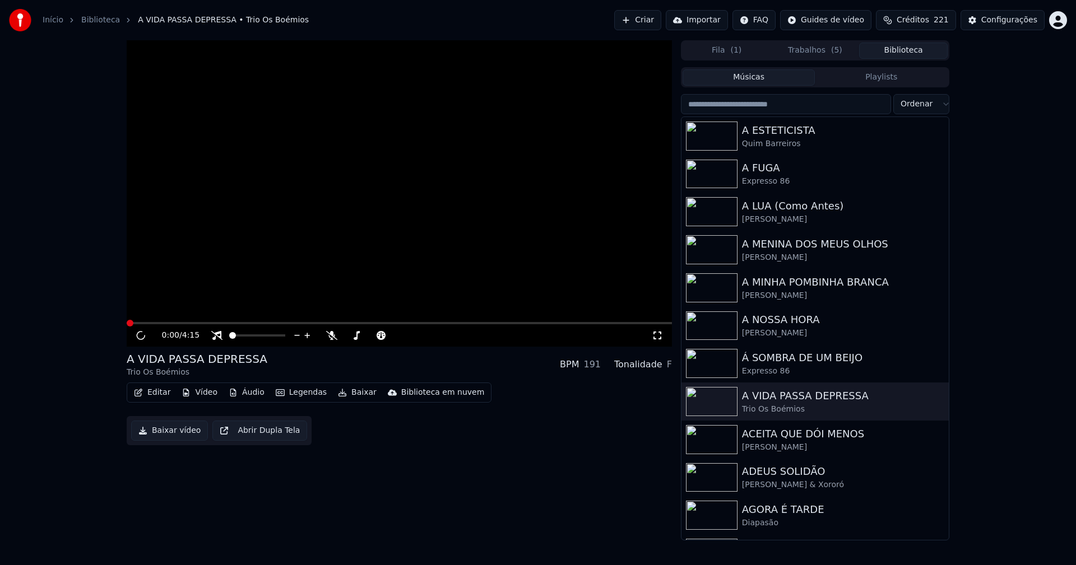
click at [206, 394] on button "Vídeo" at bounding box center [199, 393] width 45 height 16
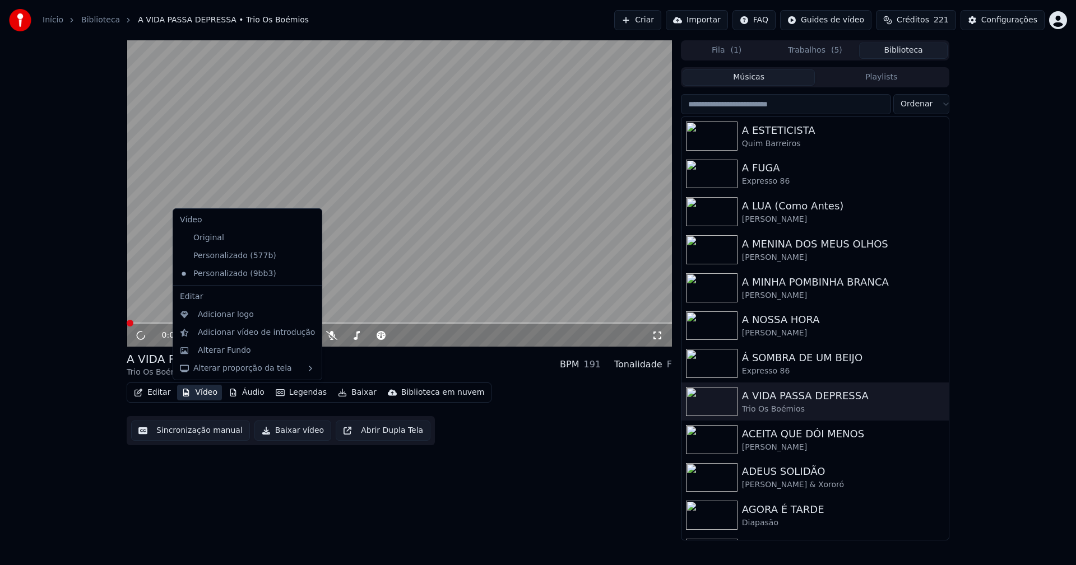
click at [307, 255] on icon at bounding box center [313, 256] width 12 height 9
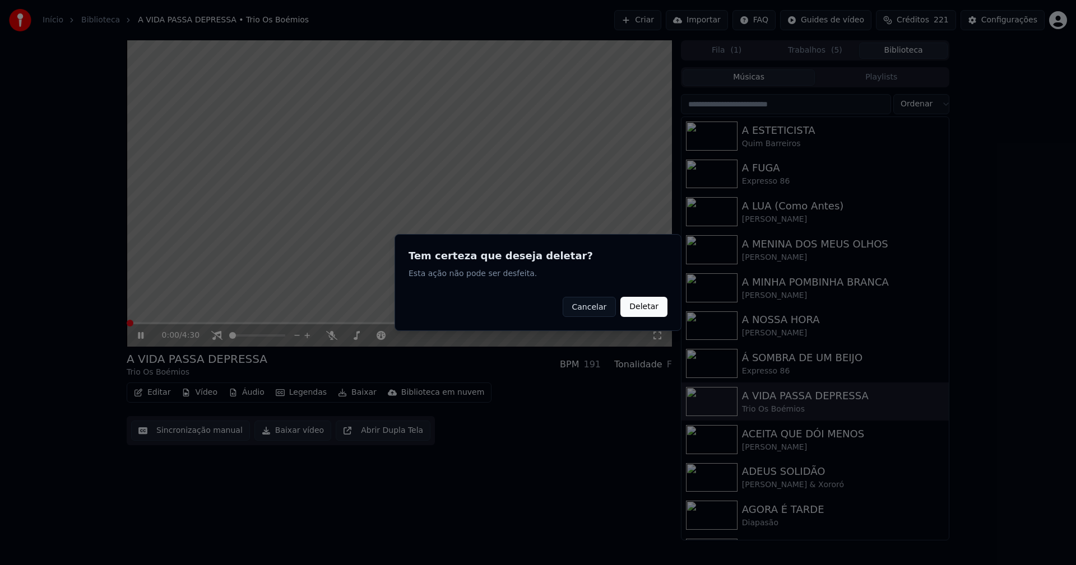
click at [641, 308] on button "Deletar" at bounding box center [643, 307] width 47 height 20
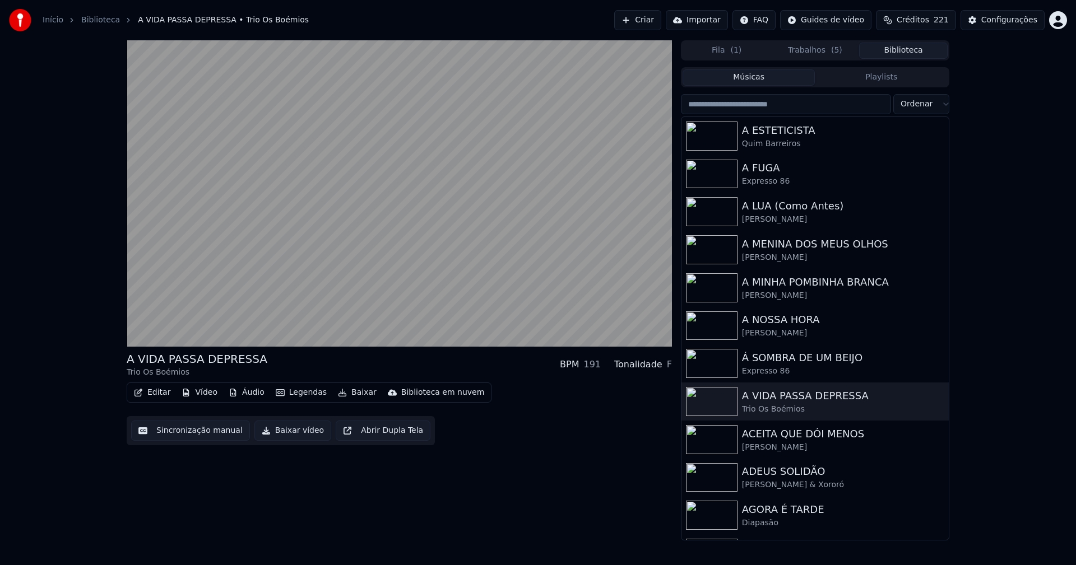
click at [202, 396] on button "Vídeo" at bounding box center [199, 393] width 45 height 16
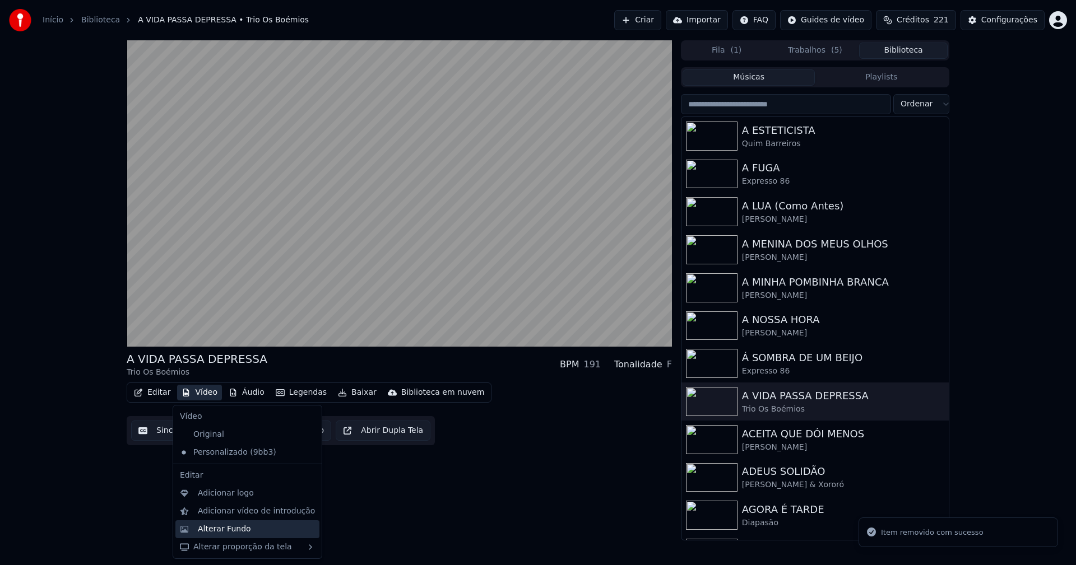
click at [230, 533] on div "Alterar Fundo" at bounding box center [224, 529] width 53 height 11
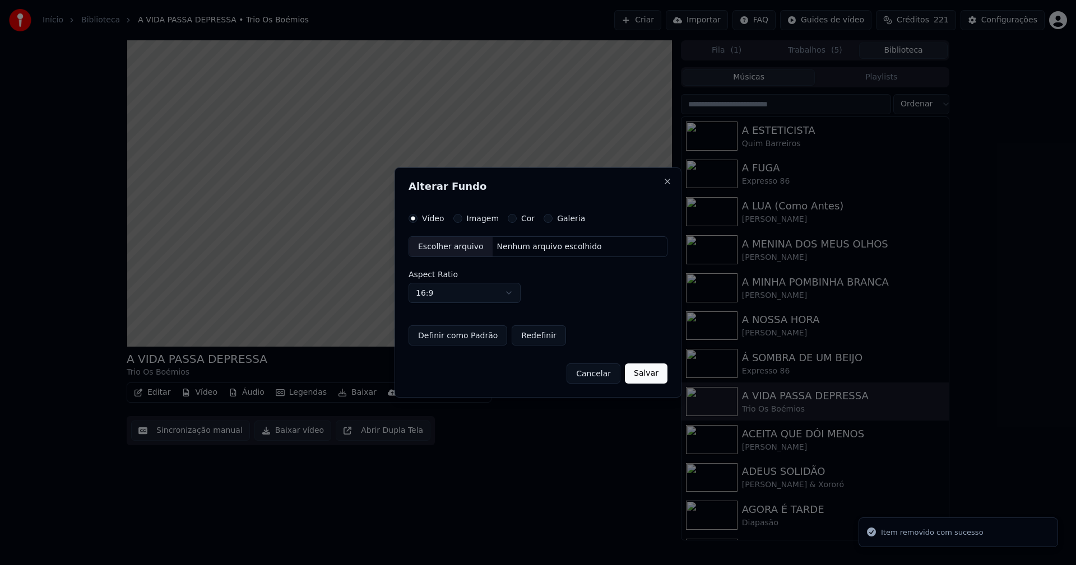
click at [455, 218] on button "Imagem" at bounding box center [457, 218] width 9 height 9
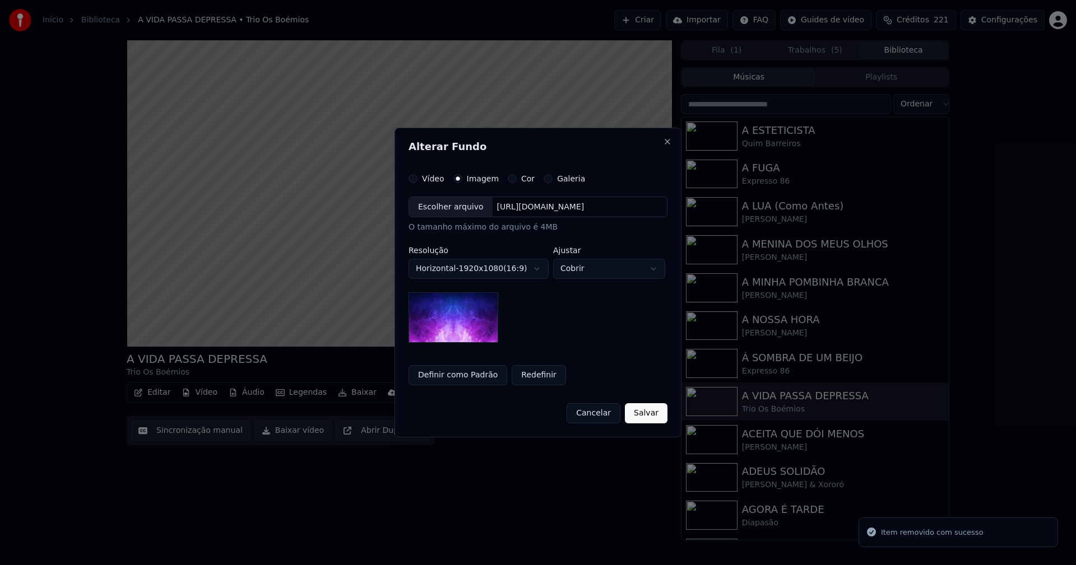
click at [447, 210] on div "Escolher arquivo" at bounding box center [450, 207] width 83 height 20
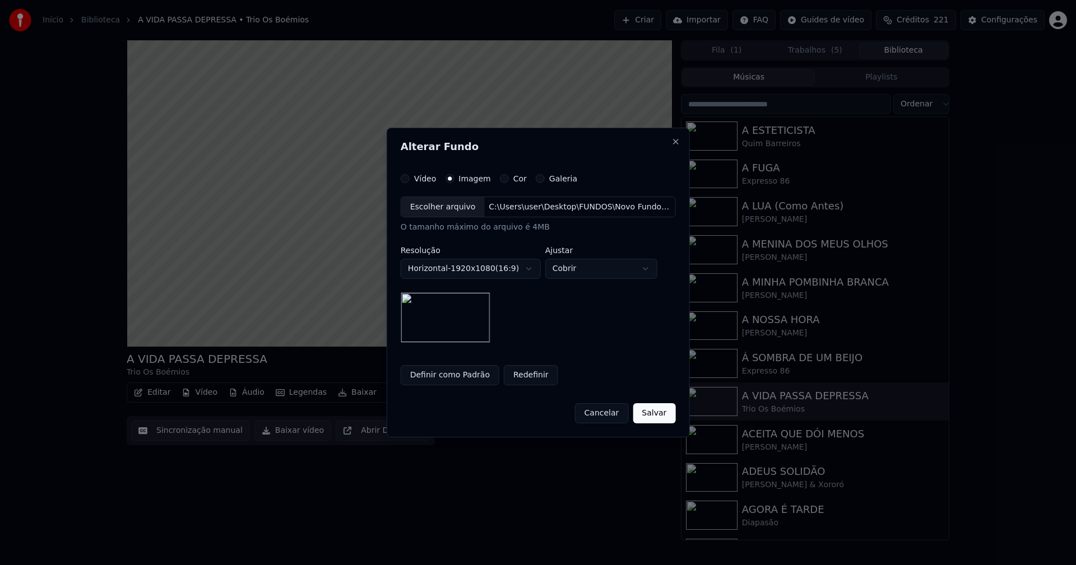
click at [654, 415] on button "Salvar" at bounding box center [654, 413] width 43 height 20
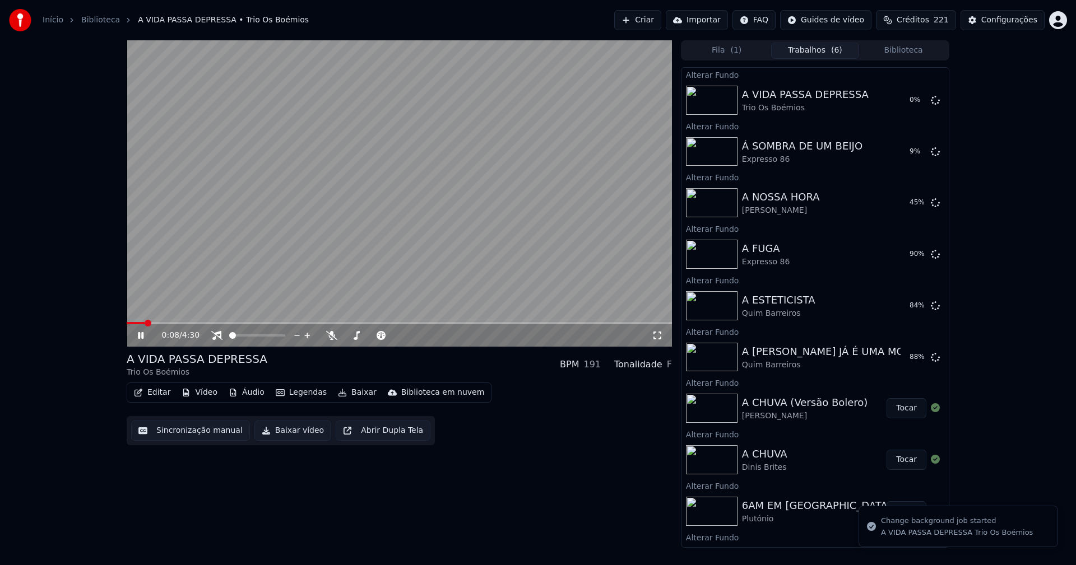
click at [914, 48] on button "Biblioteca" at bounding box center [903, 51] width 89 height 16
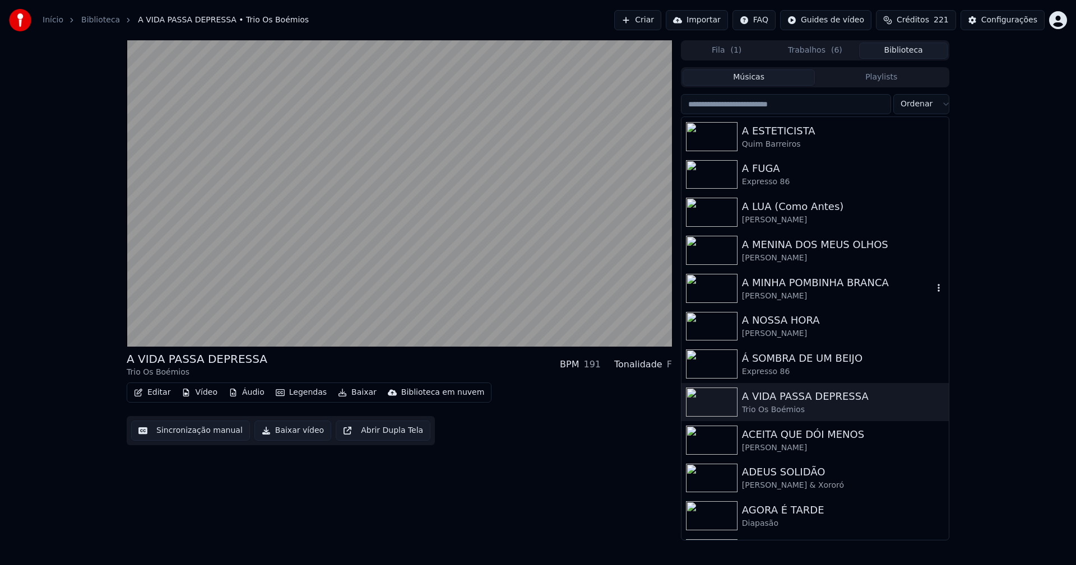
scroll to position [952, 0]
click at [757, 443] on div "Ruth Marlene" at bounding box center [837, 447] width 191 height 11
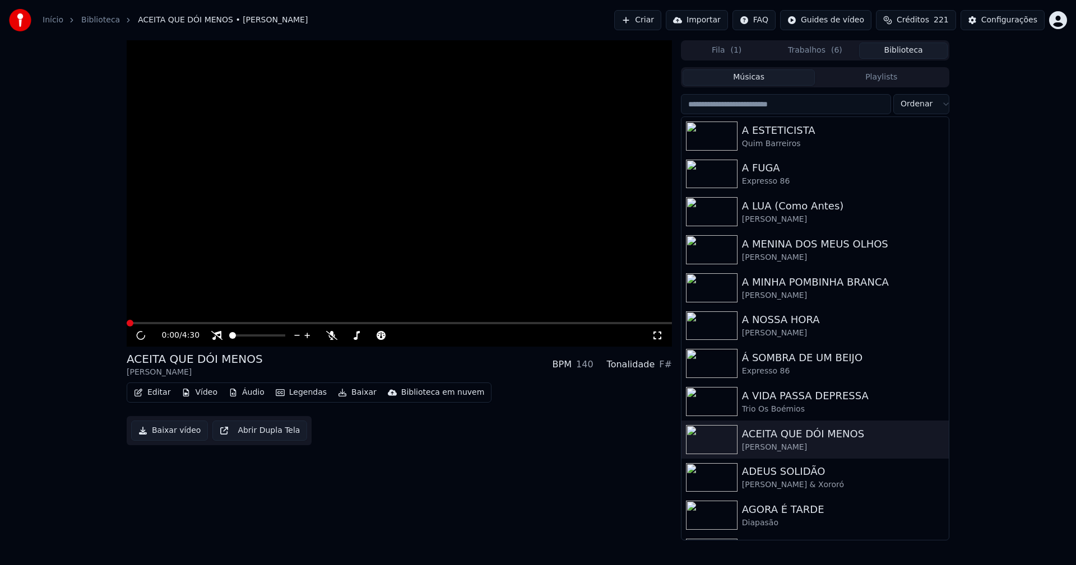
click at [199, 394] on button "Vídeo" at bounding box center [199, 393] width 45 height 16
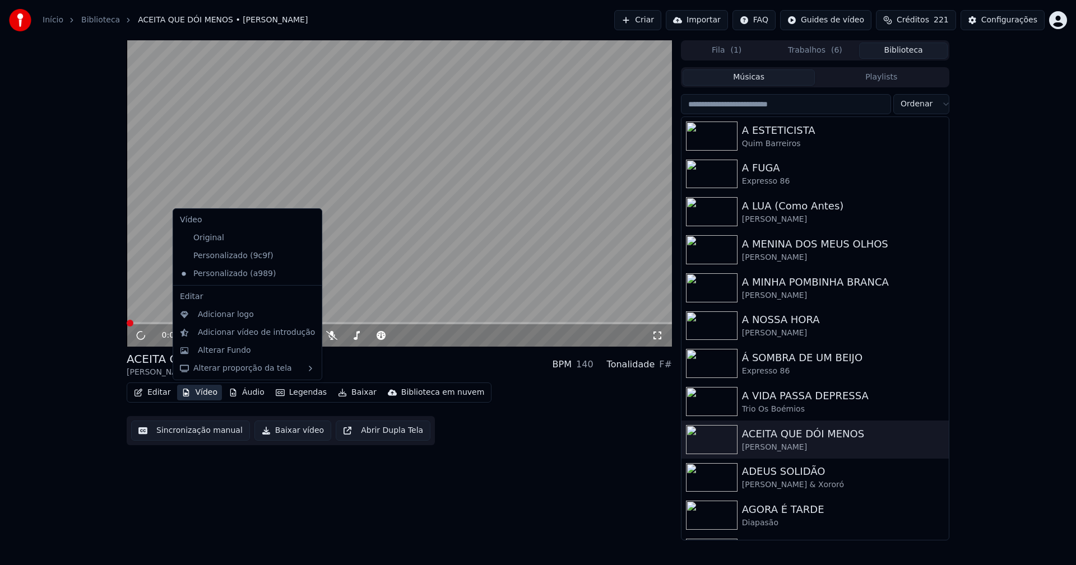
click at [307, 257] on icon at bounding box center [313, 256] width 12 height 9
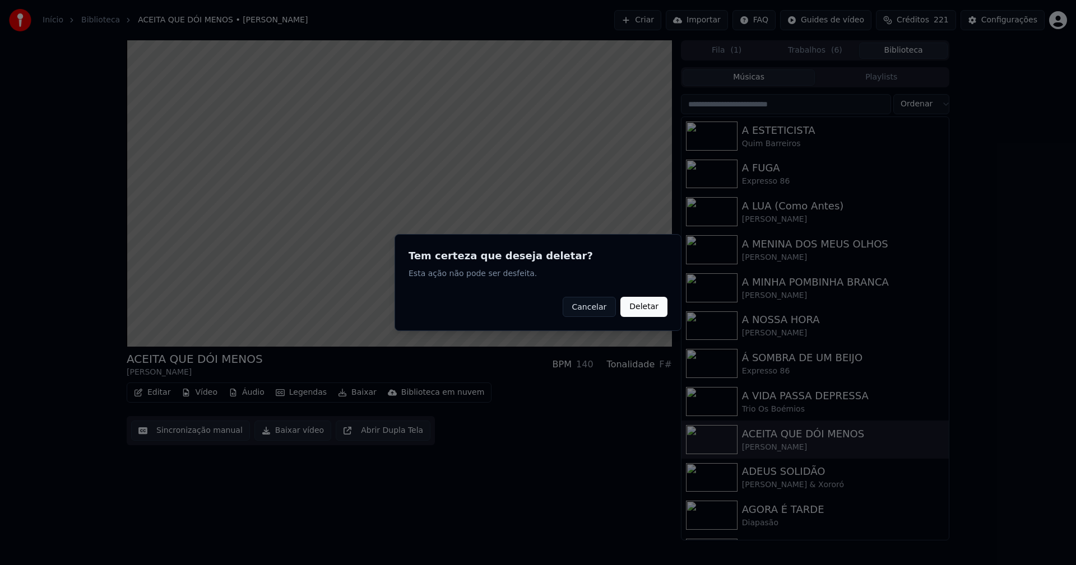
click at [644, 304] on button "Deletar" at bounding box center [643, 307] width 47 height 20
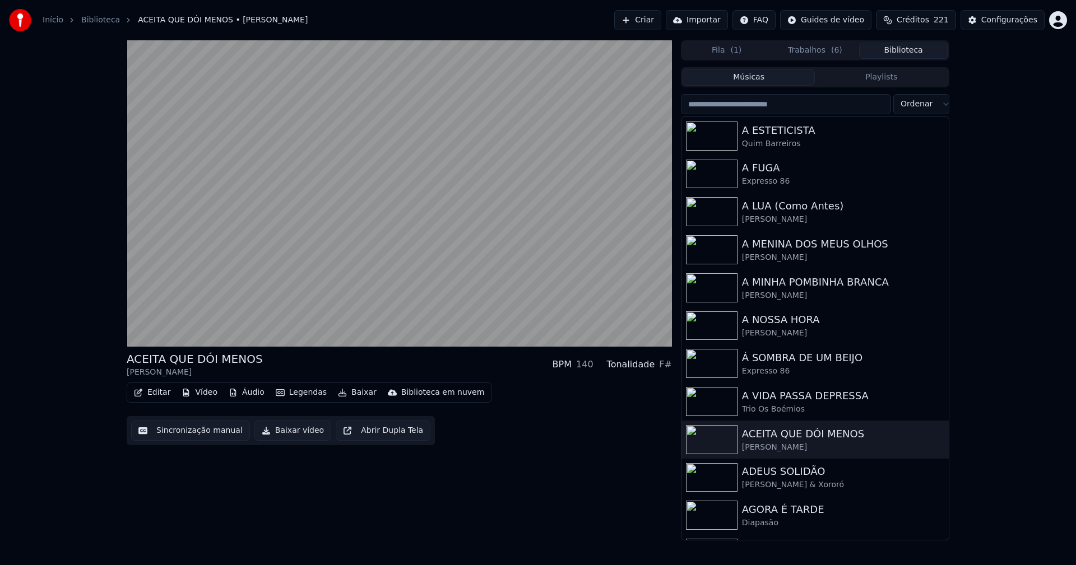
click at [200, 398] on button "Vídeo" at bounding box center [199, 393] width 45 height 16
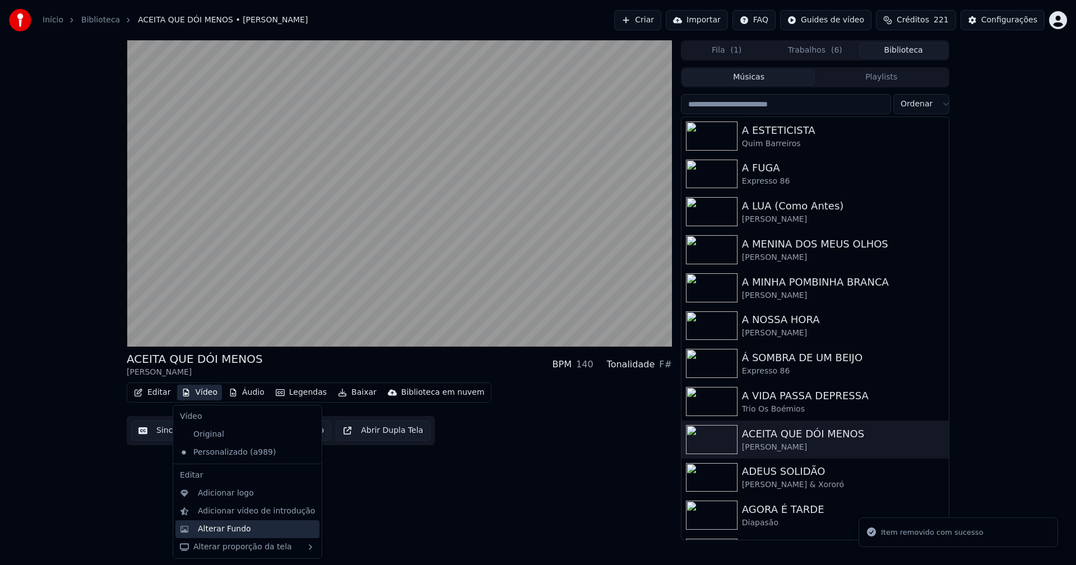
click at [230, 529] on div "Alterar Fundo" at bounding box center [224, 529] width 53 height 11
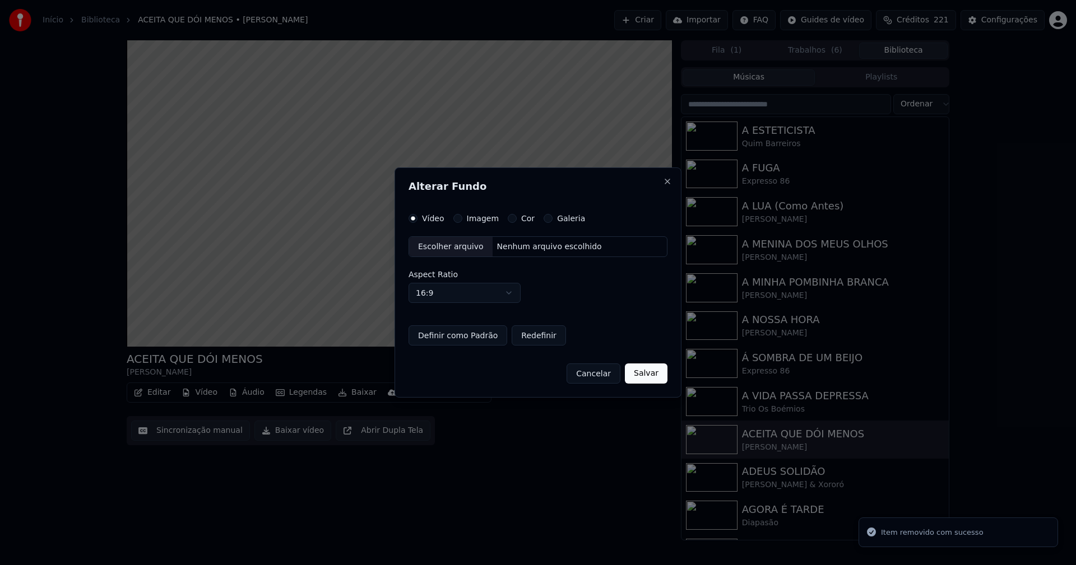
click at [457, 220] on button "Imagem" at bounding box center [457, 218] width 9 height 9
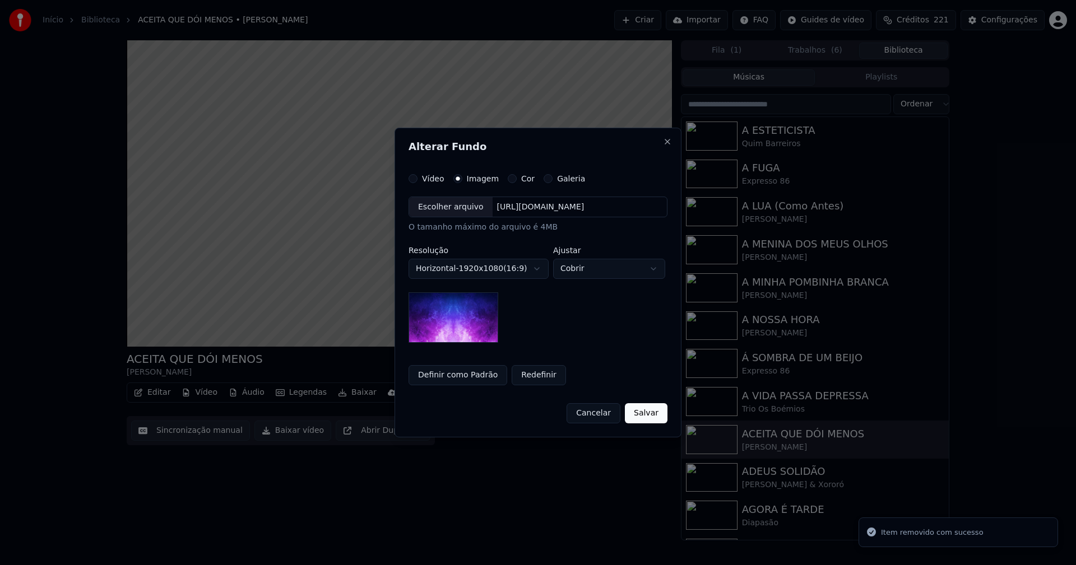
click at [448, 210] on div "Escolher arquivo" at bounding box center [450, 207] width 83 height 20
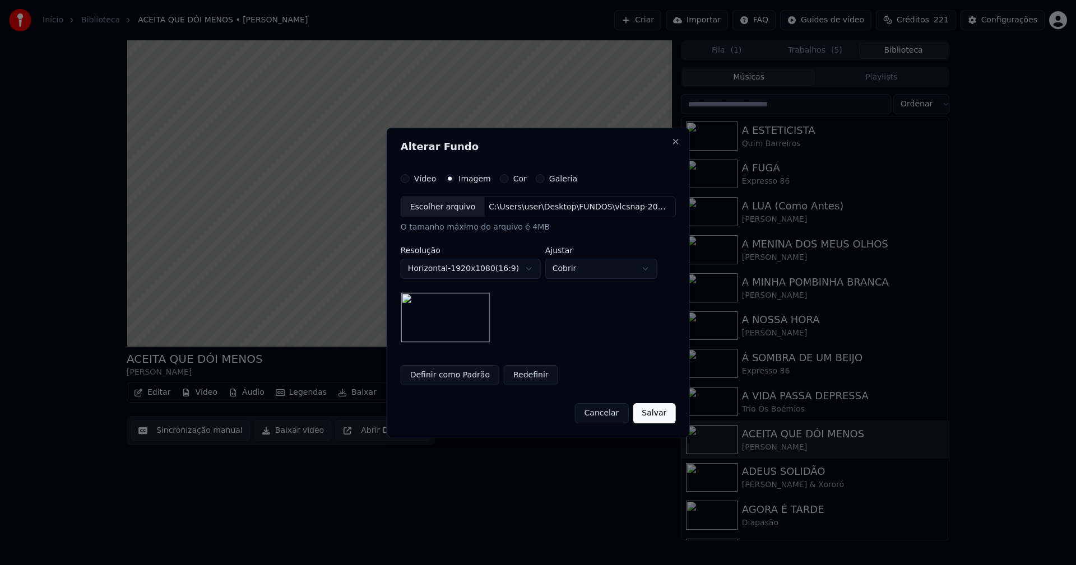
click at [655, 416] on button "Salvar" at bounding box center [654, 413] width 43 height 20
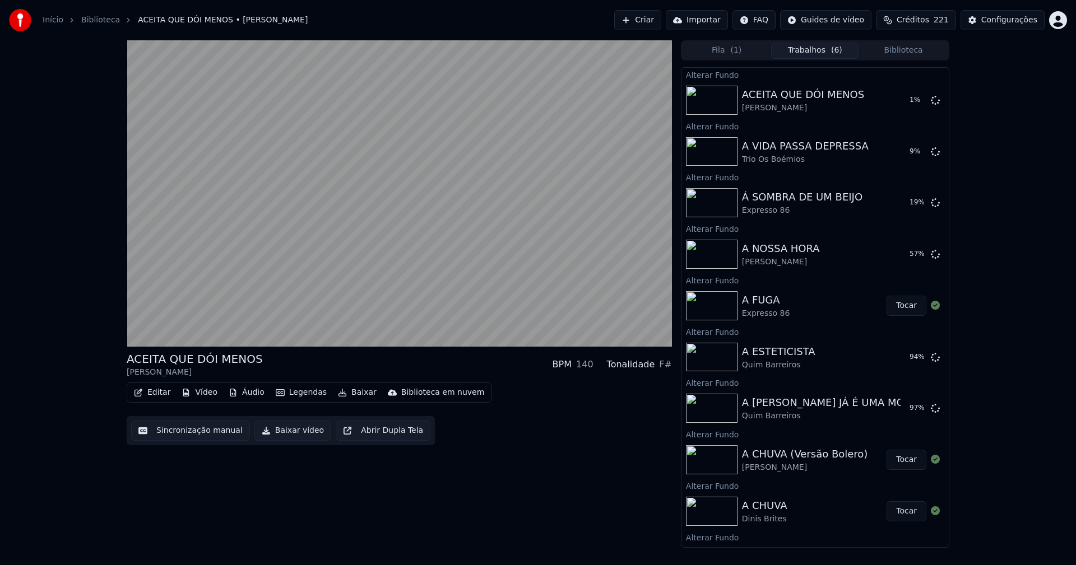
click at [915, 57] on button "Biblioteca" at bounding box center [903, 51] width 89 height 16
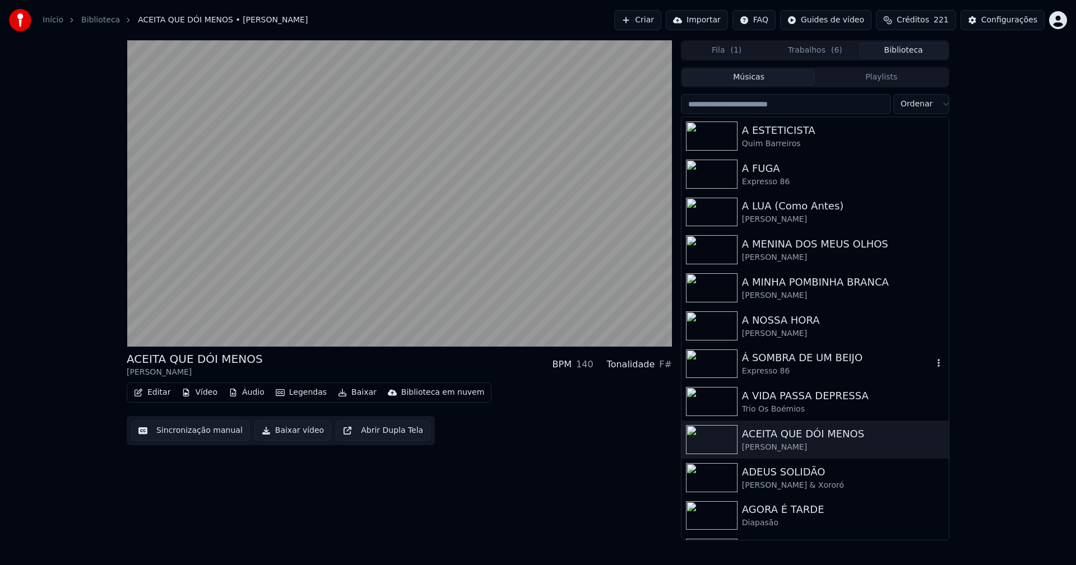
scroll to position [1064, 0]
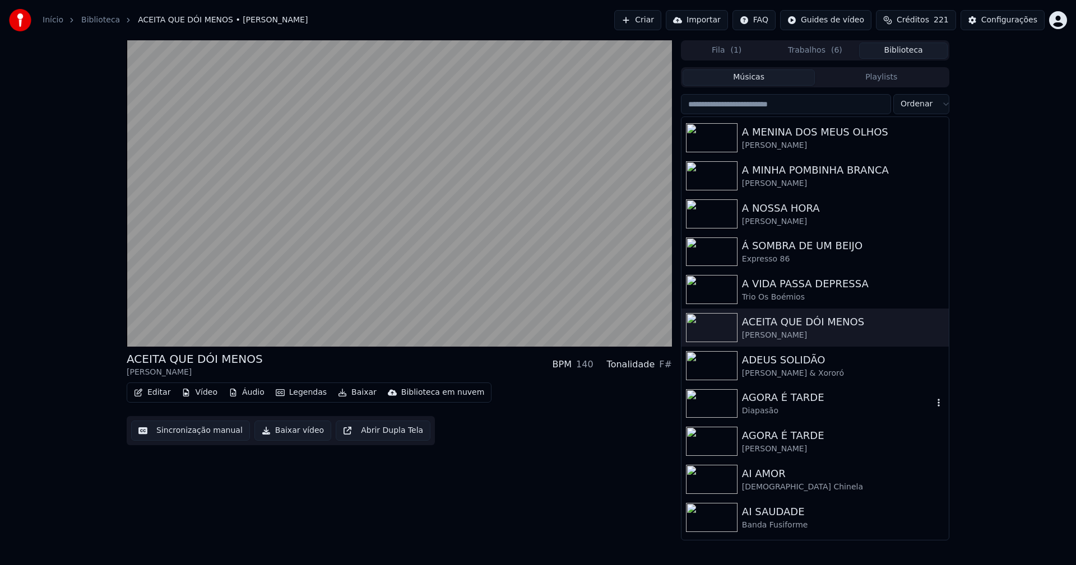
click at [770, 411] on div "Diapasão" at bounding box center [837, 411] width 191 height 11
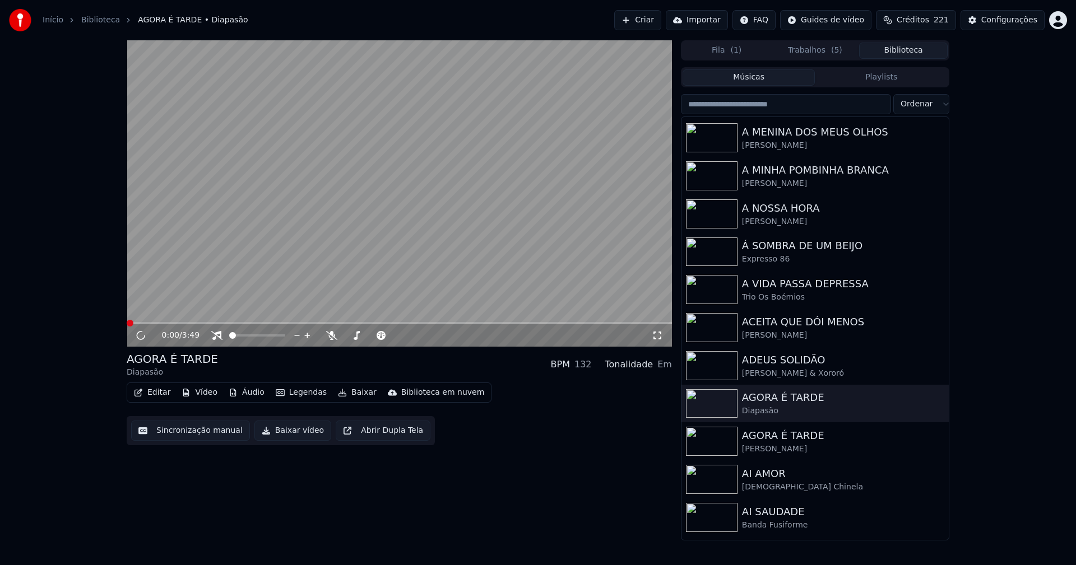
click at [203, 394] on button "Vídeo" at bounding box center [199, 393] width 45 height 16
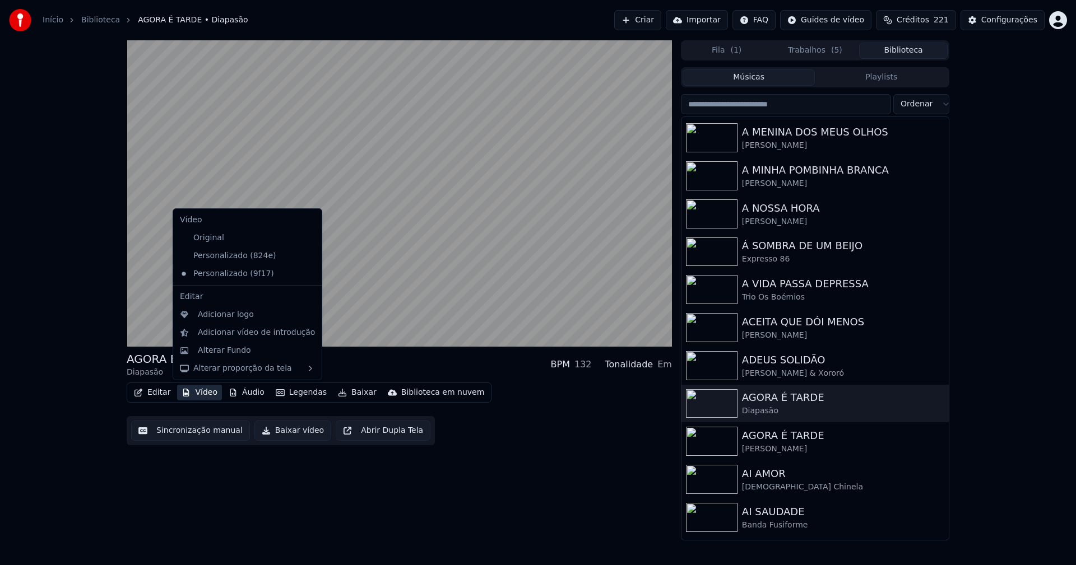
click at [307, 257] on icon at bounding box center [313, 256] width 12 height 9
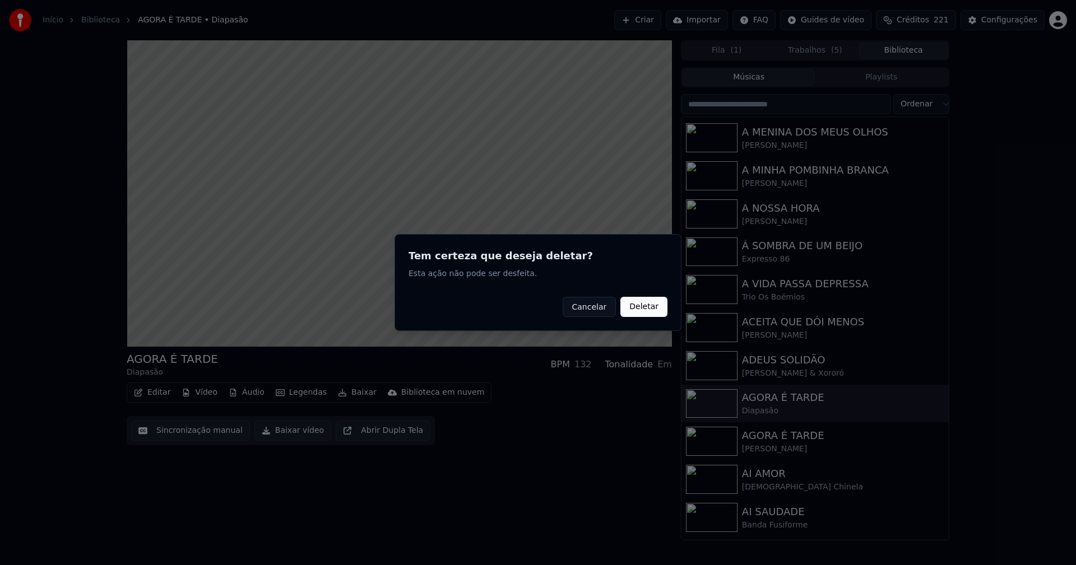
click at [637, 311] on button "Deletar" at bounding box center [643, 307] width 47 height 20
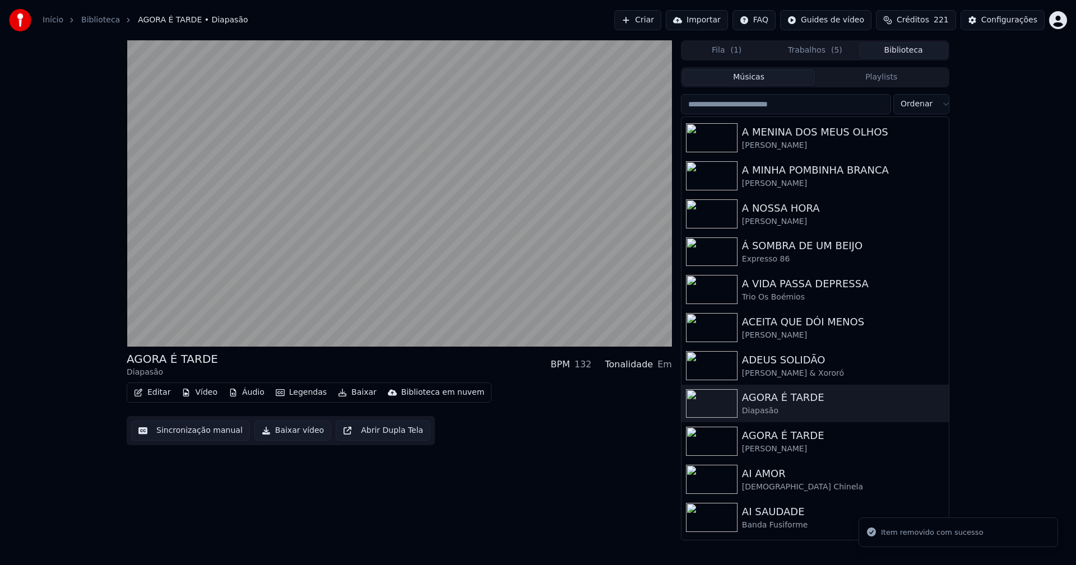
click at [203, 390] on button "Vídeo" at bounding box center [199, 393] width 45 height 16
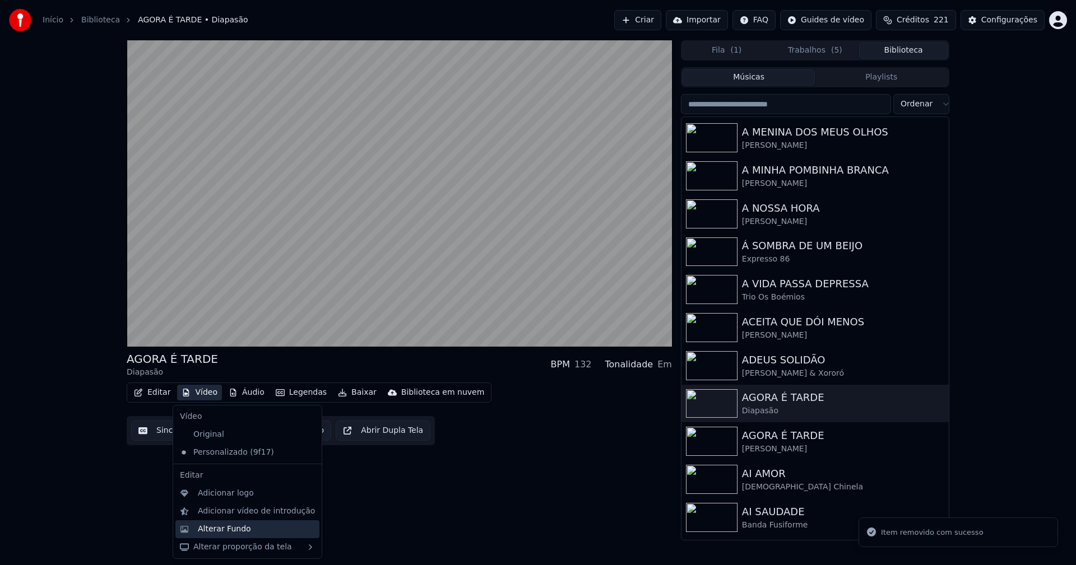
click at [221, 527] on div "Alterar Fundo" at bounding box center [224, 529] width 53 height 11
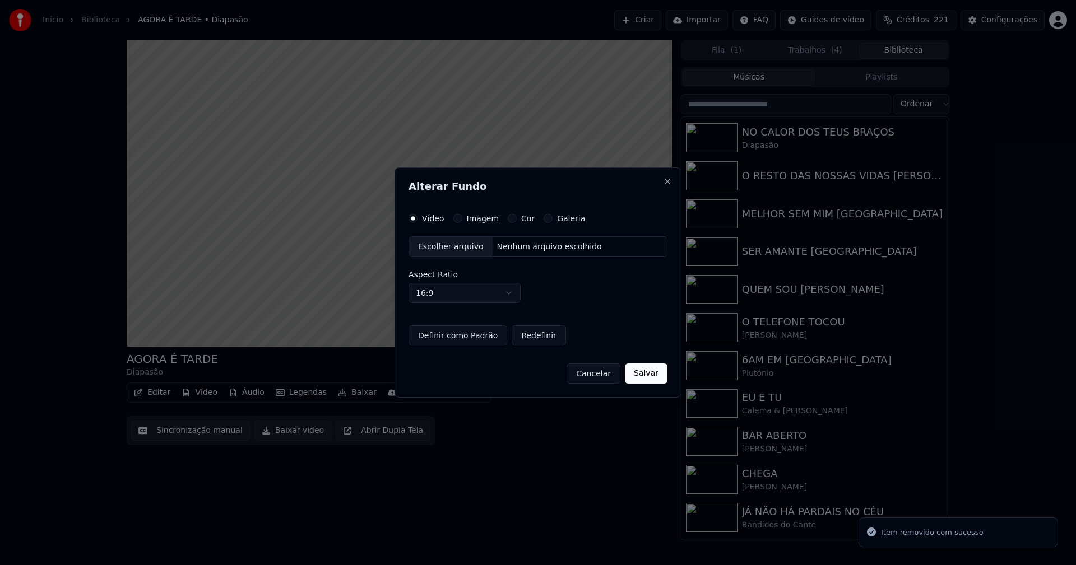
click at [453, 218] on button "Imagem" at bounding box center [457, 218] width 9 height 9
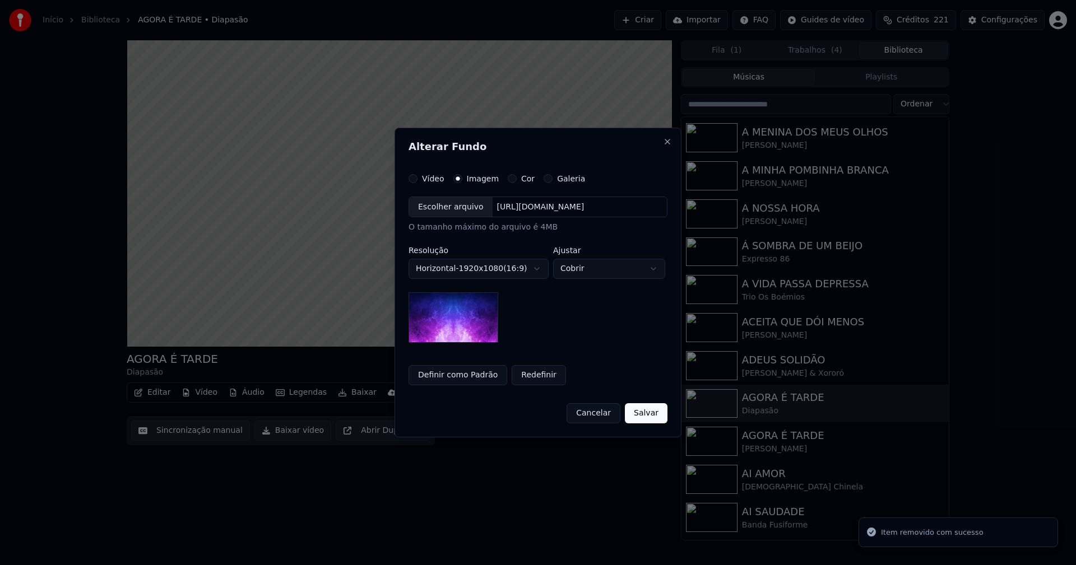
click at [447, 208] on div "Escolher arquivo" at bounding box center [450, 207] width 83 height 20
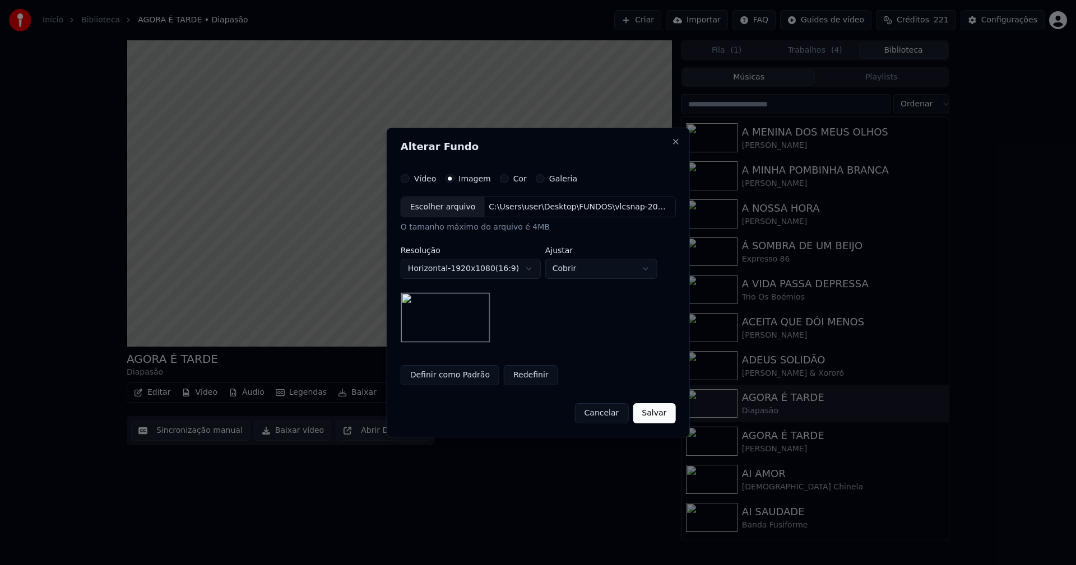
click at [650, 411] on button "Salvar" at bounding box center [654, 413] width 43 height 20
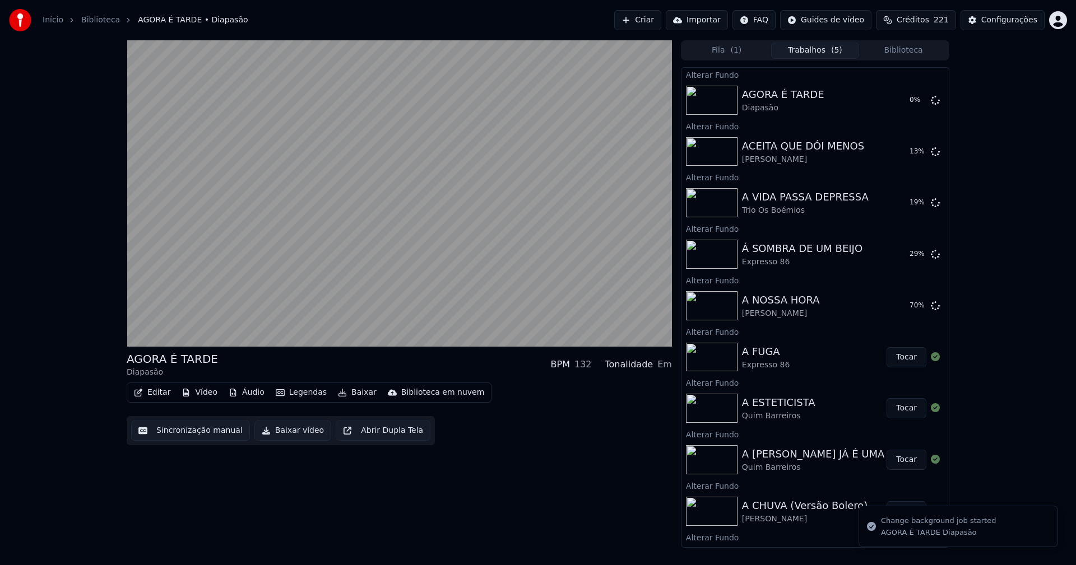
click at [918, 46] on button "Biblioteca" at bounding box center [903, 51] width 89 height 16
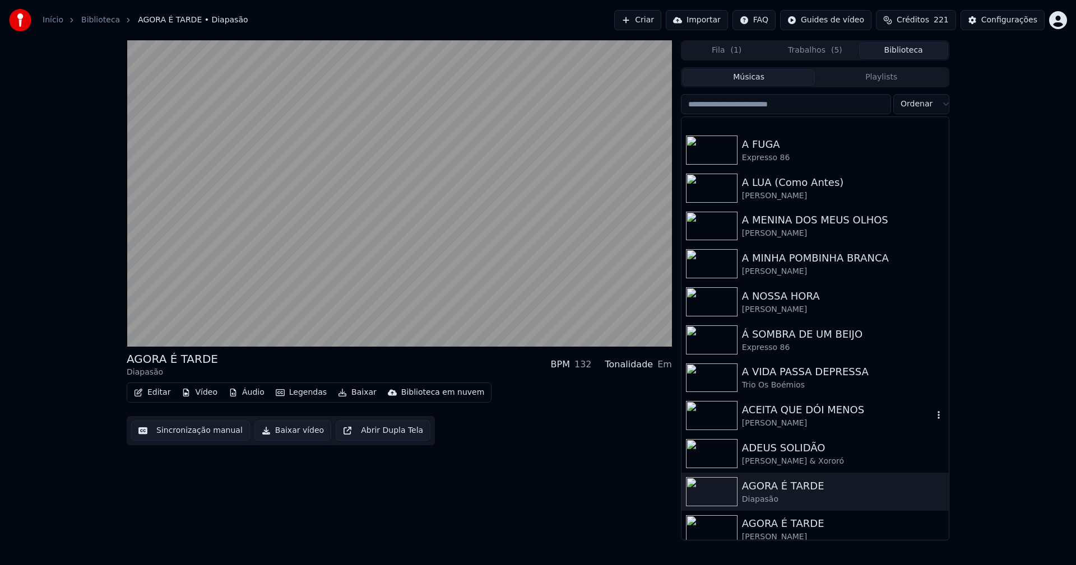
scroll to position [1064, 0]
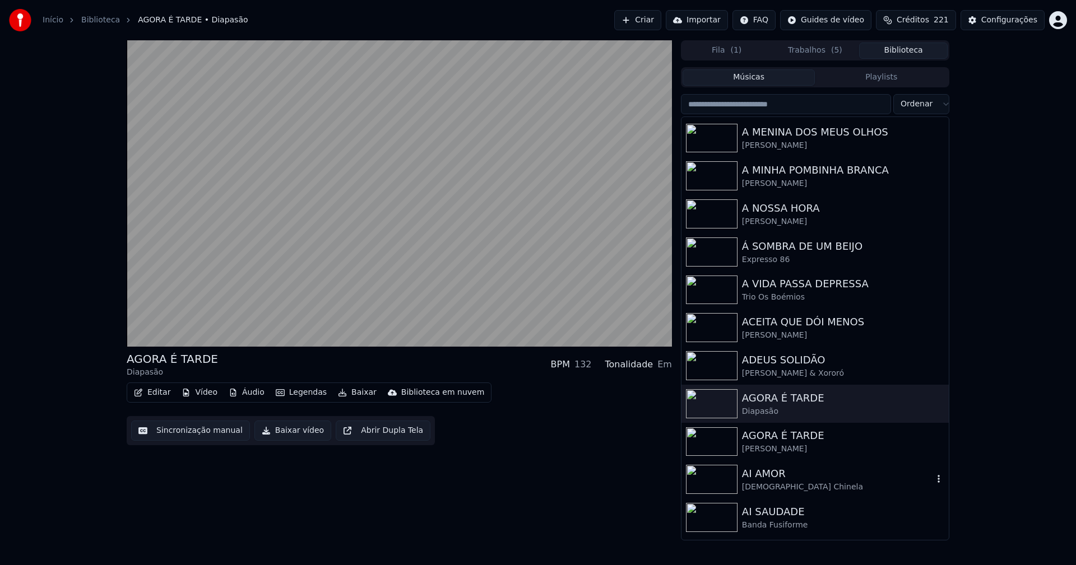
click at [765, 484] on div "Rasta Chinela" at bounding box center [837, 487] width 191 height 11
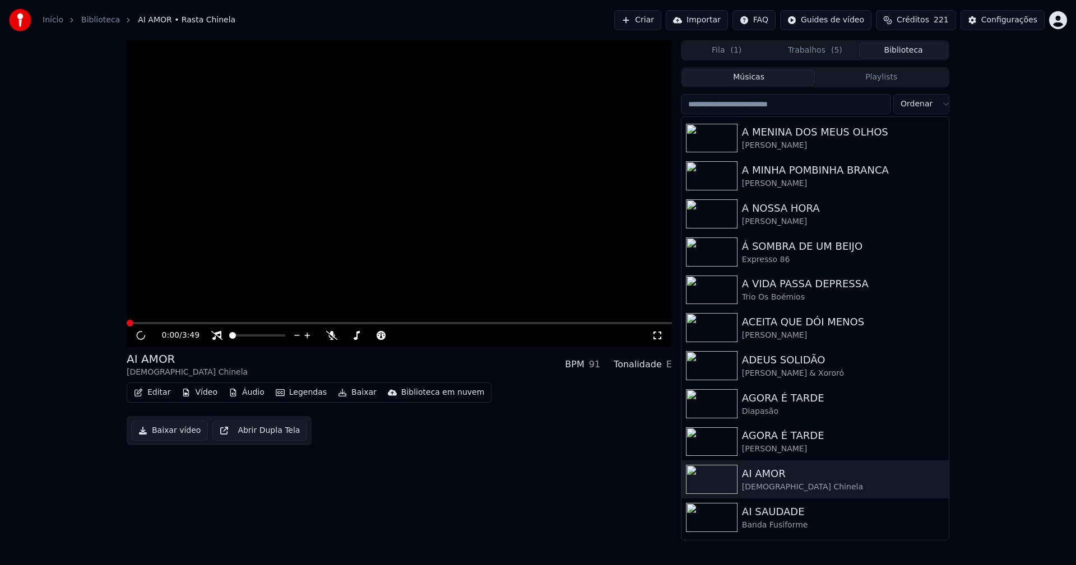
click at [202, 394] on button "Vídeo" at bounding box center [199, 393] width 45 height 16
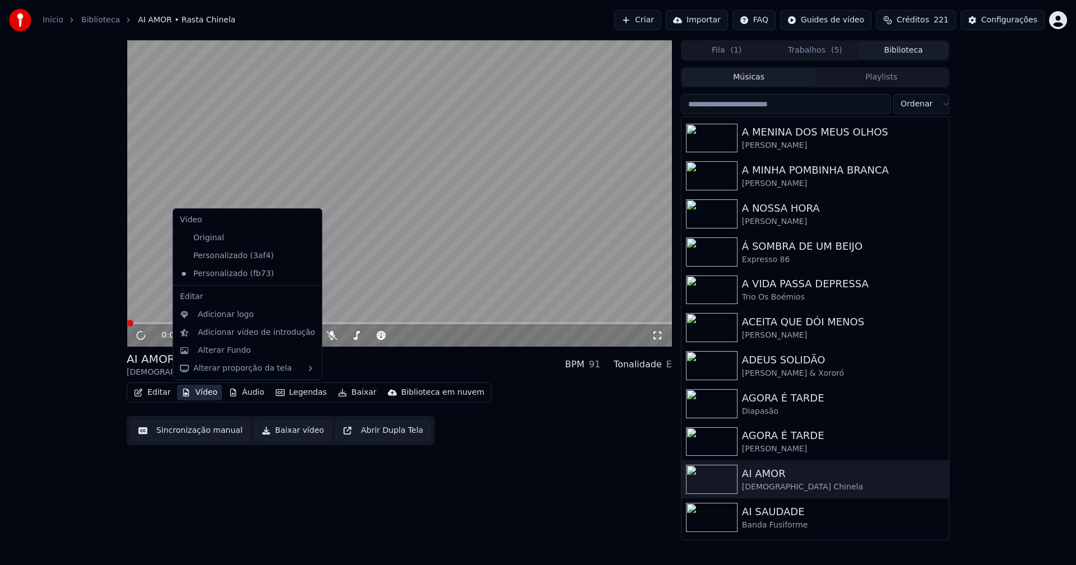
click at [307, 257] on icon at bounding box center [311, 256] width 8 height 9
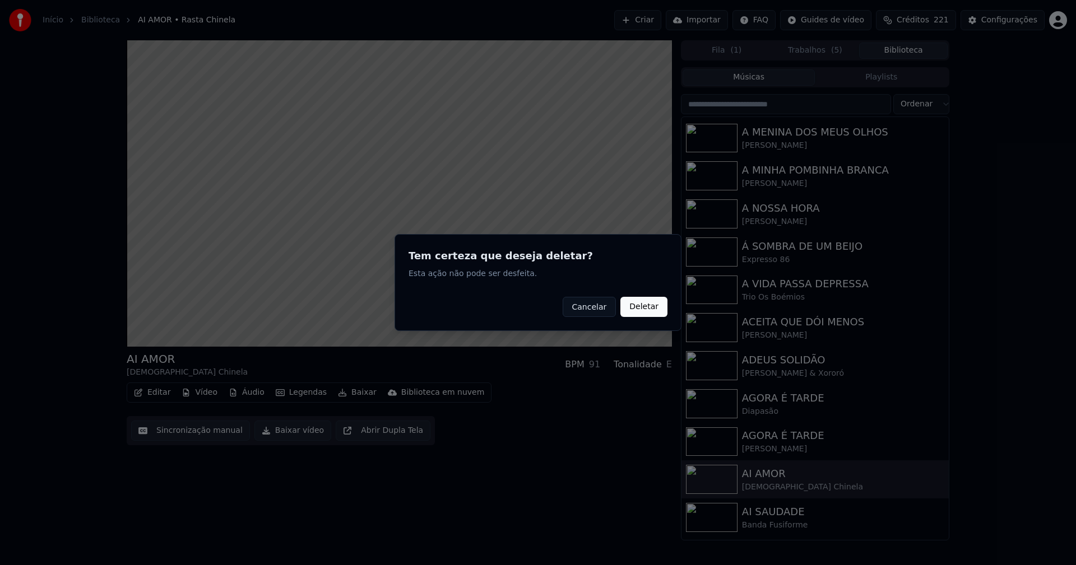
click at [653, 308] on button "Deletar" at bounding box center [643, 307] width 47 height 20
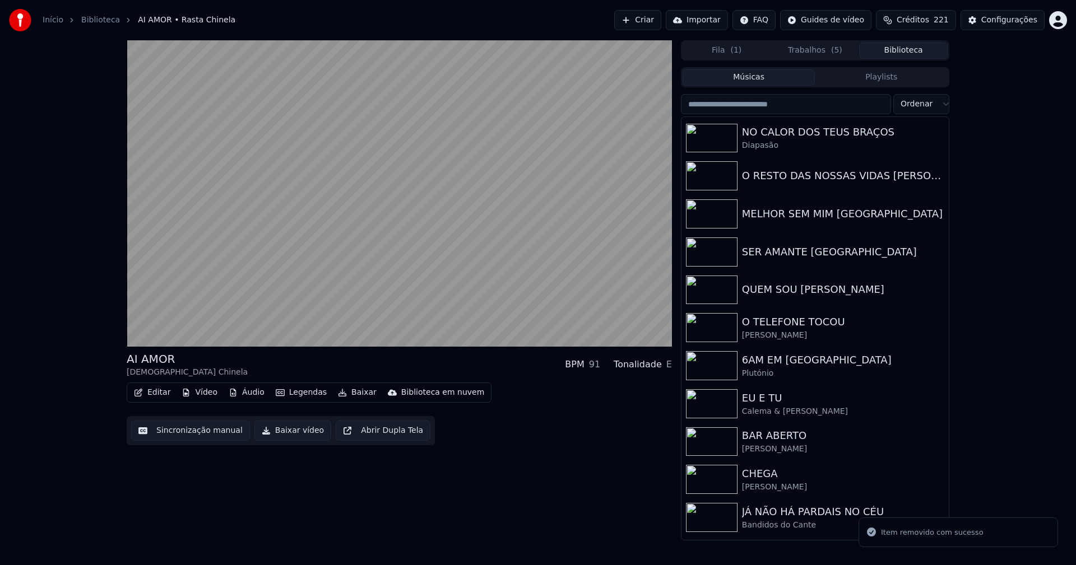
click at [202, 397] on button "Vídeo" at bounding box center [199, 393] width 45 height 16
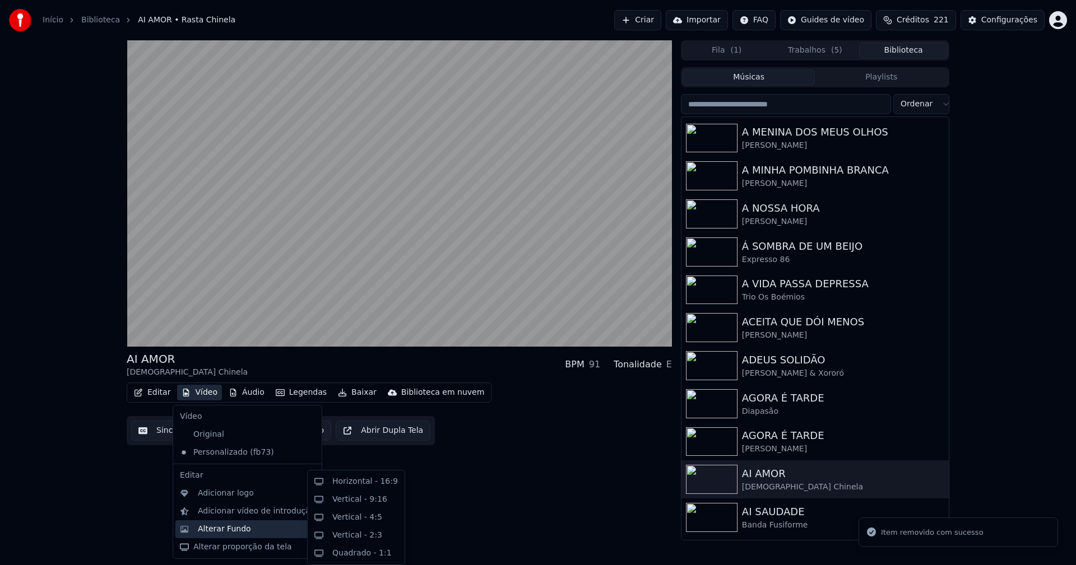
click at [221, 534] on div "Alterar Fundo" at bounding box center [247, 529] width 144 height 18
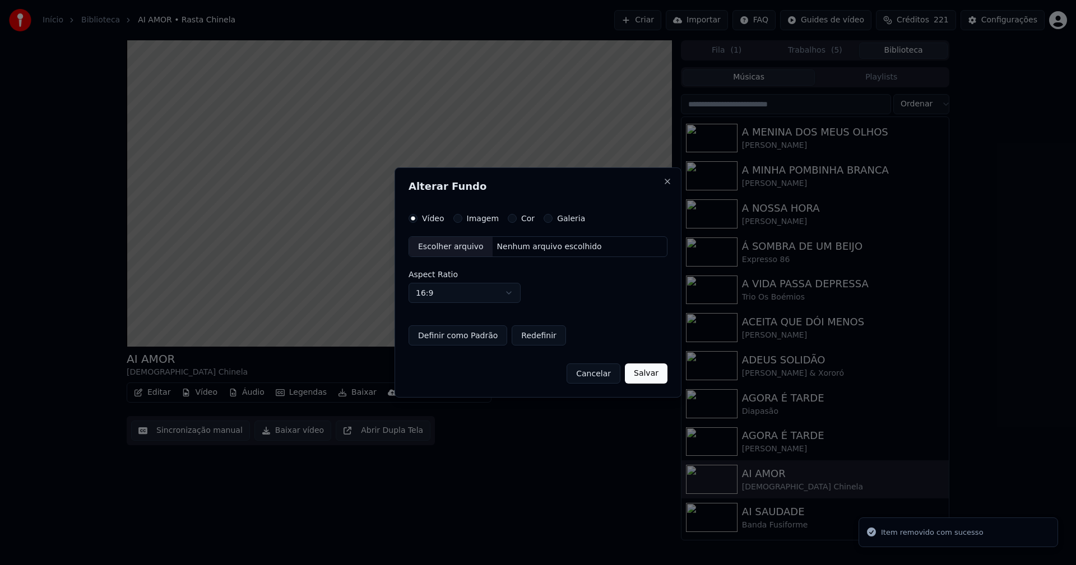
click at [454, 220] on button "Imagem" at bounding box center [457, 218] width 9 height 9
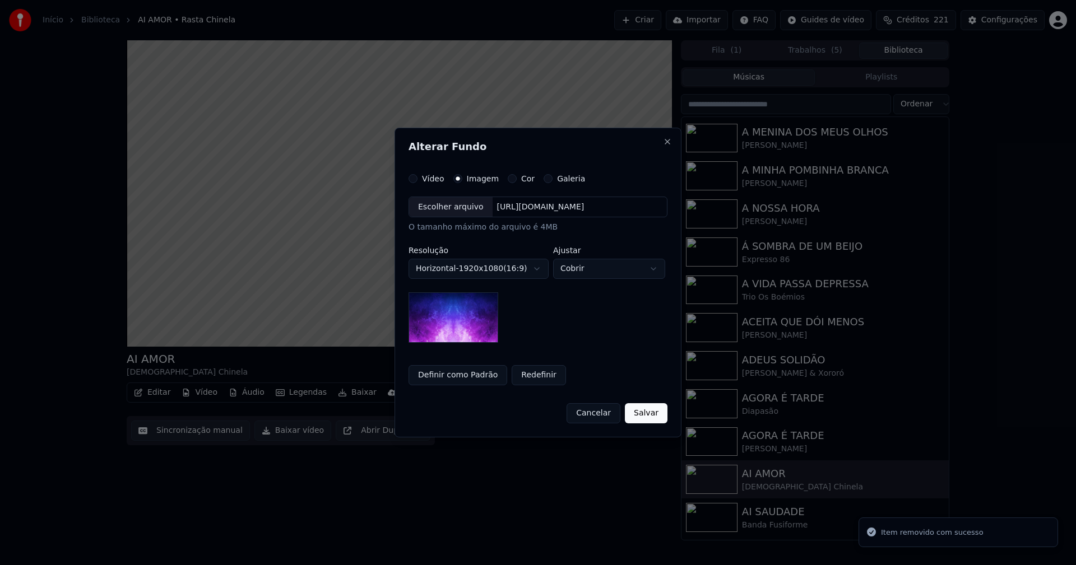
click at [445, 211] on div "Escolher arquivo" at bounding box center [450, 207] width 83 height 20
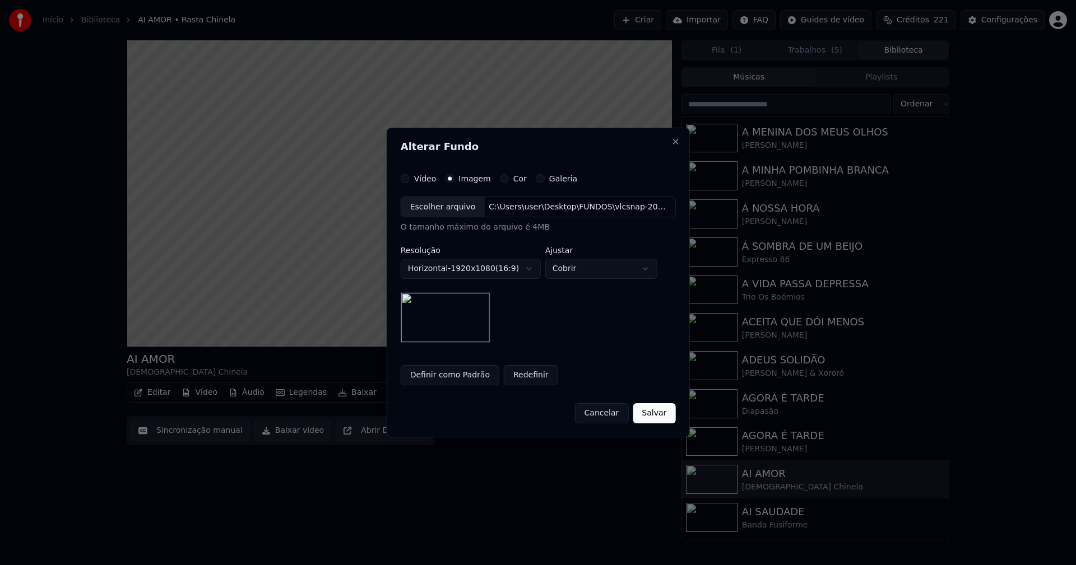
click at [659, 417] on button "Salvar" at bounding box center [654, 413] width 43 height 20
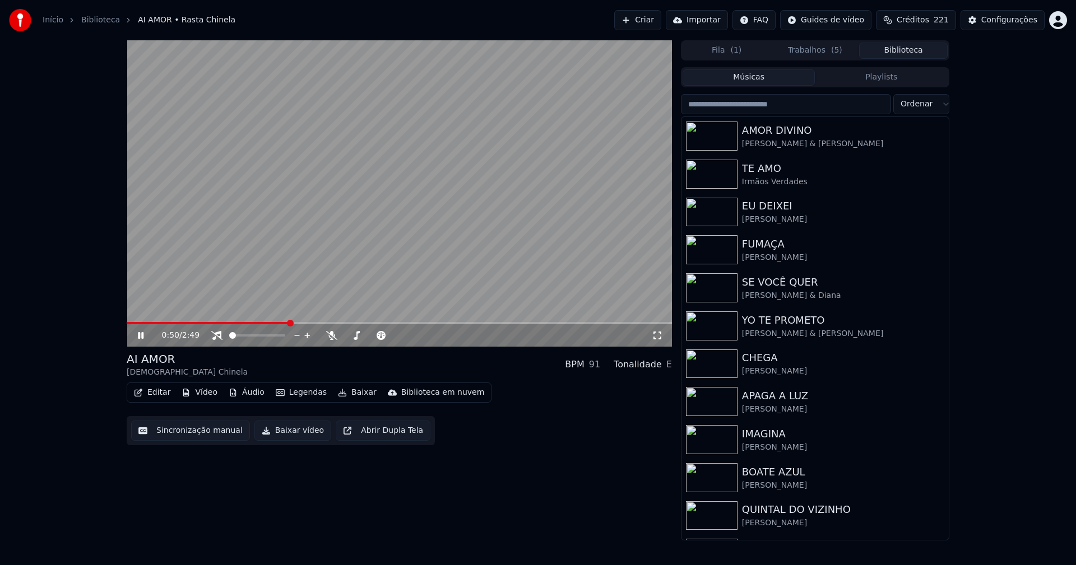
click at [911, 49] on button "Biblioteca" at bounding box center [903, 51] width 89 height 16
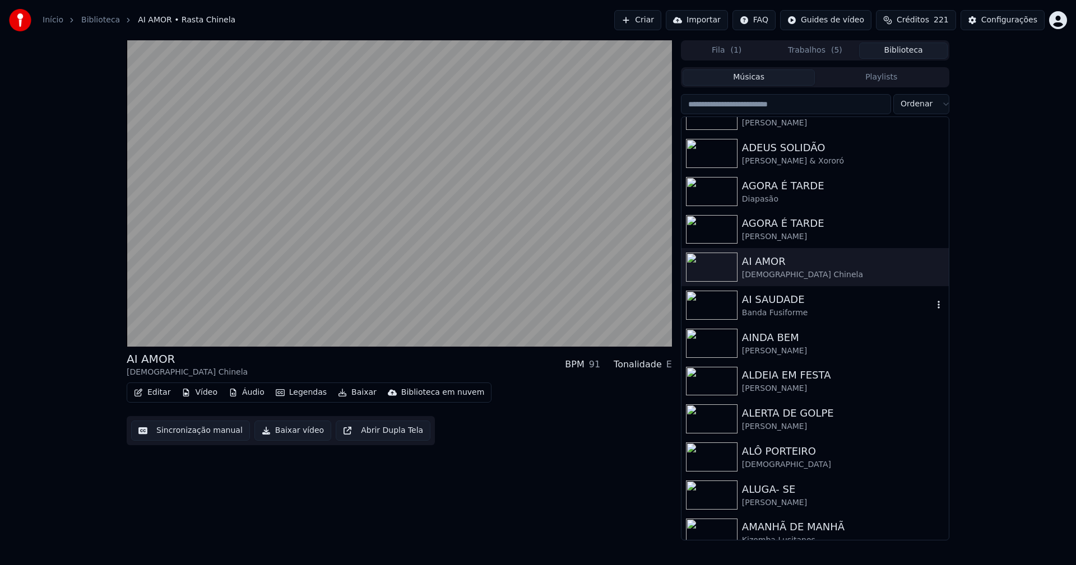
scroll to position [1289, 0]
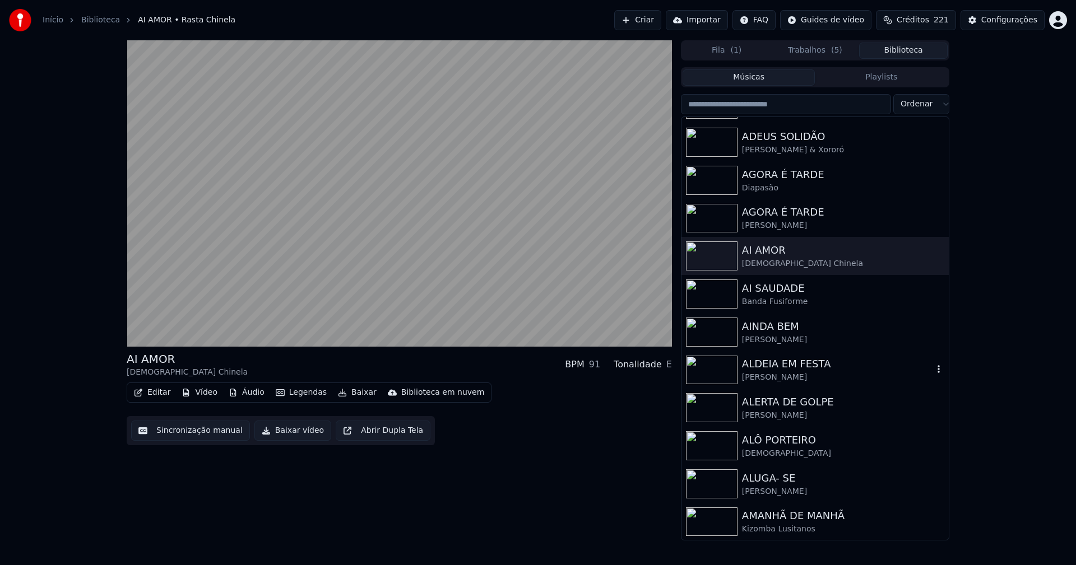
drag, startPoint x: 789, startPoint y: 374, endPoint x: 292, endPoint y: 416, distance: 499.3
click at [790, 374] on div "Jorge Bandeira" at bounding box center [837, 377] width 191 height 11
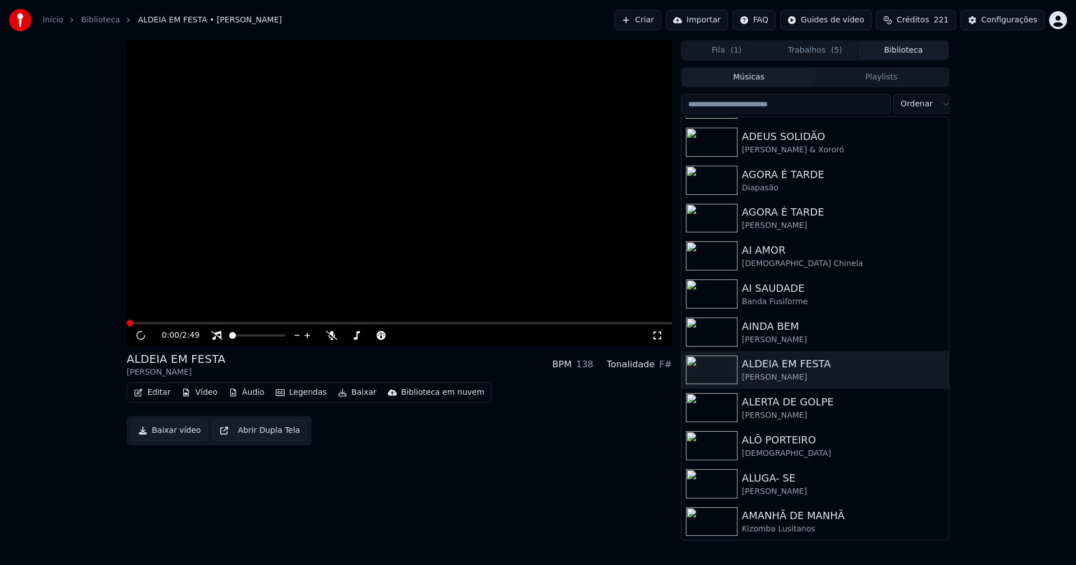
click at [203, 393] on button "Vídeo" at bounding box center [199, 393] width 45 height 16
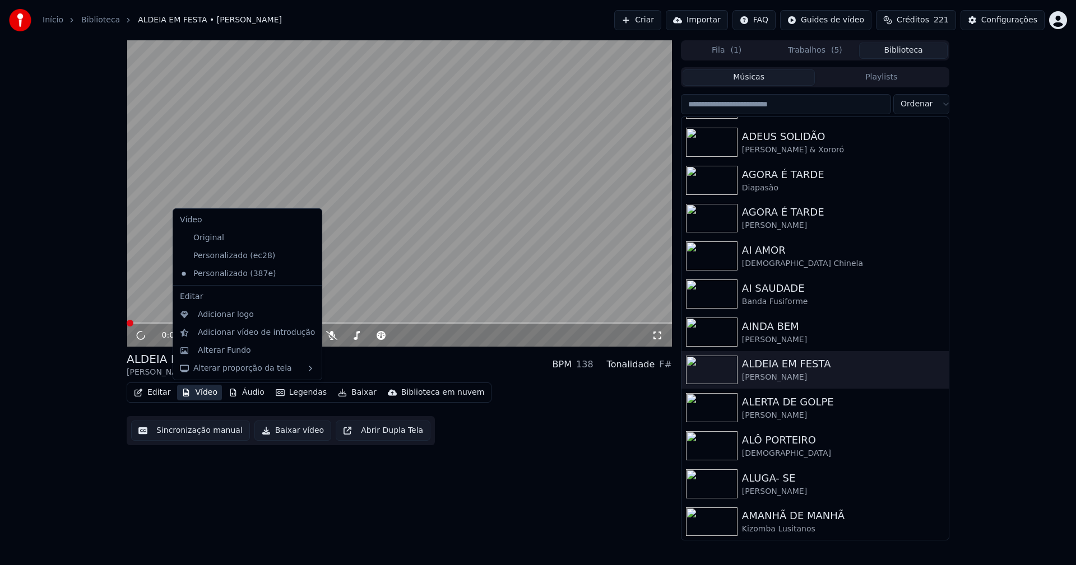
click at [307, 256] on icon at bounding box center [313, 256] width 12 height 9
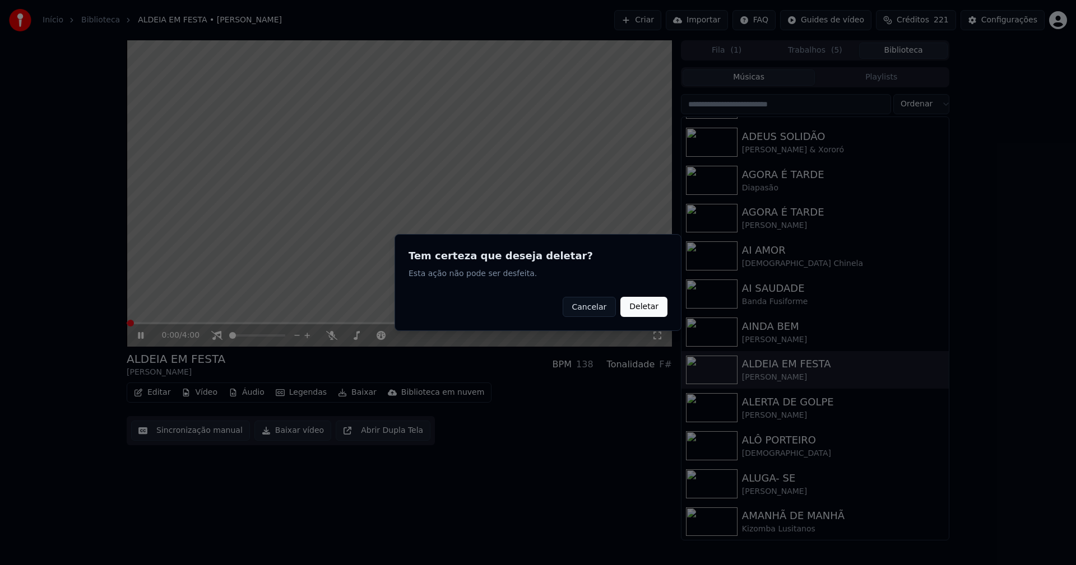
click at [643, 305] on button "Deletar" at bounding box center [643, 307] width 47 height 20
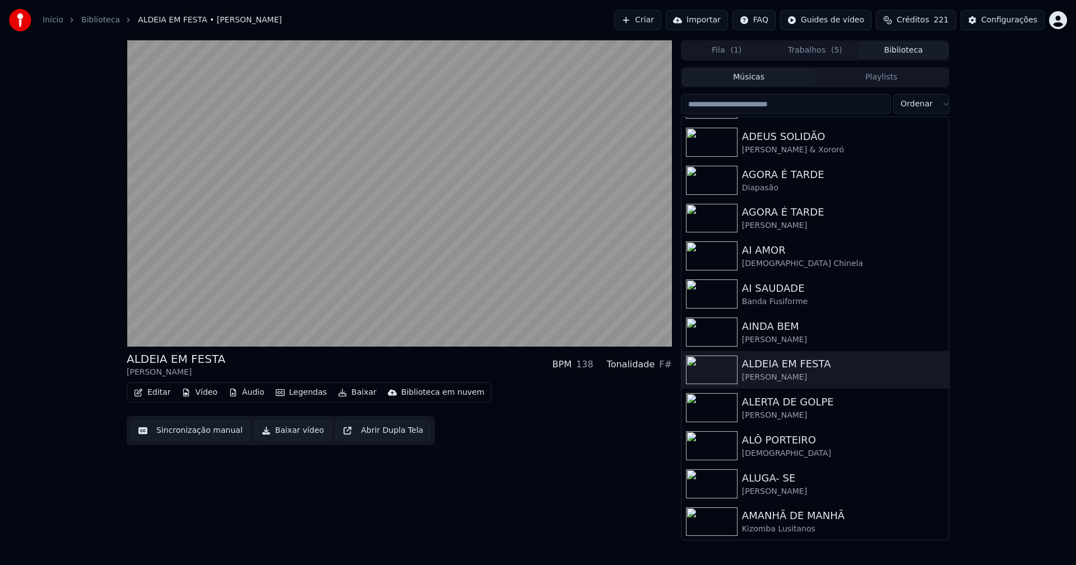
click at [202, 396] on button "Vídeo" at bounding box center [199, 393] width 45 height 16
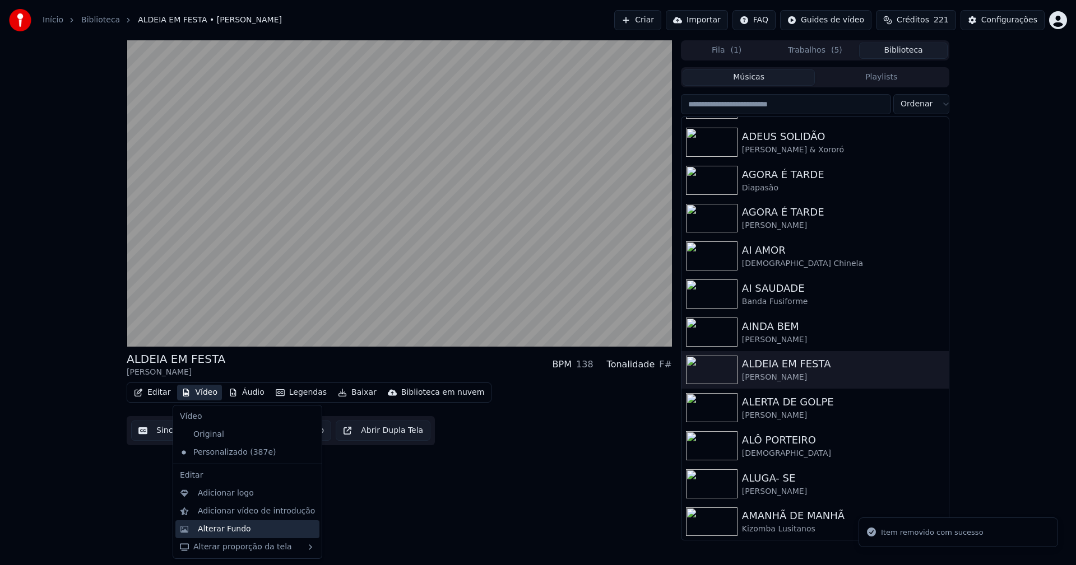
click at [217, 529] on div "Alterar Fundo" at bounding box center [224, 529] width 53 height 11
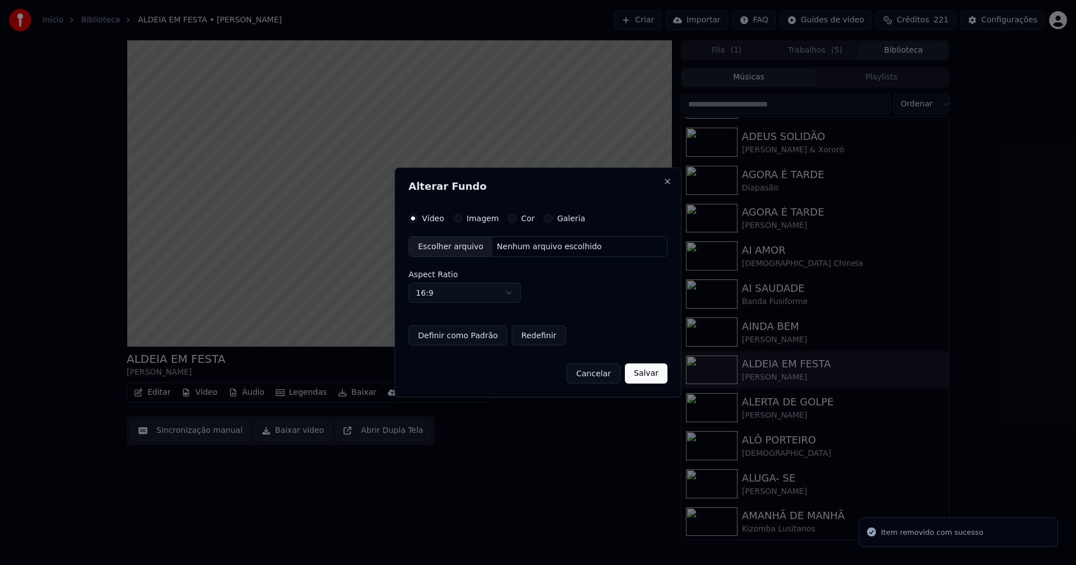
click at [458, 217] on button "Imagem" at bounding box center [457, 218] width 9 height 9
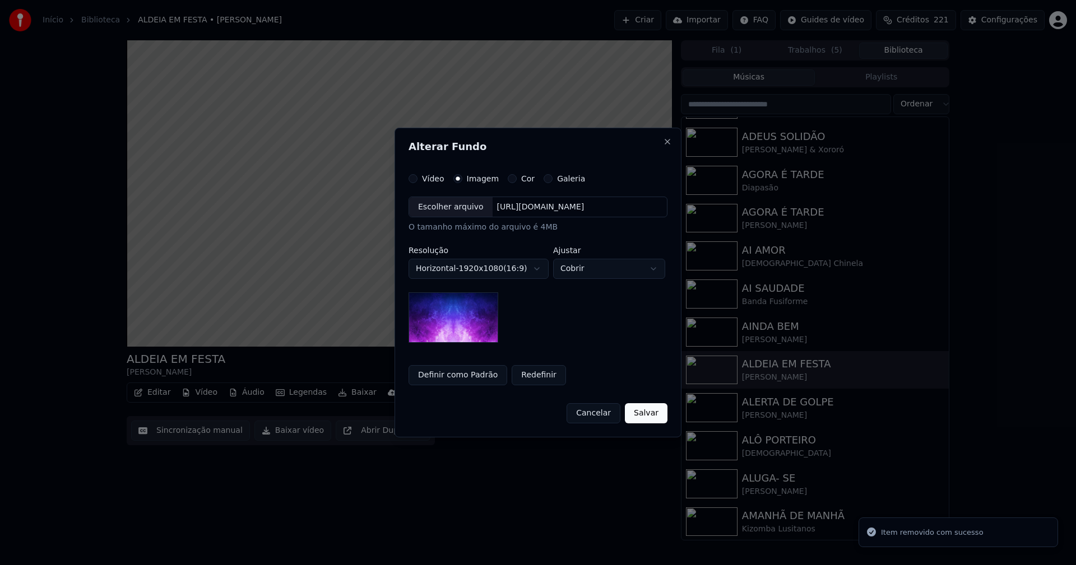
click at [448, 212] on div "Escolher arquivo" at bounding box center [450, 207] width 83 height 20
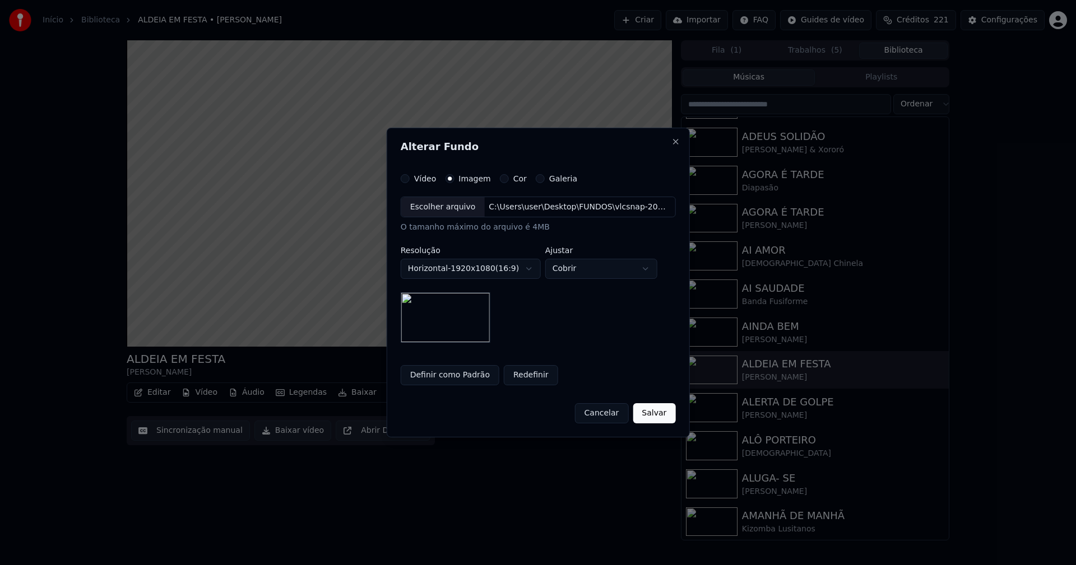
click at [650, 417] on button "Salvar" at bounding box center [654, 413] width 43 height 20
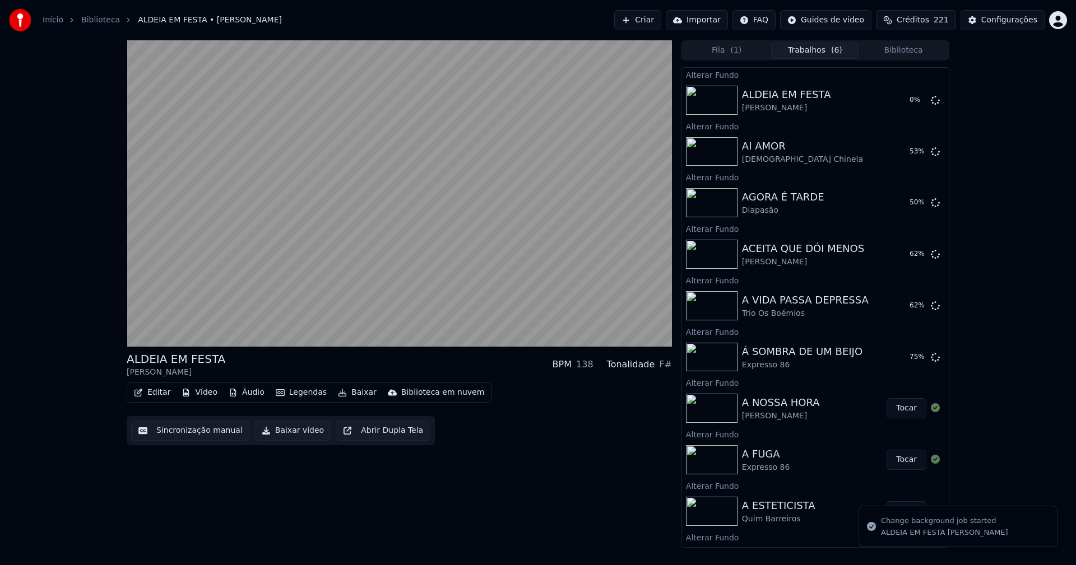
click at [902, 52] on button "Biblioteca" at bounding box center [903, 51] width 89 height 16
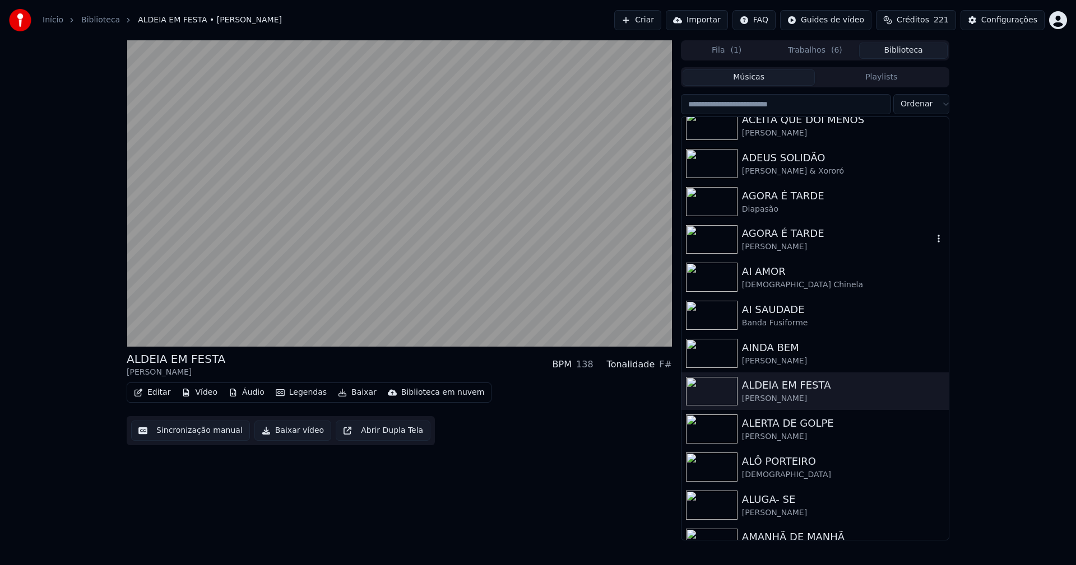
scroll to position [1289, 0]
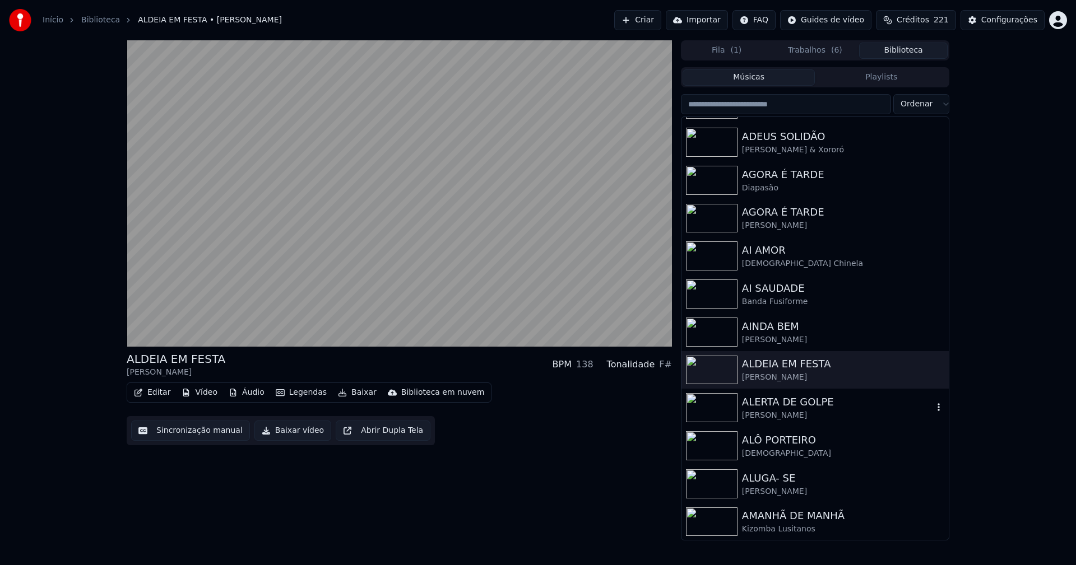
drag, startPoint x: 764, startPoint y: 405, endPoint x: 821, endPoint y: 389, distance: 59.4
click at [765, 405] on div "ALERTA DE GOLPE" at bounding box center [837, 402] width 191 height 16
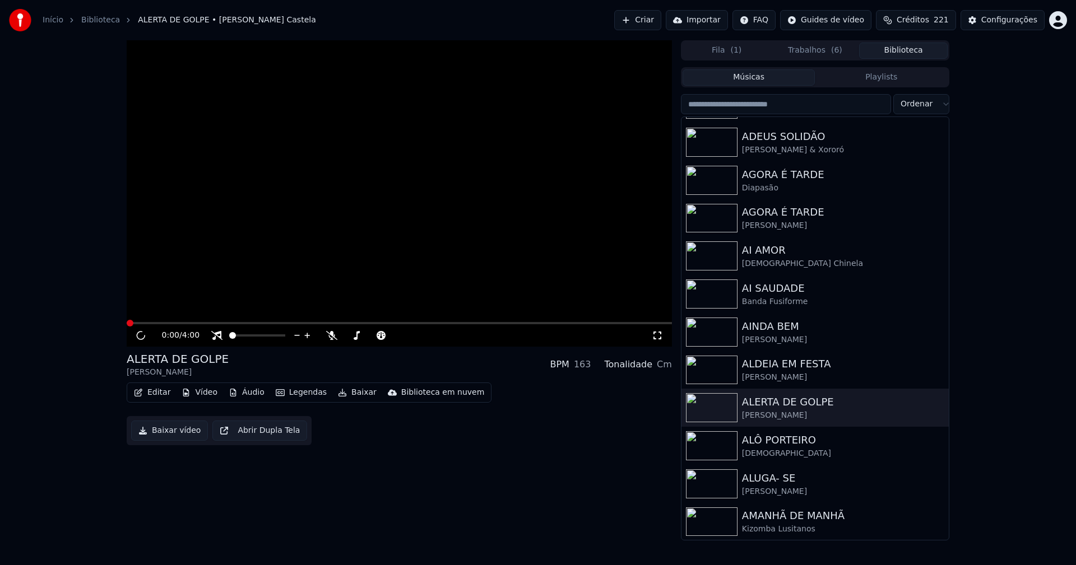
click at [208, 396] on button "Vídeo" at bounding box center [199, 393] width 45 height 16
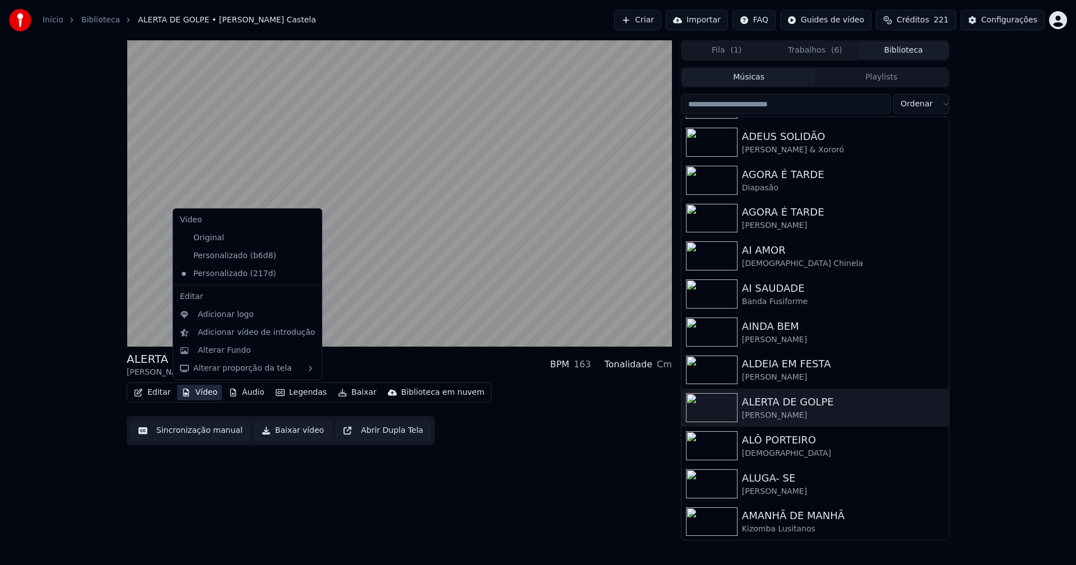
click at [307, 257] on icon at bounding box center [313, 256] width 12 height 9
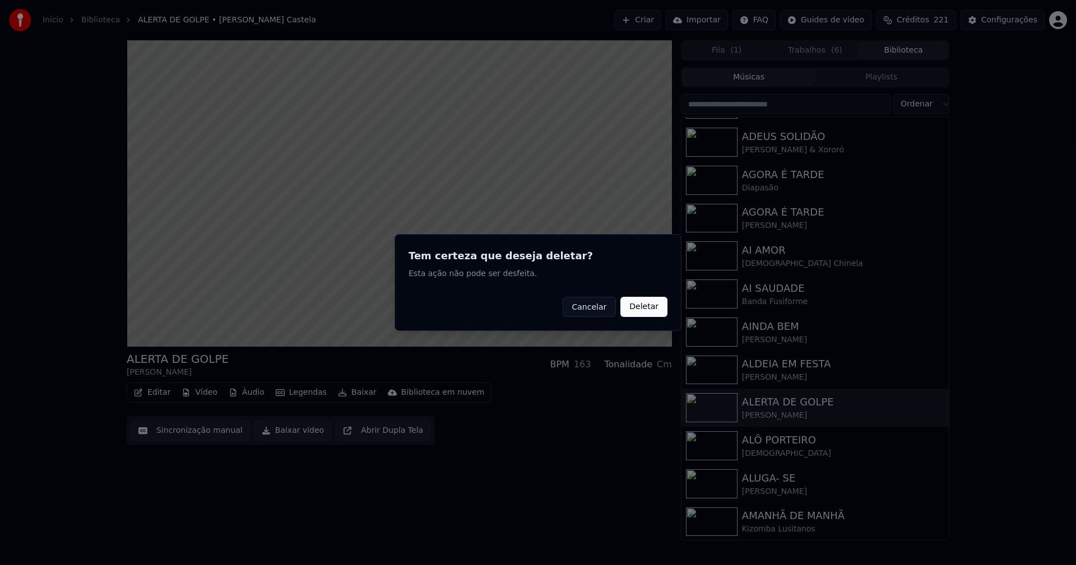
drag, startPoint x: 643, startPoint y: 311, endPoint x: 219, endPoint y: 372, distance: 427.9
click at [643, 310] on button "Deletar" at bounding box center [643, 307] width 47 height 20
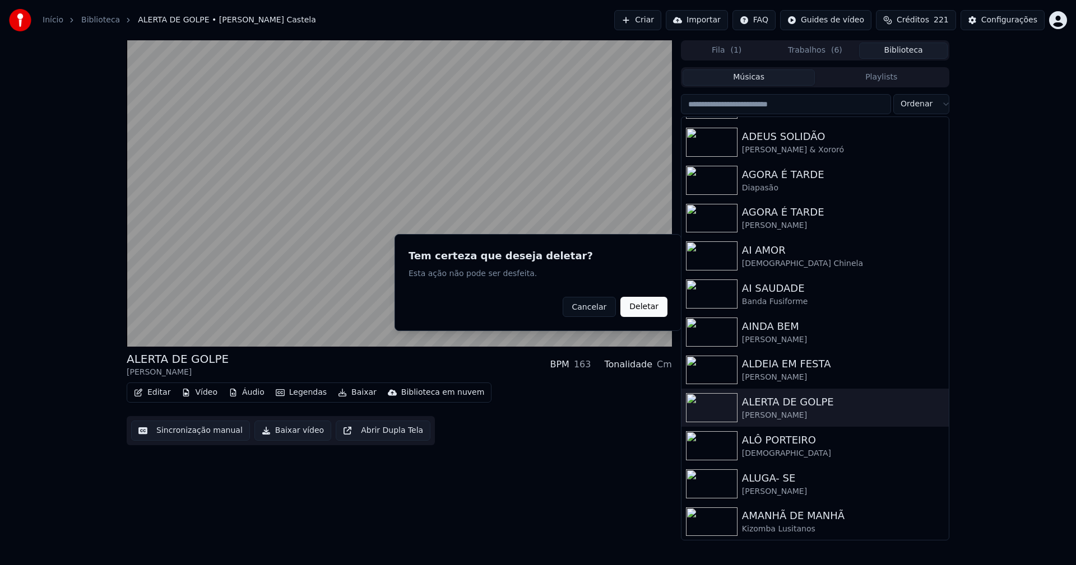
click at [198, 394] on button "Vídeo" at bounding box center [199, 393] width 45 height 16
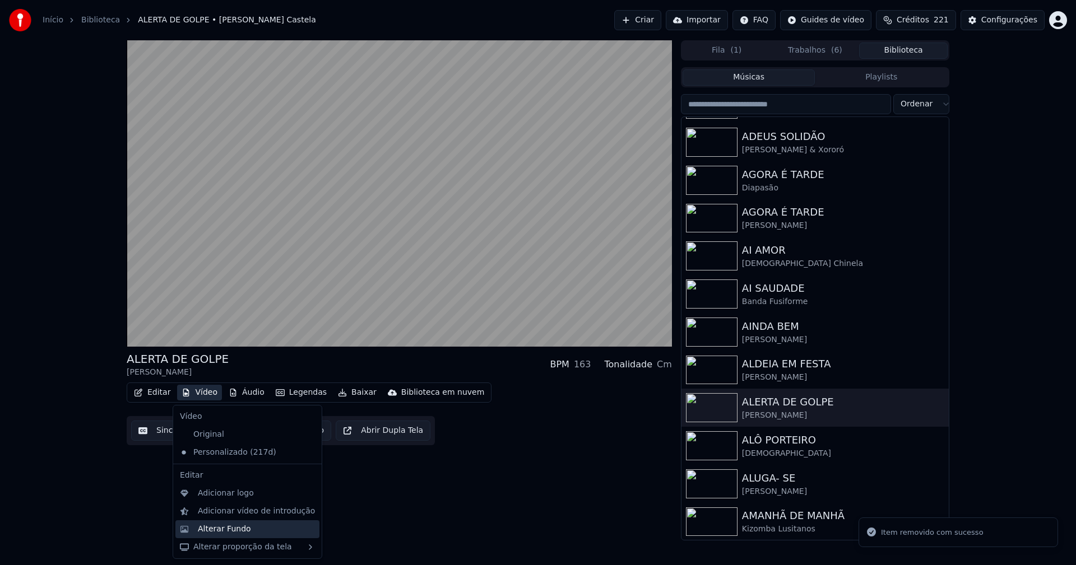
click at [220, 531] on div "Alterar Fundo" at bounding box center [224, 529] width 53 height 11
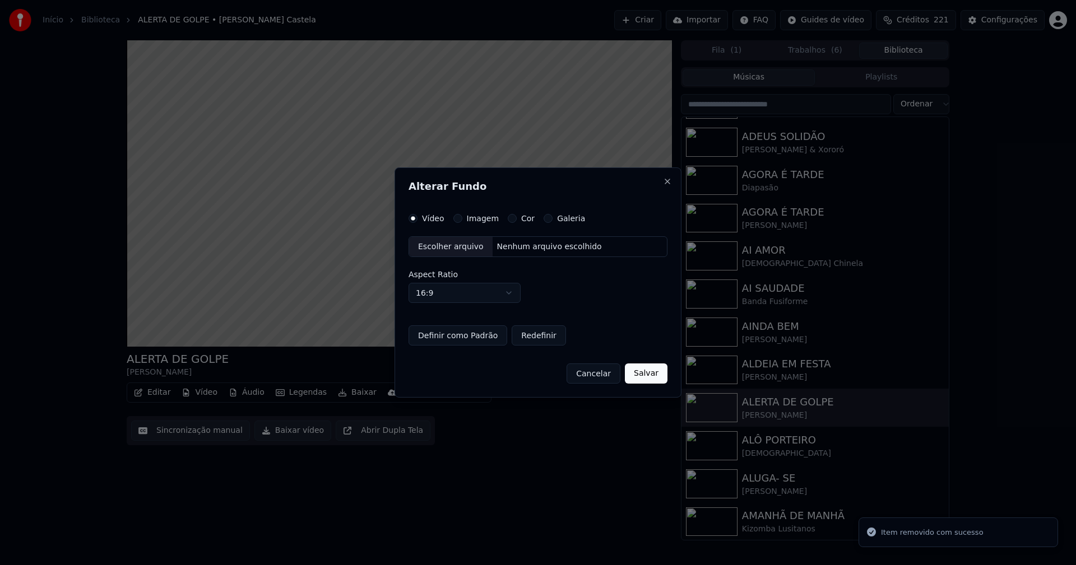
click at [457, 220] on button "Imagem" at bounding box center [457, 218] width 9 height 9
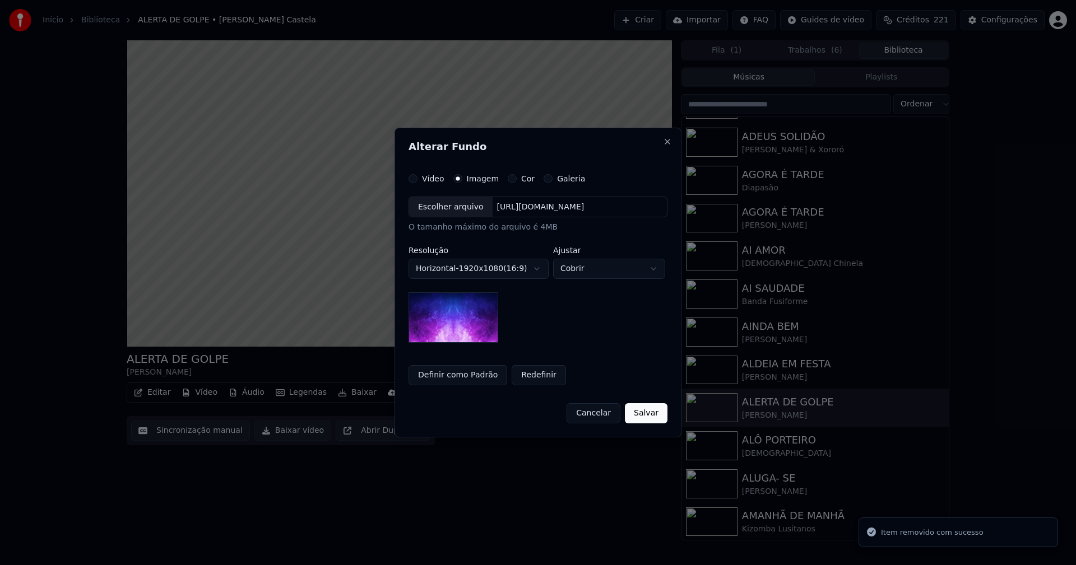
click at [435, 206] on div "Escolher arquivo" at bounding box center [450, 207] width 83 height 20
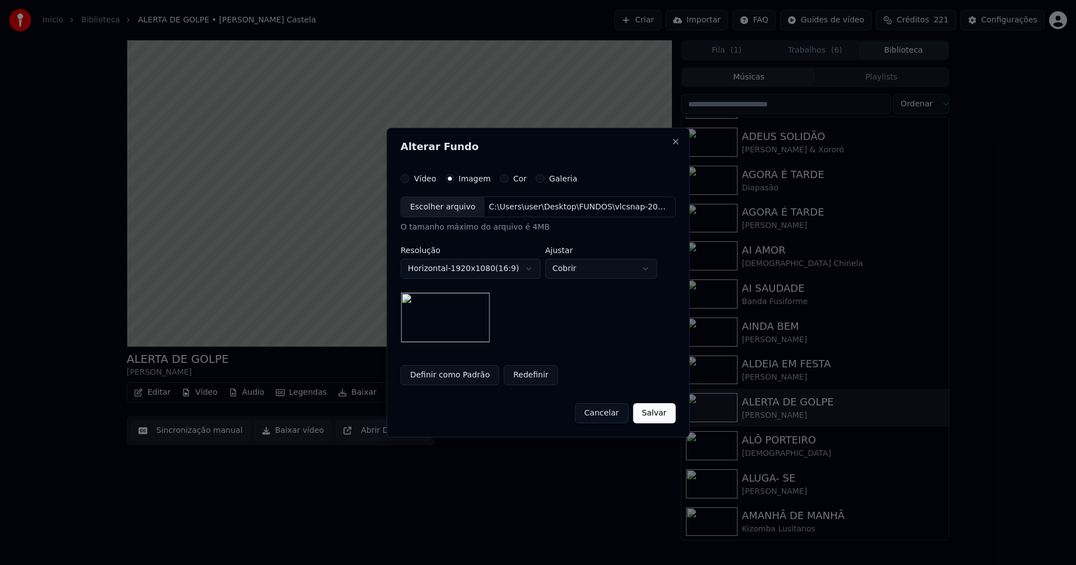
click at [654, 413] on button "Salvar" at bounding box center [654, 413] width 43 height 20
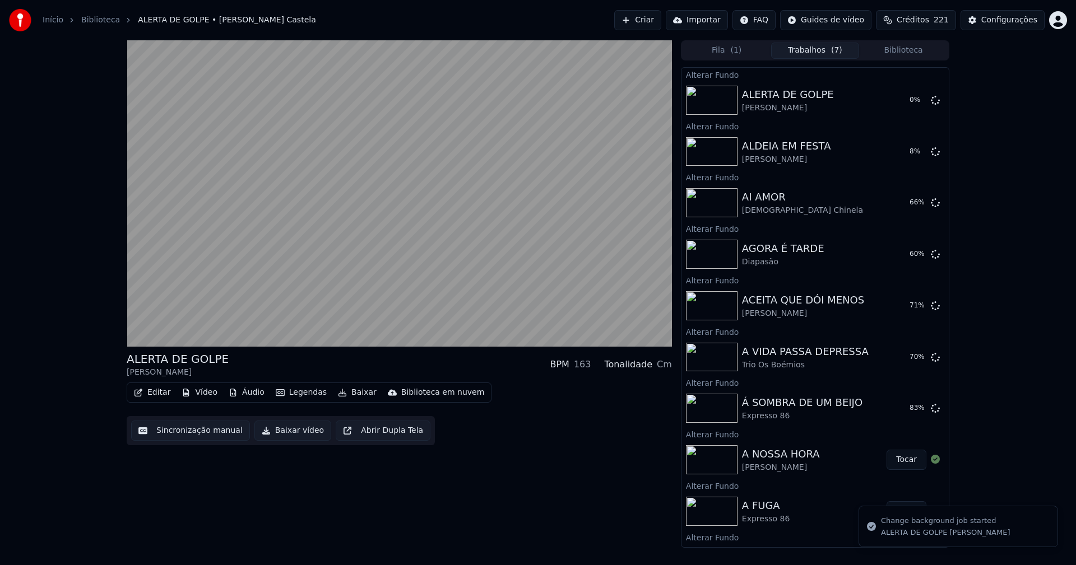
click at [915, 51] on button "Biblioteca" at bounding box center [903, 51] width 89 height 16
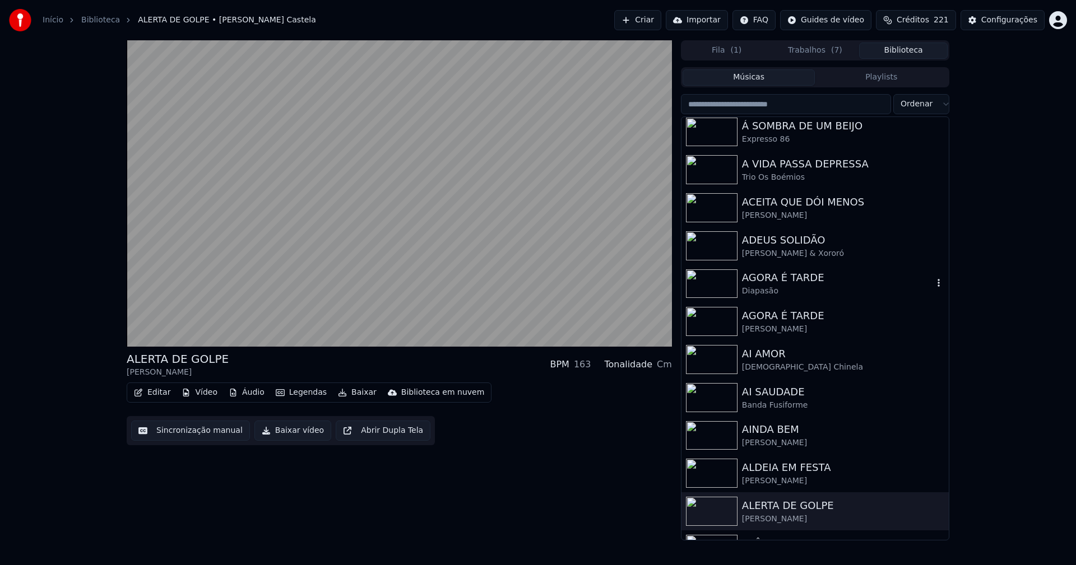
scroll to position [1289, 0]
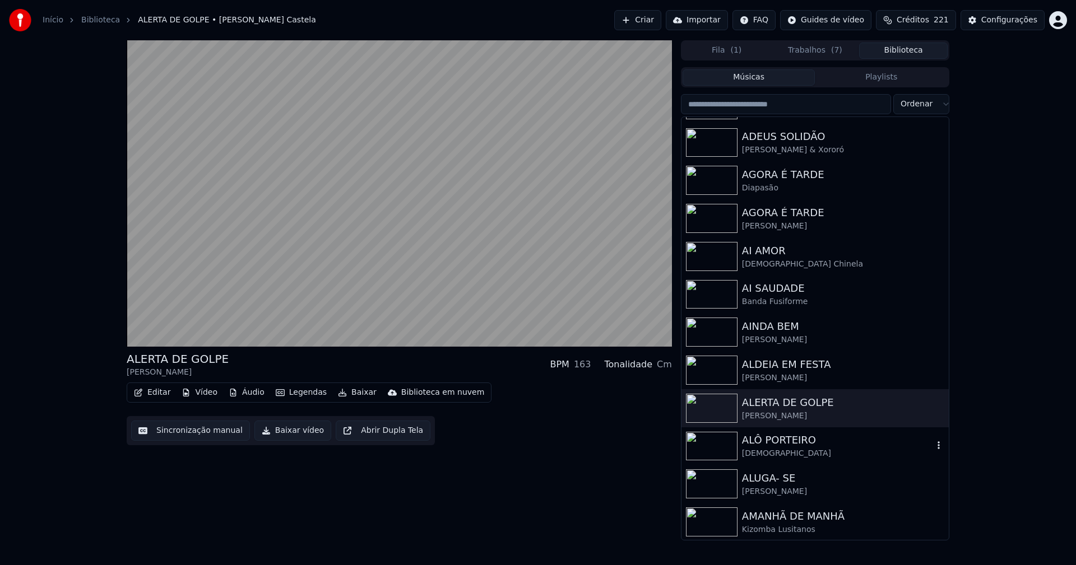
click at [763, 440] on div "ALÔ PORTEIRO" at bounding box center [837, 440] width 191 height 16
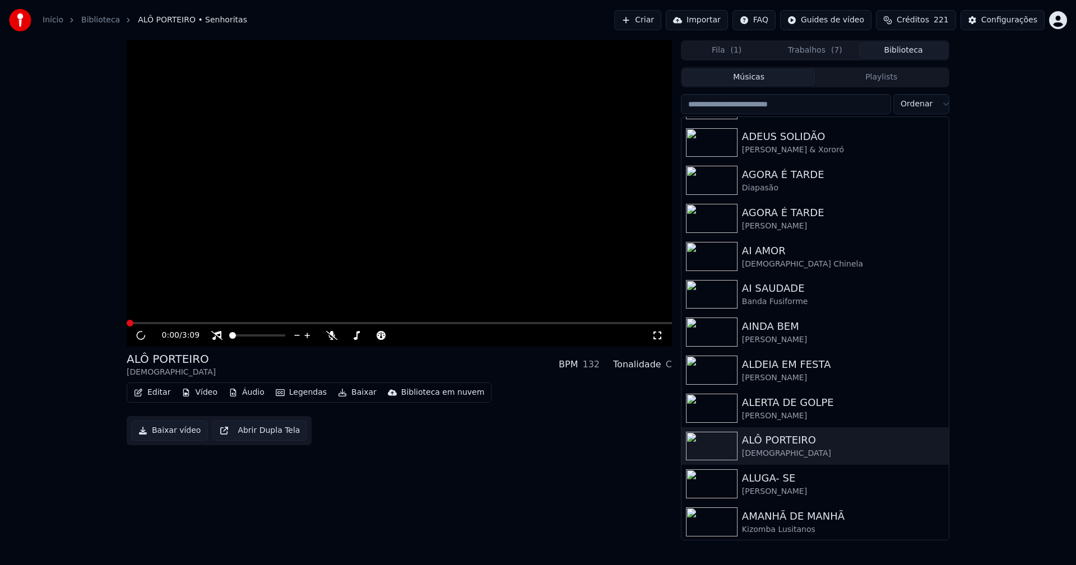
click at [208, 394] on button "Vídeo" at bounding box center [199, 393] width 45 height 16
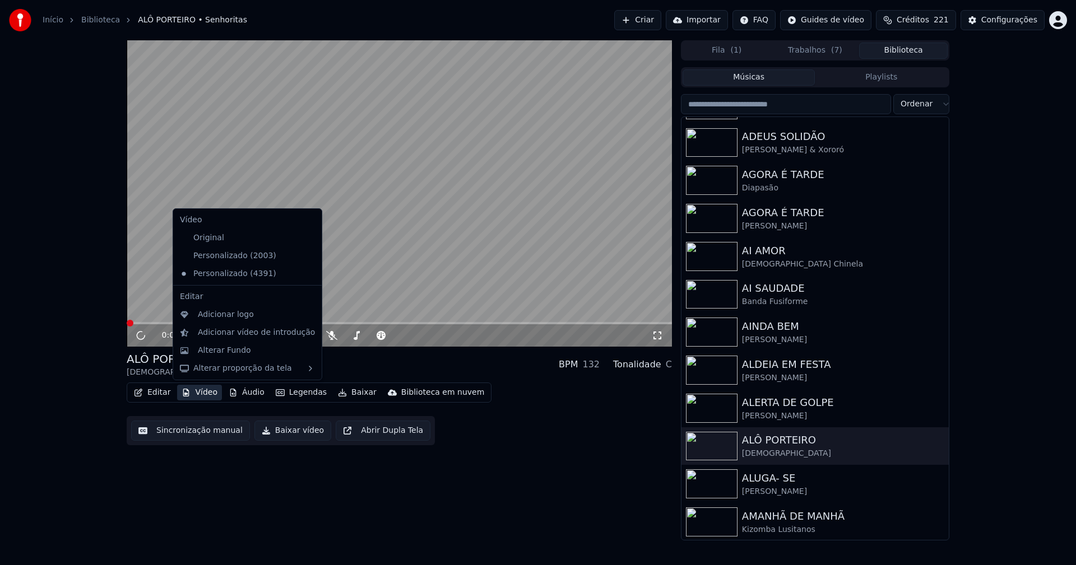
click at [307, 253] on icon at bounding box center [313, 256] width 12 height 9
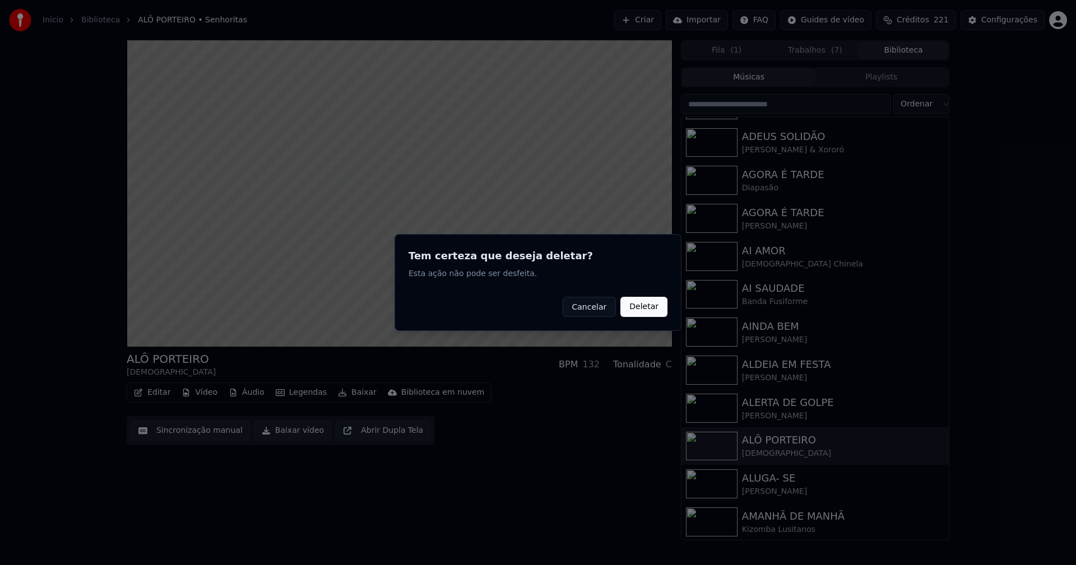
click at [644, 307] on button "Deletar" at bounding box center [643, 307] width 47 height 20
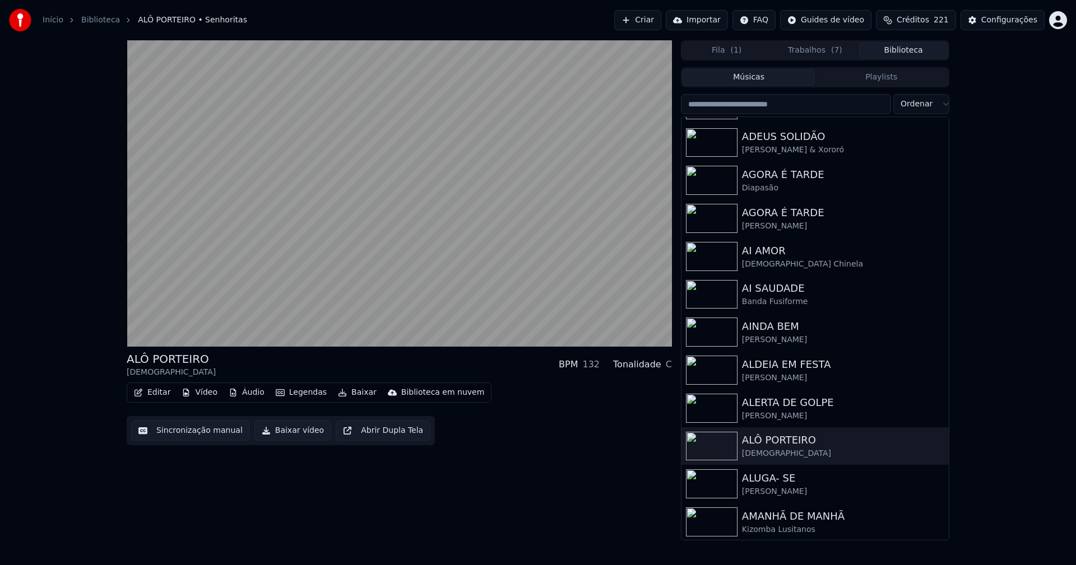
click at [204, 393] on button "Vídeo" at bounding box center [199, 393] width 45 height 16
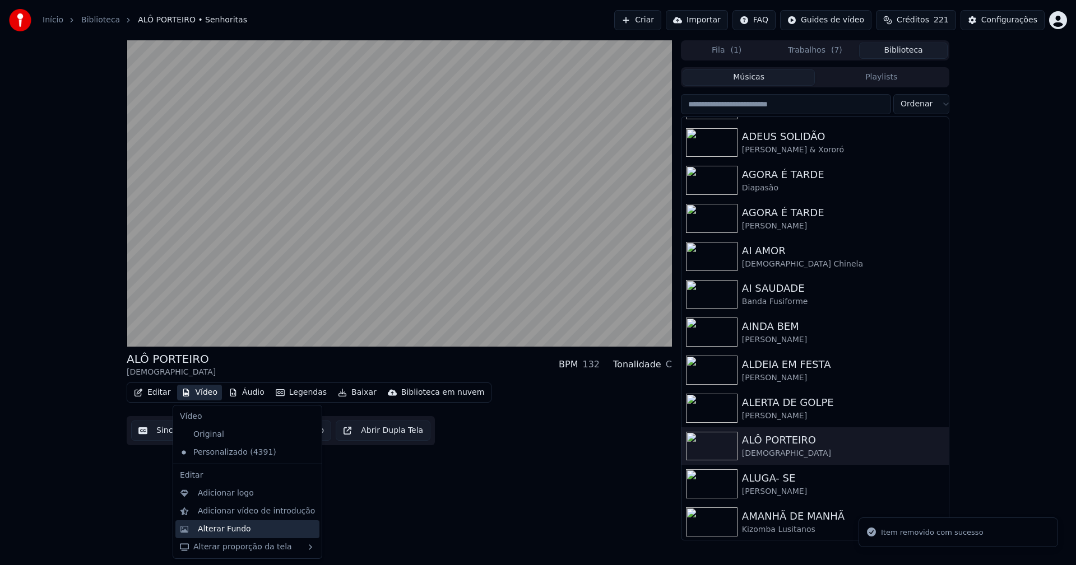
click at [224, 531] on div "Alterar Fundo" at bounding box center [224, 529] width 53 height 11
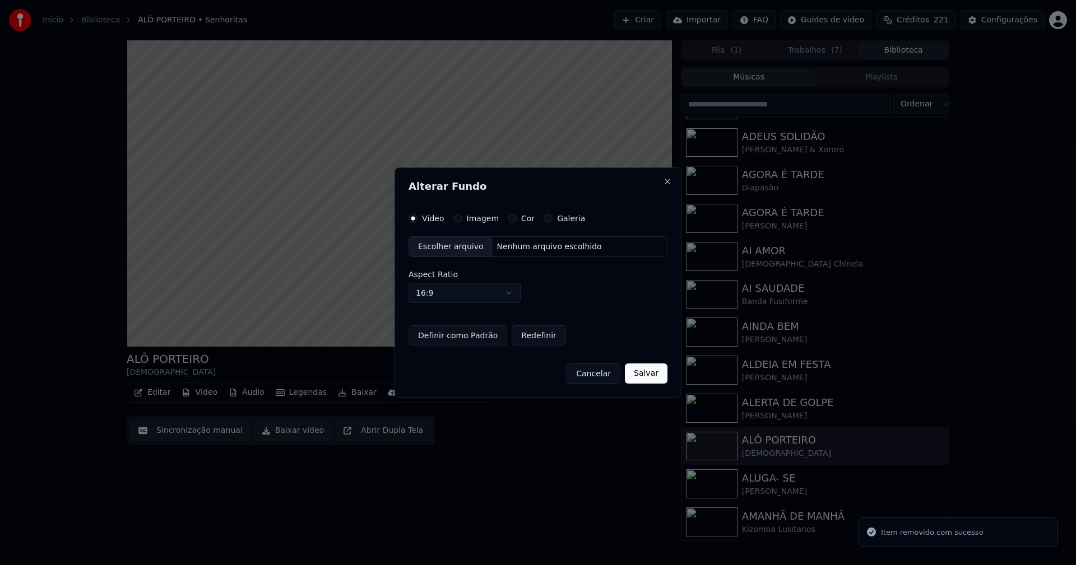
click at [455, 221] on button "Imagem" at bounding box center [457, 218] width 9 height 9
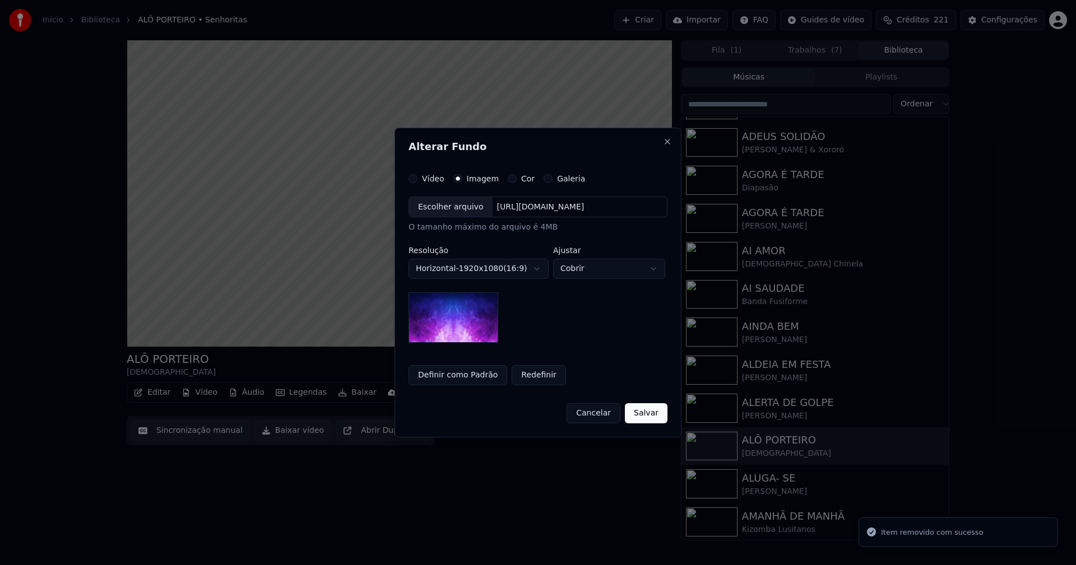
click at [441, 211] on div "Escolher arquivo" at bounding box center [450, 207] width 83 height 20
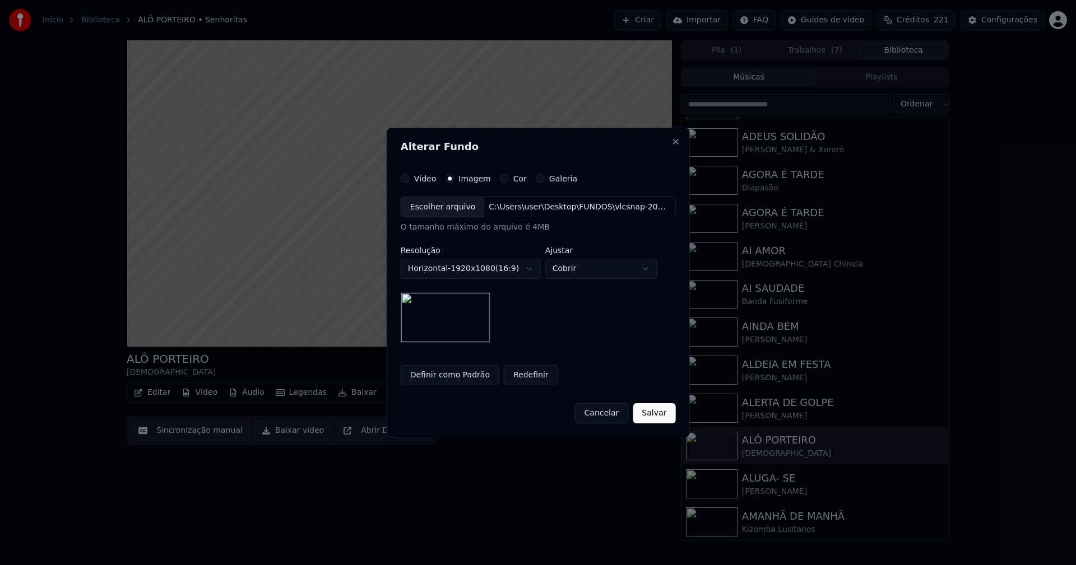
click at [660, 417] on button "Salvar" at bounding box center [654, 413] width 43 height 20
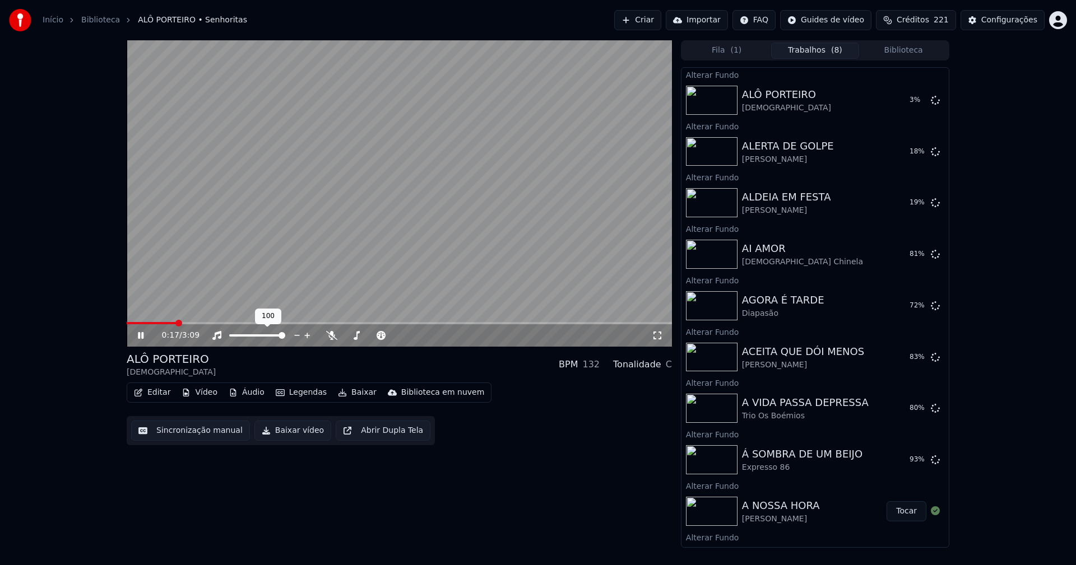
click at [285, 339] on span at bounding box center [281, 335] width 7 height 7
click at [142, 334] on icon at bounding box center [141, 335] width 6 height 7
click at [906, 49] on button "Biblioteca" at bounding box center [903, 51] width 89 height 16
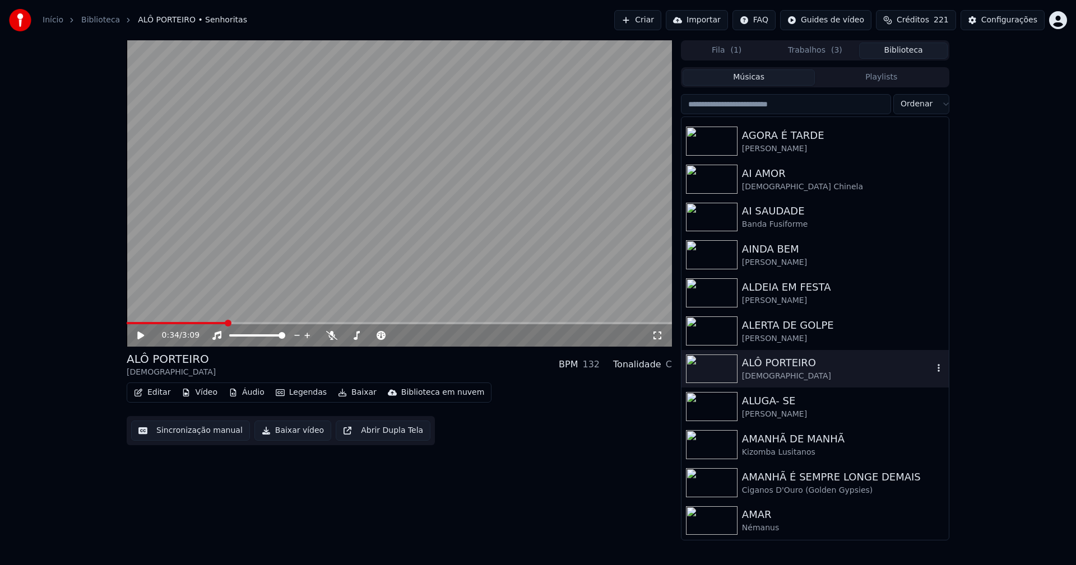
scroll to position [1401, 0]
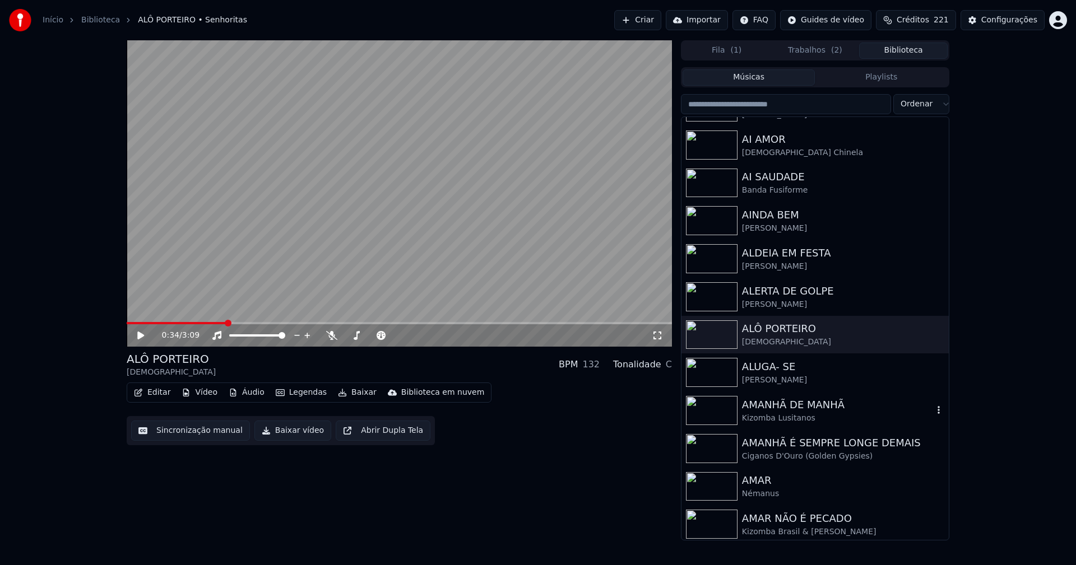
click at [784, 412] on div "AMANHÃ DE MANHÃ" at bounding box center [837, 405] width 191 height 16
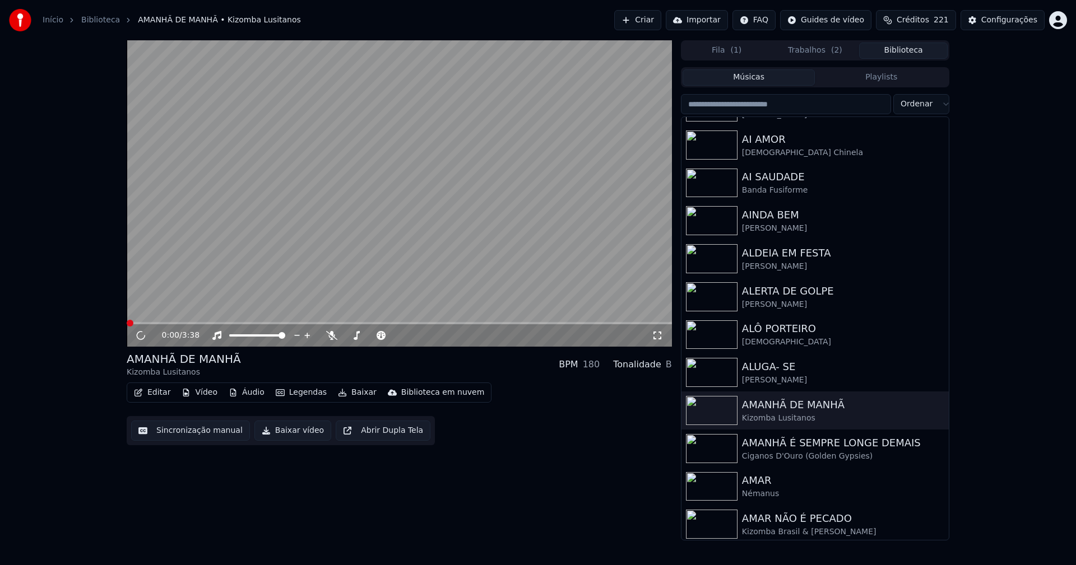
click at [208, 391] on button "Vídeo" at bounding box center [199, 393] width 45 height 16
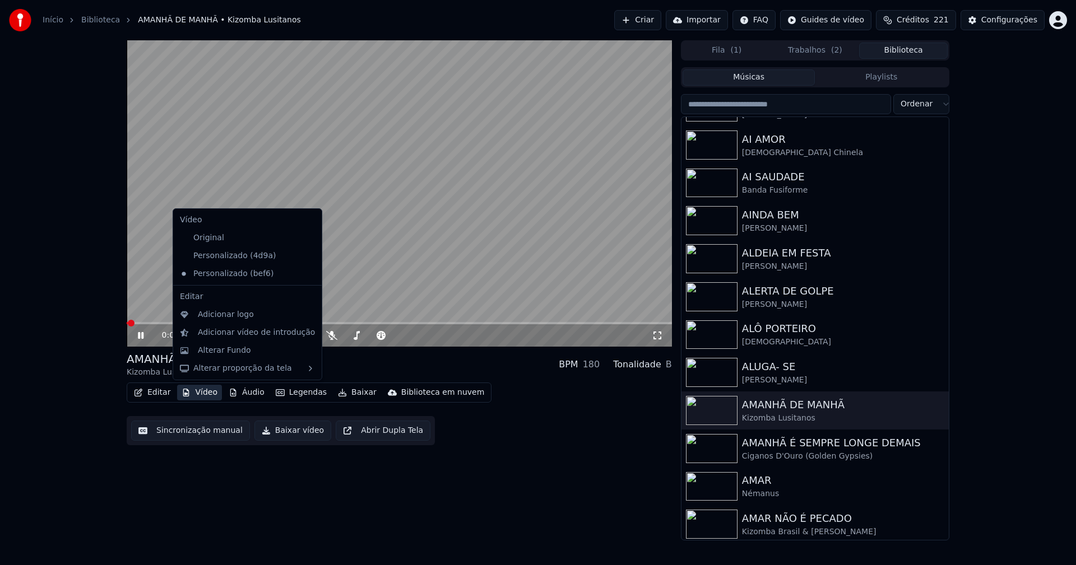
click at [307, 257] on icon at bounding box center [313, 256] width 12 height 9
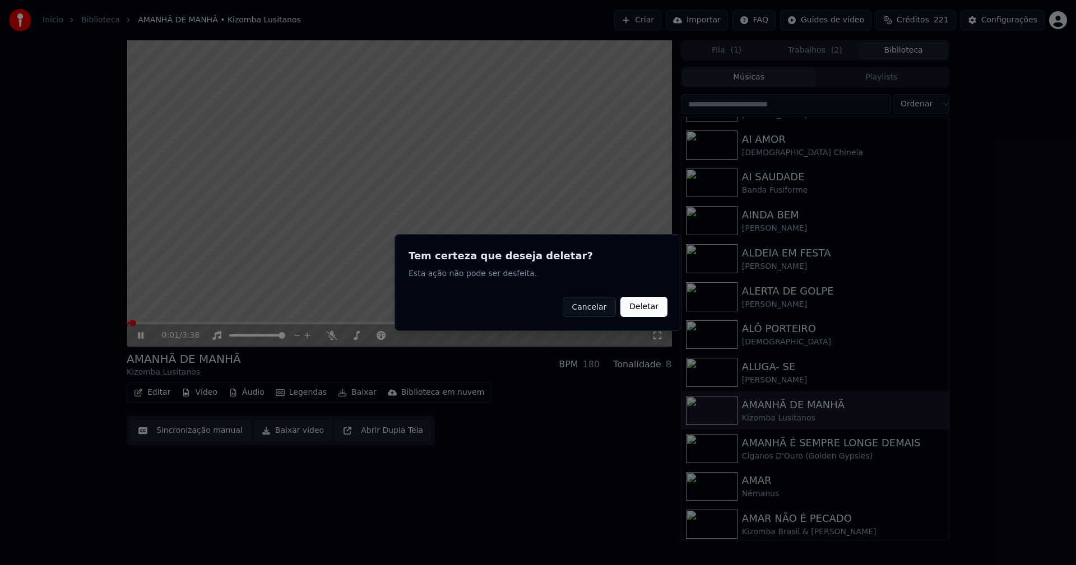
click at [644, 307] on button "Deletar" at bounding box center [643, 307] width 47 height 20
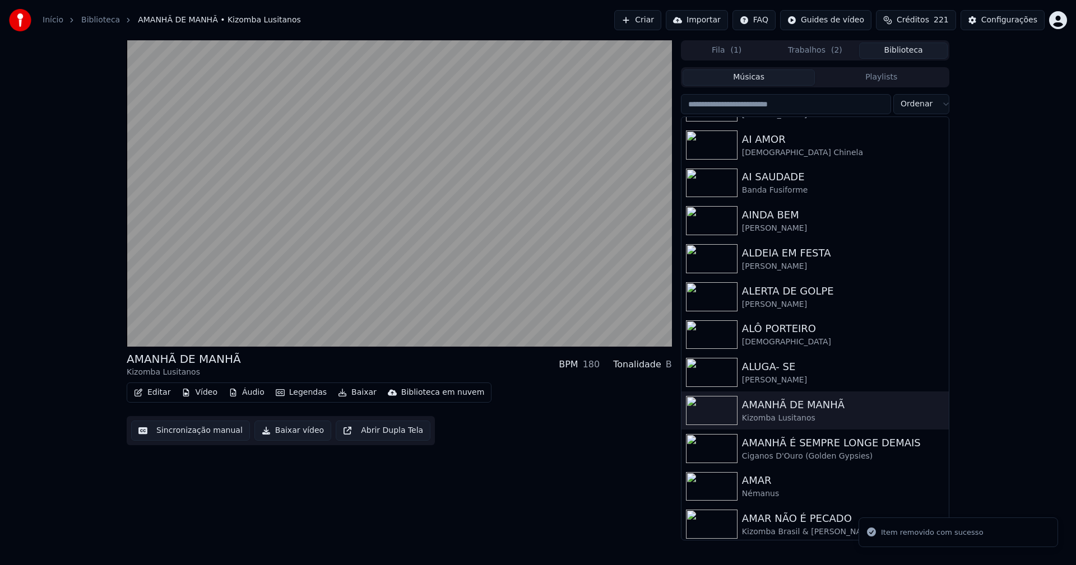
click at [204, 394] on button "Vídeo" at bounding box center [199, 393] width 45 height 16
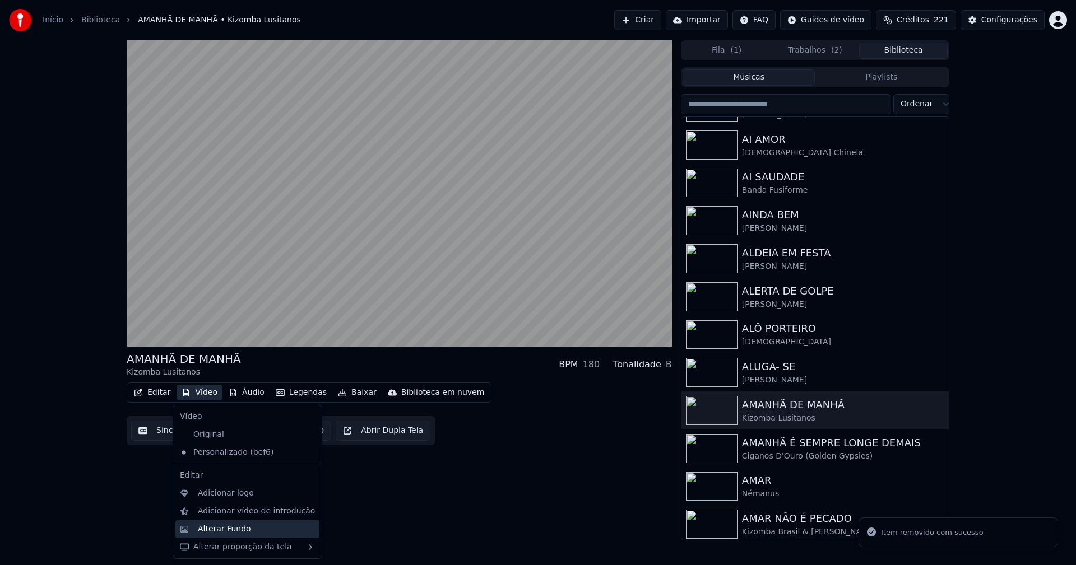
click at [236, 530] on div "Alterar Fundo" at bounding box center [224, 529] width 53 height 11
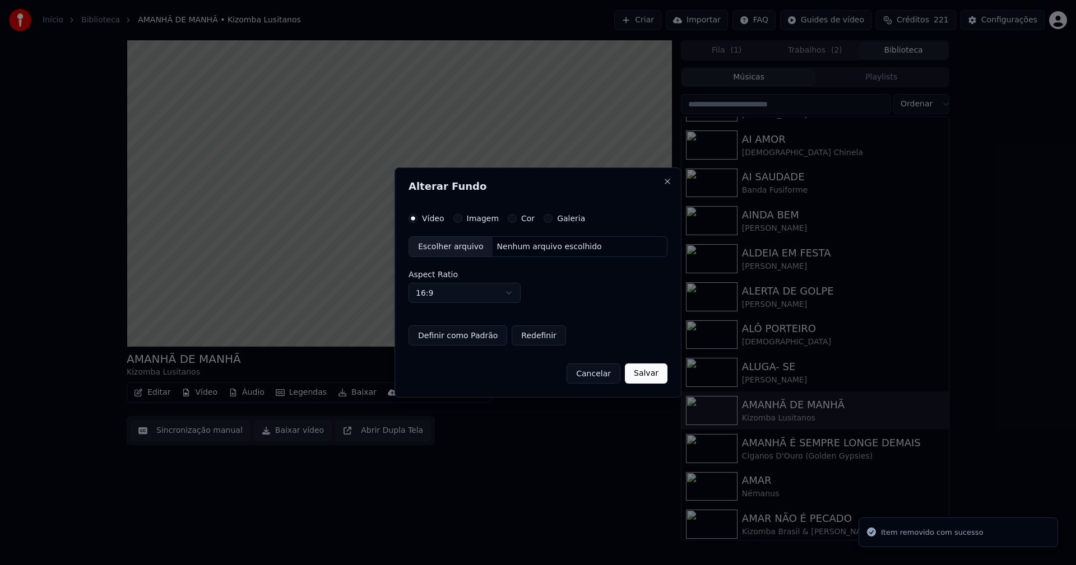
click at [459, 218] on button "Imagem" at bounding box center [457, 218] width 9 height 9
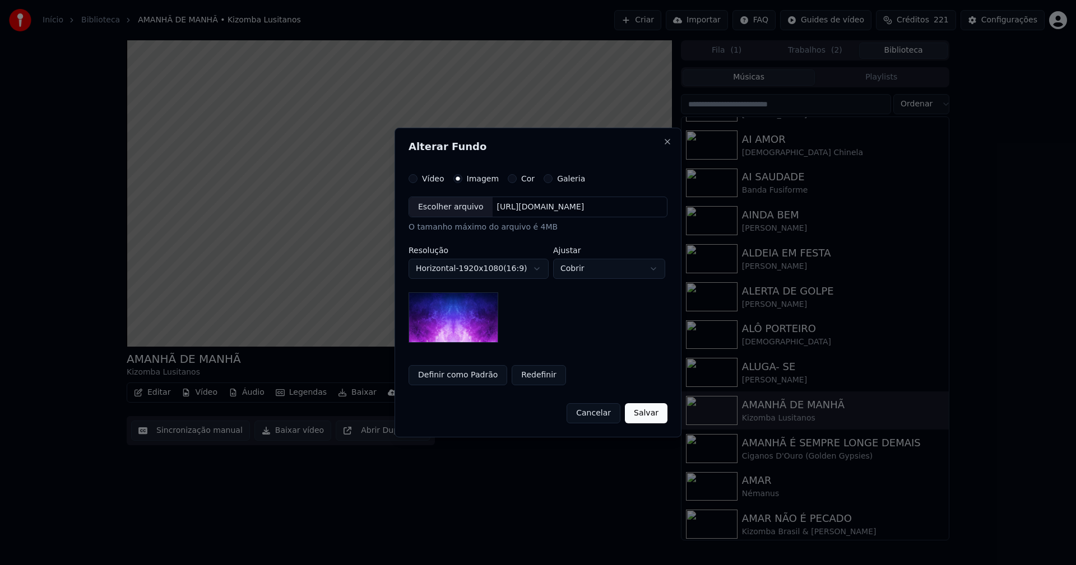
click at [445, 211] on div "Escolher arquivo" at bounding box center [450, 207] width 83 height 20
click at [653, 416] on button "Salvar" at bounding box center [646, 413] width 43 height 20
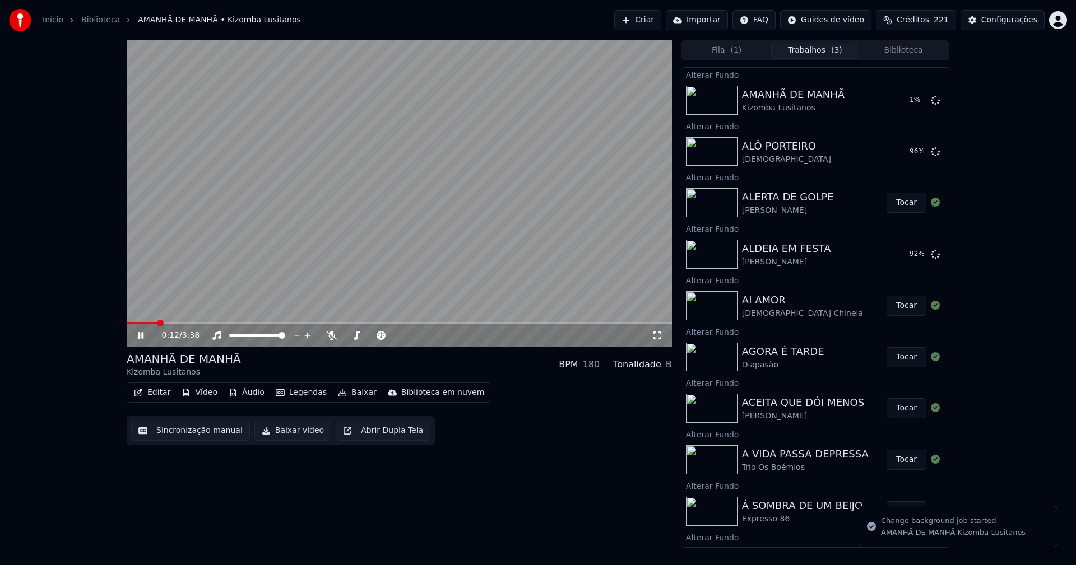
click at [900, 50] on button "Biblioteca" at bounding box center [903, 51] width 89 height 16
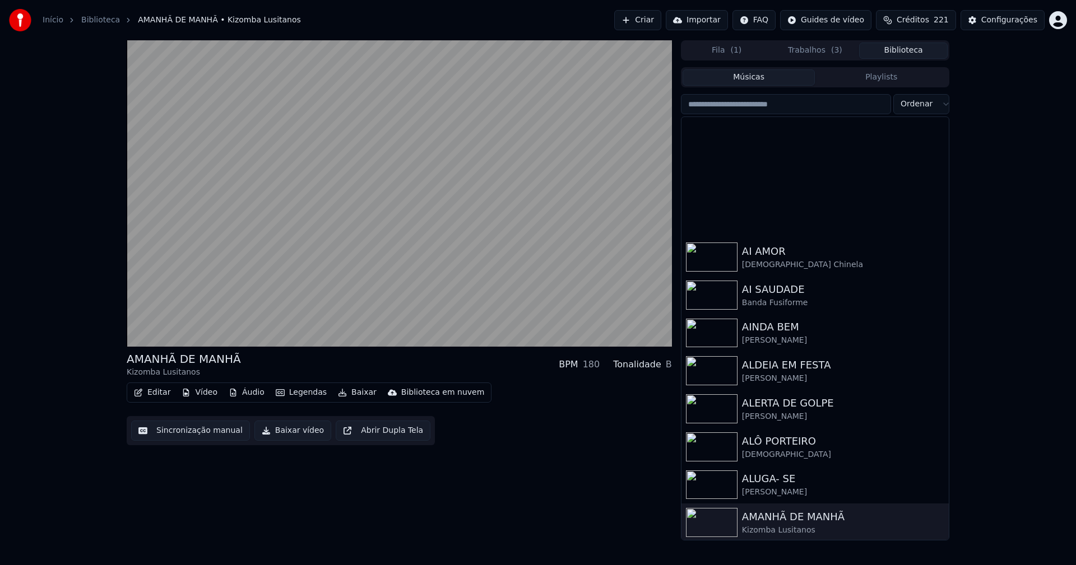
scroll to position [1513, 0]
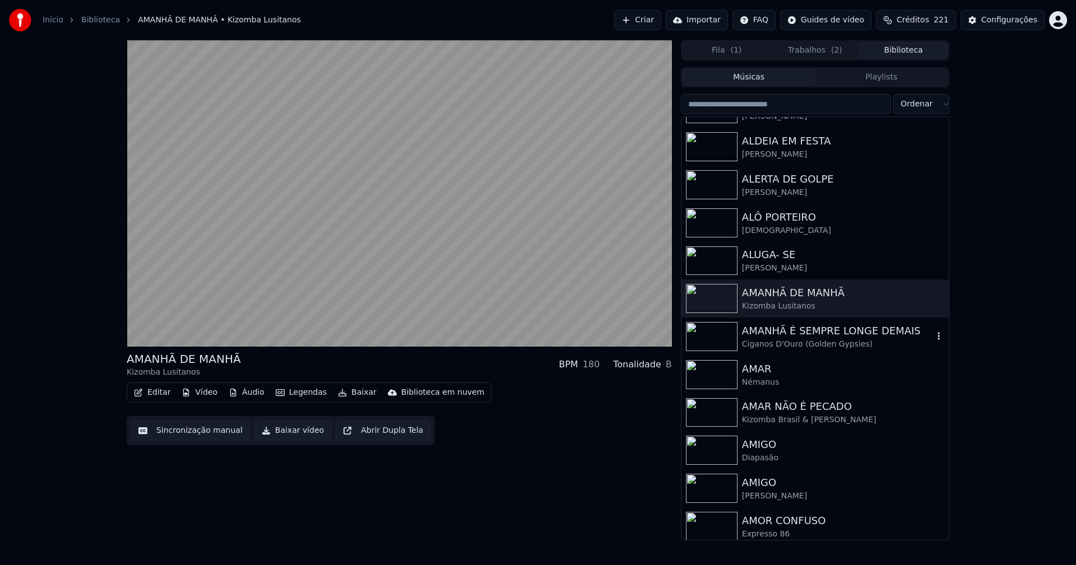
drag, startPoint x: 798, startPoint y: 342, endPoint x: 815, endPoint y: 343, distance: 16.8
click at [799, 342] on div "Ciganos D'Ouro (Golden Gypsies)" at bounding box center [837, 344] width 191 height 11
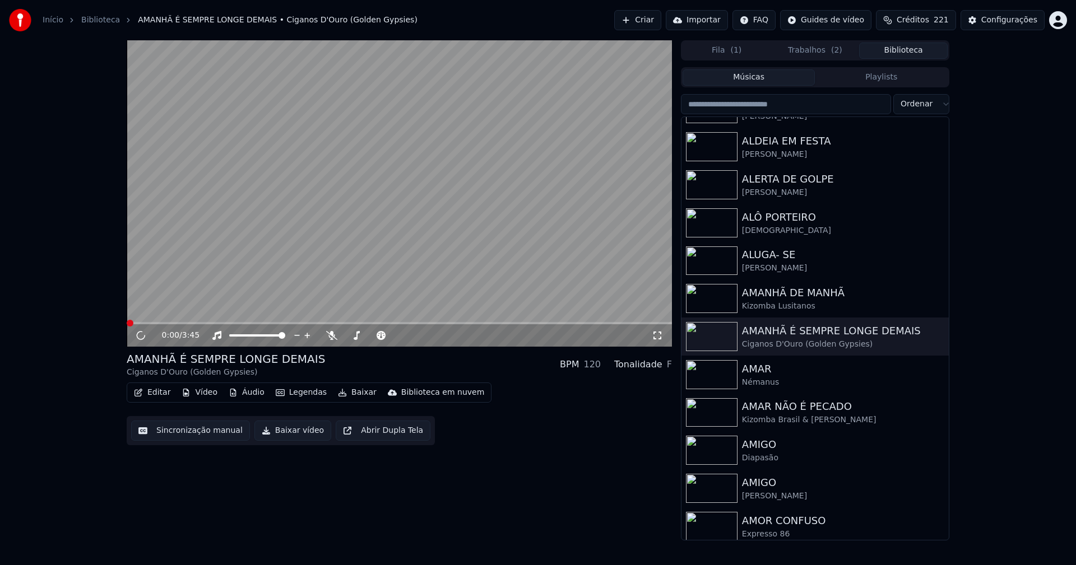
click at [200, 392] on button "Vídeo" at bounding box center [199, 393] width 45 height 16
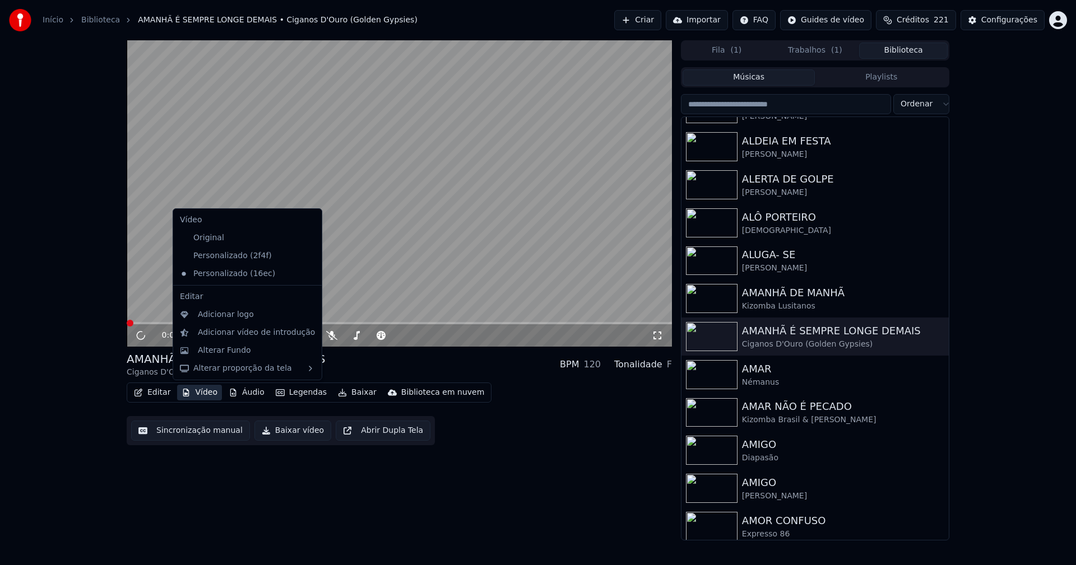
click at [307, 254] on icon at bounding box center [313, 256] width 12 height 9
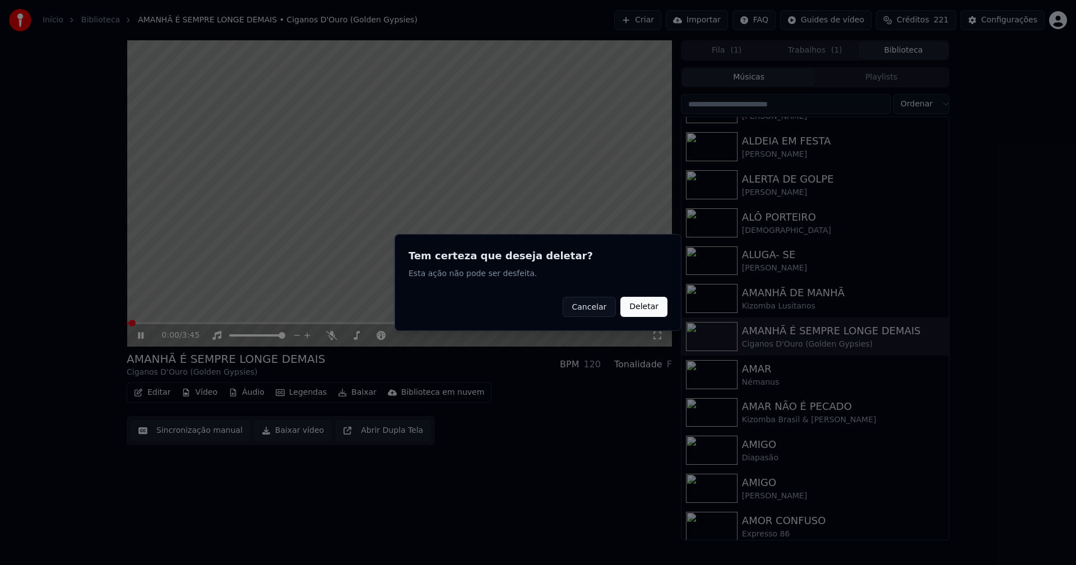
drag, startPoint x: 649, startPoint y: 309, endPoint x: 271, endPoint y: 377, distance: 384.2
click at [650, 309] on button "Deletar" at bounding box center [643, 307] width 47 height 20
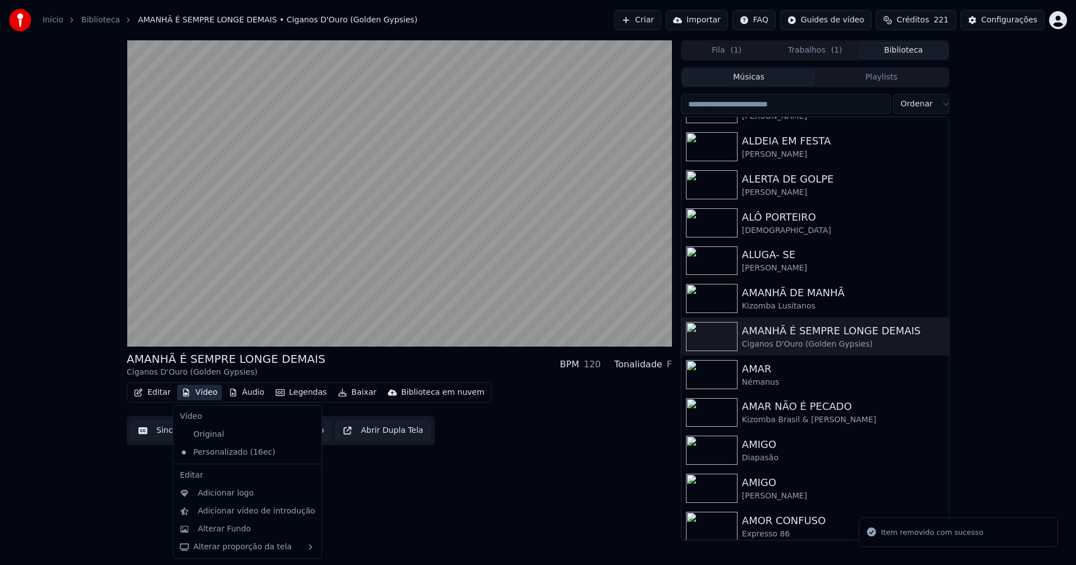
click at [210, 392] on button "Vídeo" at bounding box center [199, 393] width 45 height 16
click at [230, 529] on div "Alterar Fundo" at bounding box center [224, 529] width 53 height 11
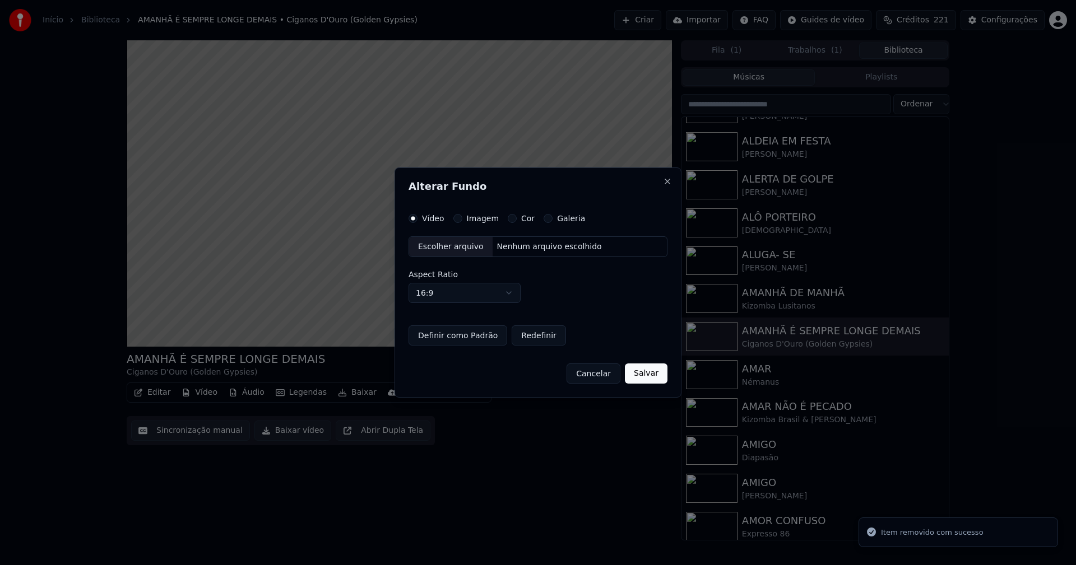
click at [459, 216] on button "Imagem" at bounding box center [457, 218] width 9 height 9
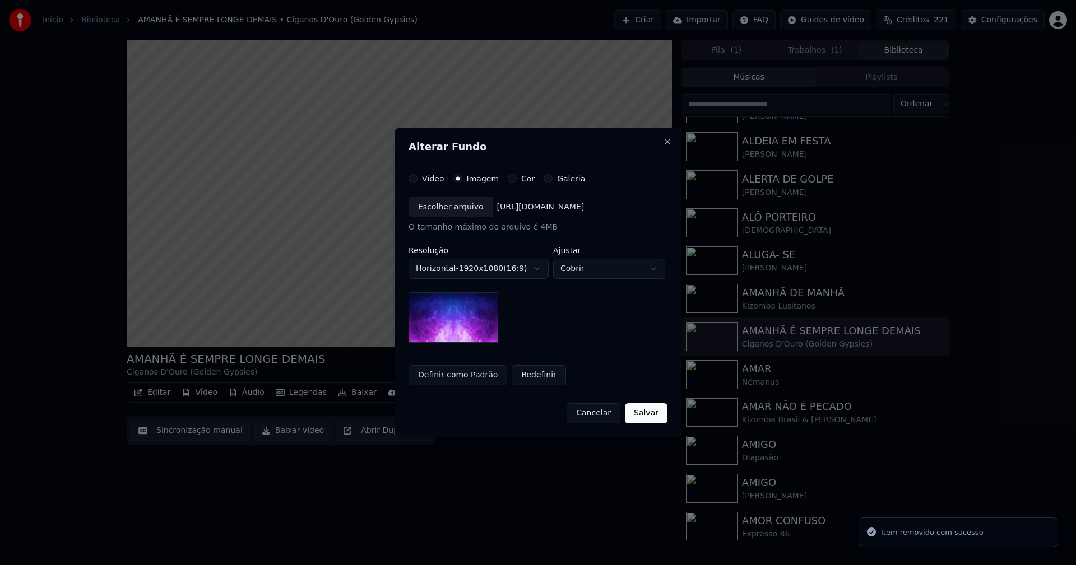
click at [453, 211] on div "Escolher arquivo" at bounding box center [450, 207] width 83 height 20
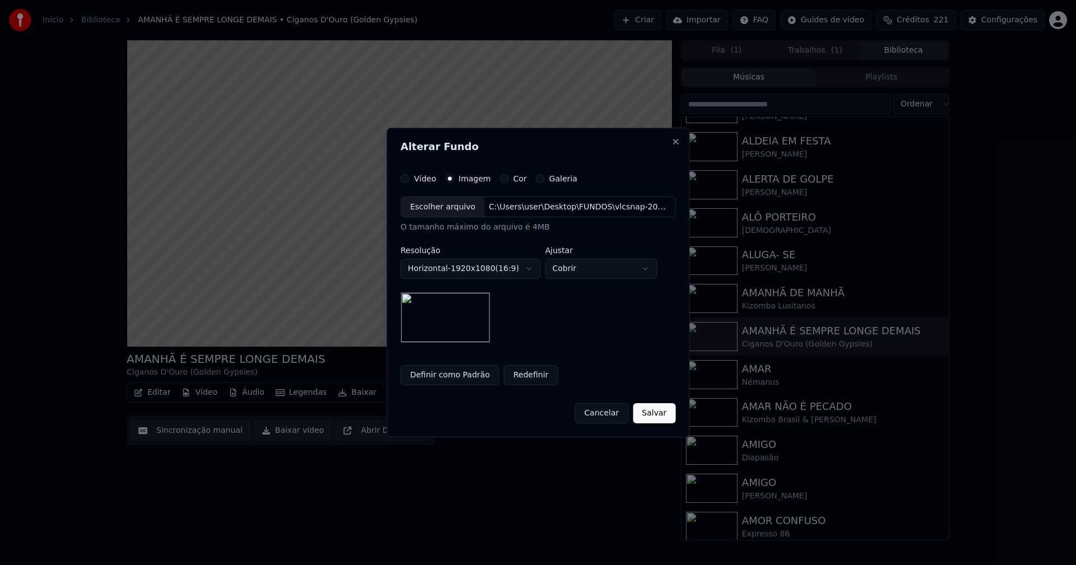
click at [656, 412] on button "Salvar" at bounding box center [654, 413] width 43 height 20
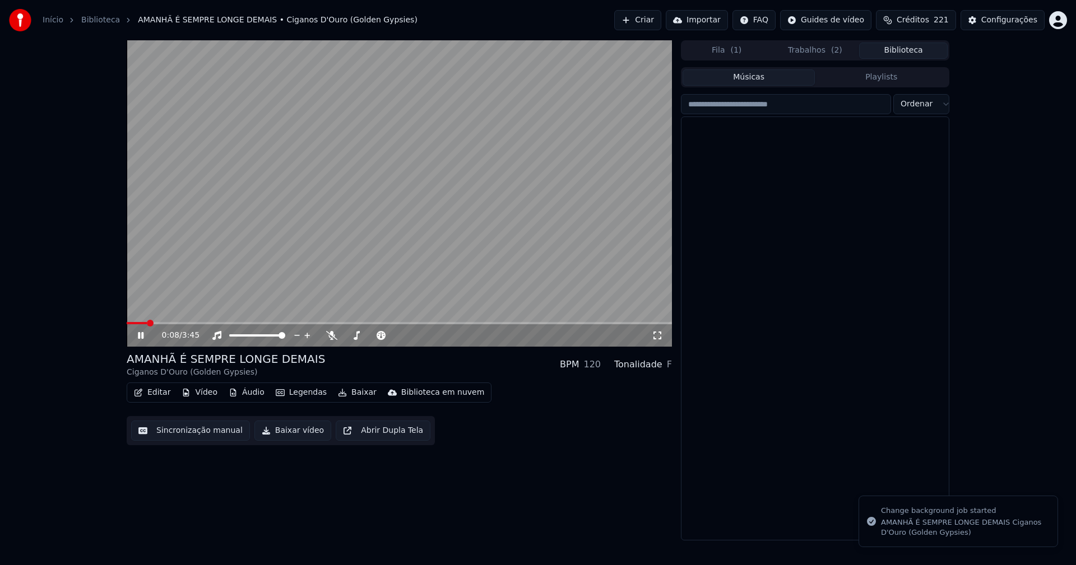
click at [908, 48] on button "Biblioteca" at bounding box center [903, 51] width 89 height 16
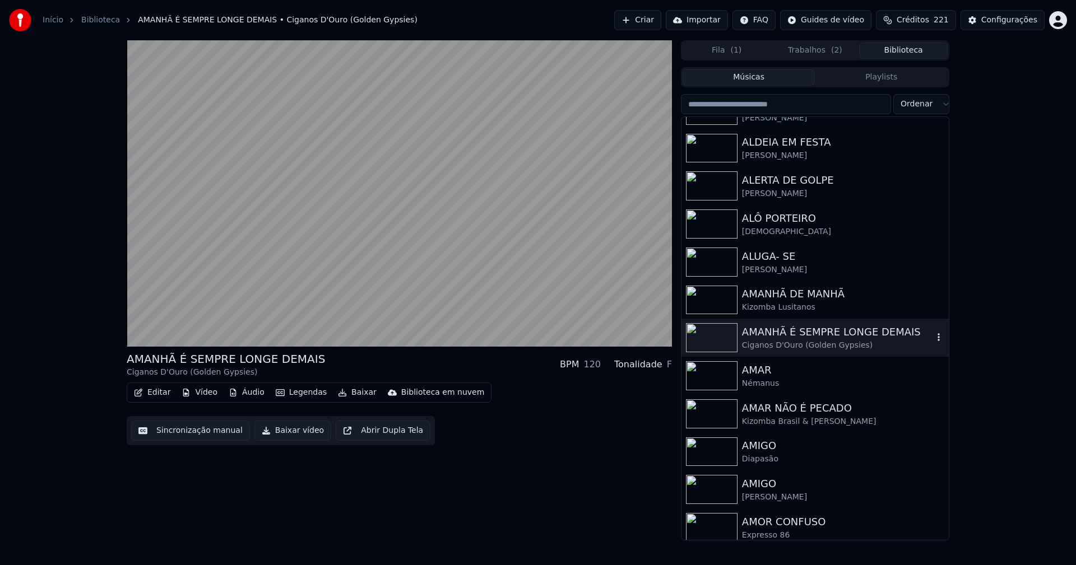
scroll to position [1513, 0]
drag, startPoint x: 771, startPoint y: 384, endPoint x: 616, endPoint y: 340, distance: 161.9
click at [773, 384] on div "Némanus" at bounding box center [837, 382] width 191 height 11
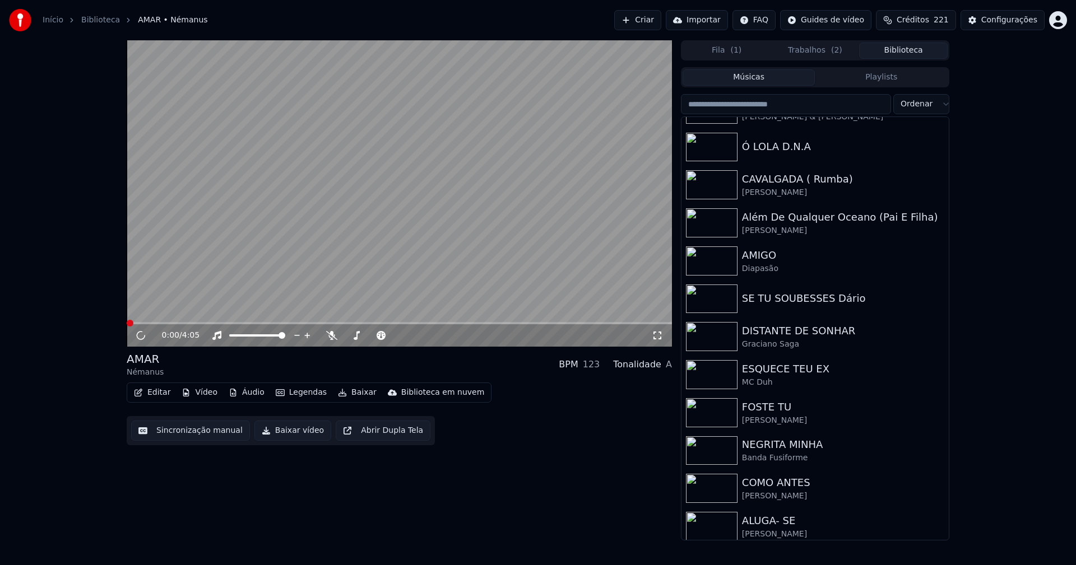
click at [205, 394] on button "Vídeo" at bounding box center [199, 393] width 45 height 16
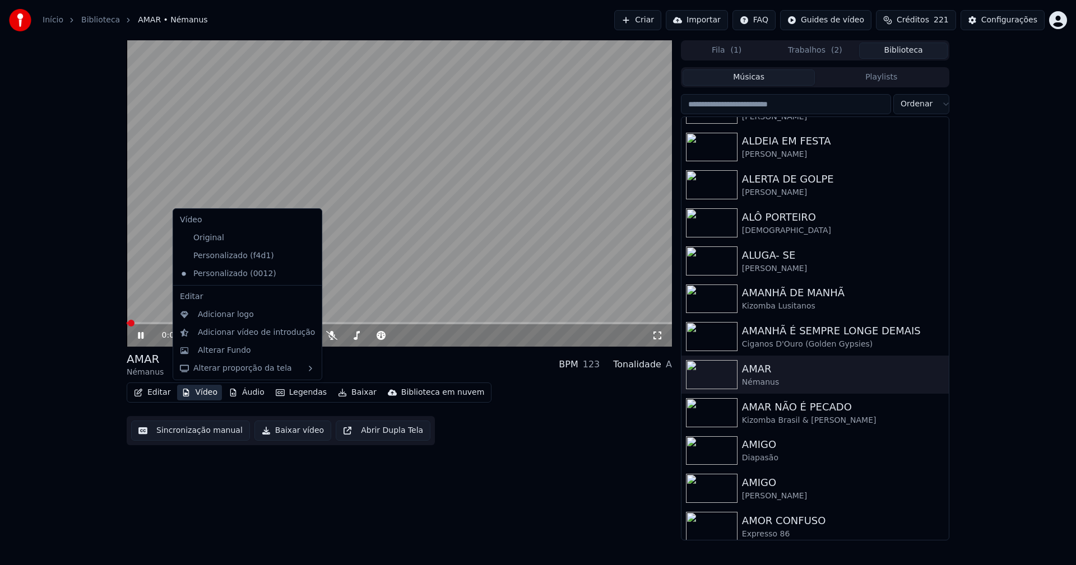
click at [307, 256] on icon at bounding box center [311, 256] width 8 height 9
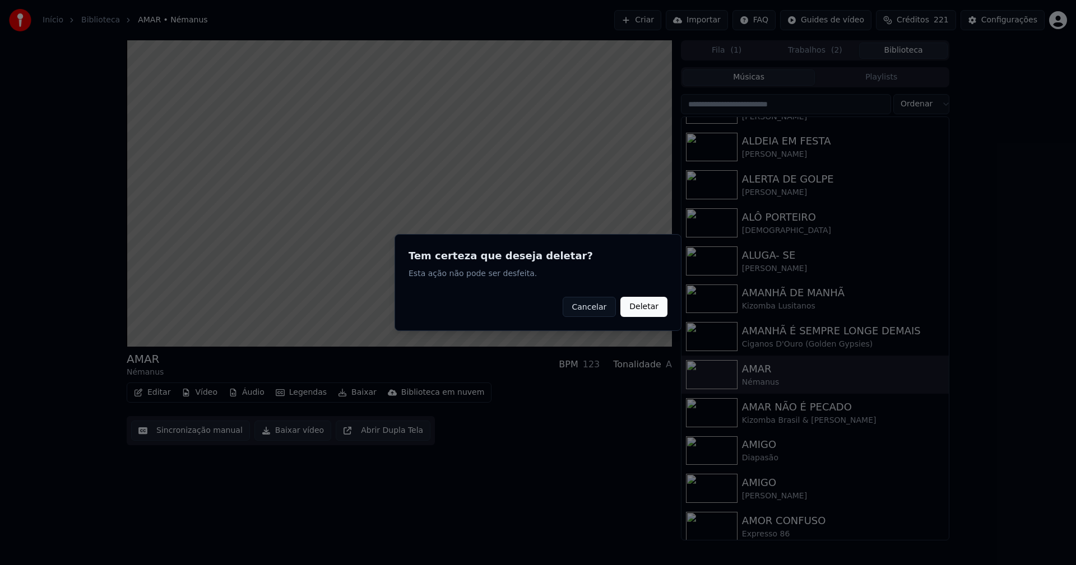
drag, startPoint x: 648, startPoint y: 309, endPoint x: 335, endPoint y: 338, distance: 314.5
click at [648, 308] on button "Deletar" at bounding box center [643, 307] width 47 height 20
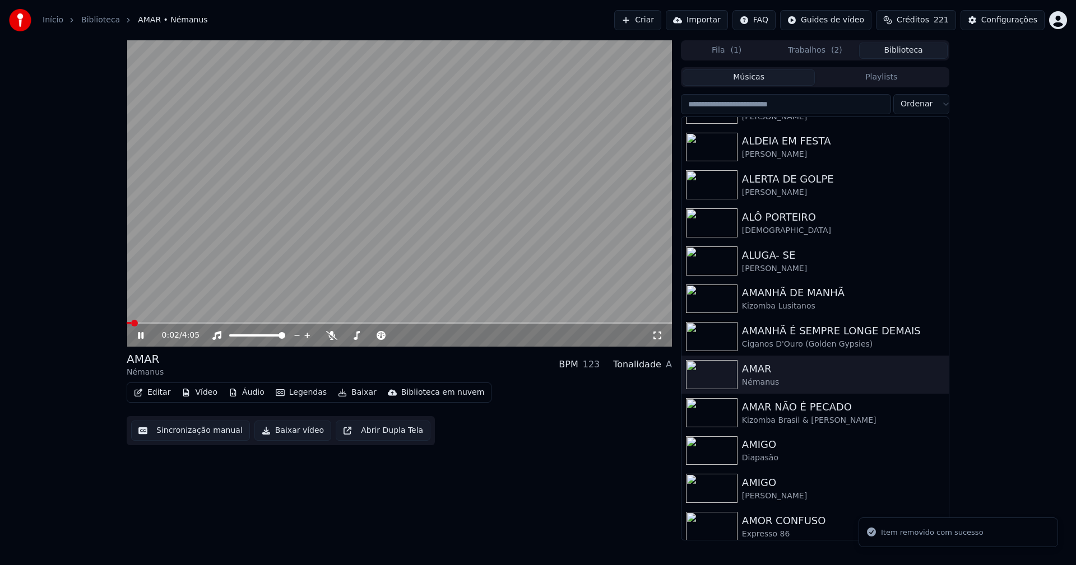
click at [207, 392] on button "Vídeo" at bounding box center [199, 393] width 45 height 16
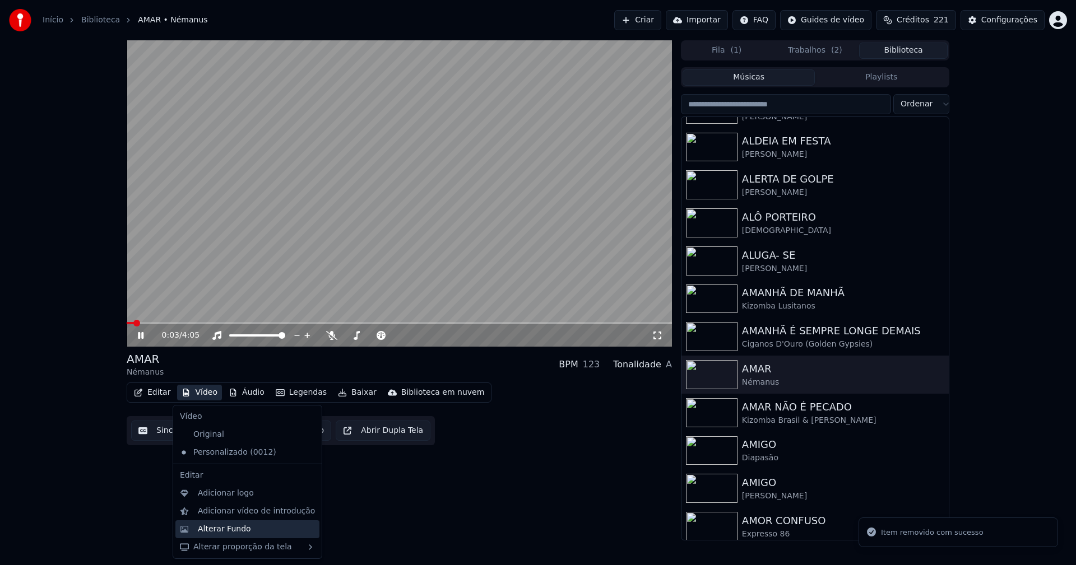
click at [226, 528] on div "Alterar Fundo" at bounding box center [224, 529] width 53 height 11
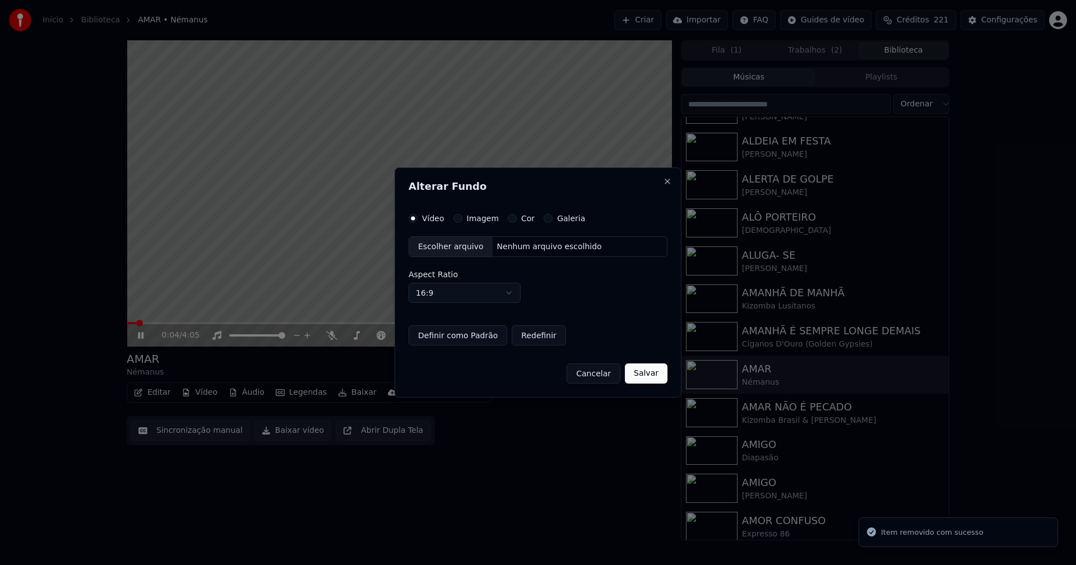
click at [455, 215] on button "Imagem" at bounding box center [457, 218] width 9 height 9
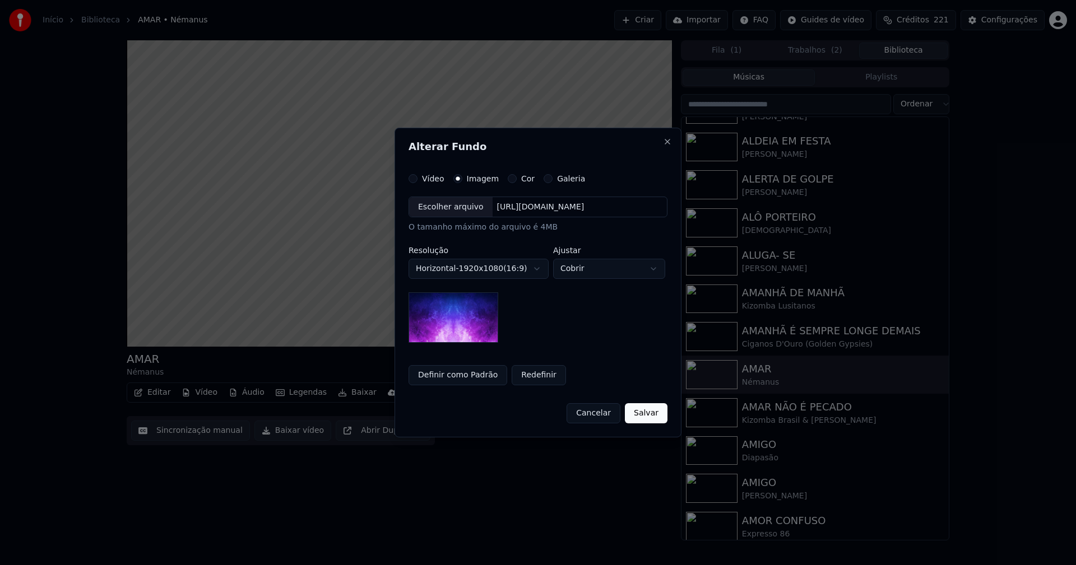
click at [454, 202] on div "Escolher arquivo" at bounding box center [450, 207] width 83 height 20
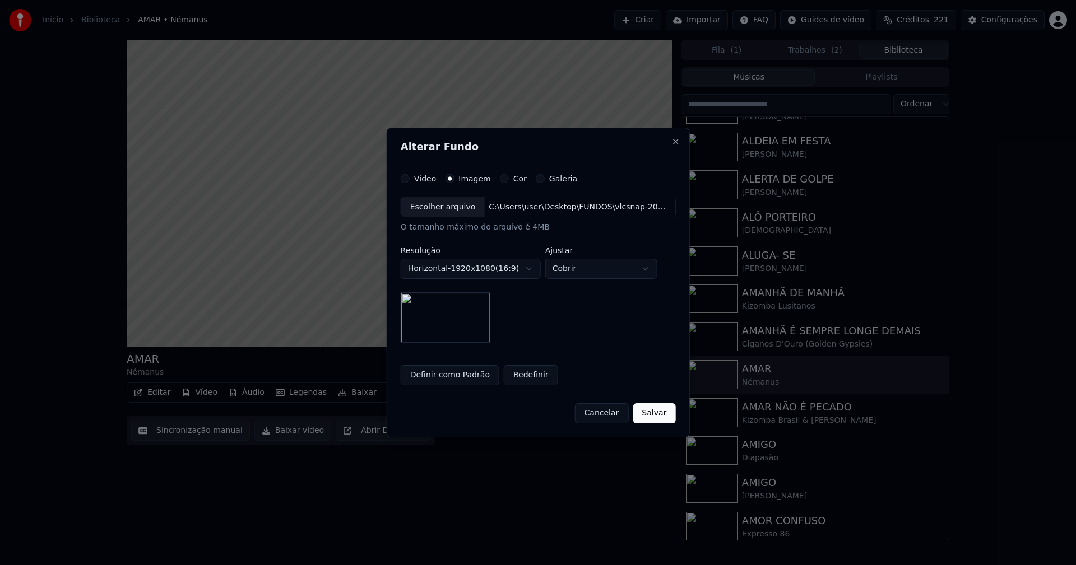
click at [651, 420] on button "Salvar" at bounding box center [654, 413] width 43 height 20
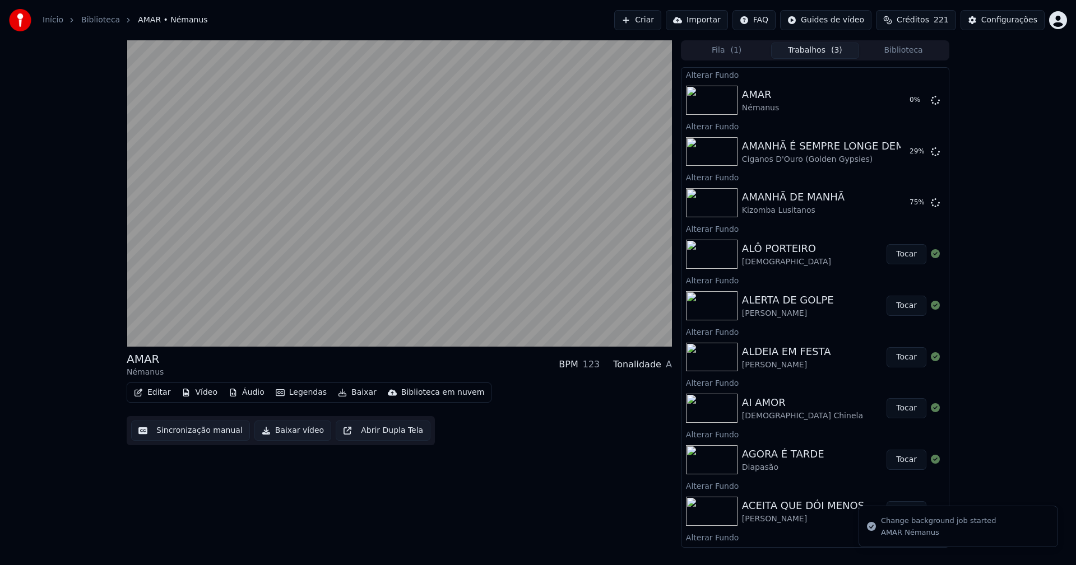
click at [911, 49] on button "Biblioteca" at bounding box center [903, 51] width 89 height 16
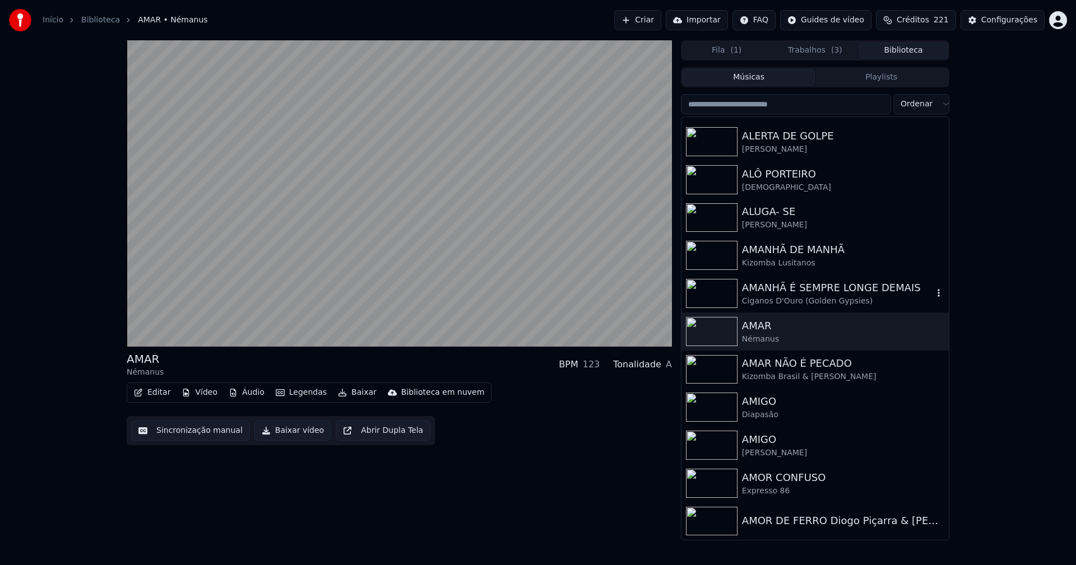
scroll to position [1569, 0]
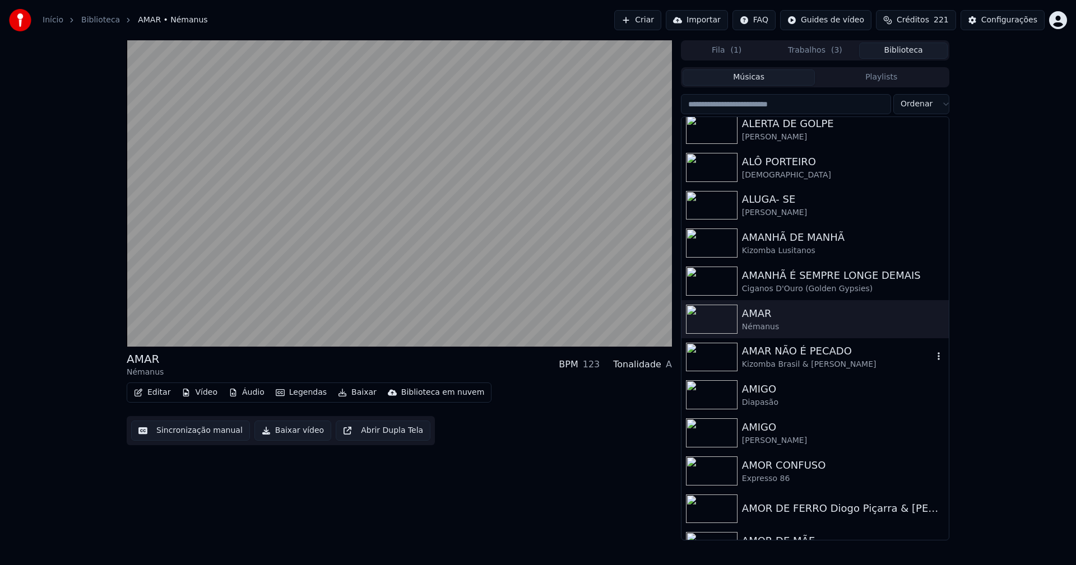
drag, startPoint x: 788, startPoint y: 354, endPoint x: 816, endPoint y: 306, distance: 55.2
click at [788, 354] on div "AMAR NÃO É PECADO" at bounding box center [837, 351] width 191 height 16
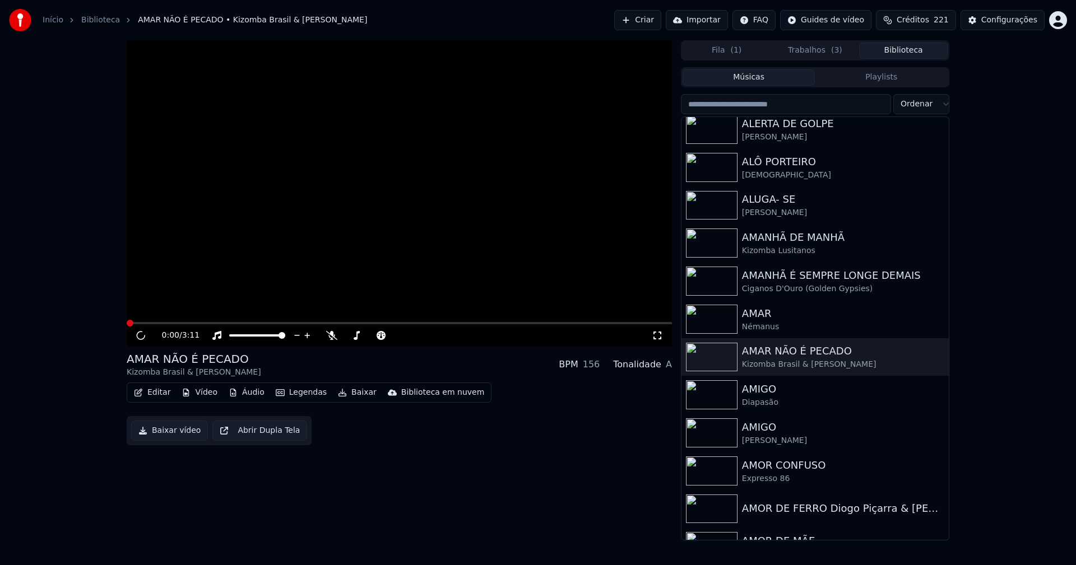
click at [199, 396] on button "Vídeo" at bounding box center [199, 393] width 45 height 16
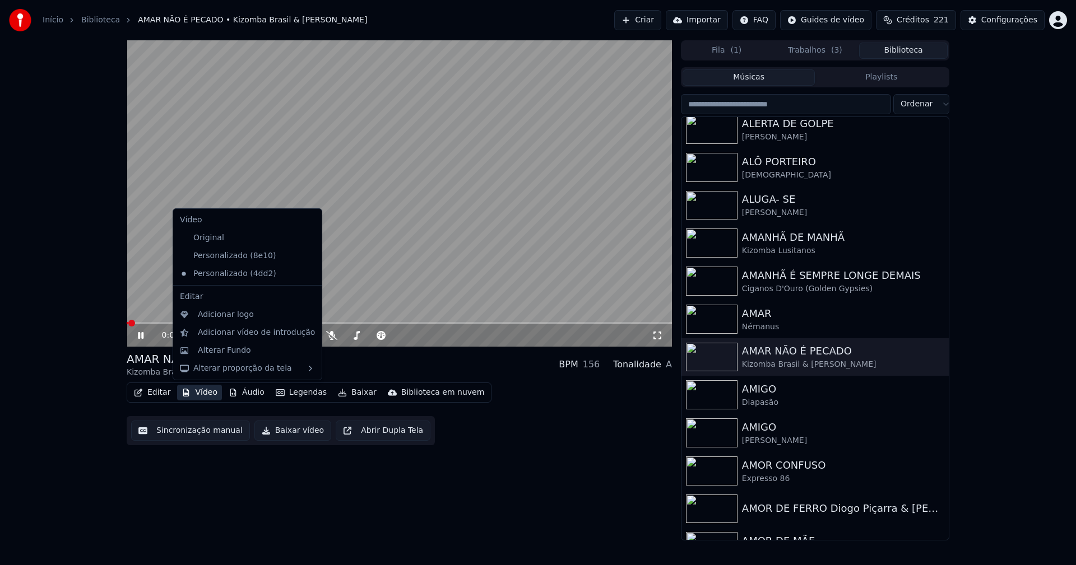
click at [307, 257] on icon at bounding box center [313, 256] width 12 height 9
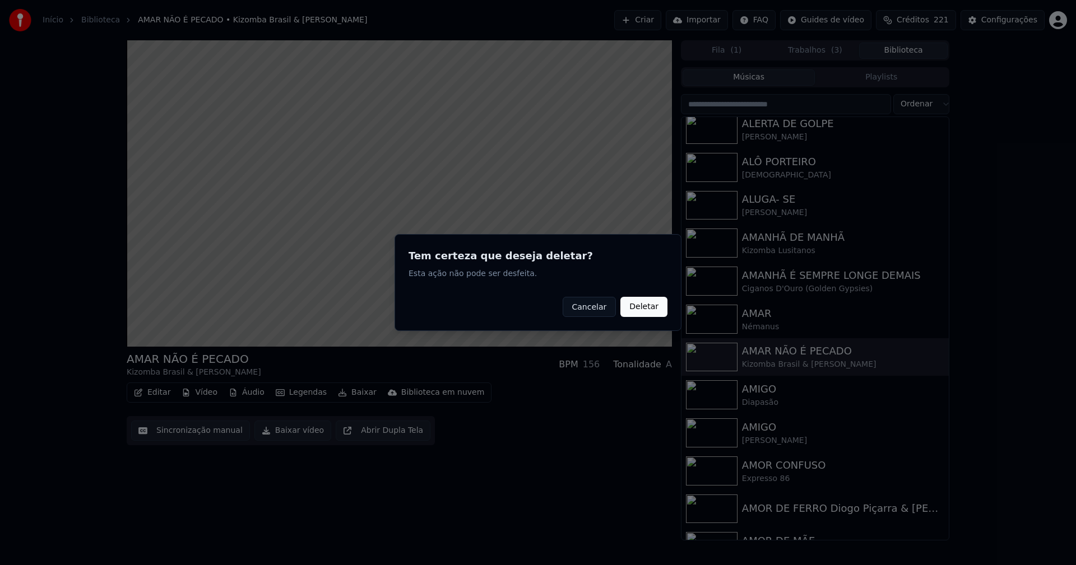
click at [648, 310] on button "Deletar" at bounding box center [643, 307] width 47 height 20
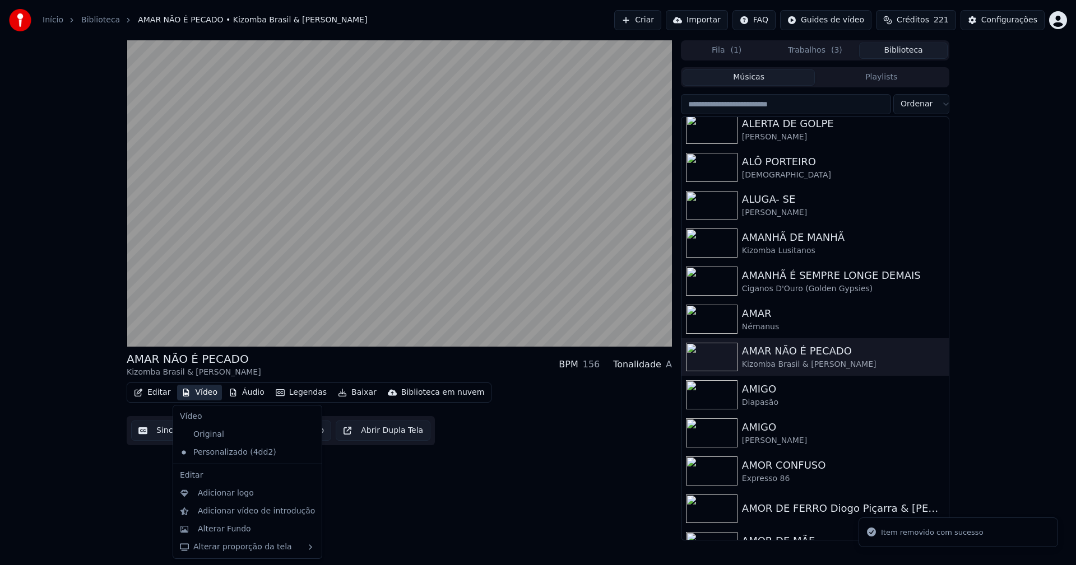
click at [201, 394] on button "Vídeo" at bounding box center [199, 393] width 45 height 16
click at [221, 530] on div "Alterar Fundo" at bounding box center [224, 529] width 53 height 11
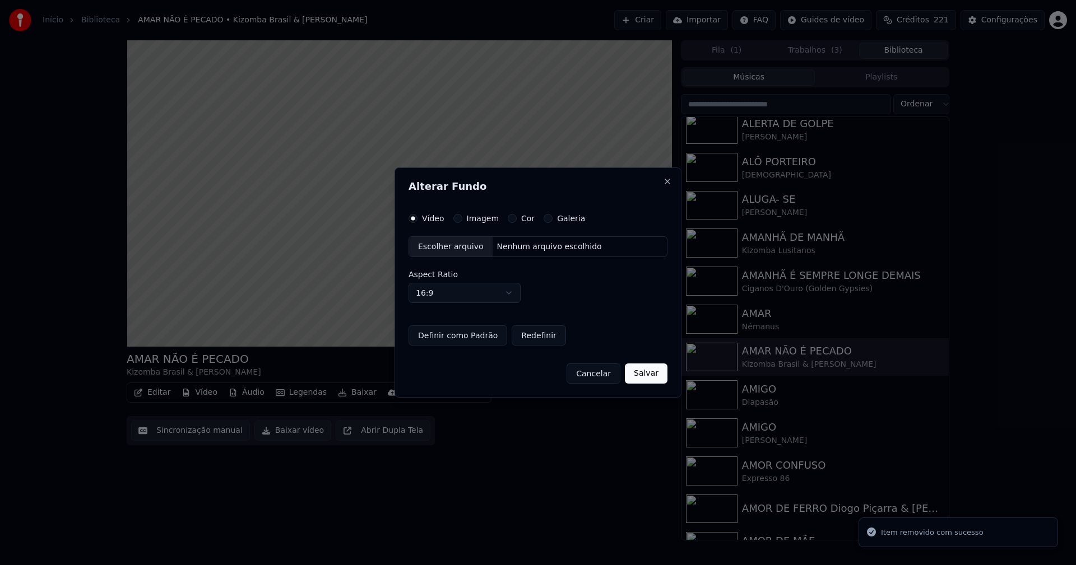
click at [457, 217] on button "Imagem" at bounding box center [457, 218] width 9 height 9
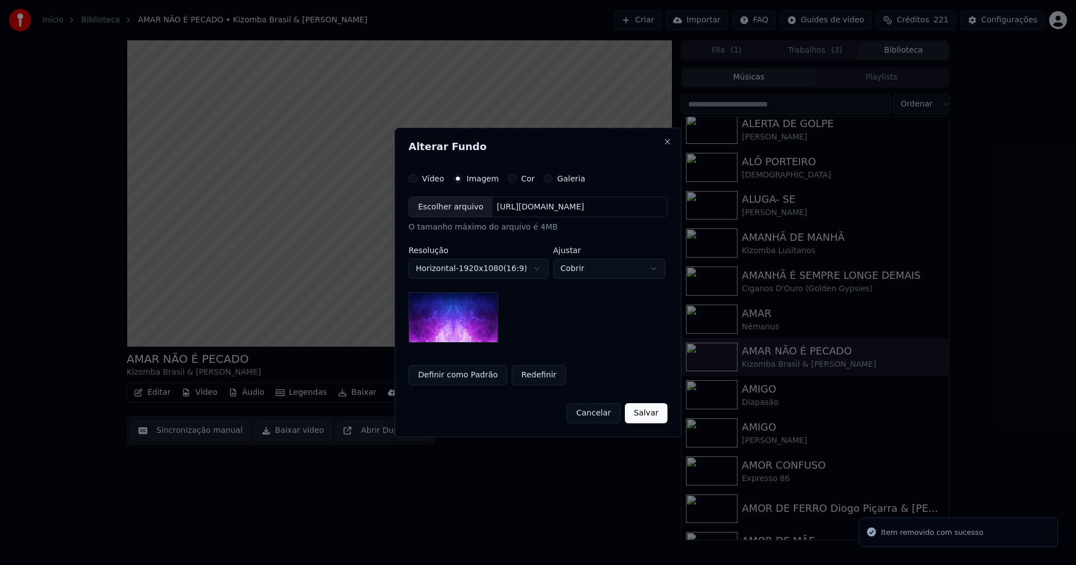
click at [441, 214] on div "Escolher arquivo" at bounding box center [450, 207] width 83 height 20
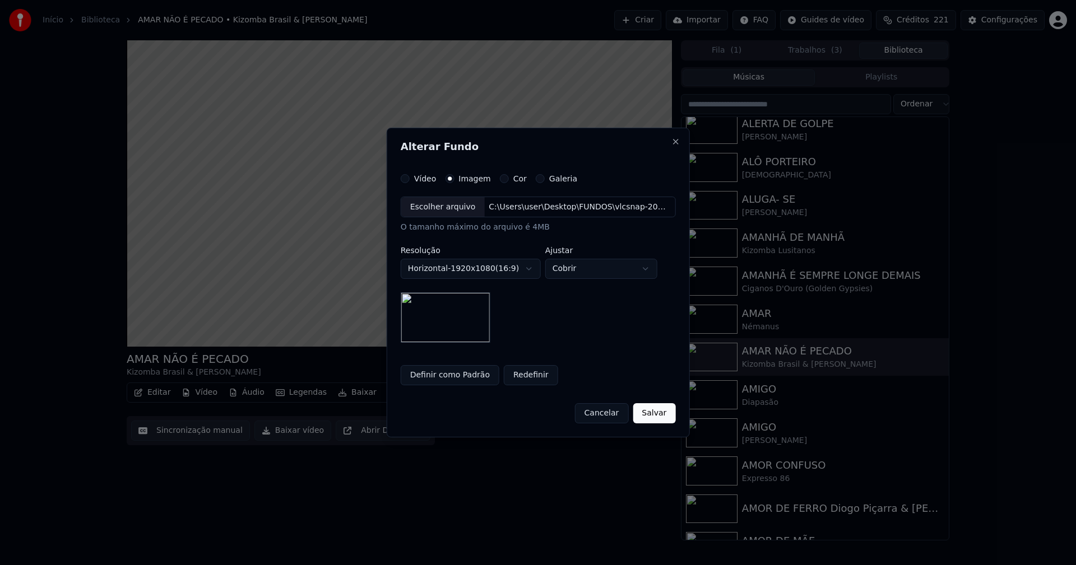
click at [648, 420] on button "Salvar" at bounding box center [654, 413] width 43 height 20
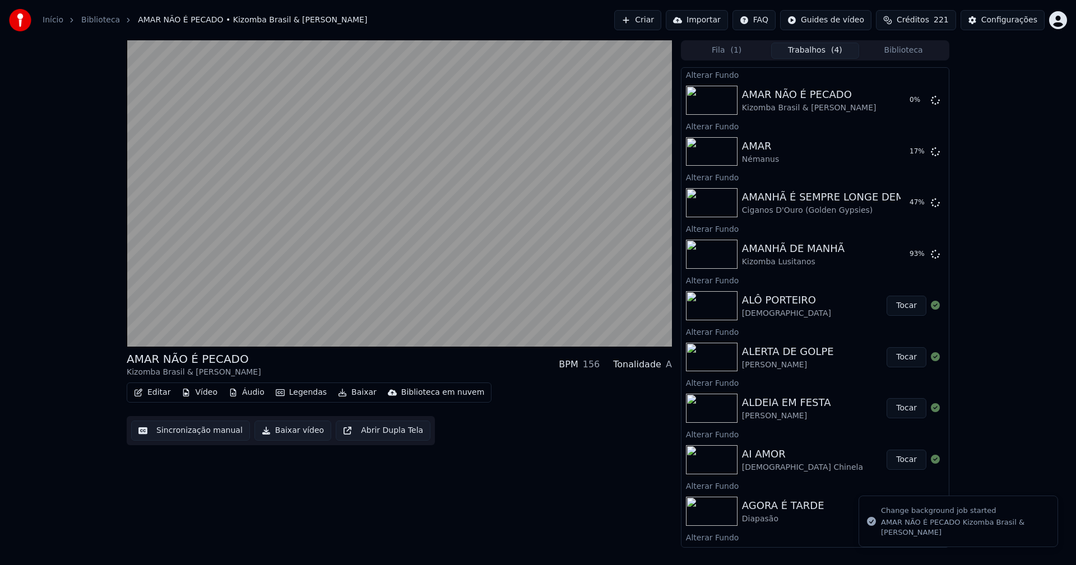
click at [917, 53] on button "Biblioteca" at bounding box center [903, 51] width 89 height 16
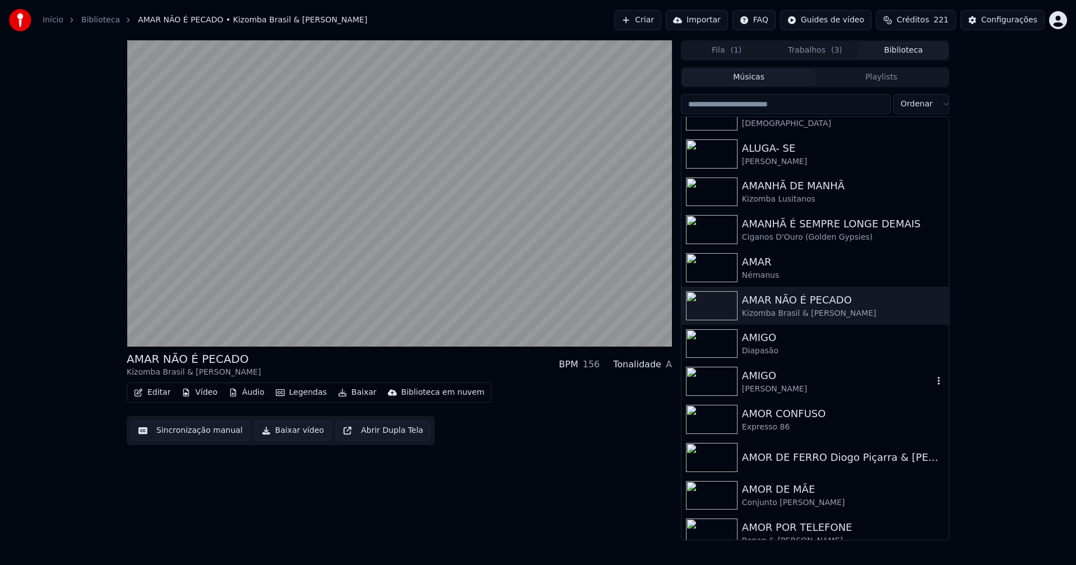
scroll to position [1625, 0]
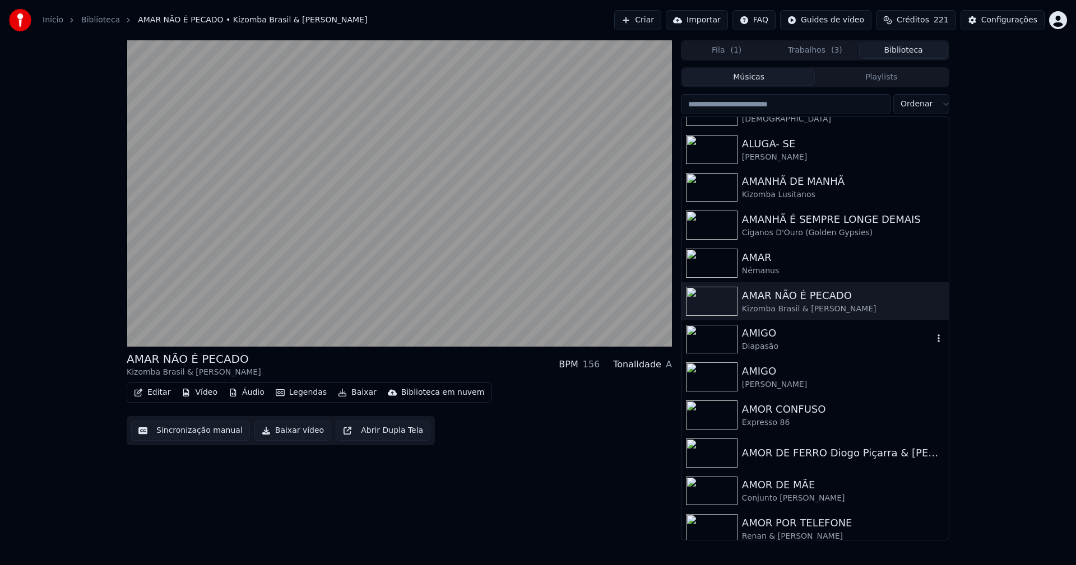
click at [765, 344] on div "Diapasão" at bounding box center [837, 346] width 191 height 11
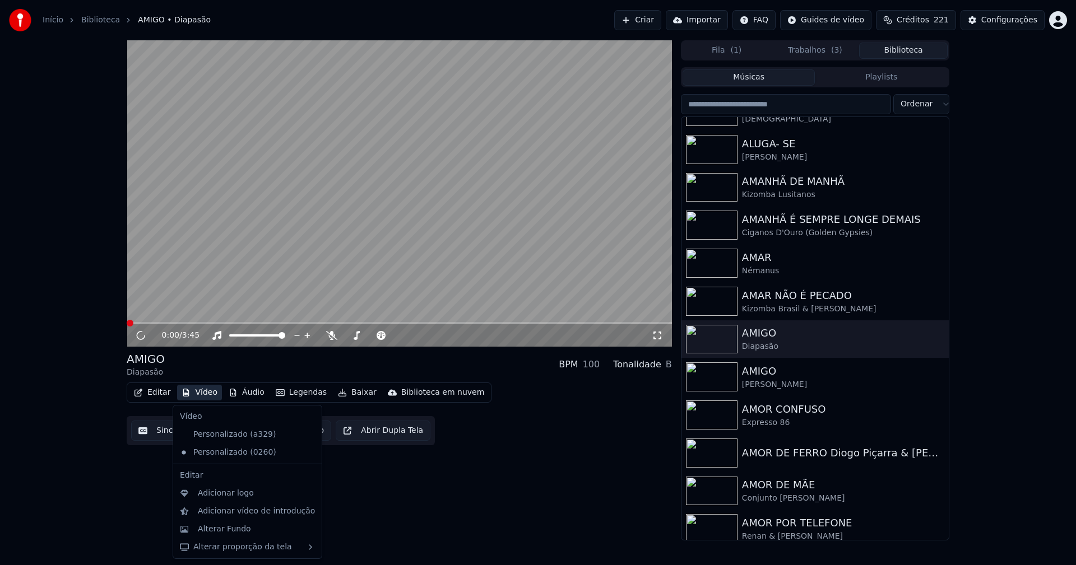
click at [199, 395] on button "Vídeo" at bounding box center [199, 393] width 45 height 16
click at [307, 435] on icon at bounding box center [313, 434] width 12 height 9
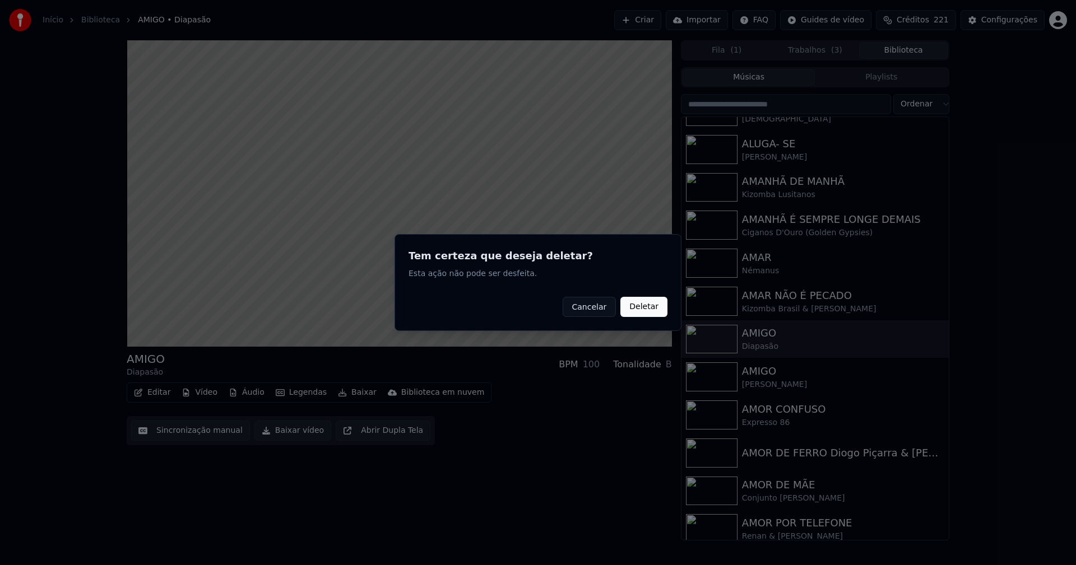
click at [648, 308] on button "Deletar" at bounding box center [643, 307] width 47 height 20
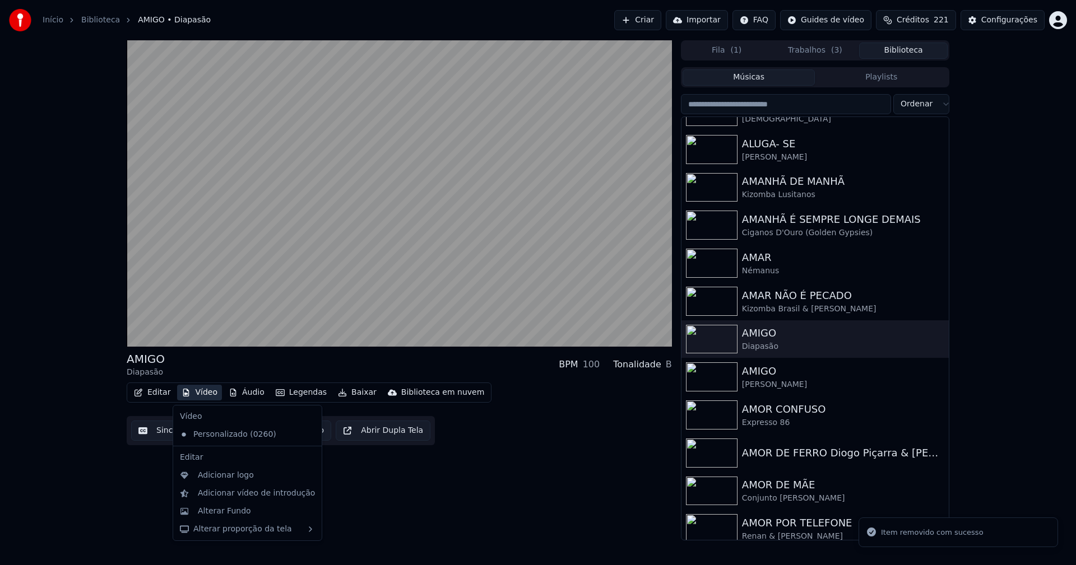
click at [200, 393] on button "Vídeo" at bounding box center [199, 393] width 45 height 16
click at [225, 513] on div "Alterar Fundo" at bounding box center [224, 511] width 53 height 11
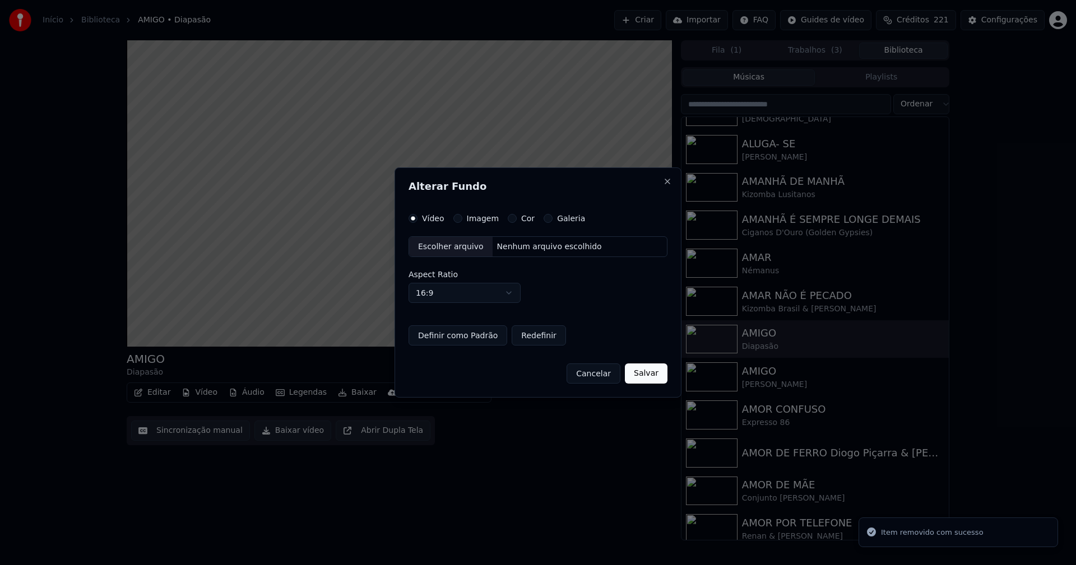
click at [457, 220] on button "Imagem" at bounding box center [457, 218] width 9 height 9
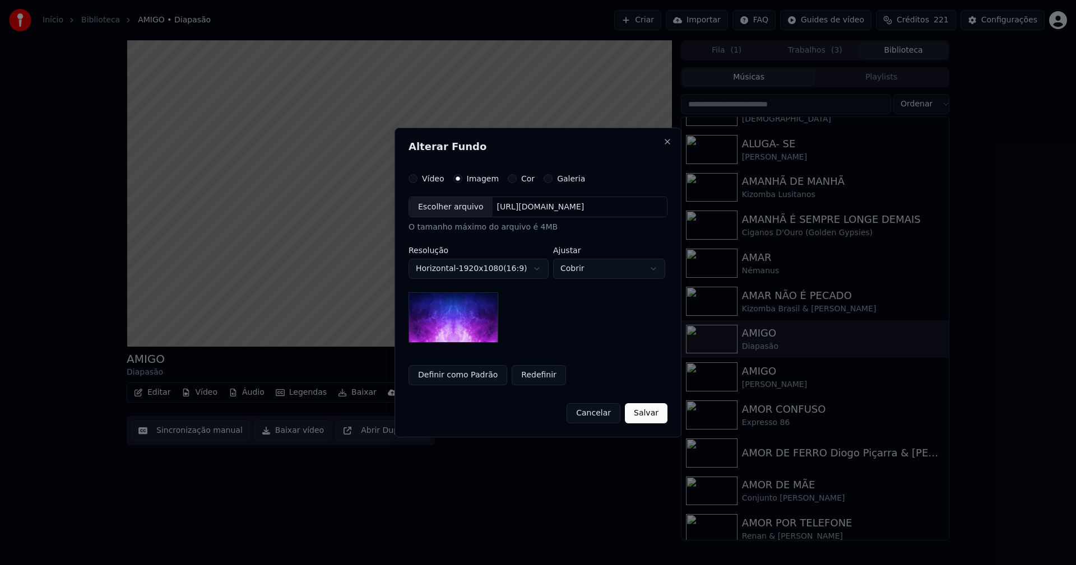
click at [455, 210] on div "Escolher arquivo" at bounding box center [450, 207] width 83 height 20
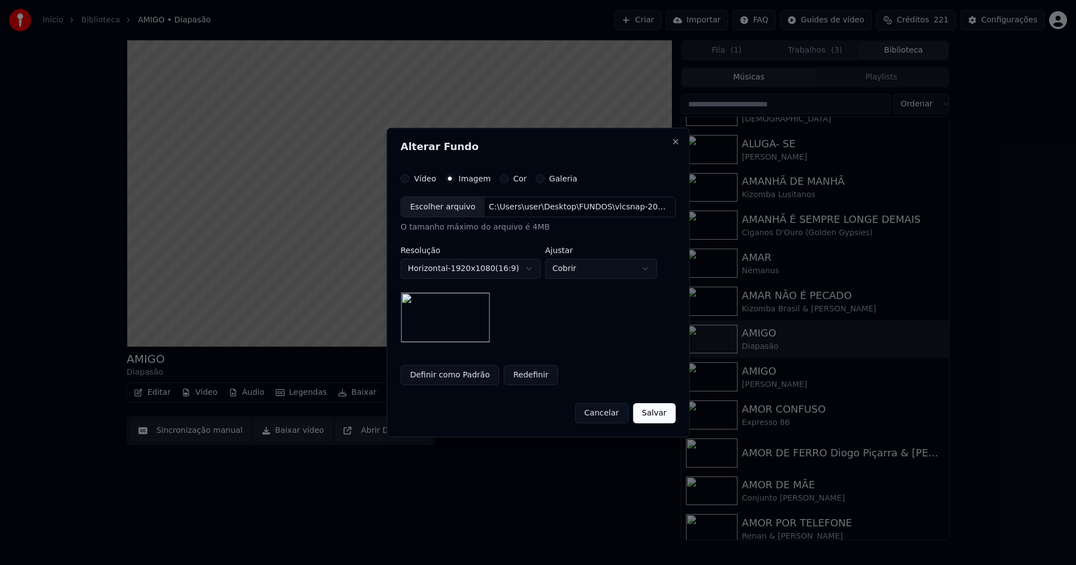
click at [652, 415] on button "Salvar" at bounding box center [654, 413] width 43 height 20
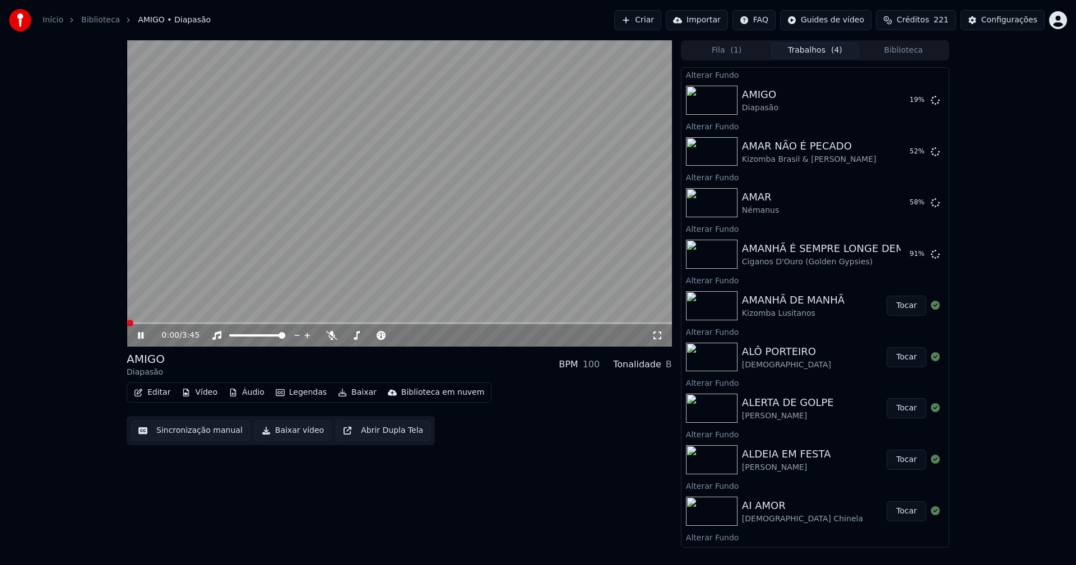
click at [143, 338] on icon at bounding box center [141, 335] width 6 height 7
